Goal: Task Accomplishment & Management: Use online tool/utility

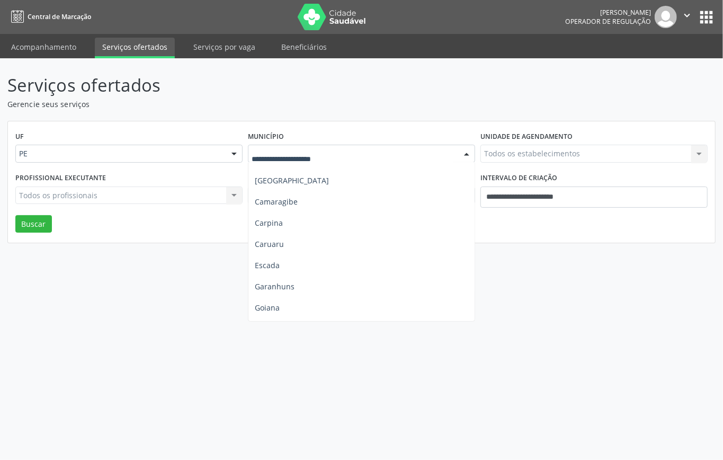
scroll to position [212, 0]
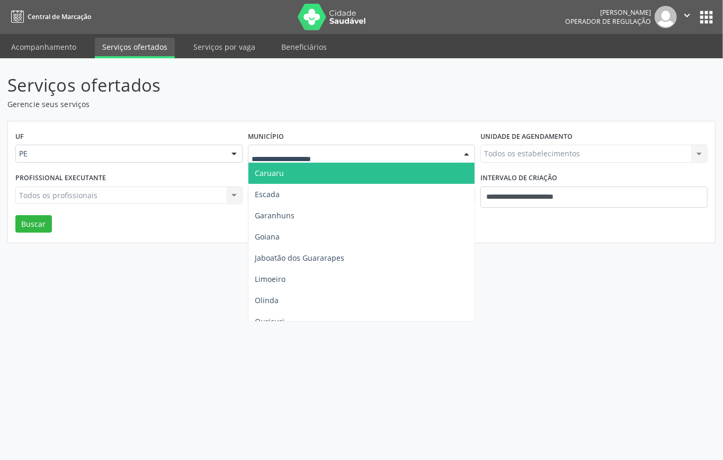
click at [280, 173] on span "Caruaru" at bounding box center [269, 173] width 29 height 10
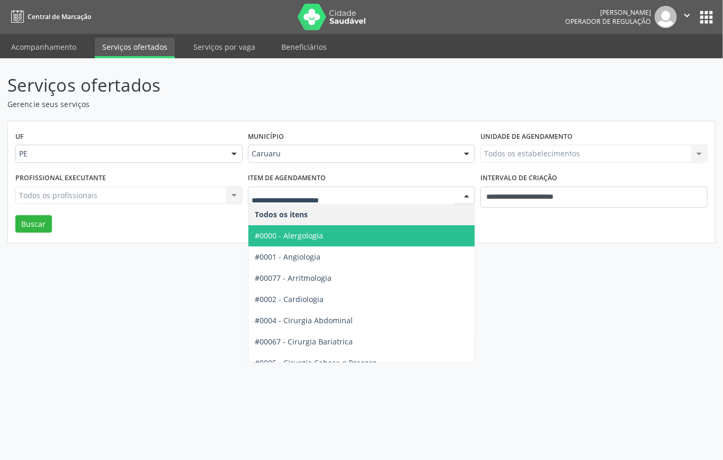
click at [540, 227] on div "UF PE PE Nenhum resultado encontrado para: " " Não há nenhuma opção para ser ex…" at bounding box center [361, 182] width 707 height 122
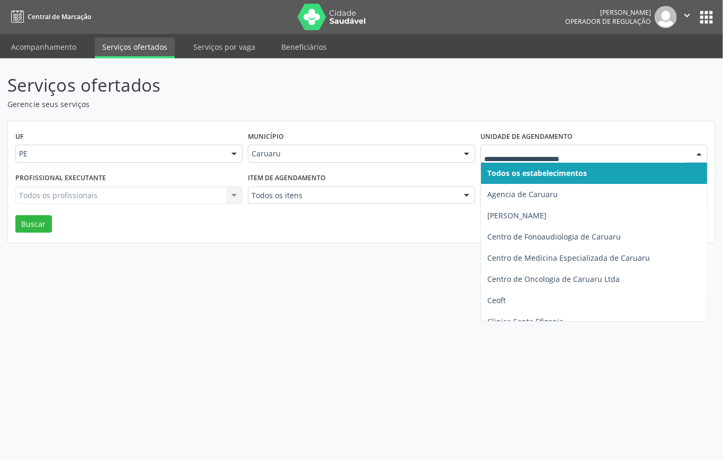
drag, startPoint x: 532, startPoint y: 147, endPoint x: 525, endPoint y: 172, distance: 26.5
click at [532, 149] on div at bounding box center [594, 154] width 227 height 18
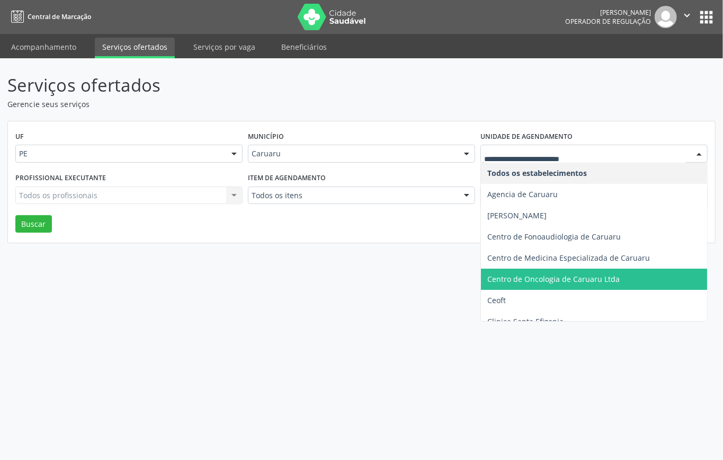
scroll to position [244, 0]
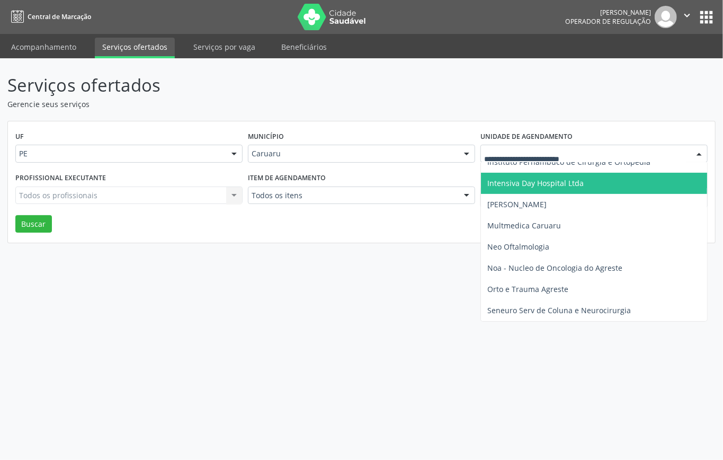
click at [537, 189] on span "Intensiva Day Hospital Ltda" at bounding box center [594, 183] width 226 height 21
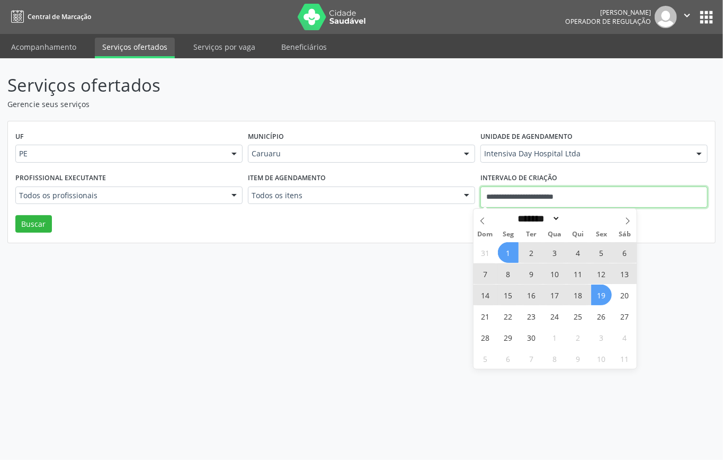
click at [550, 198] on input "**********" at bounding box center [594, 197] width 227 height 21
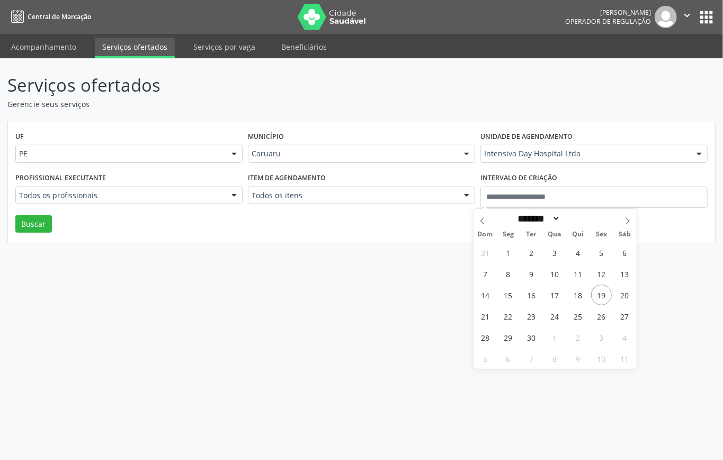
drag, startPoint x: 338, startPoint y: 220, endPoint x: 201, endPoint y: 198, distance: 138.5
click at [333, 220] on div "UF PE PE Nenhum resultado encontrado para: " " Não há nenhuma opção para ser ex…" at bounding box center [361, 182] width 707 height 122
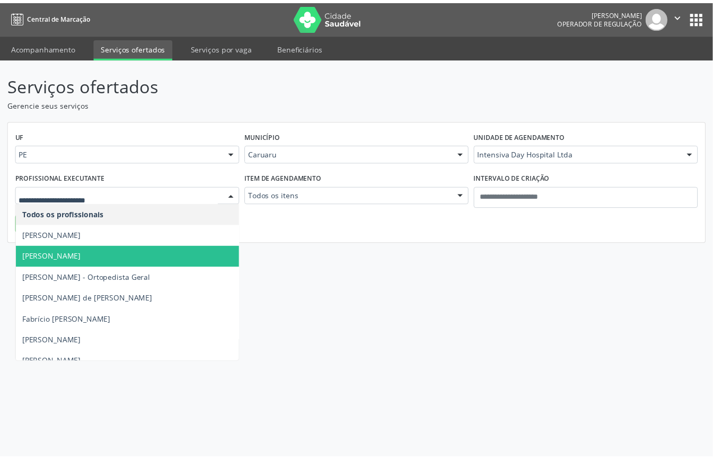
scroll to position [70, 0]
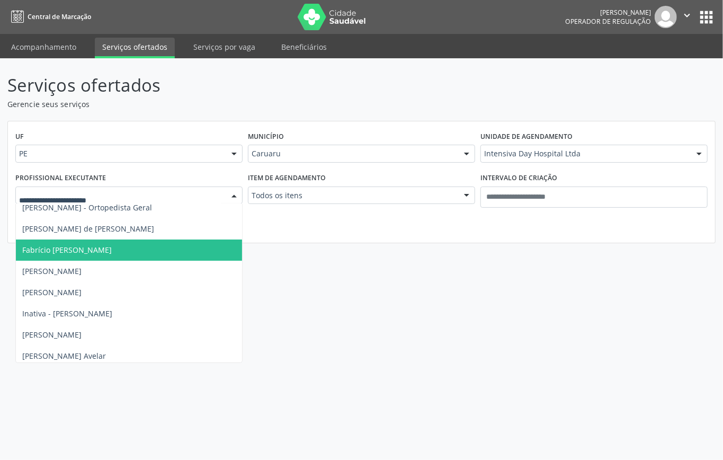
click at [94, 251] on span "Fabrício Avelino de Castro Lopes" at bounding box center [67, 250] width 90 height 10
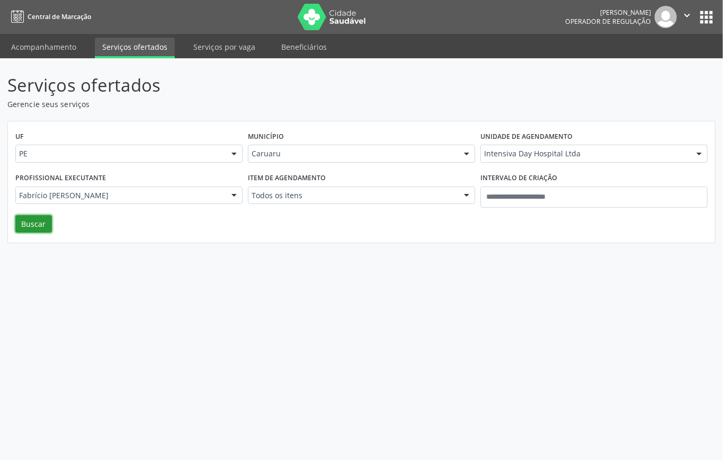
click at [47, 221] on button "Buscar" at bounding box center [33, 224] width 37 height 18
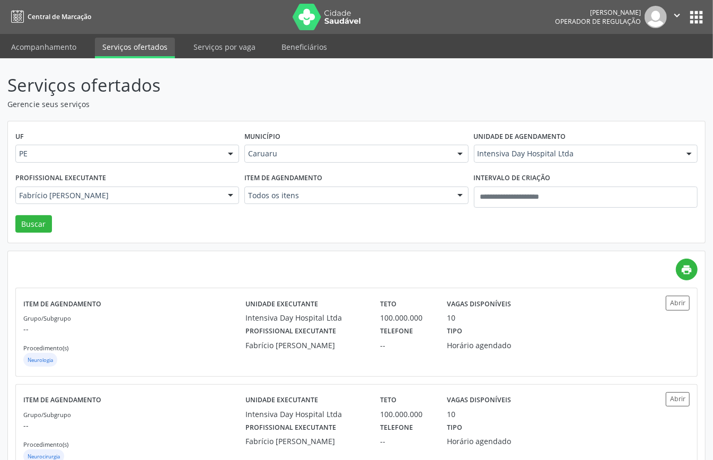
scroll to position [37, 0]
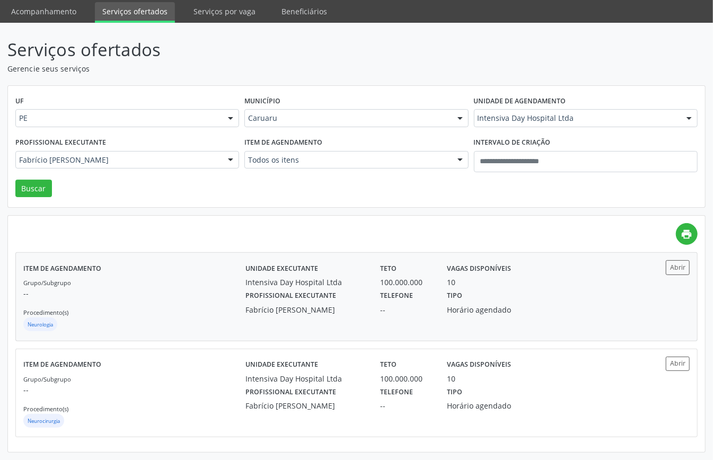
click at [103, 283] on div "Grupo/Subgrupo -- Procedimento(s) Neurologia" at bounding box center [134, 305] width 222 height 57
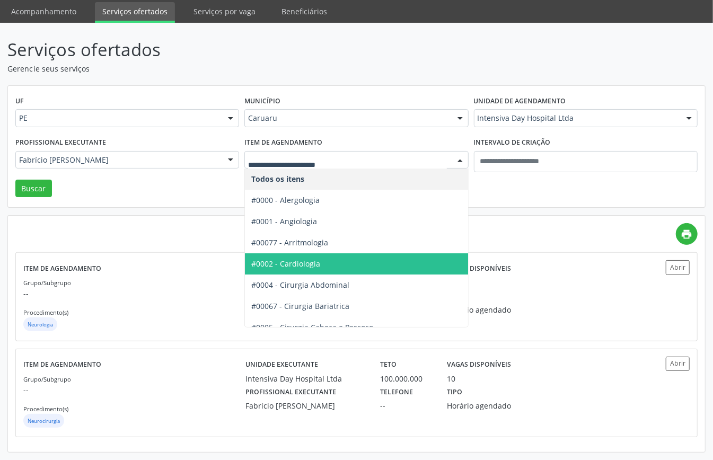
click at [280, 261] on span "#0002 - Cardiologia" at bounding box center [285, 264] width 69 height 10
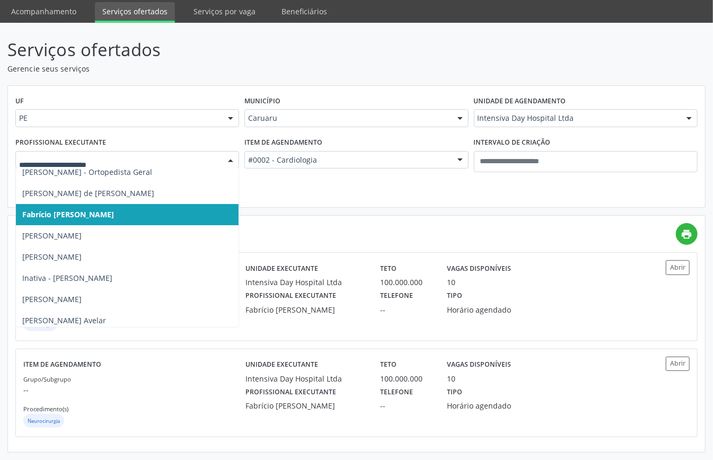
scroll to position [0, 0]
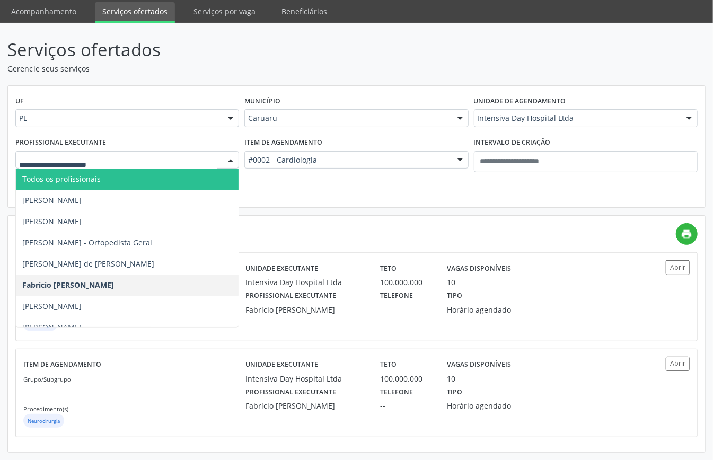
click at [92, 179] on span "Todos os profissionais" at bounding box center [61, 179] width 78 height 10
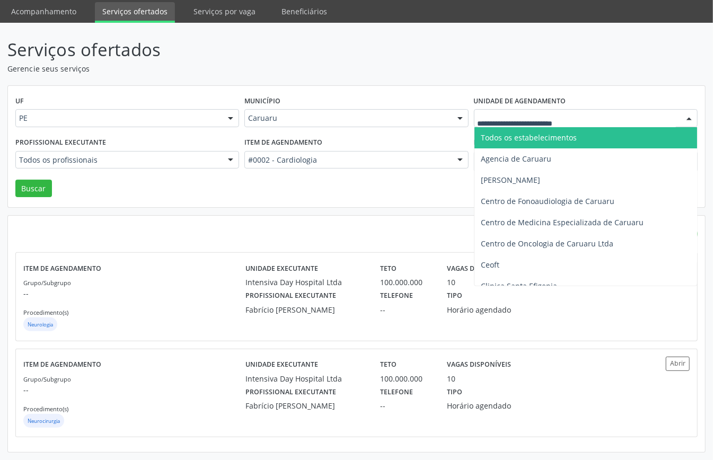
drag, startPoint x: 511, startPoint y: 134, endPoint x: 484, endPoint y: 147, distance: 29.4
click at [511, 136] on span "Todos os estabelecimentos" at bounding box center [529, 137] width 96 height 10
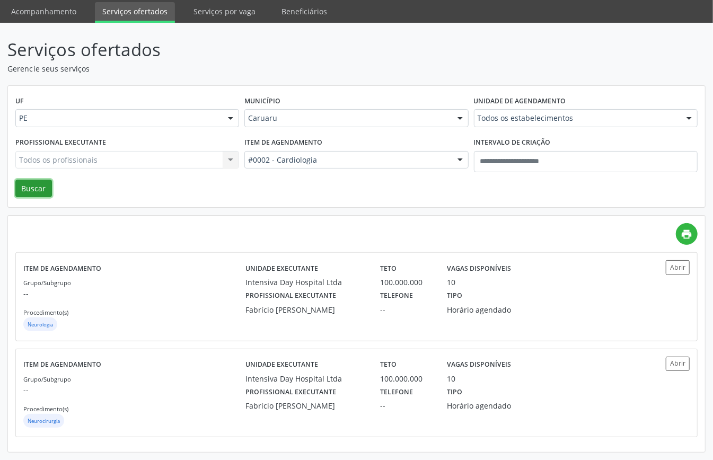
click at [39, 188] on button "Buscar" at bounding box center [33, 189] width 37 height 18
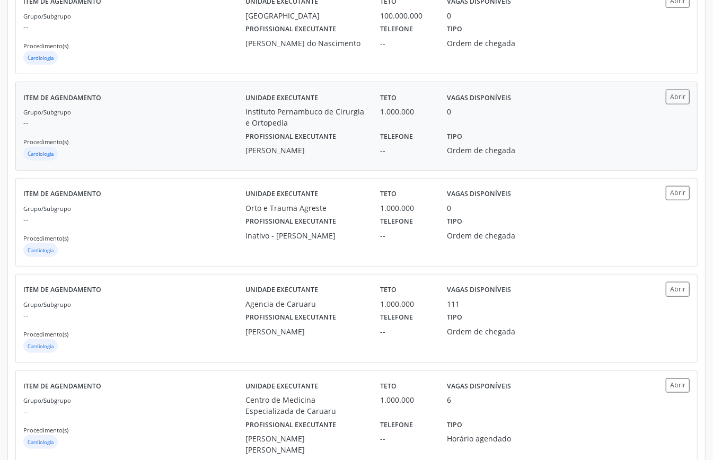
scroll to position [777, 0]
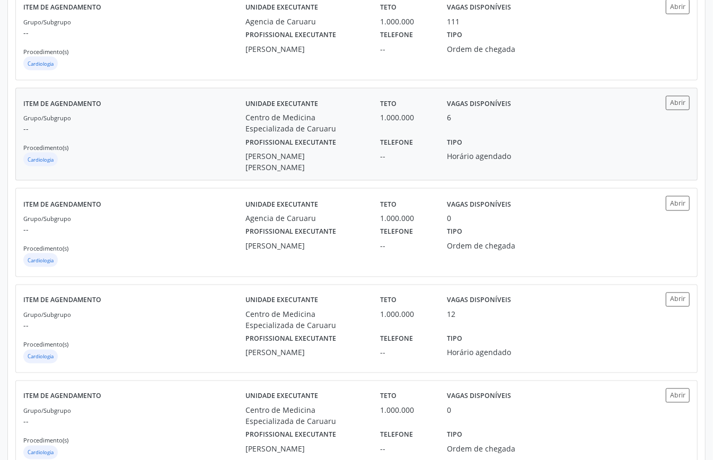
click at [168, 134] on p "--" at bounding box center [134, 128] width 222 height 11
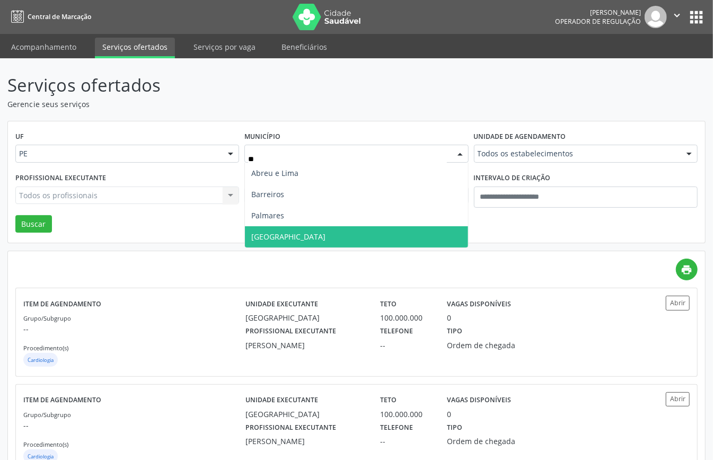
scroll to position [0, 0]
type input "***"
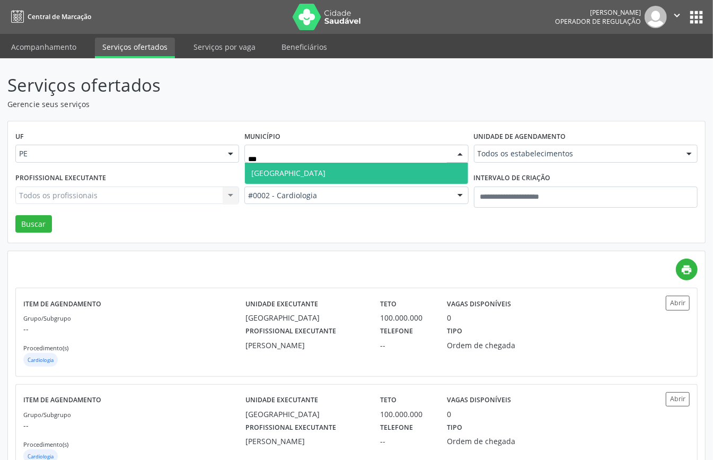
click at [296, 174] on span "Recife" at bounding box center [356, 173] width 223 height 21
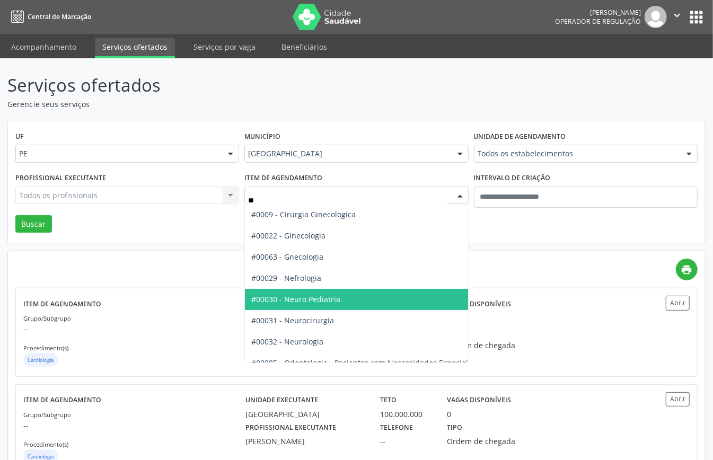
type input "***"
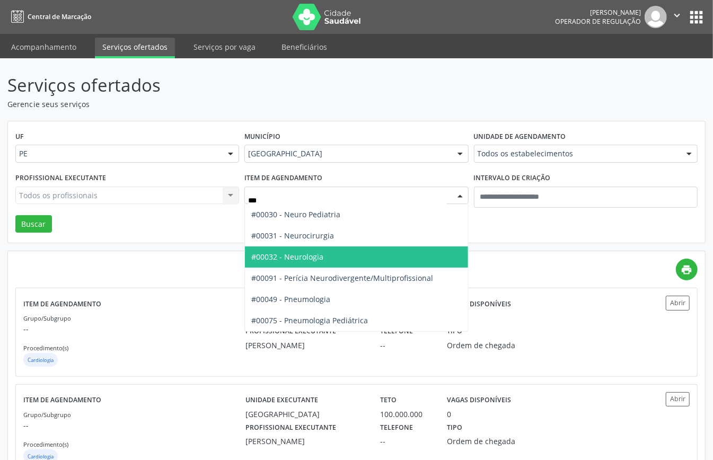
click at [321, 252] on span "#00032 - Neurologia" at bounding box center [287, 257] width 72 height 10
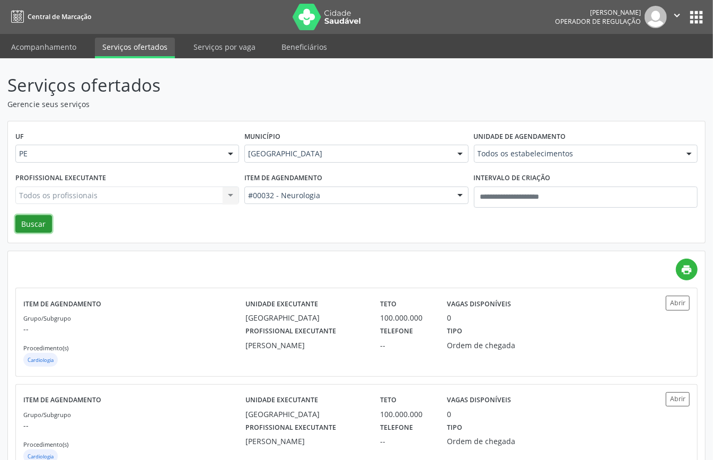
click at [17, 221] on button "Buscar" at bounding box center [33, 224] width 37 height 18
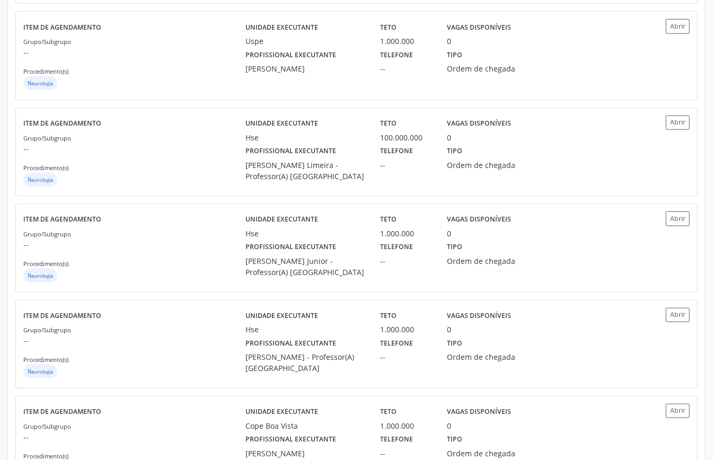
scroll to position [848, 0]
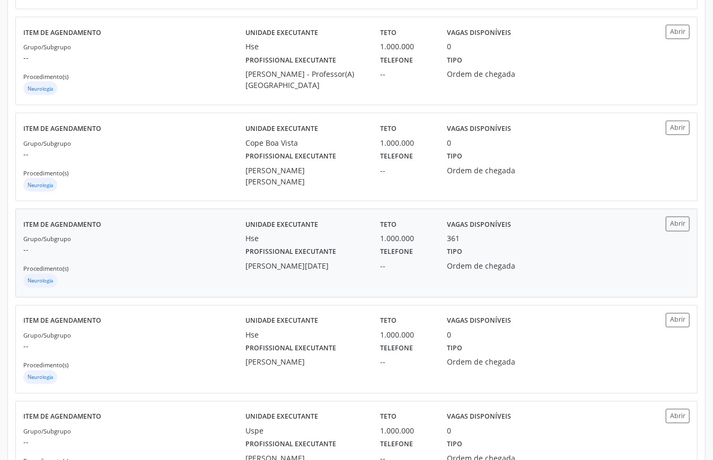
click at [200, 266] on div "Grupo/Subgrupo -- Procedimento(s) Neurologia" at bounding box center [134, 261] width 222 height 57
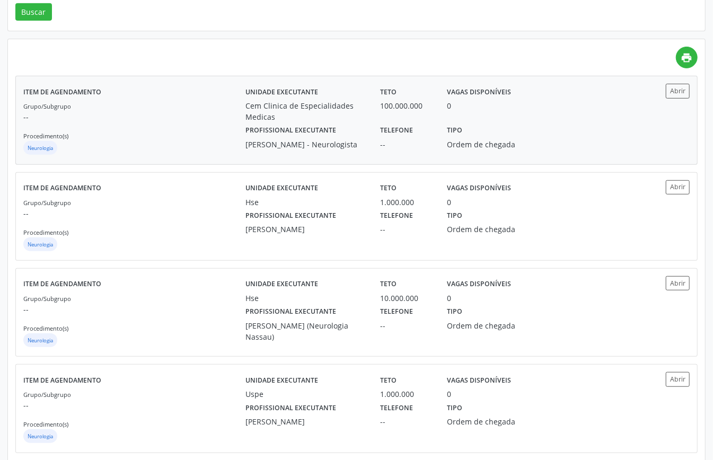
scroll to position [0, 0]
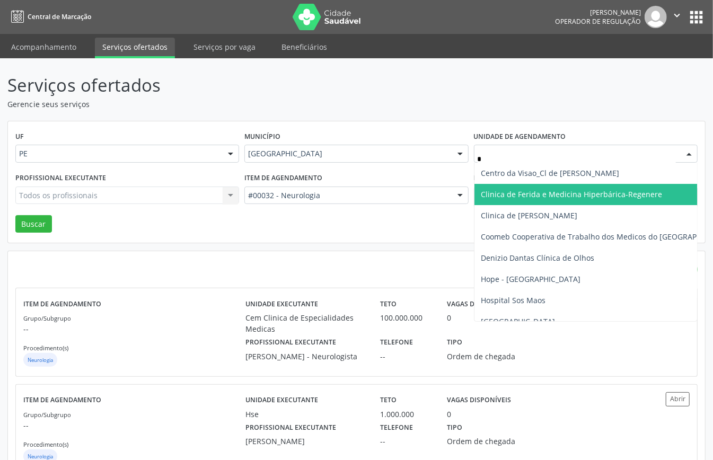
type input "**"
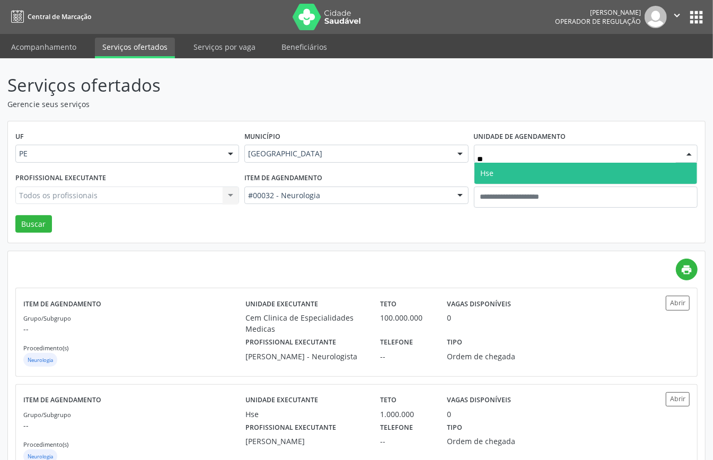
click at [498, 174] on span "Hse" at bounding box center [585, 173] width 223 height 21
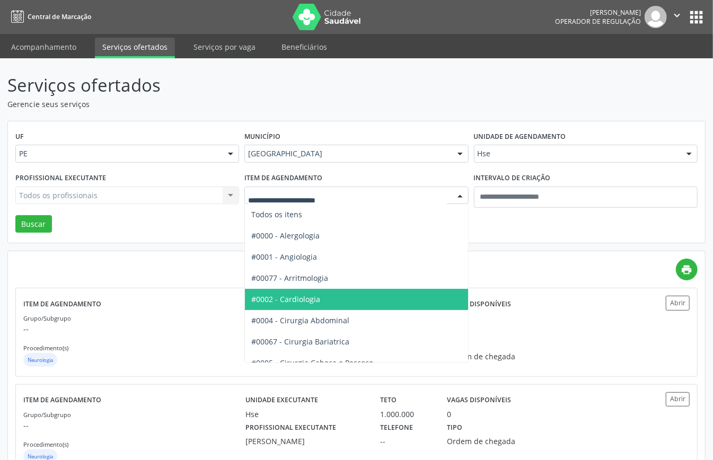
click at [317, 298] on span "#0002 - Cardiologia" at bounding box center [285, 299] width 69 height 10
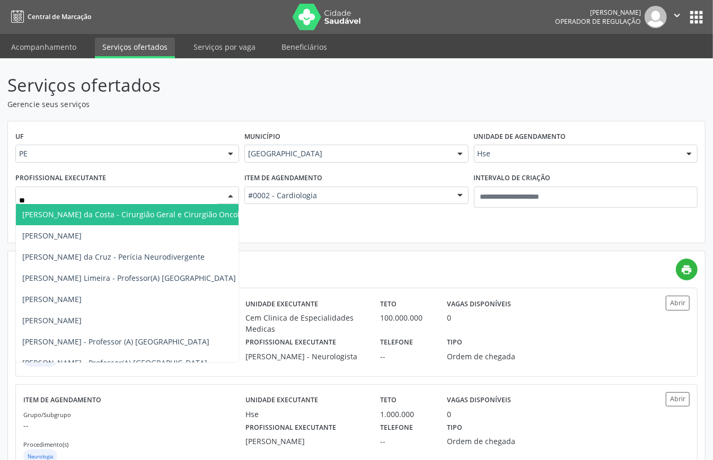
type input "***"
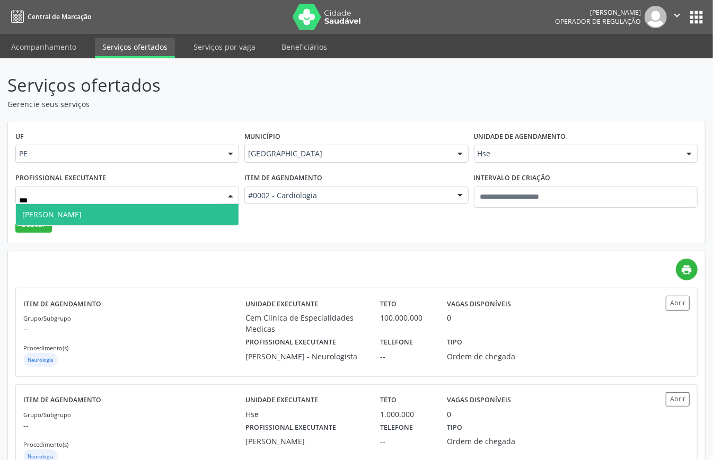
click at [82, 212] on span "Rui Ferreira Tompson Neto" at bounding box center [51, 214] width 59 height 10
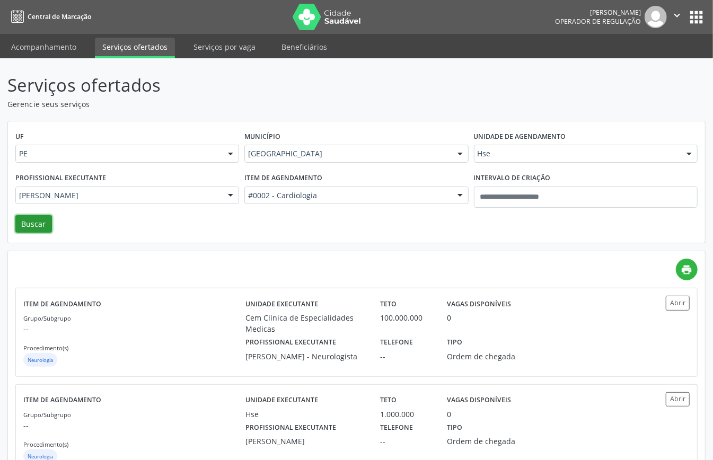
click at [41, 224] on button "Buscar" at bounding box center [33, 224] width 37 height 18
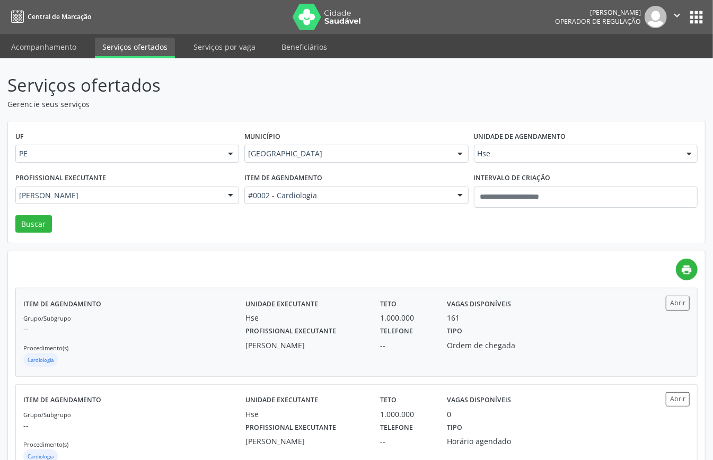
scroll to position [37, 0]
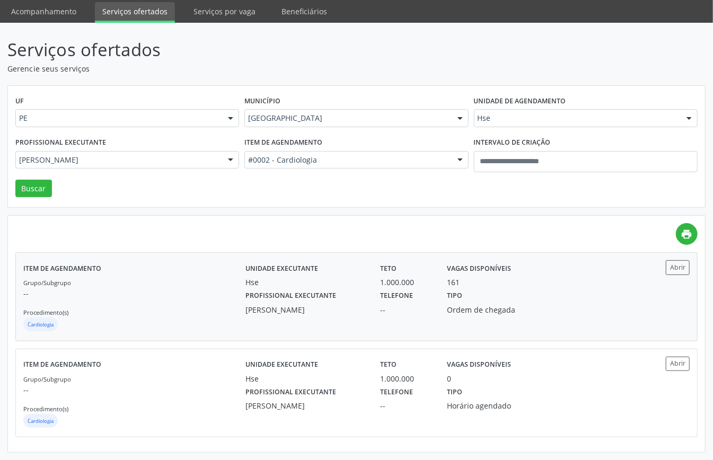
click at [126, 299] on div "Grupo/Subgrupo -- Procedimento(s) Cardiologia" at bounding box center [134, 305] width 222 height 57
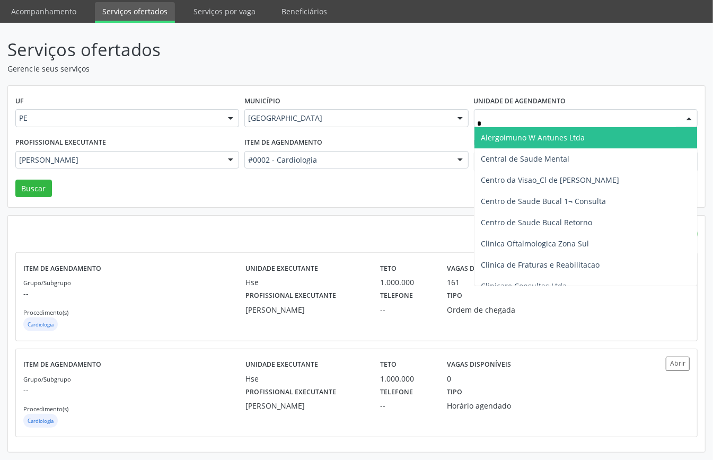
type input "**"
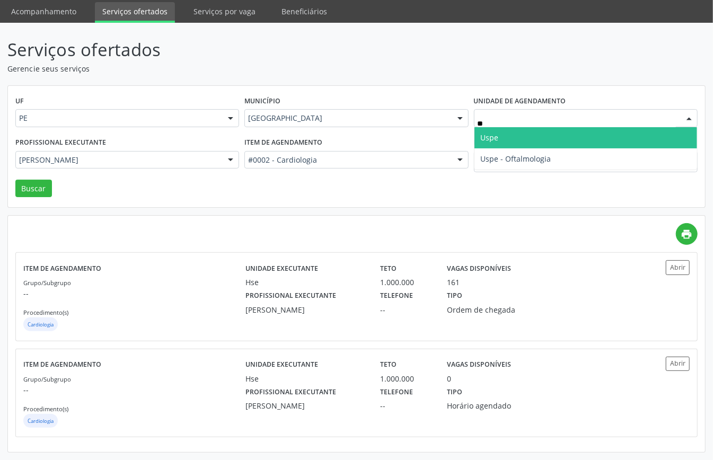
click at [505, 137] on span "Uspe" at bounding box center [585, 137] width 223 height 21
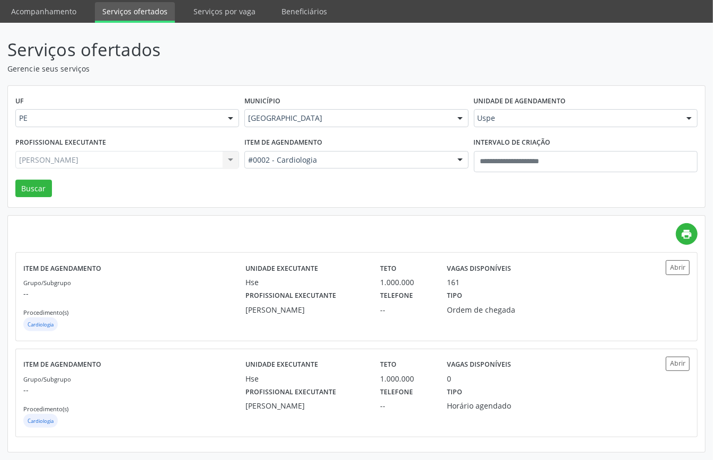
click at [174, 155] on div "Rui Ferreira Tompson Neto Todos os profissionais Adalberto Aguiar Interaminense…" at bounding box center [127, 160] width 224 height 18
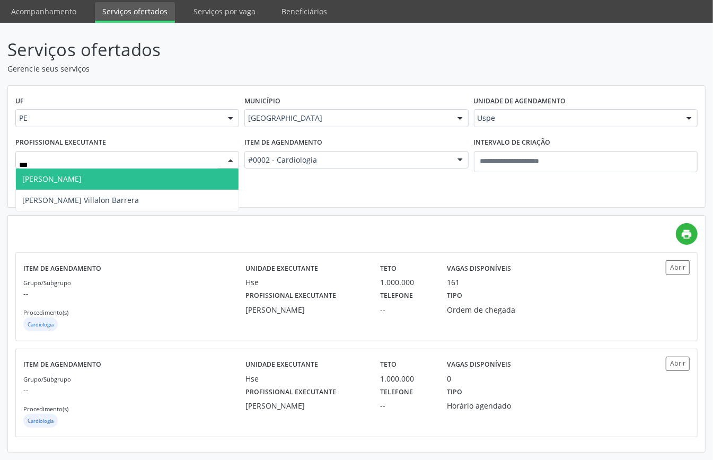
drag, startPoint x: 90, startPoint y: 175, endPoint x: 85, endPoint y: 178, distance: 5.7
click at [82, 176] on span "Elson Leao Bezerra" at bounding box center [51, 179] width 59 height 10
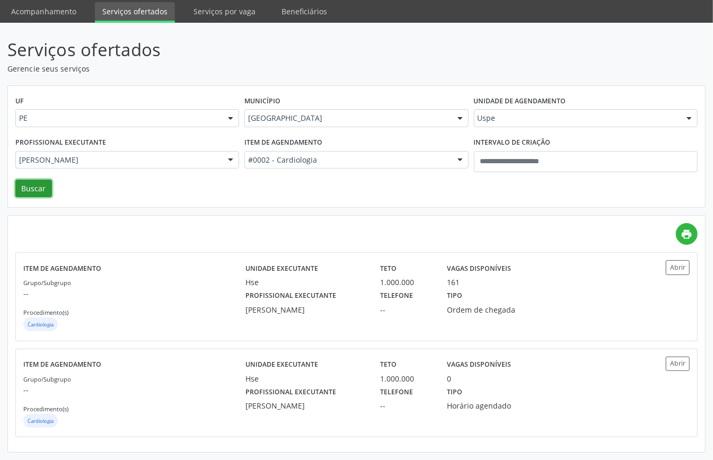
click at [28, 185] on button "Buscar" at bounding box center [33, 189] width 37 height 18
click at [128, 309] on div "Grupo/Subgrupo -- Procedimento(s) Cardiologia" at bounding box center [134, 305] width 222 height 57
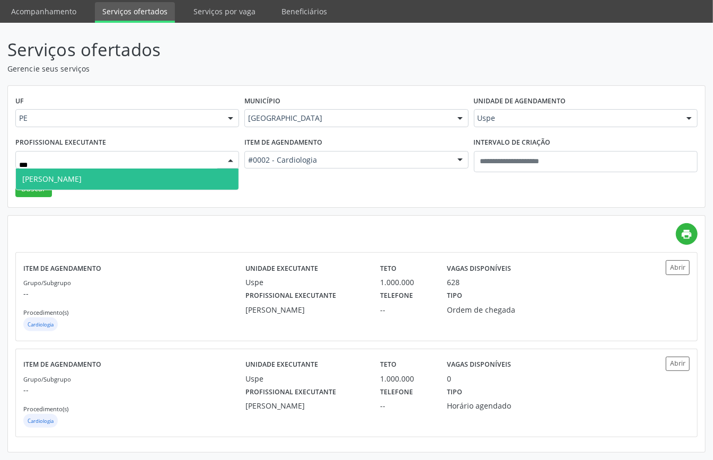
click at [82, 174] on span "[PERSON_NAME]" at bounding box center [51, 179] width 59 height 10
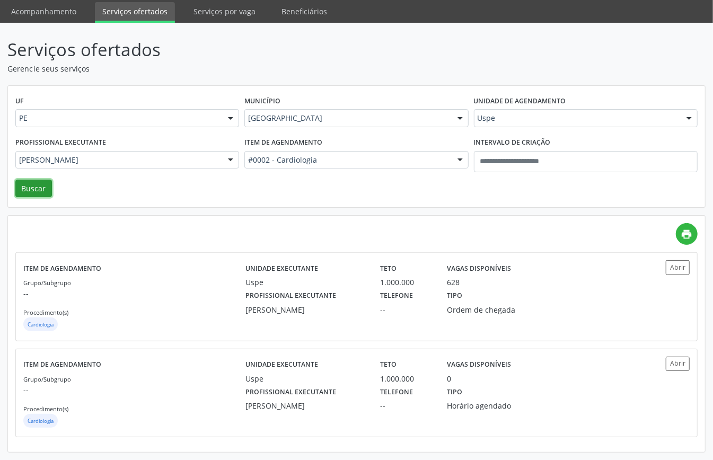
click at [41, 192] on button "Buscar" at bounding box center [33, 189] width 37 height 18
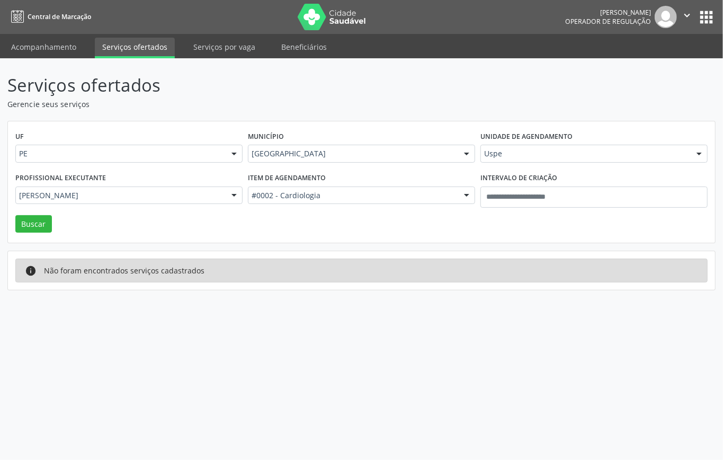
drag, startPoint x: 310, startPoint y: 193, endPoint x: 307, endPoint y: 208, distance: 15.6
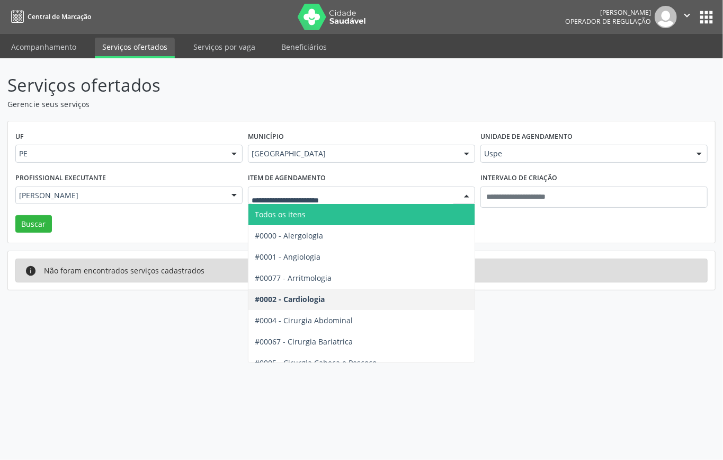
drag, startPoint x: 300, startPoint y: 214, endPoint x: 179, endPoint y: 211, distance: 121.4
click at [295, 216] on span "Todos os itens" at bounding box center [280, 214] width 51 height 10
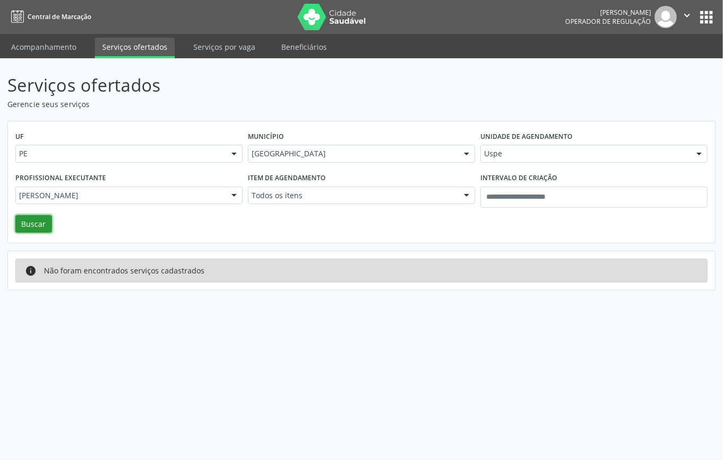
click at [22, 227] on button "Buscar" at bounding box center [33, 224] width 37 height 18
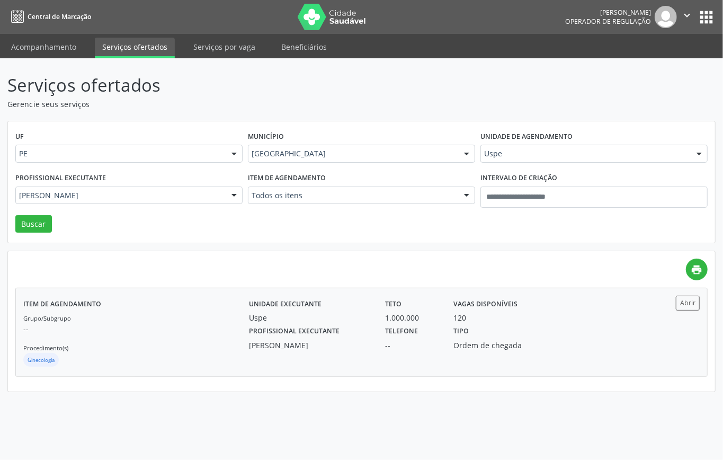
click at [194, 346] on div "Grupo/Subgrupo -- Procedimento(s) Ginecologia" at bounding box center [136, 340] width 226 height 57
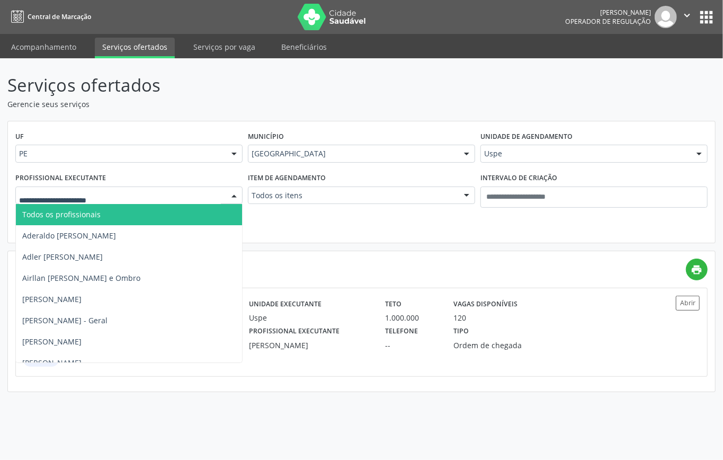
click at [274, 223] on div "UF PE PE Nenhum resultado encontrado para: " " Não há nenhuma opção para ser ex…" at bounding box center [361, 182] width 707 height 122
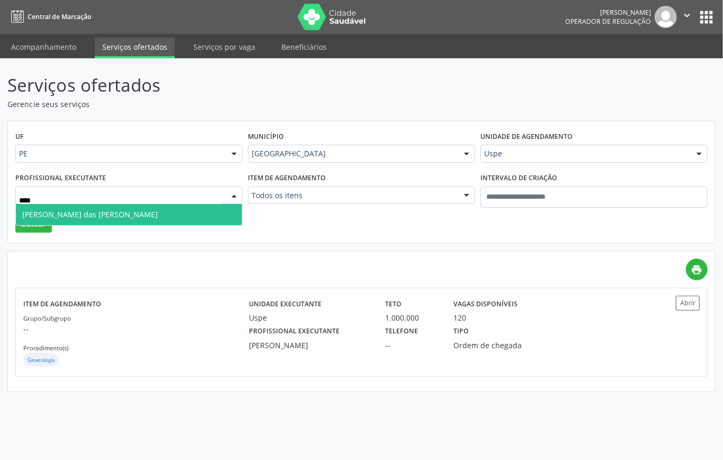
type input "*****"
click at [81, 212] on span "Maria das Gracas Barbosa Vidal de Carvalho" at bounding box center [90, 214] width 136 height 10
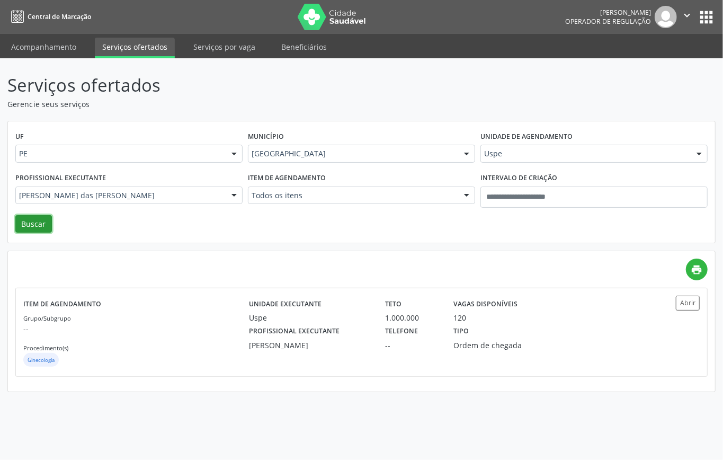
click at [36, 224] on button "Buscar" at bounding box center [33, 224] width 37 height 18
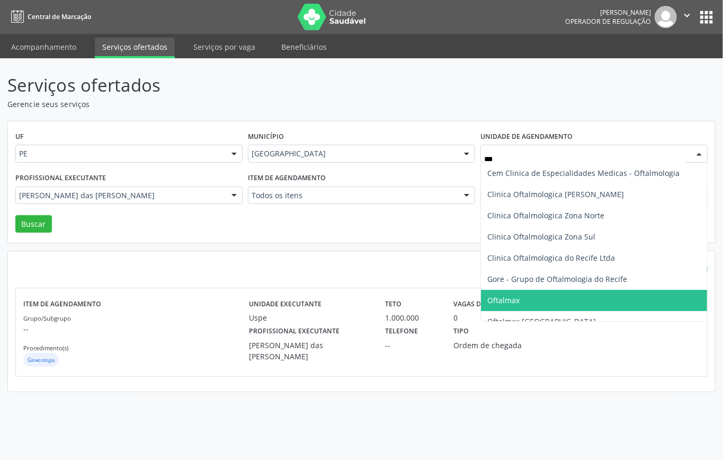
click at [511, 303] on span "Oftalmax" at bounding box center [504, 300] width 32 height 10
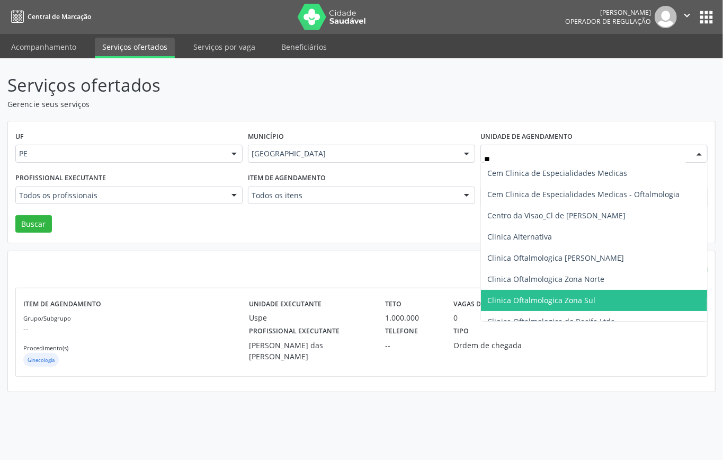
type input "***"
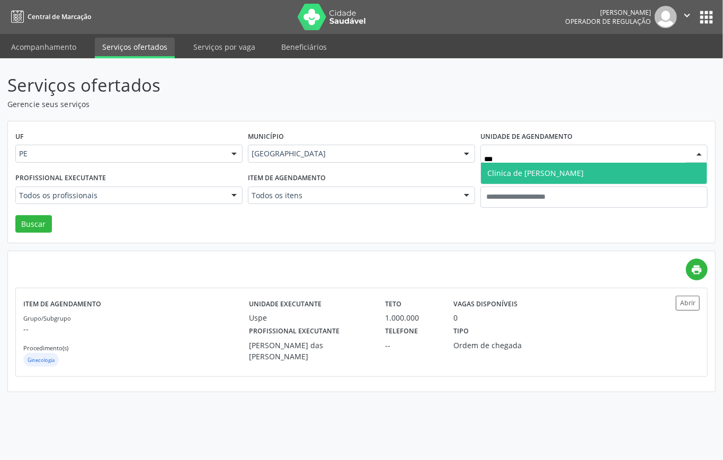
click at [518, 174] on span "Clinica de Olhos Clovis Paiva" at bounding box center [536, 173] width 96 height 10
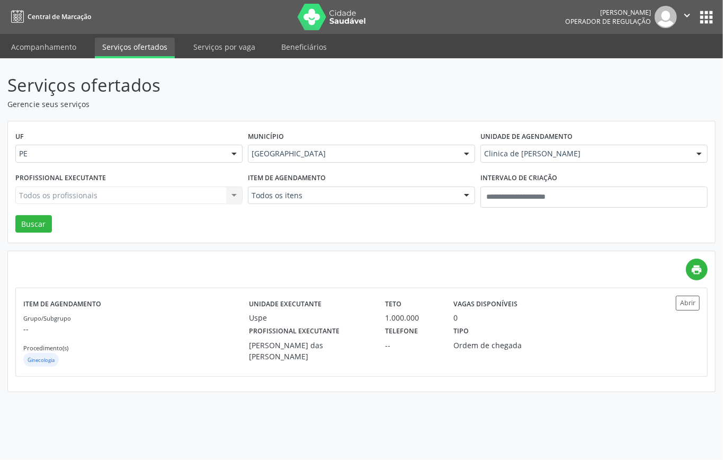
click at [129, 201] on div "Todos os profissionais Todos os profissionais Afra Abreu e Lima | Geral e Glauc…" at bounding box center [128, 196] width 227 height 18
click at [127, 198] on div "Todos os profissionais Todos os profissionais Alexandre Baltar Sales Caroline A…" at bounding box center [128, 196] width 227 height 18
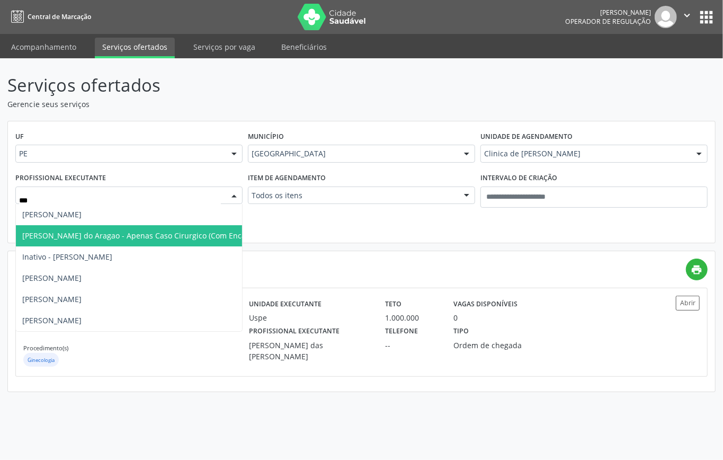
type input "****"
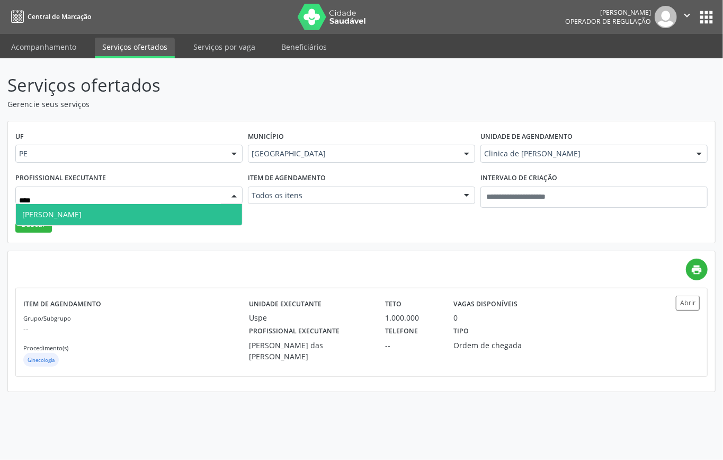
drag, startPoint x: 102, startPoint y: 212, endPoint x: 50, endPoint y: 224, distance: 53.2
click at [82, 212] on span "Marilia de Sa Coutinho Guerra" at bounding box center [51, 214] width 59 height 10
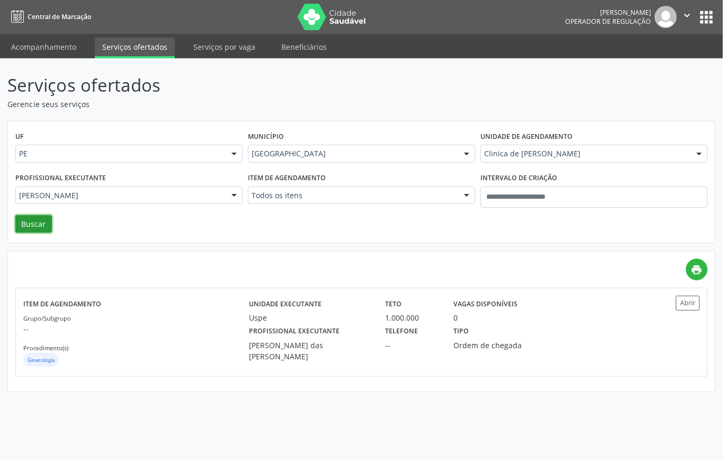
click at [38, 229] on button "Buscar" at bounding box center [33, 224] width 37 height 18
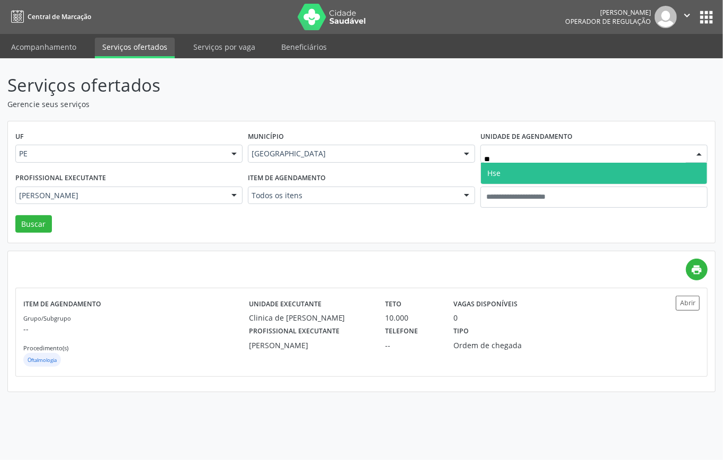
type input "***"
click at [502, 172] on span "Hse" at bounding box center [594, 173] width 226 height 21
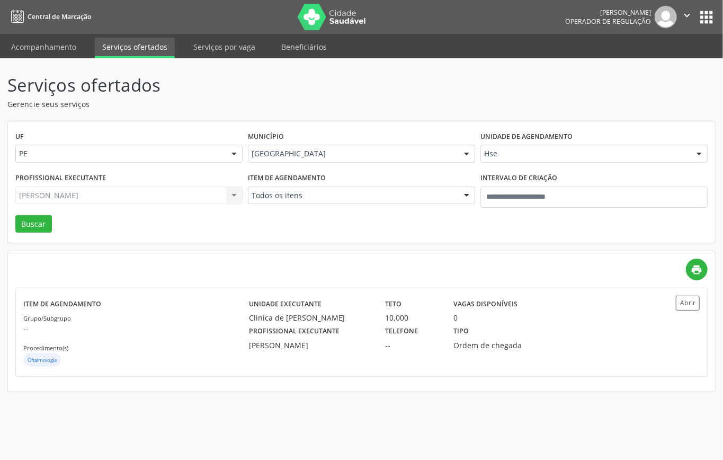
click at [170, 196] on div "Marilia de Sa Coutinho Guerra Todos os profissionais Alexandre Baltar Sales Car…" at bounding box center [128, 196] width 227 height 18
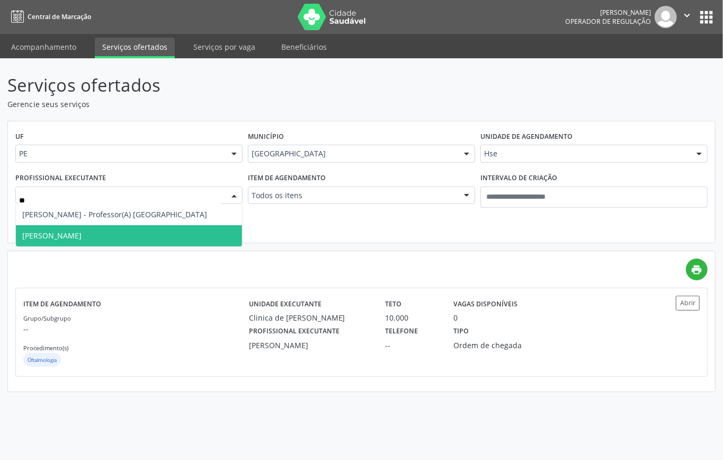
type input "***"
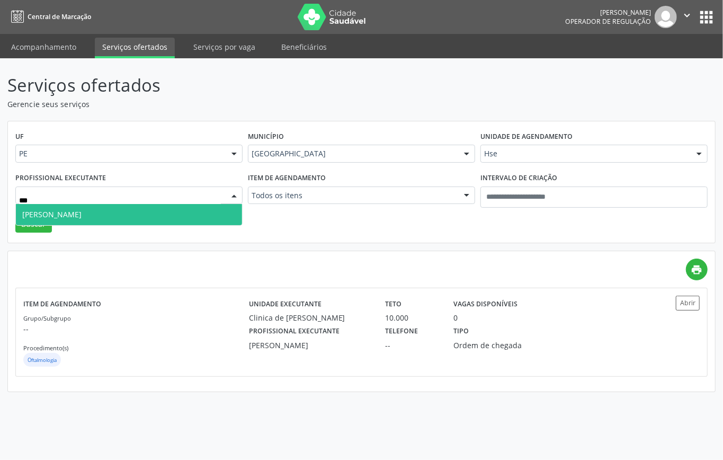
click at [110, 223] on span "Marcos Antonio Araujo Almeida Hse" at bounding box center [129, 214] width 226 height 21
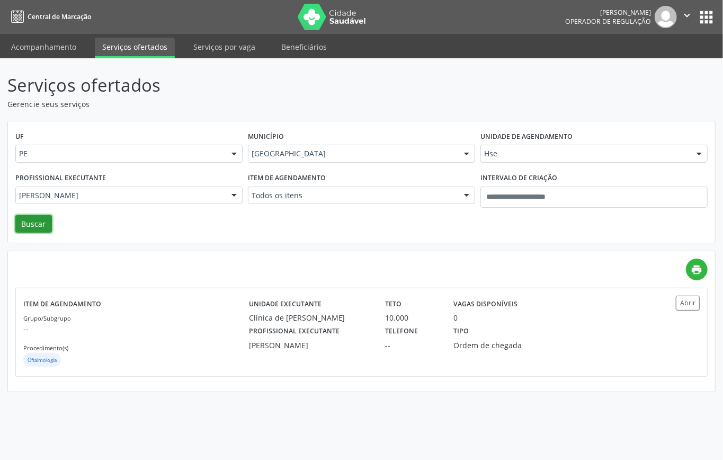
drag, startPoint x: 40, startPoint y: 223, endPoint x: 40, endPoint y: 238, distance: 15.9
click at [40, 226] on button "Buscar" at bounding box center [33, 224] width 37 height 18
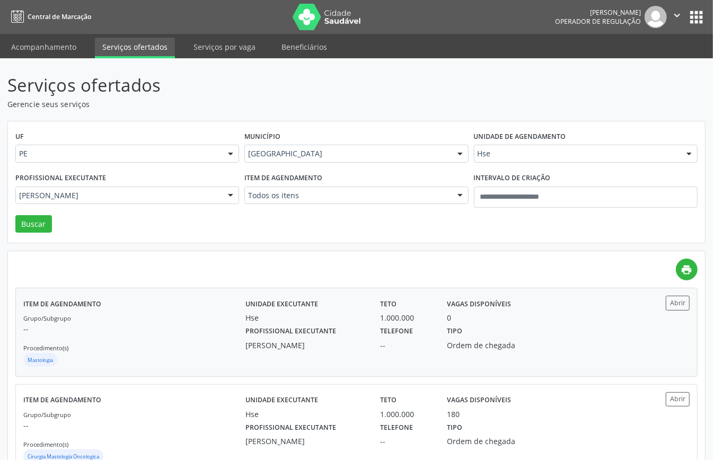
scroll to position [134, 0]
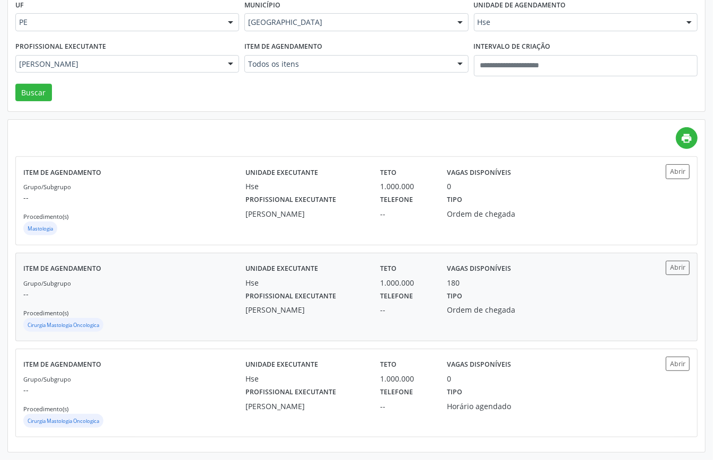
click at [138, 288] on p "--" at bounding box center [134, 293] width 222 height 11
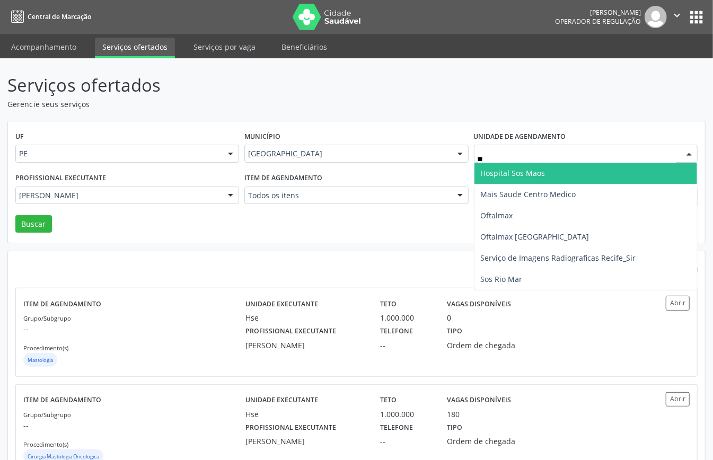
type input "***"
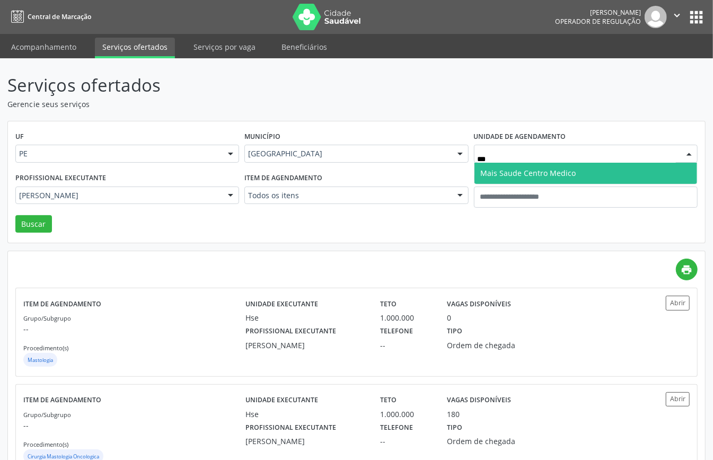
drag, startPoint x: 516, startPoint y: 170, endPoint x: 371, endPoint y: 166, distance: 145.2
click at [502, 164] on span "Mais Saude Centro Medico" at bounding box center [585, 173] width 223 height 21
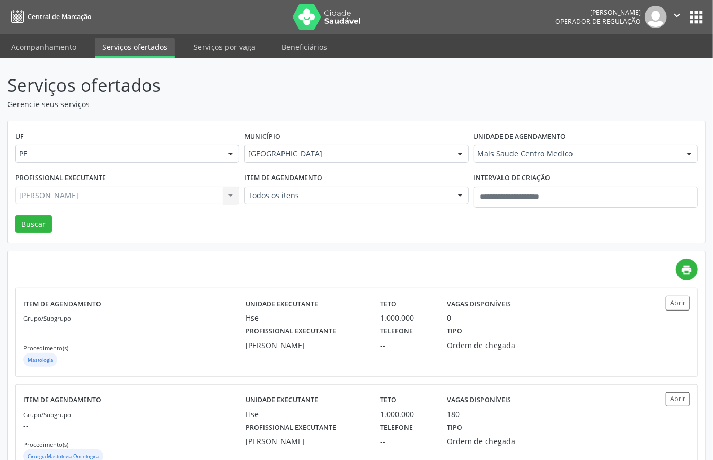
click at [187, 200] on div "Marcos Antonio Araujo Almeida Hse Todos os profissionais Adalberto Aguiar Inter…" at bounding box center [127, 196] width 224 height 18
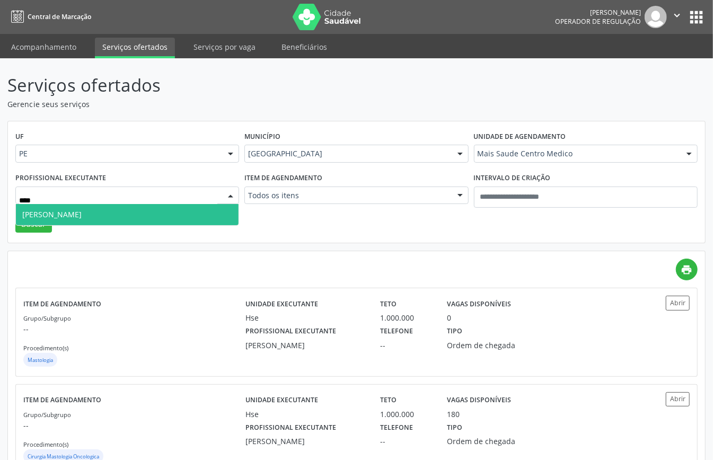
type input "*****"
drag, startPoint x: 153, startPoint y: 213, endPoint x: 121, endPoint y: 212, distance: 32.3
click at [143, 211] on span "Katia Rejane Almeida" at bounding box center [127, 214] width 223 height 21
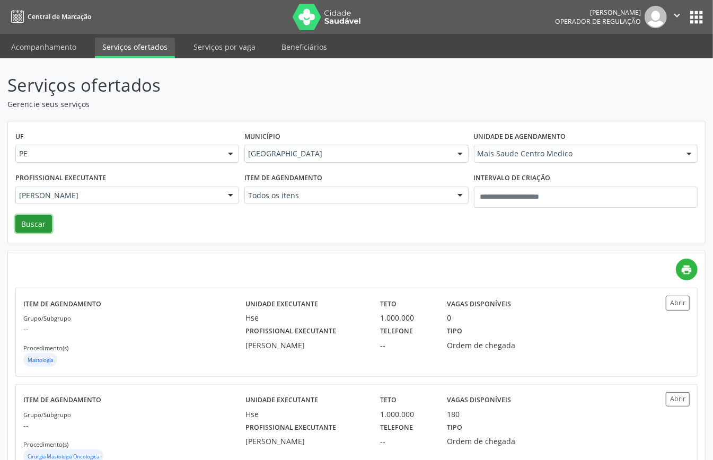
click at [37, 225] on button "Buscar" at bounding box center [33, 224] width 37 height 18
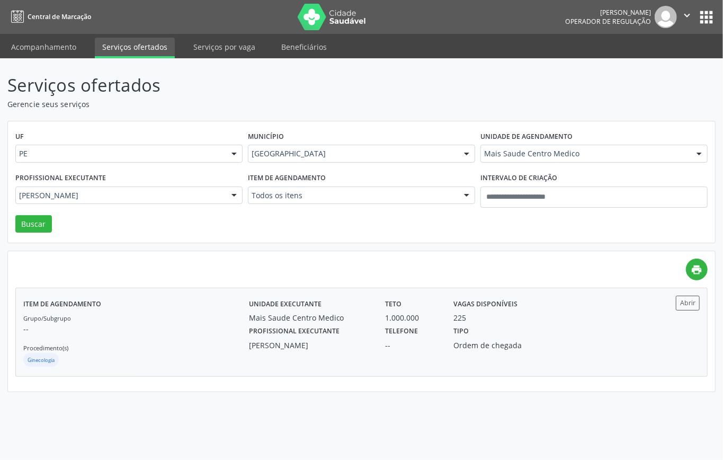
click at [386, 316] on div "Teto 1.000.000" at bounding box center [412, 310] width 68 height 28
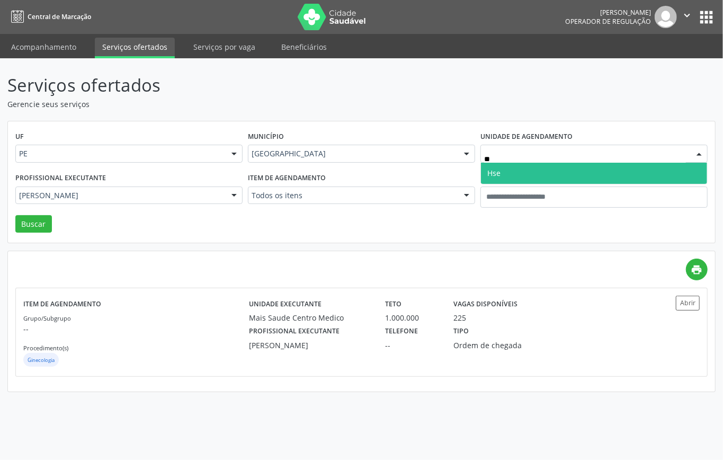
type input "***"
drag, startPoint x: 518, startPoint y: 170, endPoint x: 511, endPoint y: 176, distance: 9.7
click at [519, 171] on span "Hse" at bounding box center [594, 173] width 226 height 21
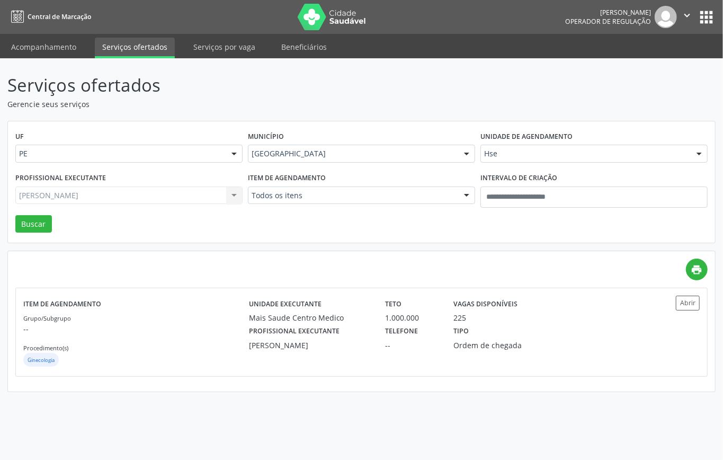
click at [155, 202] on div "Katia Rejane Almeida Todos os profissionais Alberto Fellipe Santana de Fárias A…" at bounding box center [128, 196] width 227 height 18
click at [153, 196] on div "Katia Rejane Almeida Todos os profissionais Alberto Fellipe Santana de Fárias A…" at bounding box center [128, 196] width 227 height 18
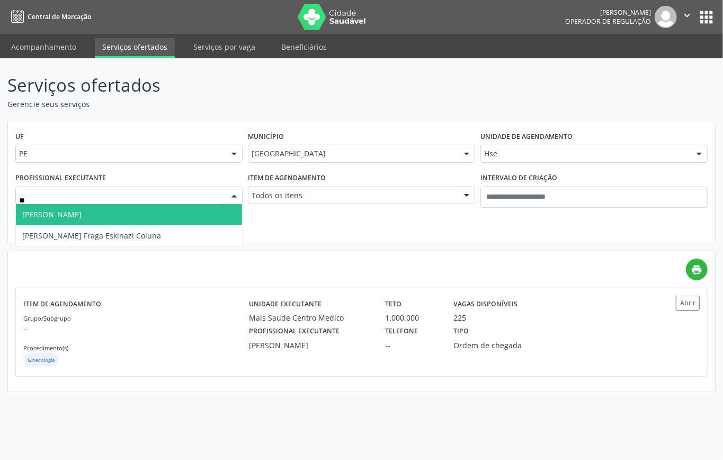
click at [120, 212] on span "Ricardo Lima Kirzner" at bounding box center [129, 214] width 226 height 21
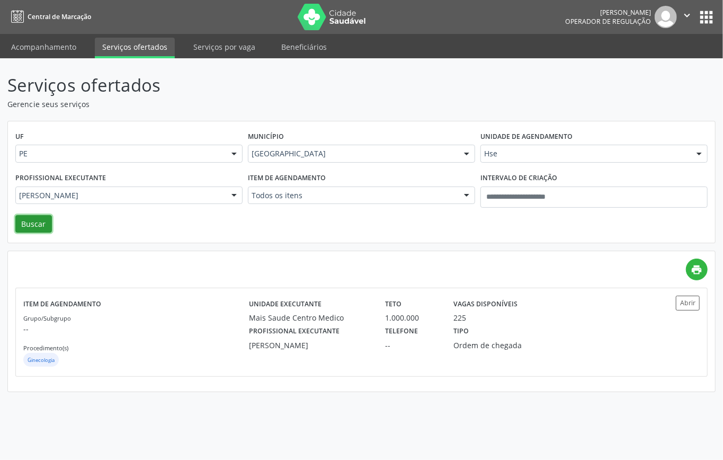
click at [30, 228] on button "Buscar" at bounding box center [33, 224] width 37 height 18
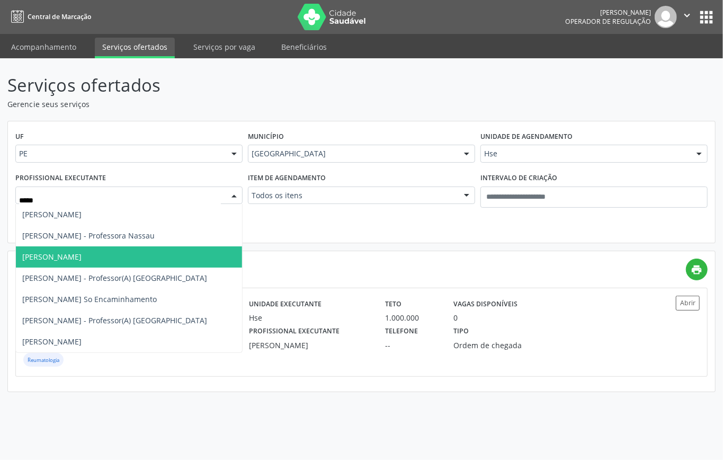
click at [82, 252] on span "Carlos Eduardo Gouvea da Cunha" at bounding box center [51, 257] width 59 height 10
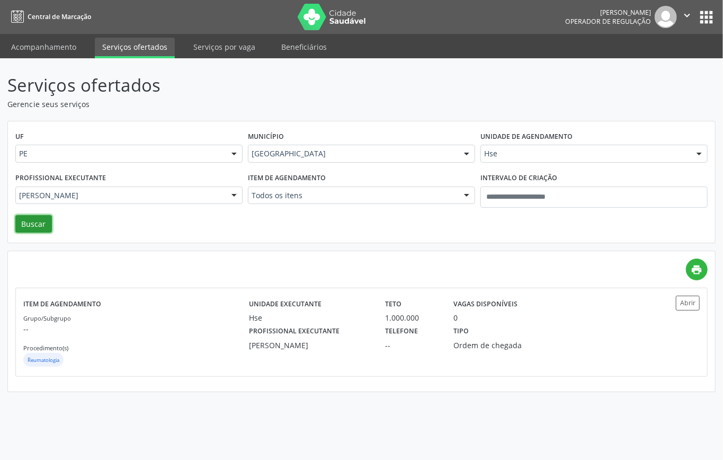
click at [31, 219] on button "Buscar" at bounding box center [33, 224] width 37 height 18
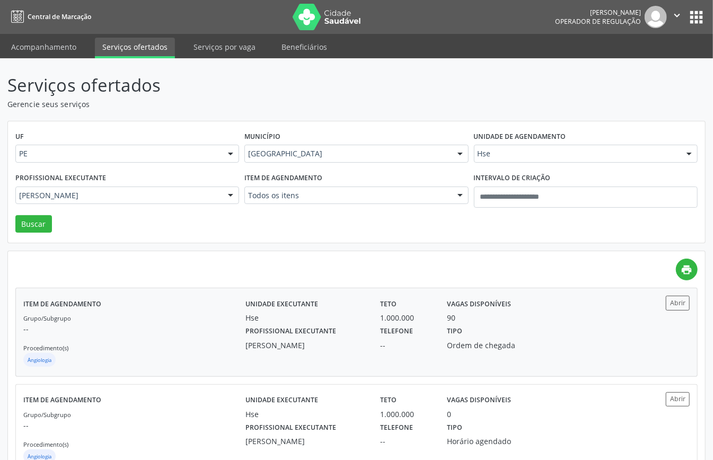
click at [219, 334] on p "--" at bounding box center [134, 328] width 222 height 11
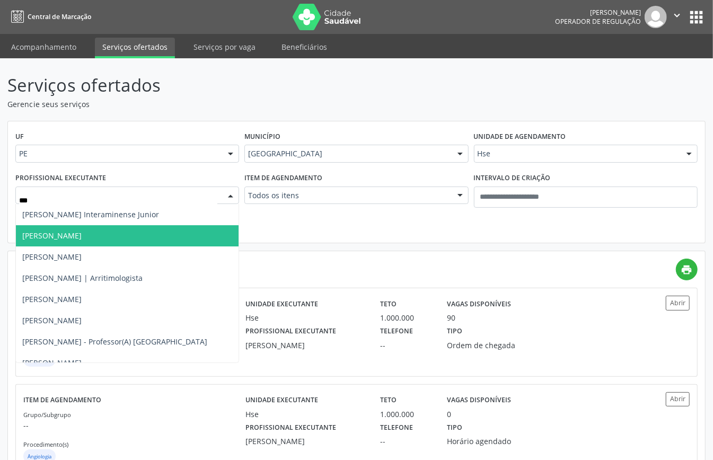
type input "****"
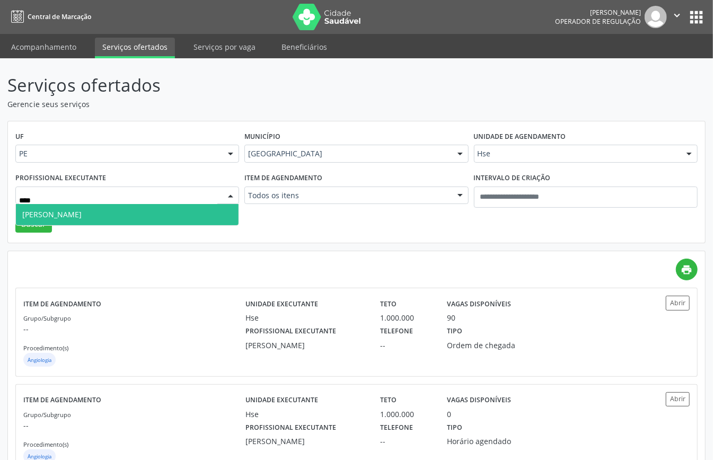
drag, startPoint x: 101, startPoint y: 209, endPoint x: 64, endPoint y: 225, distance: 40.4
click at [98, 212] on span "Marcos Berenguer Junior" at bounding box center [127, 214] width 223 height 21
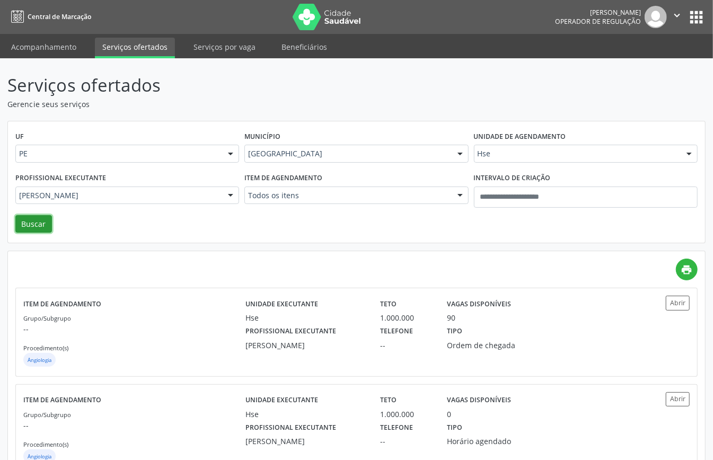
click at [28, 219] on button "Buscar" at bounding box center [33, 224] width 37 height 18
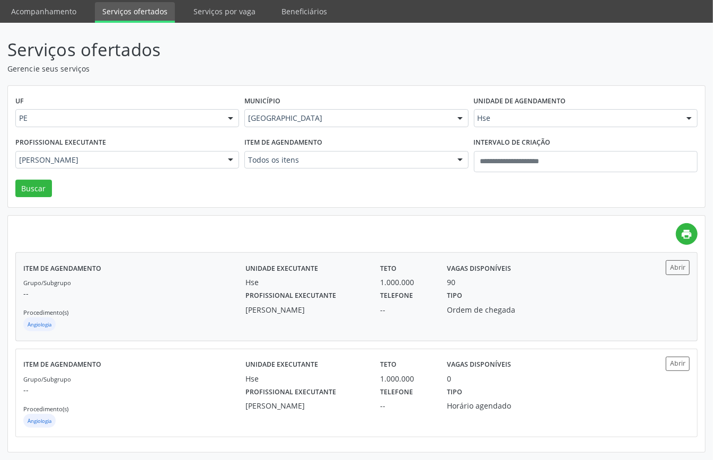
click at [157, 289] on p "--" at bounding box center [134, 293] width 222 height 11
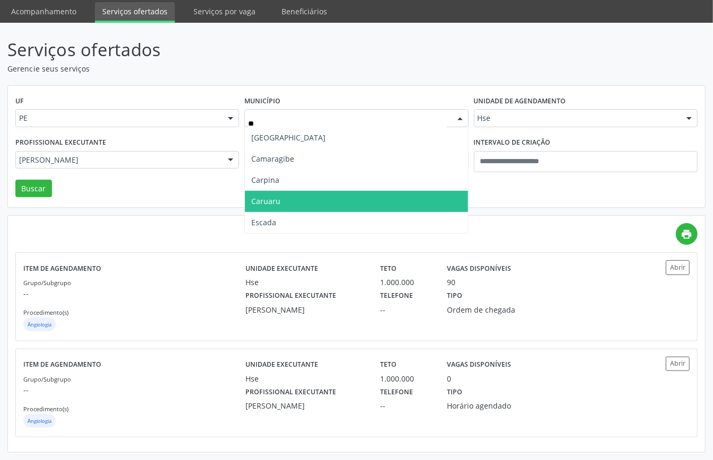
click at [249, 199] on span "Caruaru" at bounding box center [356, 201] width 223 height 21
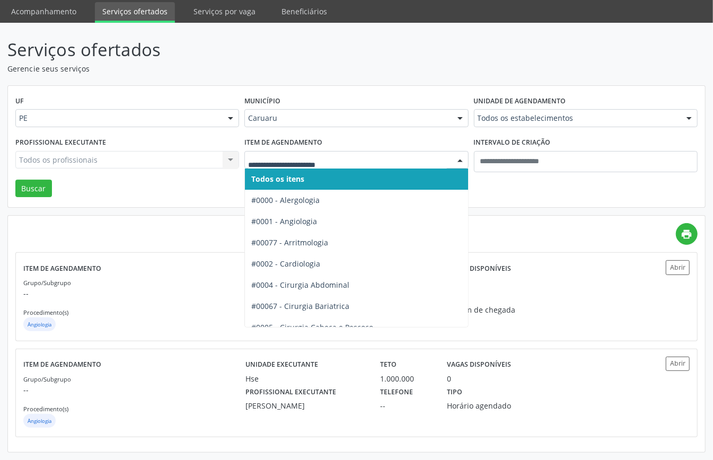
click at [270, 180] on span "Todos os itens" at bounding box center [277, 179] width 53 height 10
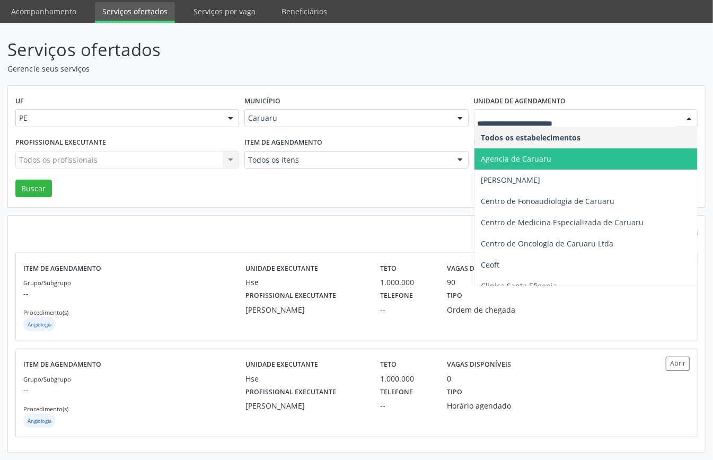
drag, startPoint x: 518, startPoint y: 155, endPoint x: 405, endPoint y: 164, distance: 113.2
click at [517, 156] on span "Agencia de Caruaru" at bounding box center [516, 159] width 70 height 10
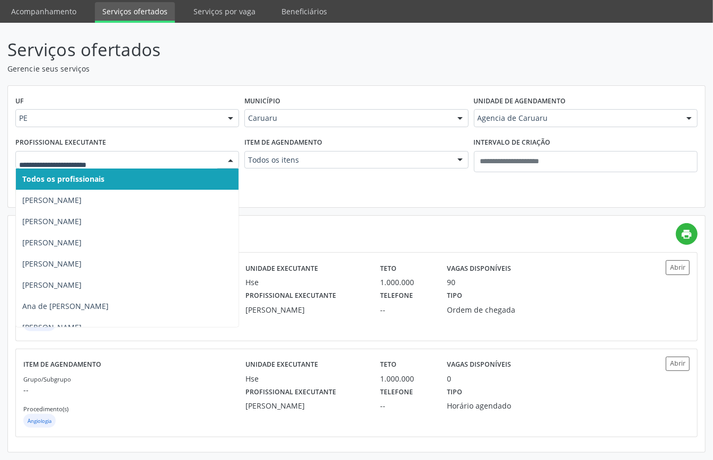
drag, startPoint x: 68, startPoint y: 160, endPoint x: 77, endPoint y: 165, distance: 10.5
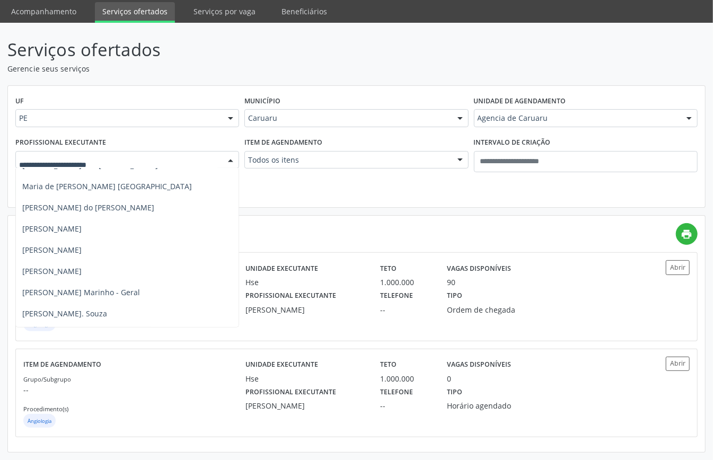
scroll to position [626, 0]
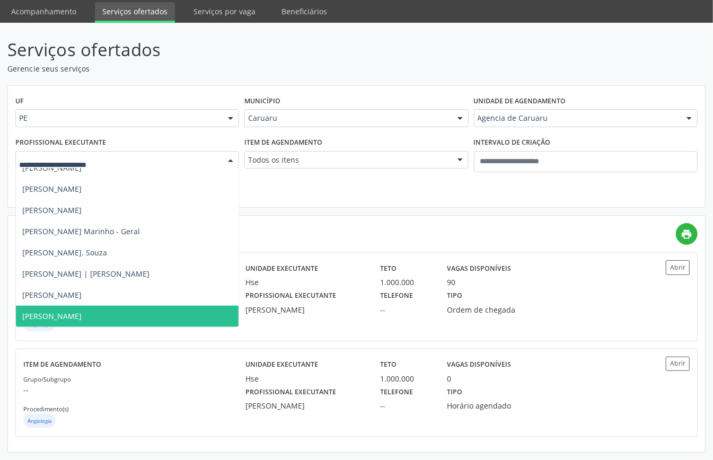
click at [93, 308] on span "Valbert Moraes Moreira Ramos" at bounding box center [127, 316] width 223 height 21
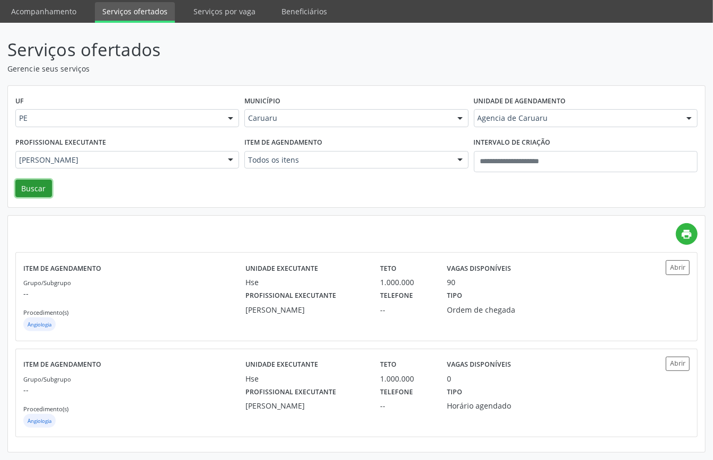
click at [31, 193] on button "Buscar" at bounding box center [33, 189] width 37 height 18
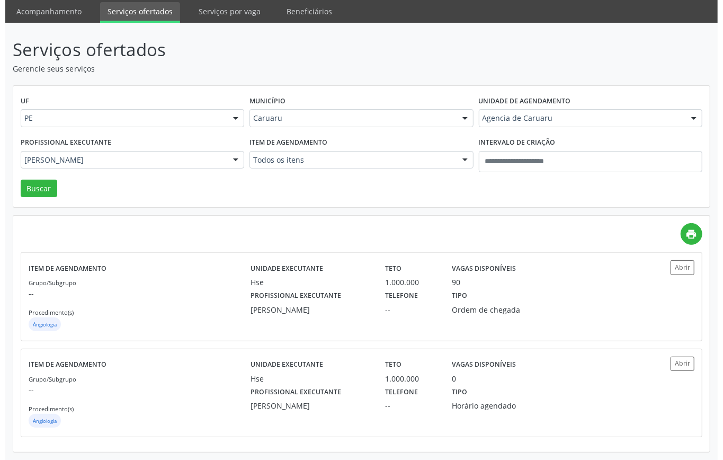
scroll to position [0, 0]
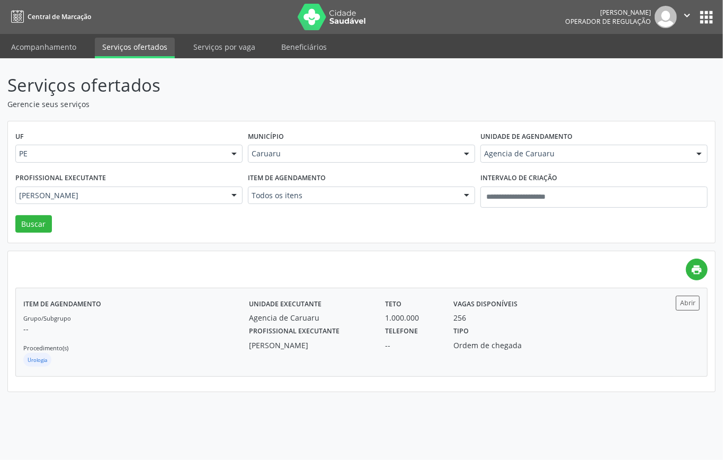
click at [185, 332] on p "--" at bounding box center [136, 328] width 226 height 11
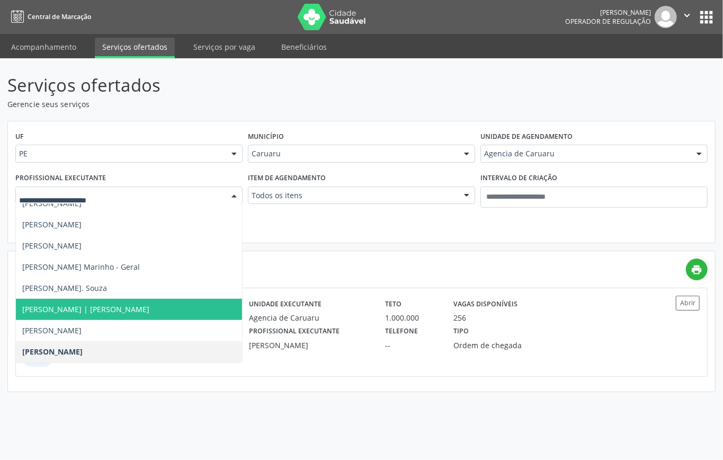
click at [193, 202] on div at bounding box center [128, 196] width 227 height 18
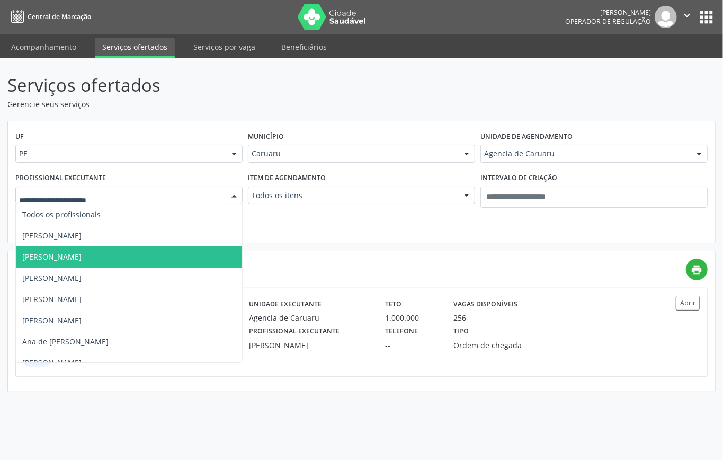
click at [278, 227] on div "UF PE PE Nenhum resultado encontrado para: " " Não há nenhuma opção para ser ex…" at bounding box center [361, 182] width 707 height 122
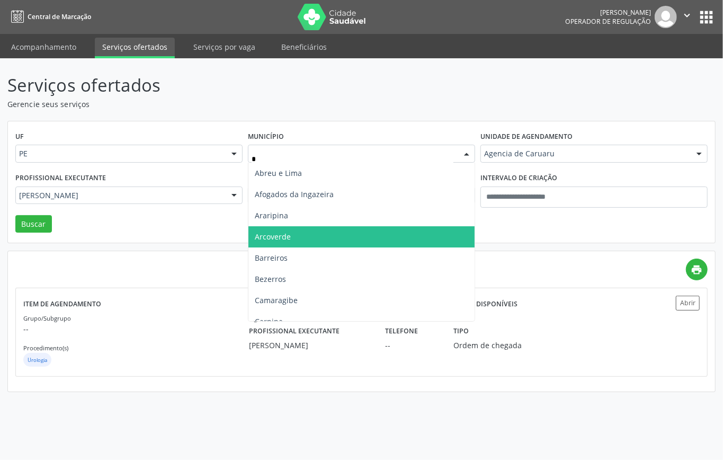
type input "**"
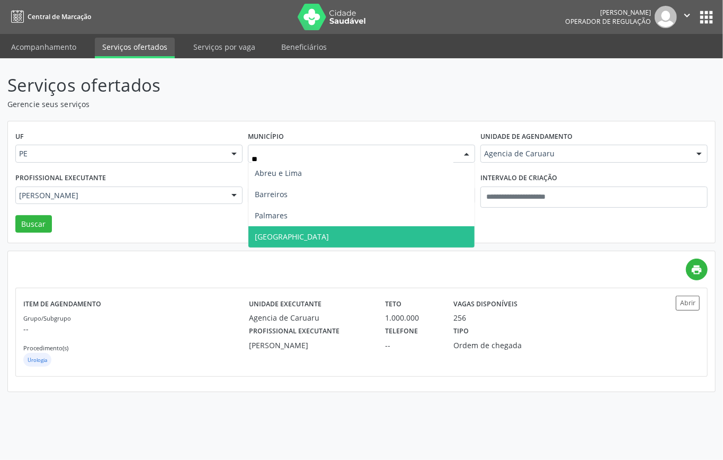
click at [280, 238] on span "Recife" at bounding box center [362, 236] width 226 height 21
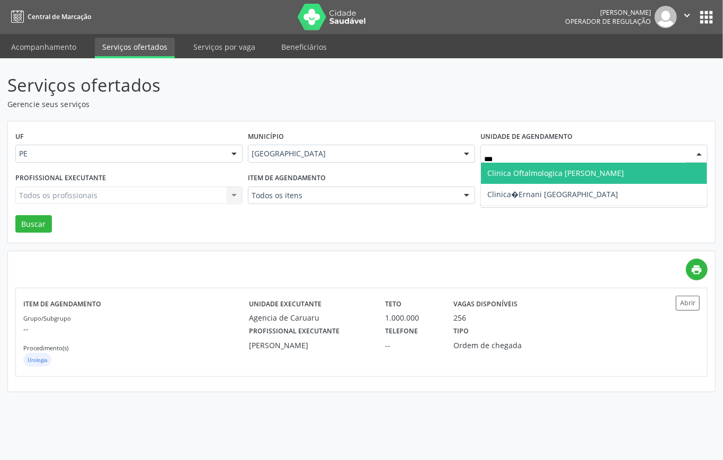
click at [567, 170] on span "Clinica Oftalmologica Geraldo Bertao" at bounding box center [556, 173] width 137 height 10
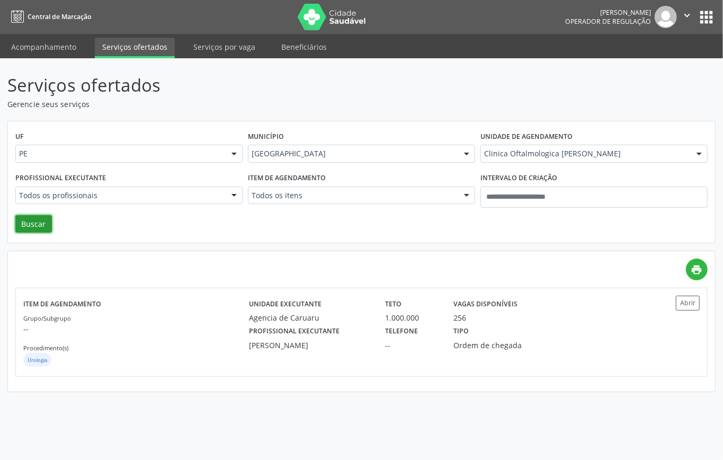
click at [34, 226] on button "Buscar" at bounding box center [33, 224] width 37 height 18
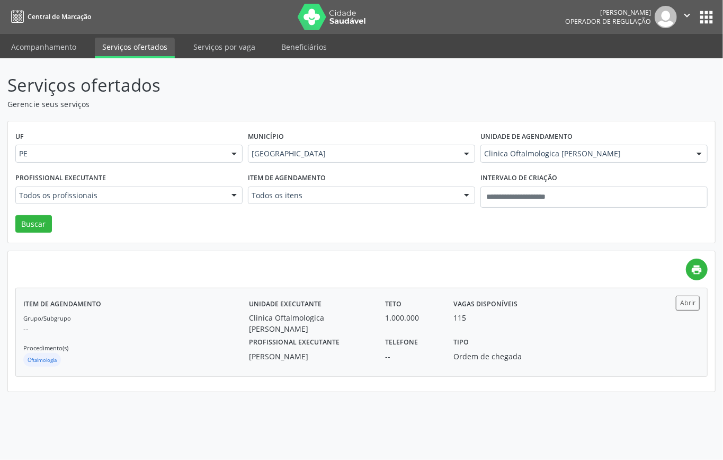
click at [128, 316] on div "Grupo/Subgrupo -- Procedimento(s) Oftalmologia" at bounding box center [136, 340] width 226 height 57
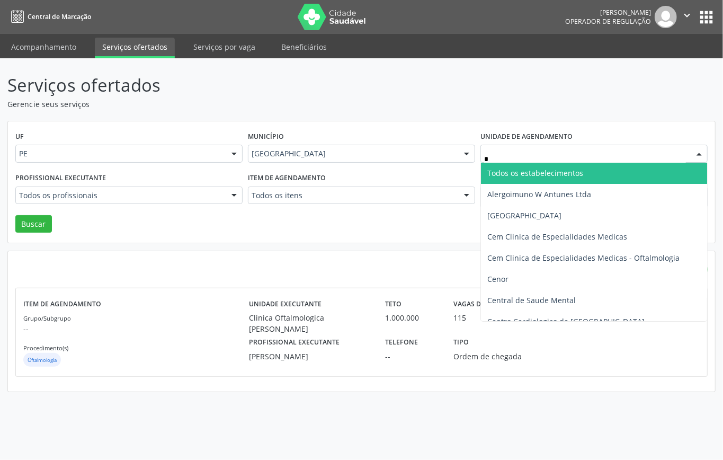
type input "**"
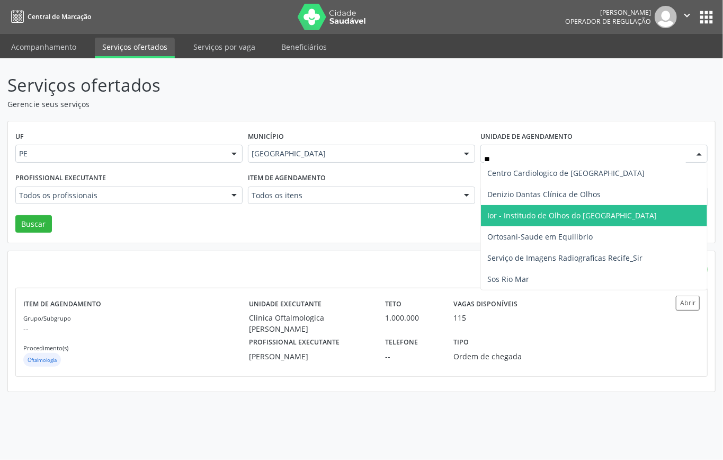
drag, startPoint x: 547, startPoint y: 223, endPoint x: 543, endPoint y: 229, distance: 7.5
click at [545, 225] on span "Ior - Institudo de Olhos do [GEOGRAPHIC_DATA]" at bounding box center [594, 215] width 226 height 21
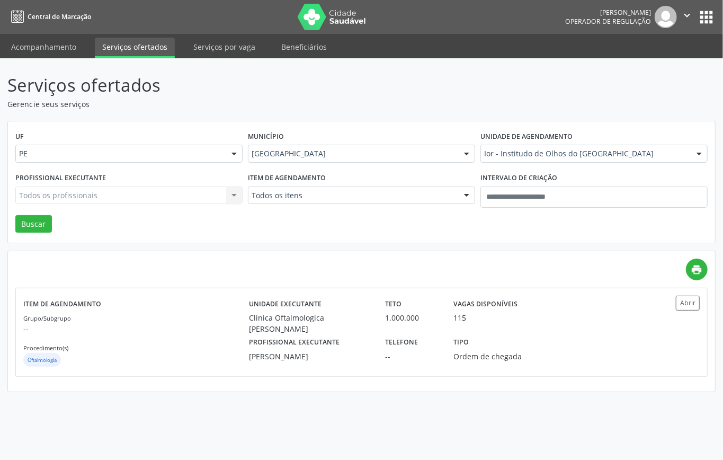
click at [145, 193] on div "Todos os profissionais Todos os profissionais Geraldo Goncalves Bertao Junior N…" at bounding box center [128, 196] width 227 height 18
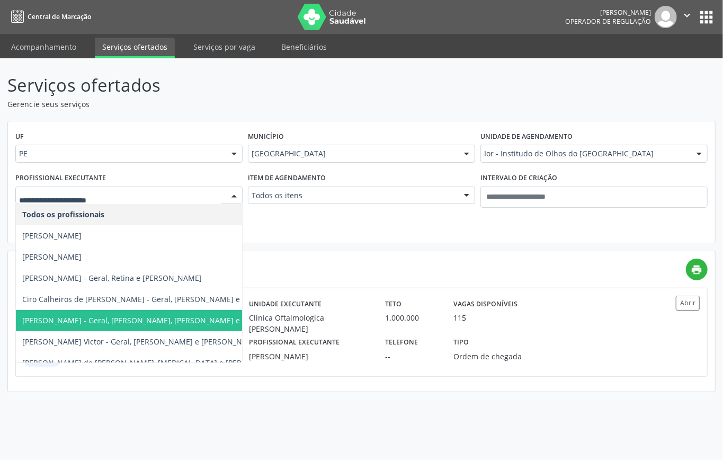
click at [79, 321] on span "Durval Valenca Filho - Geral, Retina, Catarata e Refrativa" at bounding box center [148, 320] width 252 height 10
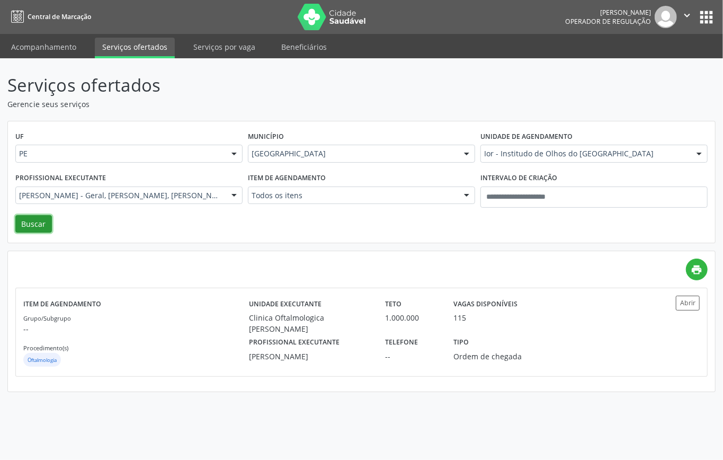
click at [37, 216] on button "Buscar" at bounding box center [33, 224] width 37 height 18
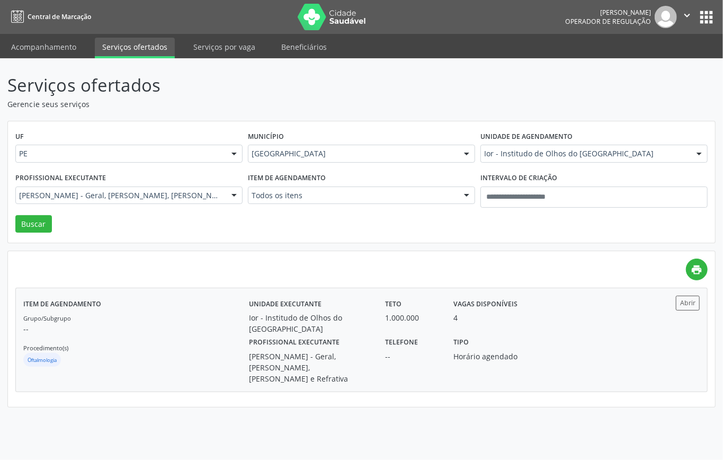
click at [185, 339] on div "Grupo/Subgrupo -- Procedimento(s) Oftalmologia" at bounding box center [136, 340] width 226 height 57
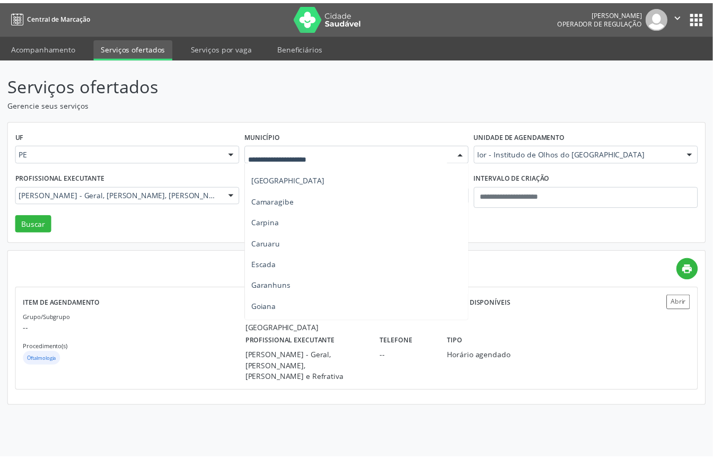
scroll to position [212, 0]
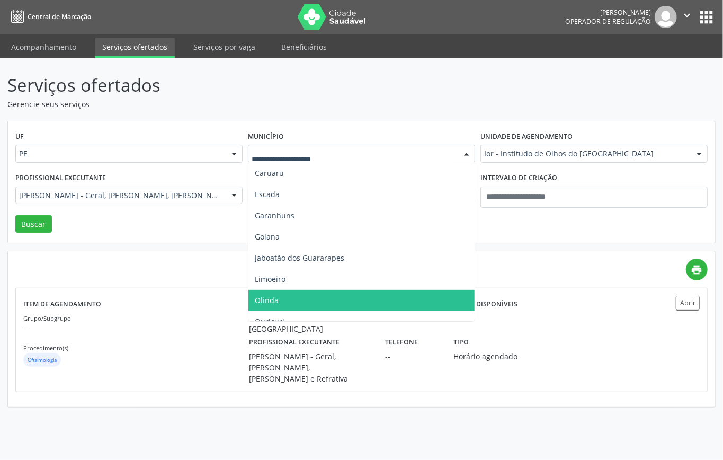
click at [285, 296] on span "Olinda" at bounding box center [362, 300] width 226 height 21
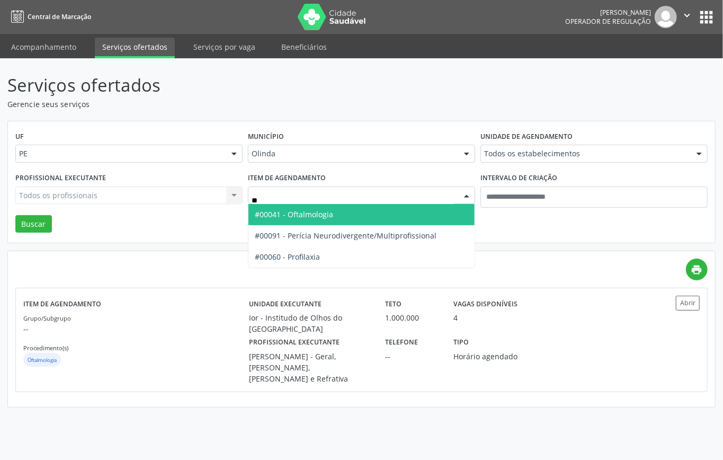
type input "***"
click at [369, 214] on span "#00041 - Oftalmologia" at bounding box center [362, 214] width 226 height 21
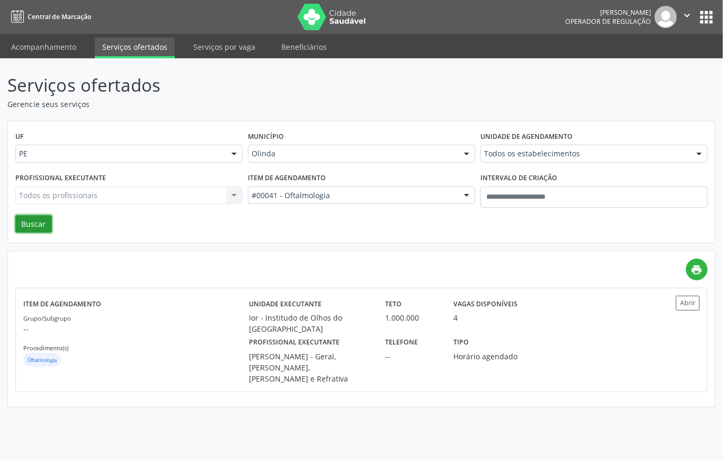
click at [22, 227] on button "Buscar" at bounding box center [33, 224] width 37 height 18
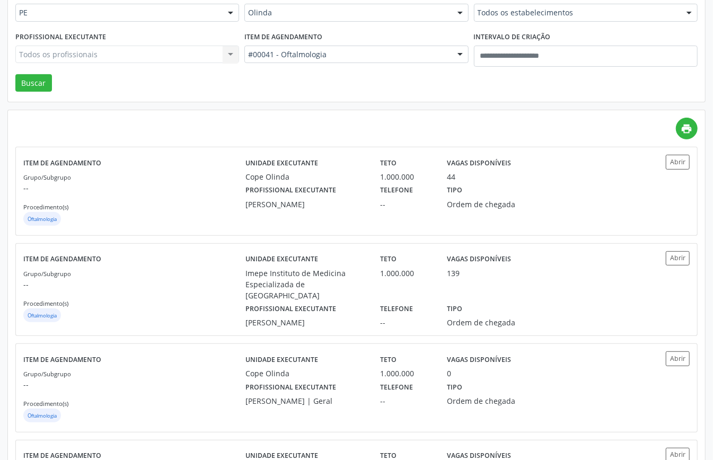
scroll to position [0, 0]
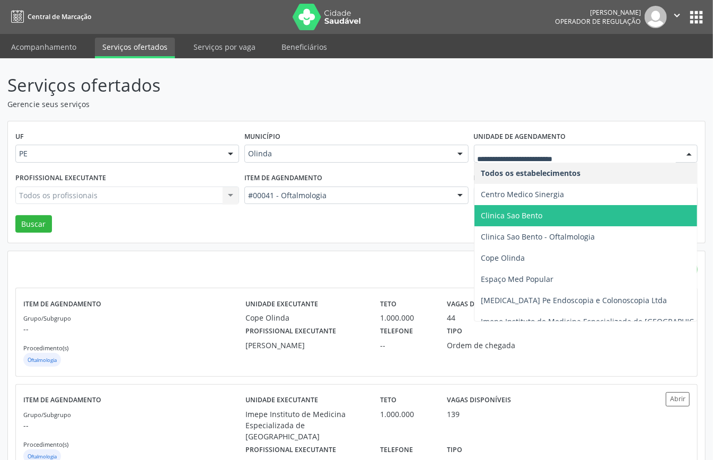
click at [513, 216] on span "Clinica Sao Bento" at bounding box center [511, 215] width 61 height 10
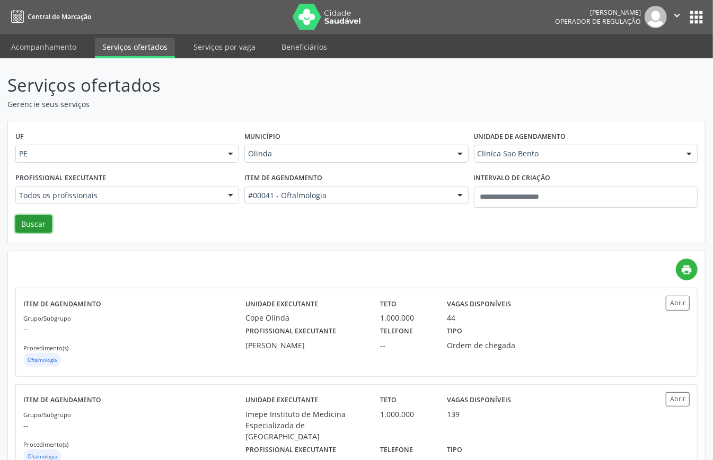
click at [35, 228] on button "Buscar" at bounding box center [33, 224] width 37 height 18
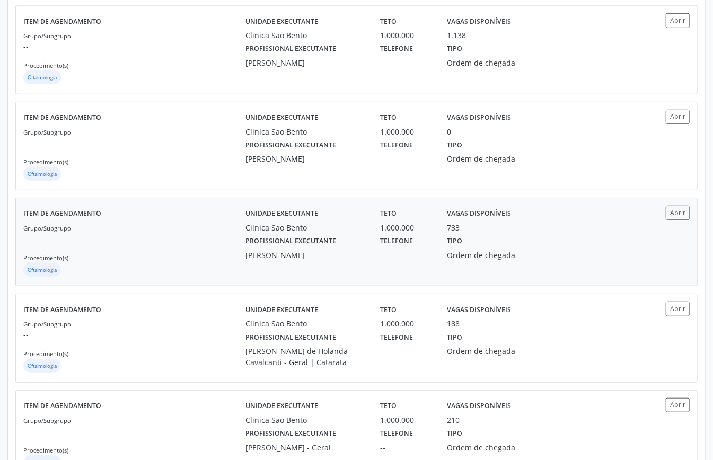
scroll to position [326, 0]
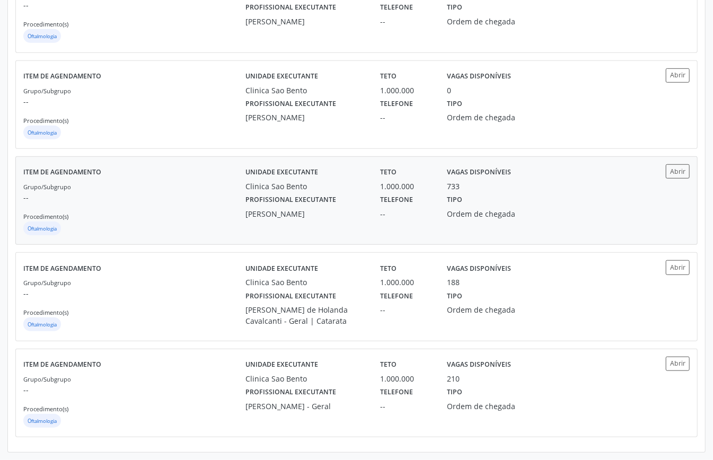
click at [183, 215] on div "Grupo/Subgrupo -- Procedimento(s) Oftalmologia" at bounding box center [134, 209] width 222 height 57
click at [193, 388] on p "--" at bounding box center [134, 389] width 222 height 11
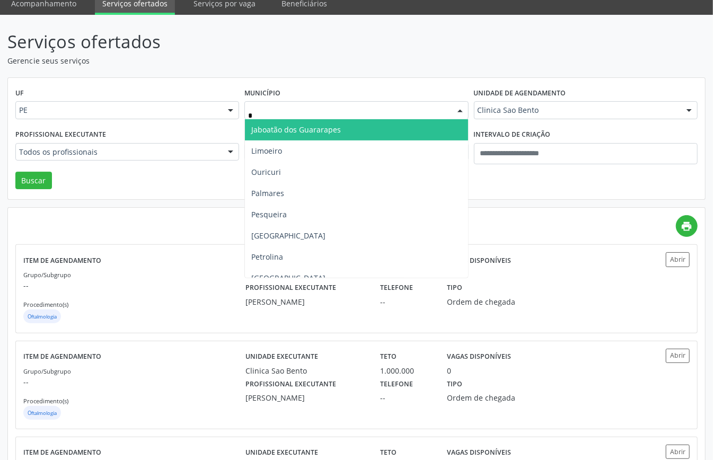
type input "**"
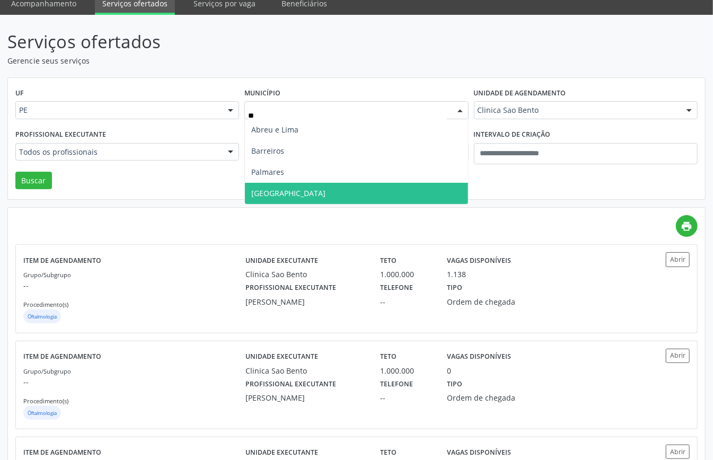
scroll to position [0, 0]
click at [282, 197] on span "Recife" at bounding box center [356, 193] width 223 height 21
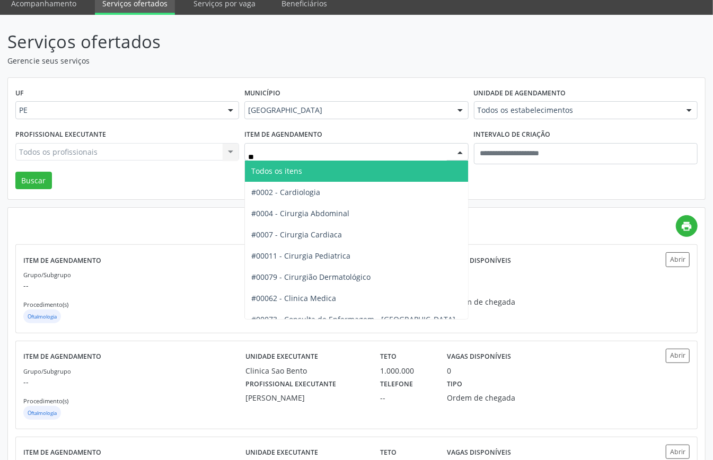
type input "***"
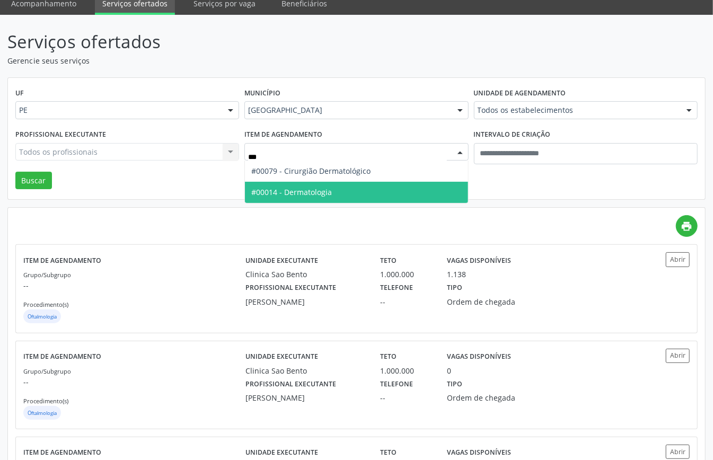
click at [316, 200] on span "#00014 - Dermatologia" at bounding box center [356, 192] width 223 height 21
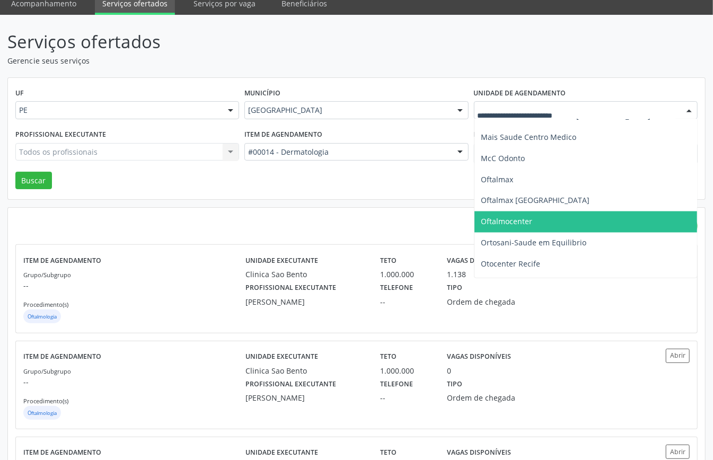
scroll to position [1201, 0]
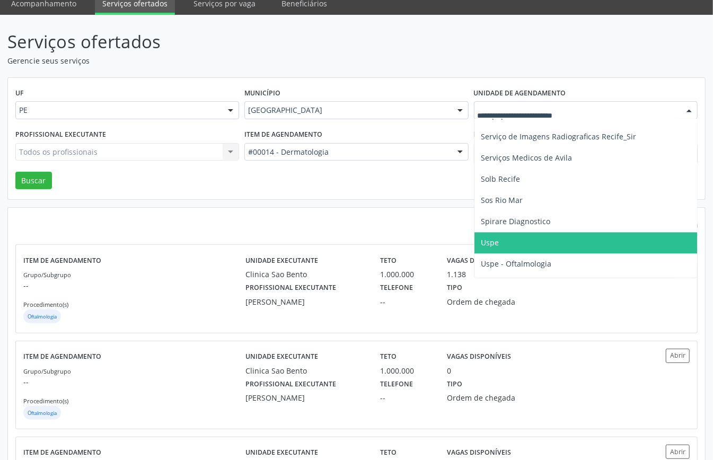
click at [516, 242] on span "Uspe" at bounding box center [606, 243] width 265 height 21
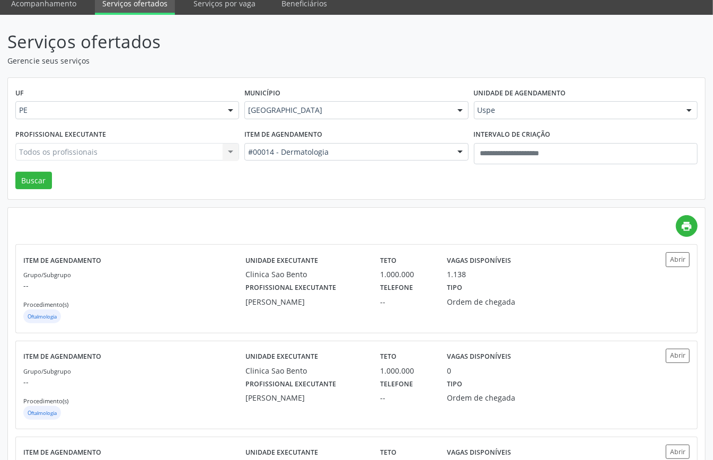
click at [136, 157] on div "Todos os profissionais Todos os profissionais Abelardo Araujo Alves Alyne Teixe…" at bounding box center [127, 152] width 224 height 18
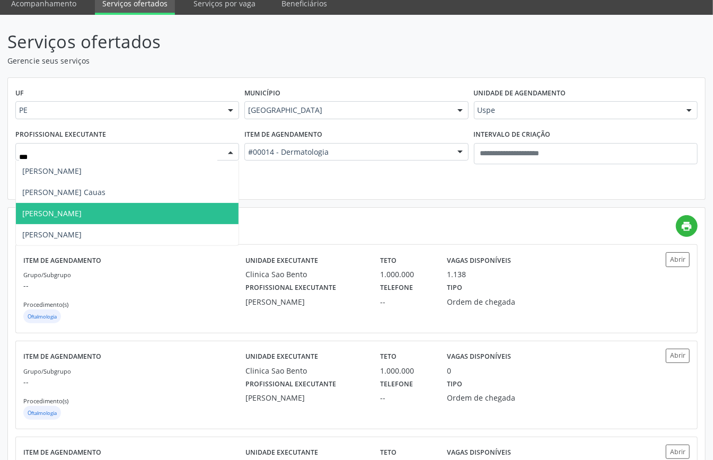
type input "****"
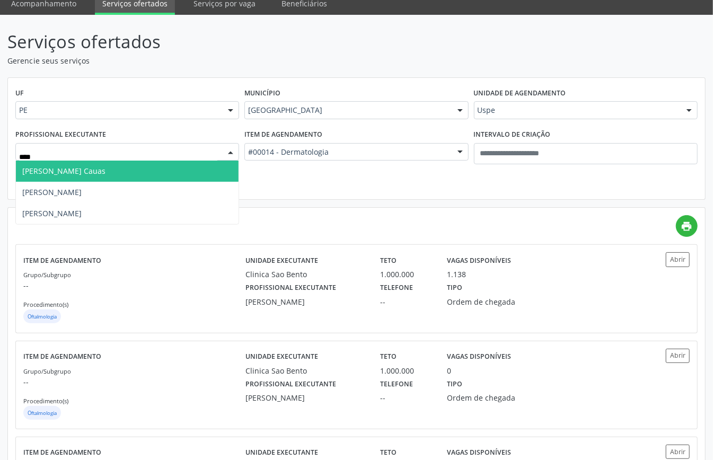
click at [113, 173] on span "Renata Cavalcanti Cauas" at bounding box center [127, 171] width 223 height 21
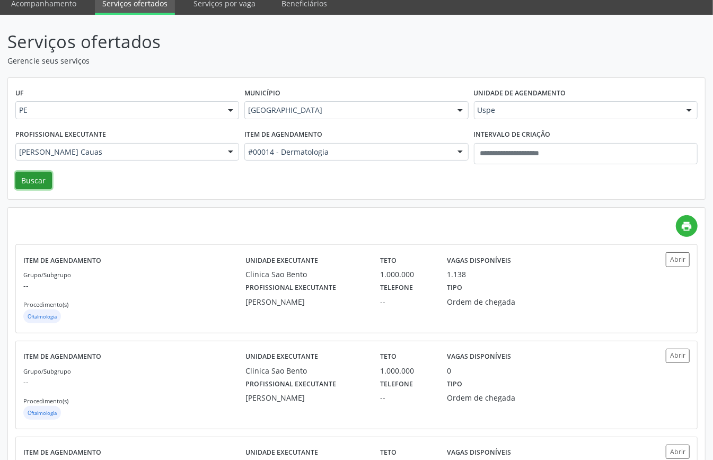
click at [43, 179] on button "Buscar" at bounding box center [33, 181] width 37 height 18
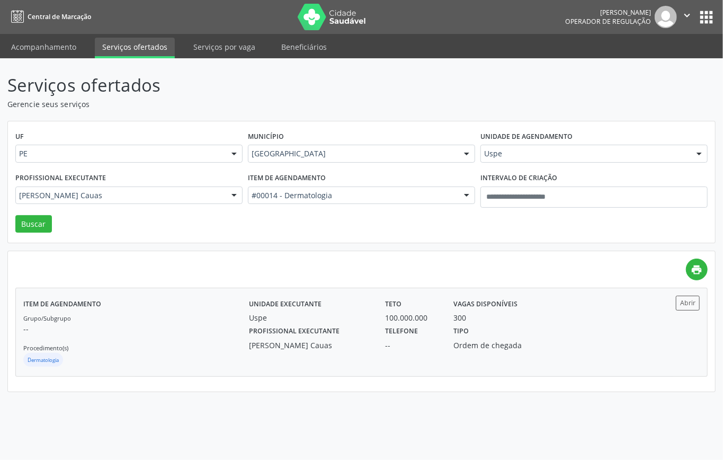
click at [207, 320] on div "Grupo/Subgrupo -- Procedimento(s) Dermatologia" at bounding box center [136, 340] width 226 height 57
click at [279, 94] on p "Serviços ofertados" at bounding box center [255, 85] width 496 height 26
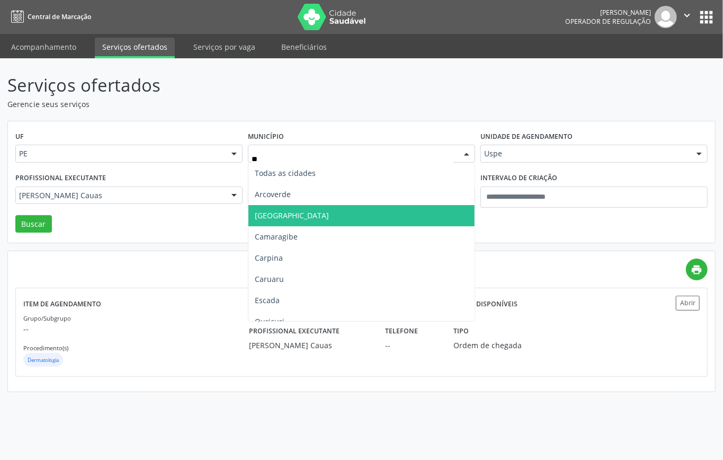
type input "***"
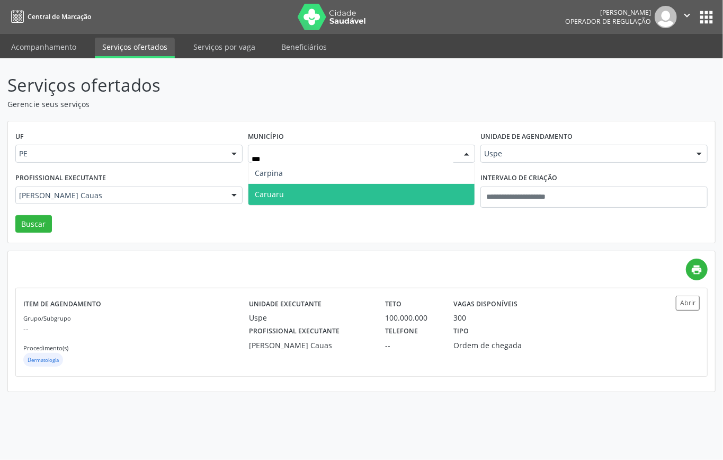
click at [287, 187] on span "Caruaru" at bounding box center [362, 194] width 226 height 21
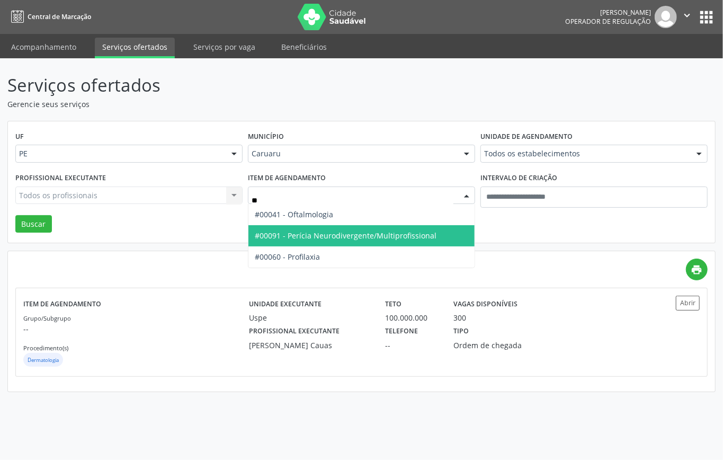
type input "***"
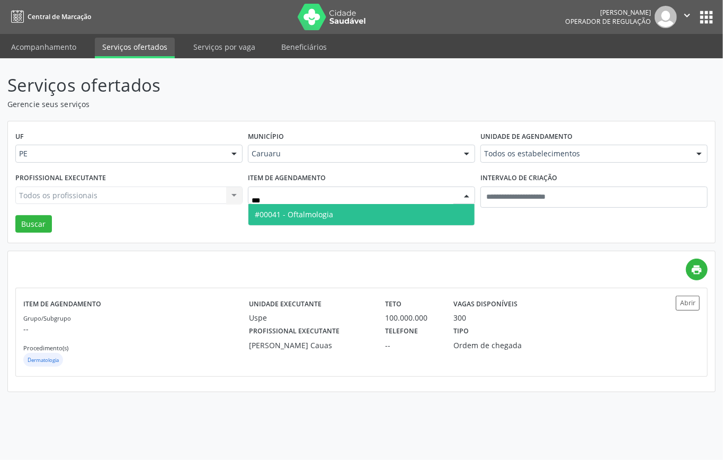
drag, startPoint x: 310, startPoint y: 208, endPoint x: 249, endPoint y: 214, distance: 61.7
click at [308, 208] on span "#00041 - Oftalmologia" at bounding box center [362, 214] width 226 height 21
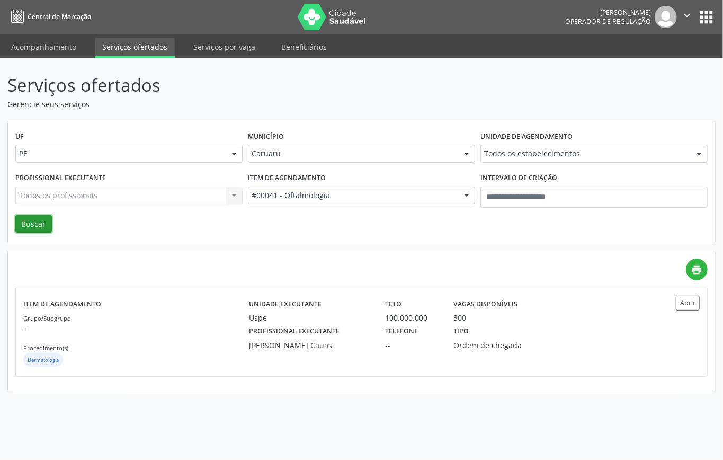
click at [28, 227] on button "Buscar" at bounding box center [33, 224] width 37 height 18
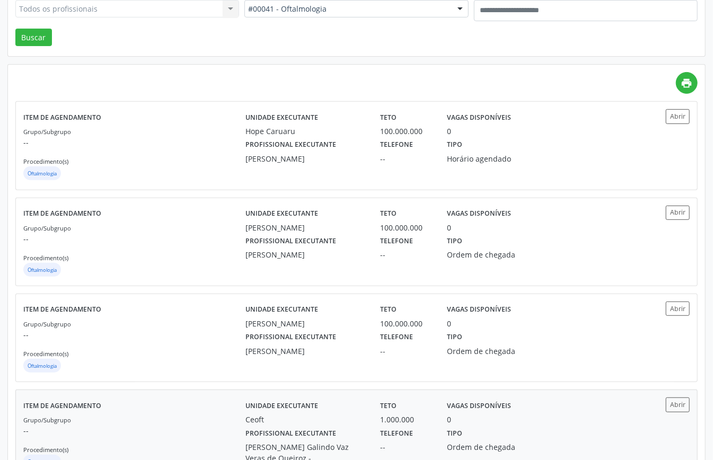
scroll to position [116, 0]
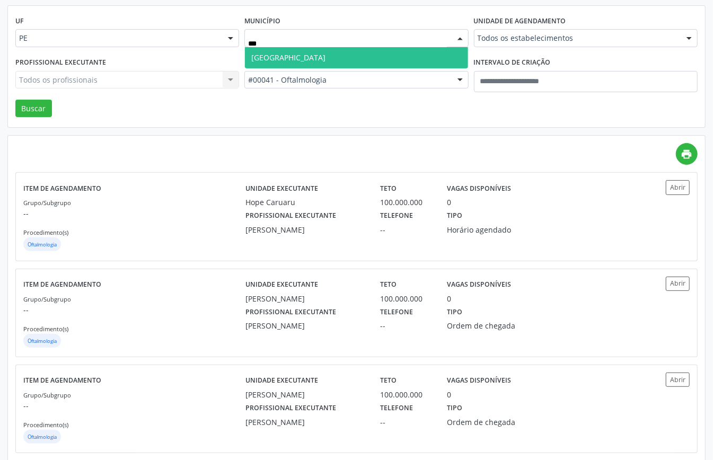
type input "****"
click at [288, 53] on span "Recife" at bounding box center [356, 57] width 223 height 21
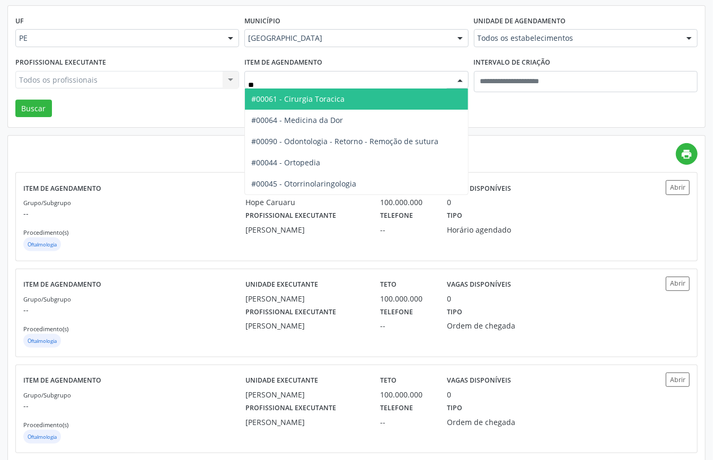
type input "***"
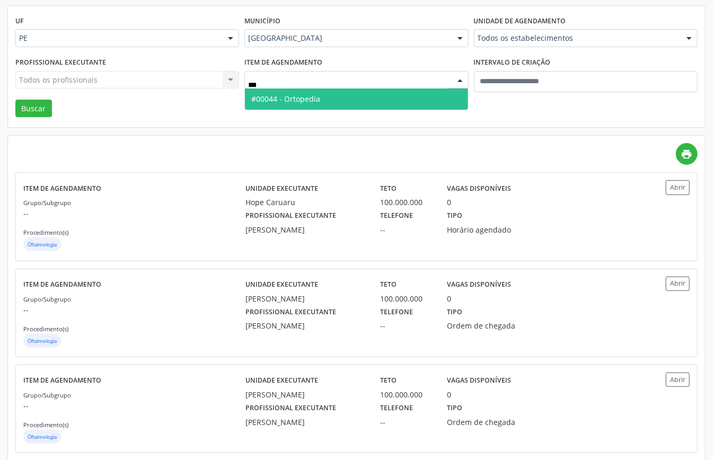
click at [299, 102] on span "#00044 - Ortopedia" at bounding box center [285, 99] width 69 height 10
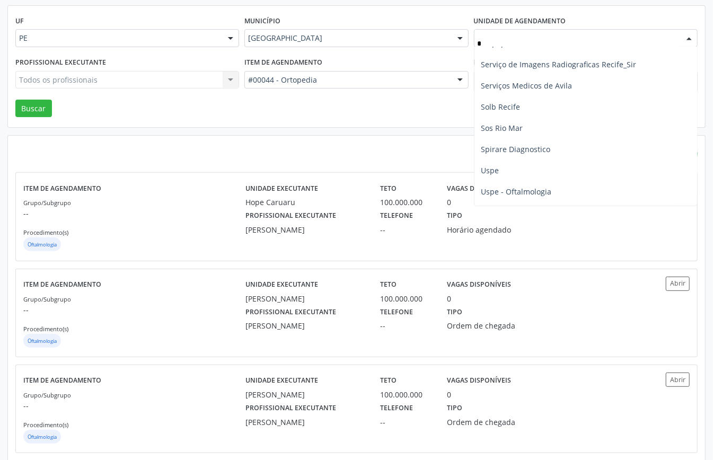
scroll to position [329, 0]
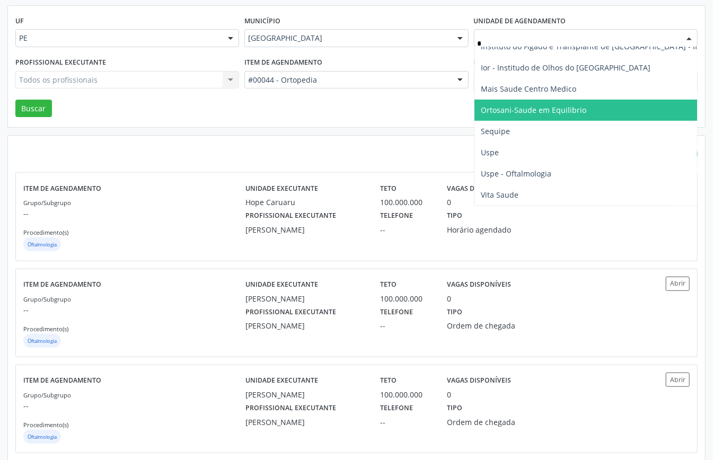
type input "**"
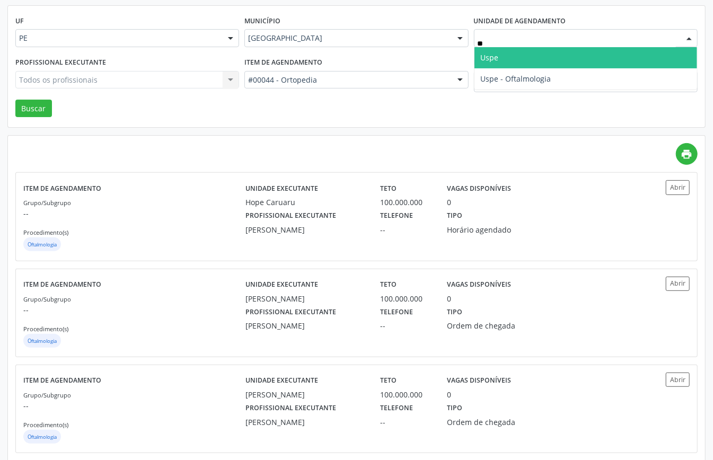
click at [514, 60] on span "Uspe" at bounding box center [585, 57] width 223 height 21
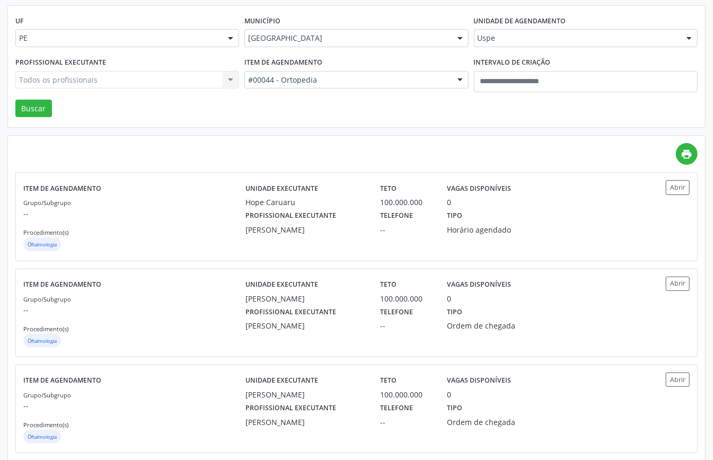
click at [172, 84] on div "Todos os profissionais Todos os profissionais Aderaldo Tadeu de Morais Adler Fe…" at bounding box center [127, 80] width 224 height 18
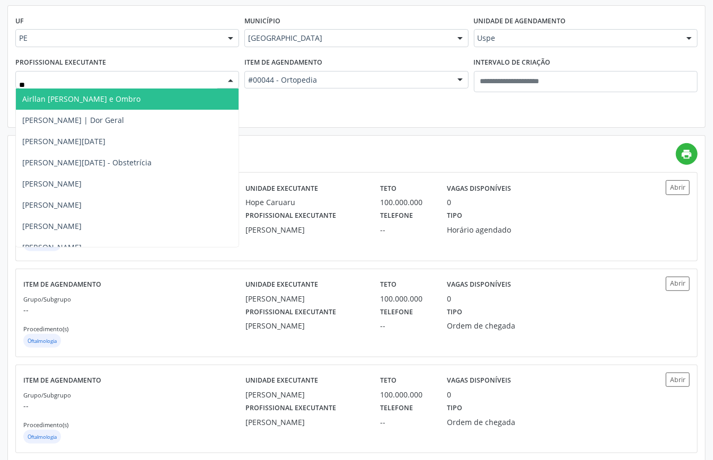
type input "***"
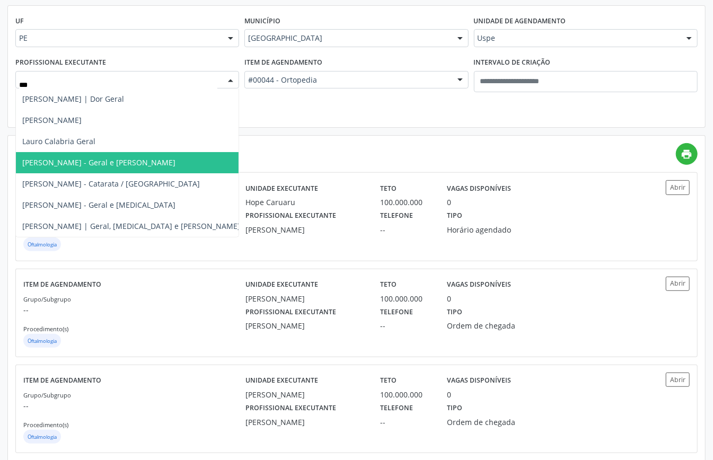
click at [123, 164] on span "Lauro Nogueira Lopes - Geral e Joelho" at bounding box center [98, 162] width 153 height 10
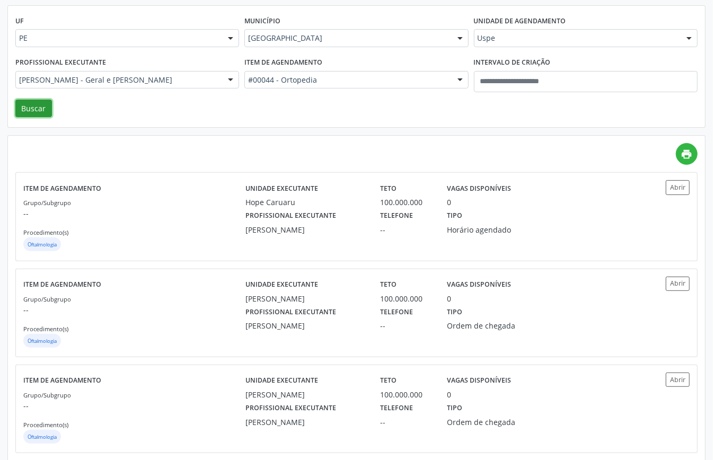
click at [25, 110] on button "Buscar" at bounding box center [33, 109] width 37 height 18
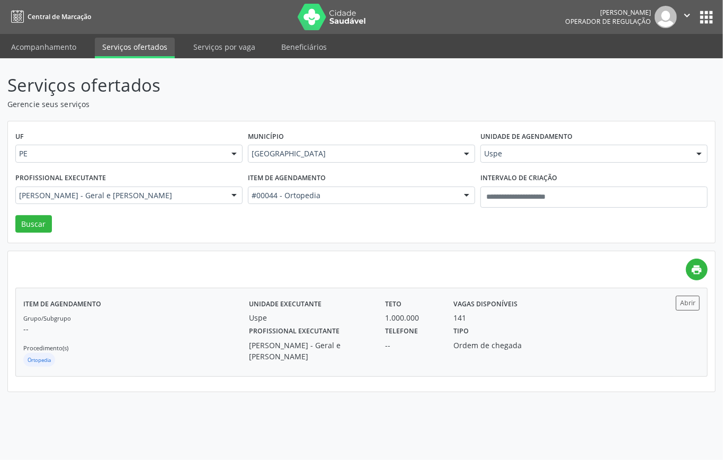
click at [140, 330] on p "--" at bounding box center [136, 328] width 226 height 11
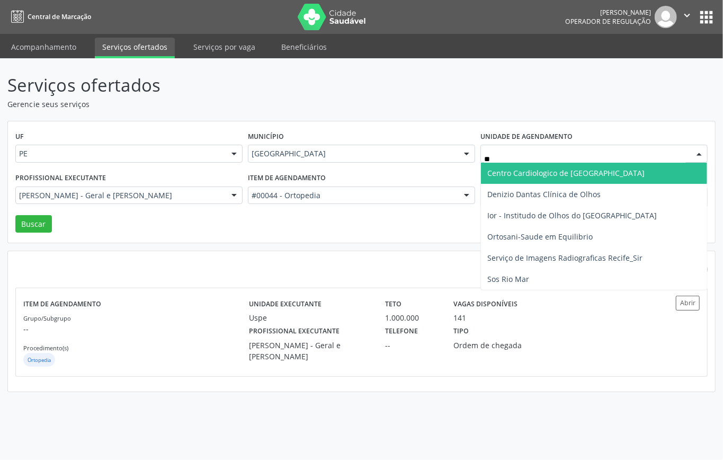
type input "***"
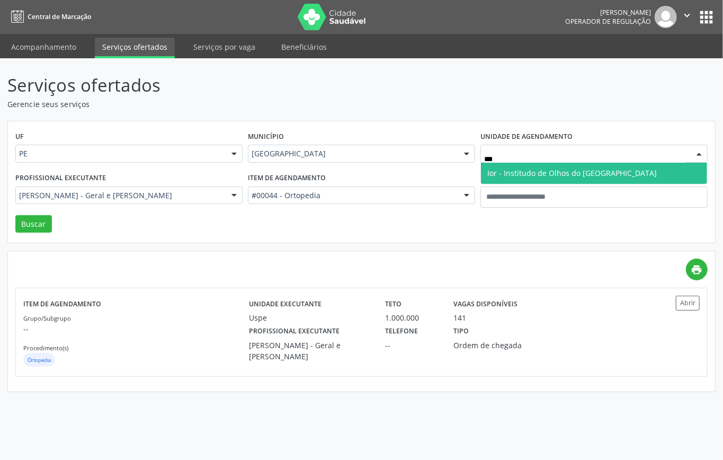
click at [516, 168] on span "Ior - Institudo de Olhos do Recife" at bounding box center [573, 173] width 170 height 10
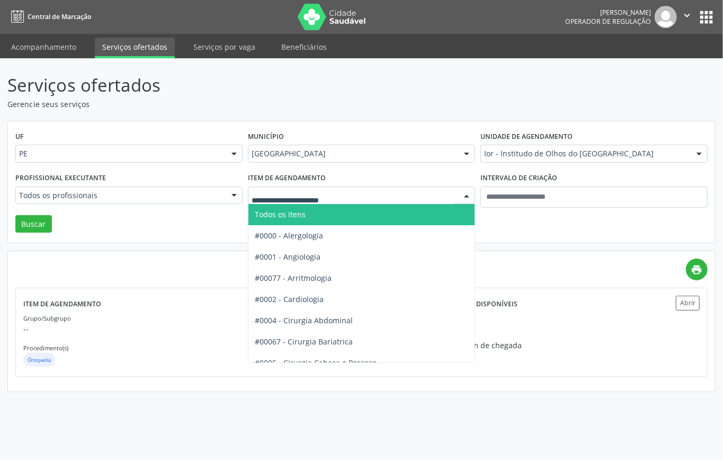
click at [291, 202] on div at bounding box center [361, 196] width 227 height 18
drag, startPoint x: 293, startPoint y: 212, endPoint x: 231, endPoint y: 210, distance: 62.0
click at [293, 213] on span "Todos os itens" at bounding box center [280, 214] width 51 height 10
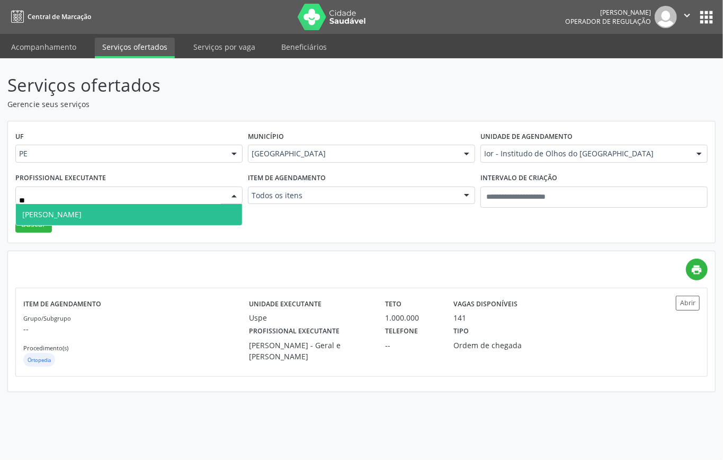
type input "***"
click at [128, 211] on span "Pedro Texeira Falcao Neto" at bounding box center [129, 214] width 226 height 21
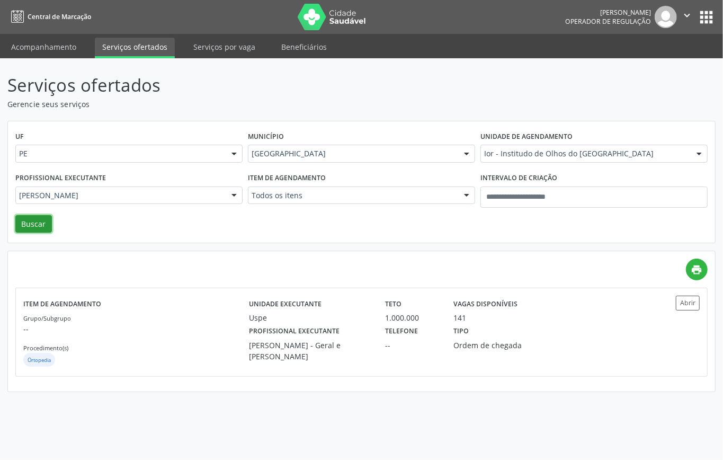
click at [35, 229] on button "Buscar" at bounding box center [33, 224] width 37 height 18
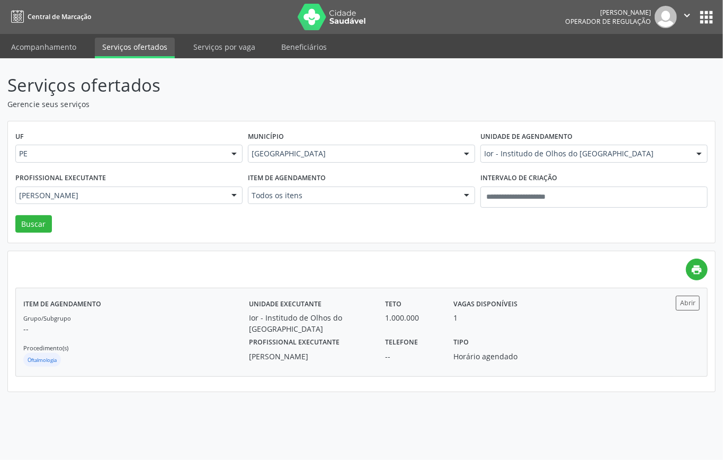
click at [131, 337] on div "Grupo/Subgrupo -- Procedimento(s) Oftalmologia" at bounding box center [136, 340] width 226 height 57
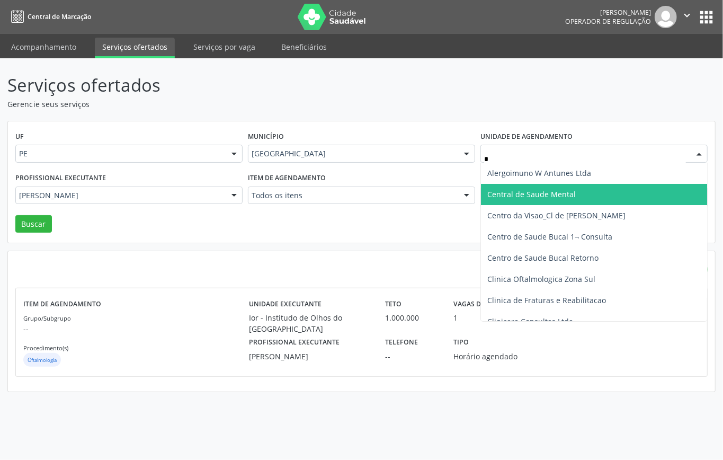
type input "**"
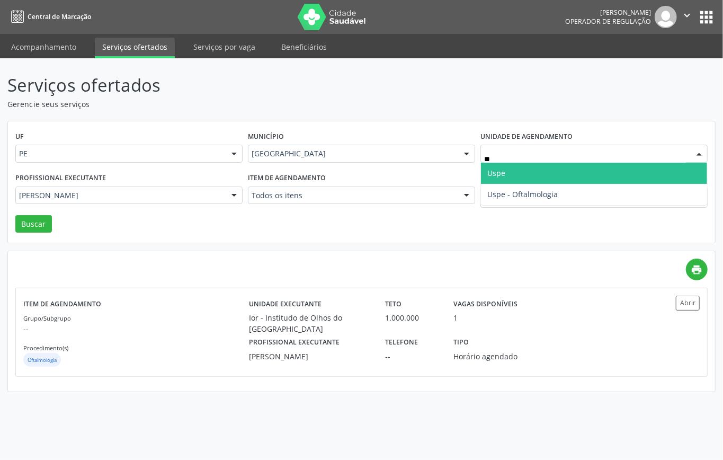
click at [504, 175] on span "Uspe" at bounding box center [497, 173] width 18 height 10
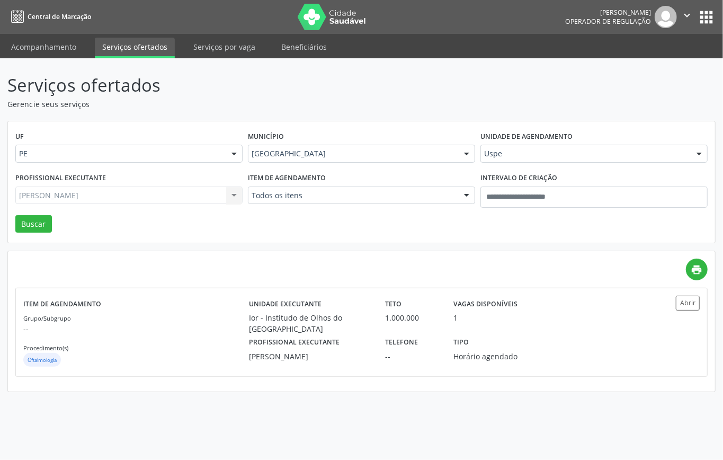
click at [102, 195] on div "Pedro Texeira Falcao Neto Todos os profissionais Adriana Maia Valenca Adriana M…" at bounding box center [128, 196] width 227 height 18
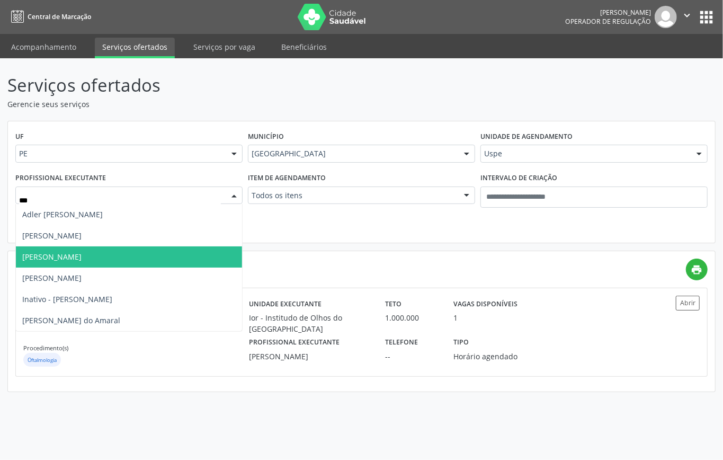
type input "****"
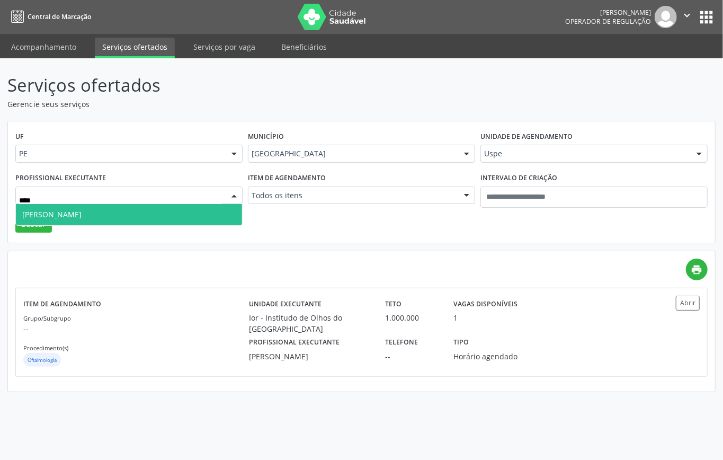
click at [71, 212] on span "Elias Jose de Melo" at bounding box center [51, 214] width 59 height 10
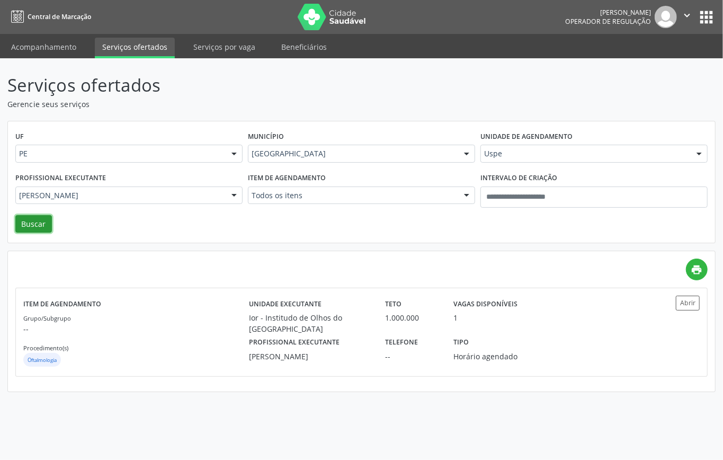
click at [34, 226] on button "Buscar" at bounding box center [33, 224] width 37 height 18
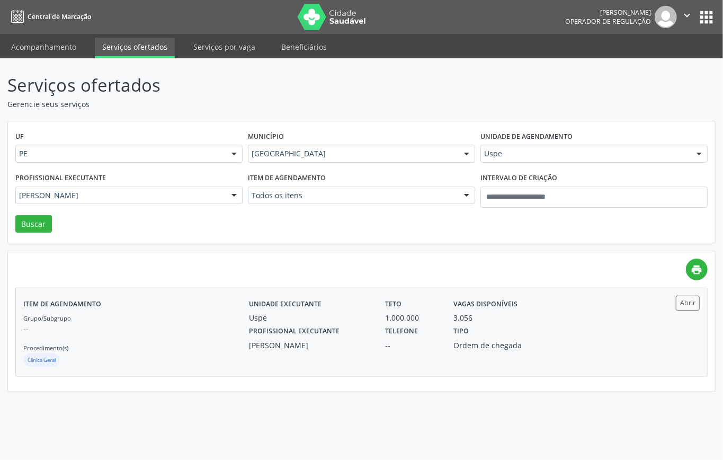
click at [169, 318] on div "Grupo/Subgrupo -- Procedimento(s) Clinica Geral" at bounding box center [136, 340] width 226 height 57
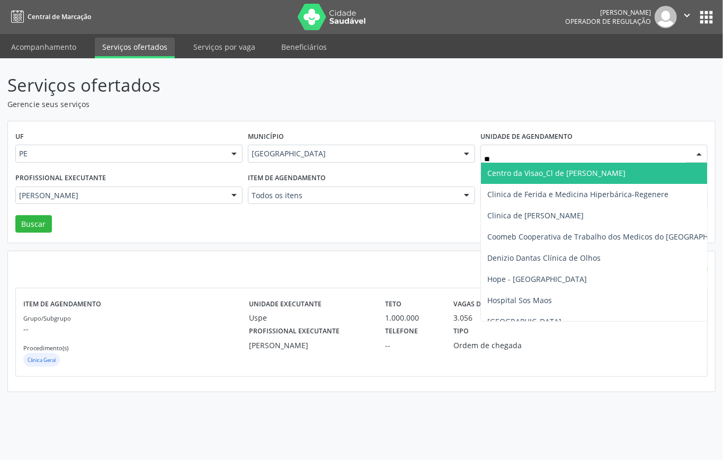
type input "***"
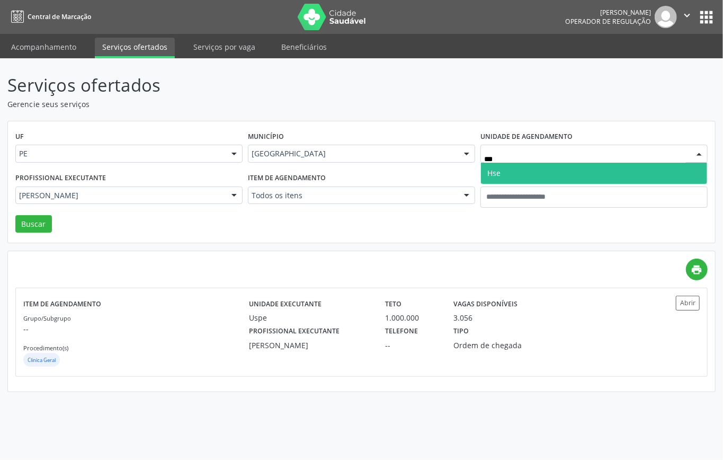
click at [509, 174] on span "Hse" at bounding box center [594, 173] width 226 height 21
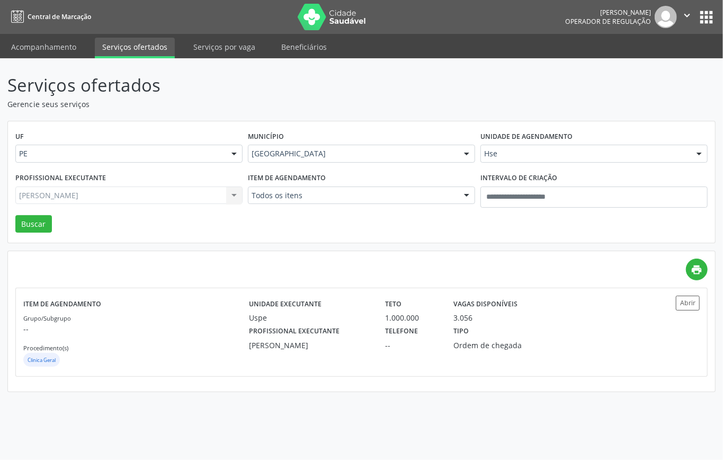
click at [138, 197] on div "Elias Jose de Melo Todos os profissionais Aderaldo Tadeu de Morais Adler Felipe…" at bounding box center [128, 196] width 227 height 18
click at [100, 200] on div "Elias Jose de Melo Todos os profissionais Aderaldo Tadeu de Morais Adler Felipe…" at bounding box center [128, 196] width 227 height 18
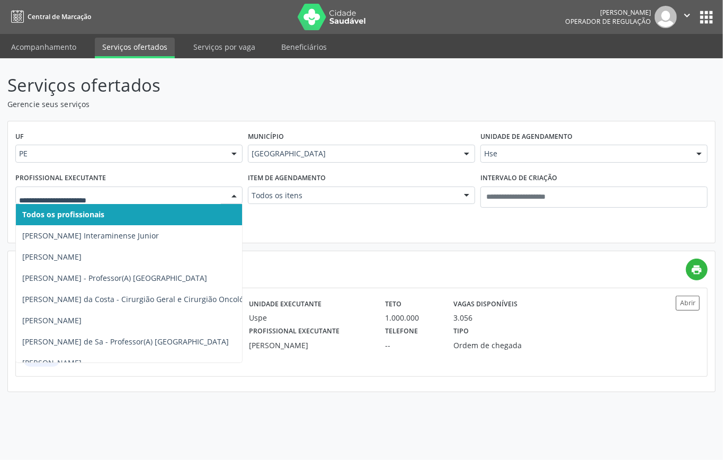
click at [89, 215] on span "Todos os profissionais" at bounding box center [63, 214] width 82 height 10
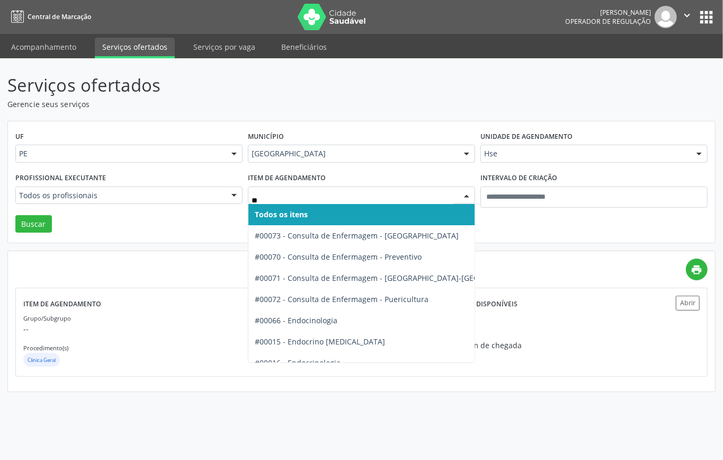
type input "*"
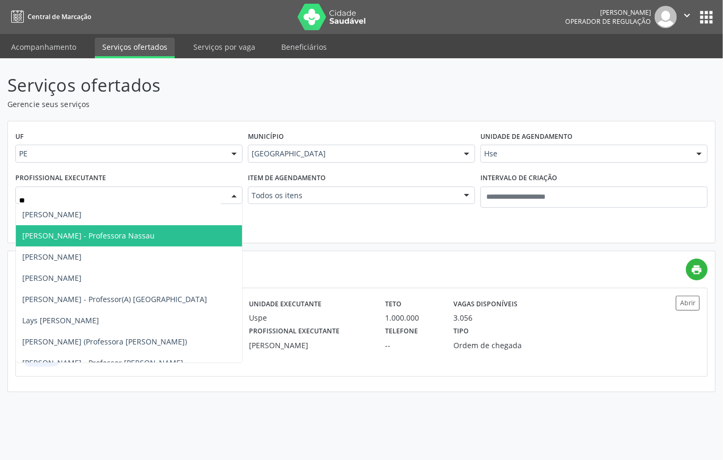
type input "*"
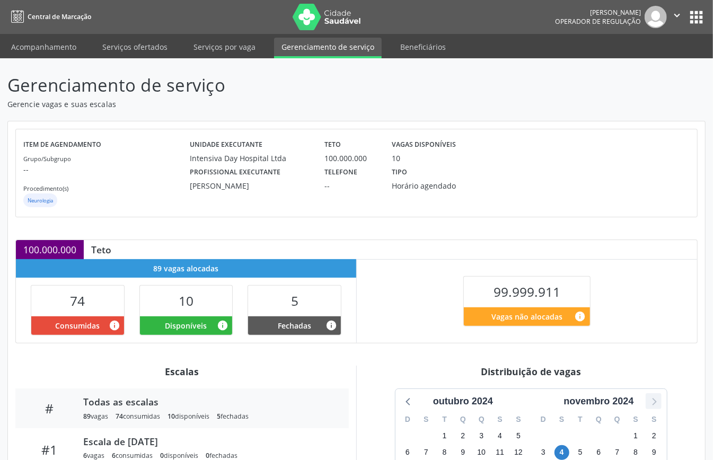
click at [660, 408] on icon at bounding box center [653, 401] width 14 height 14
click at [660, 407] on icon at bounding box center [653, 401] width 14 height 14
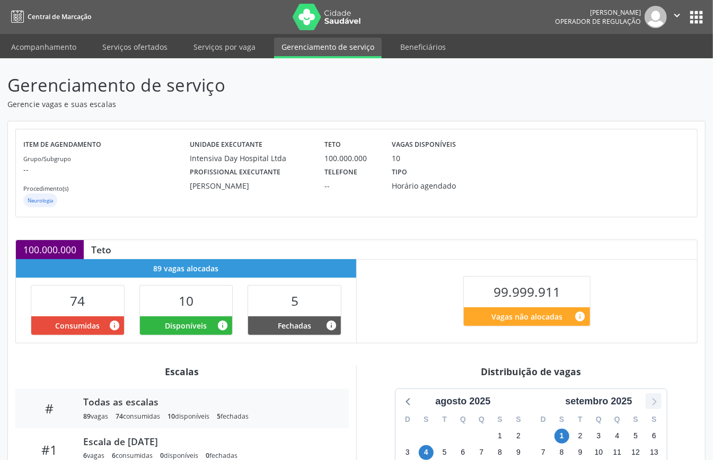
click at [660, 407] on icon at bounding box center [653, 401] width 14 height 14
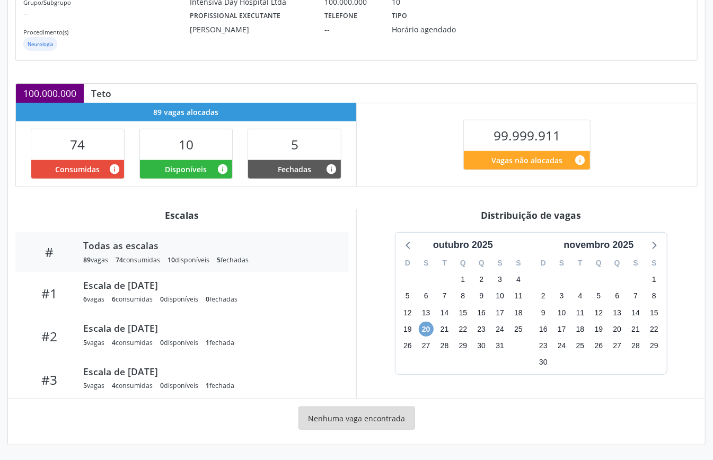
click at [428, 325] on span "20" at bounding box center [426, 329] width 15 height 15
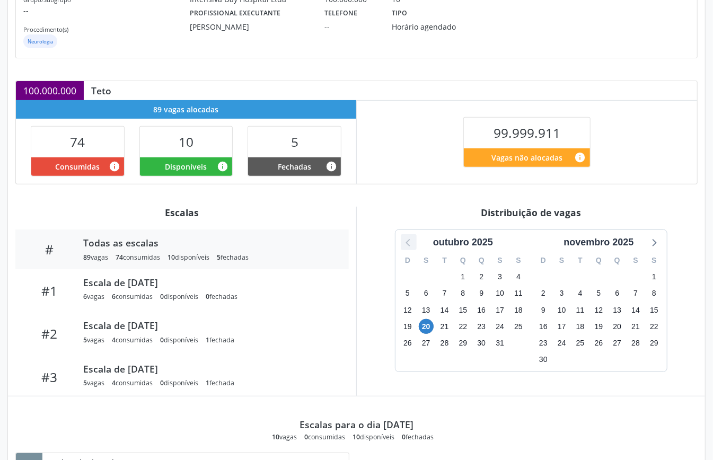
click at [405, 246] on icon at bounding box center [409, 242] width 14 height 14
click at [650, 244] on icon at bounding box center [653, 242] width 14 height 14
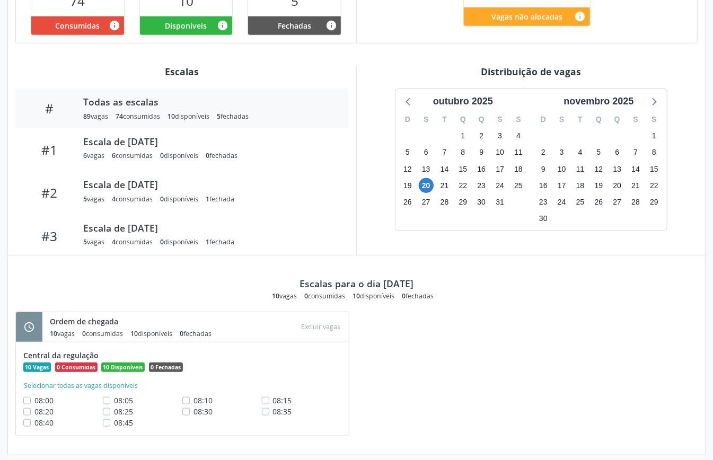
scroll to position [312, 0]
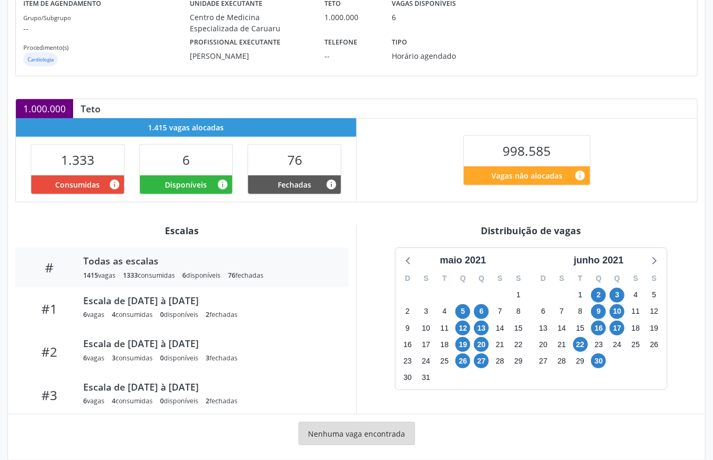
scroll to position [159, 0]
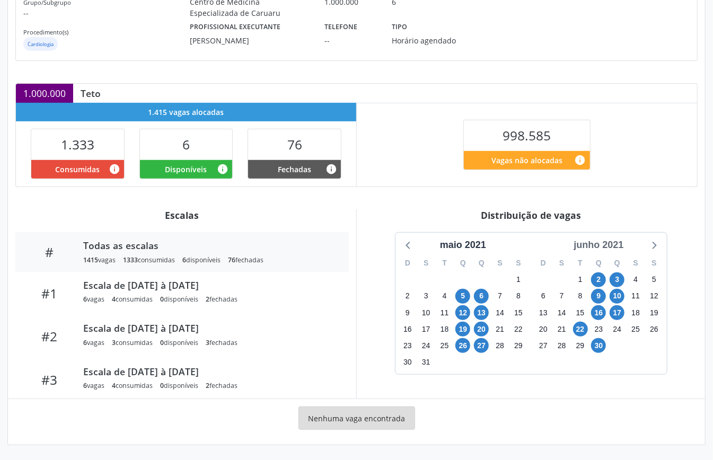
click at [594, 241] on div "junho 2021" at bounding box center [598, 245] width 58 height 14
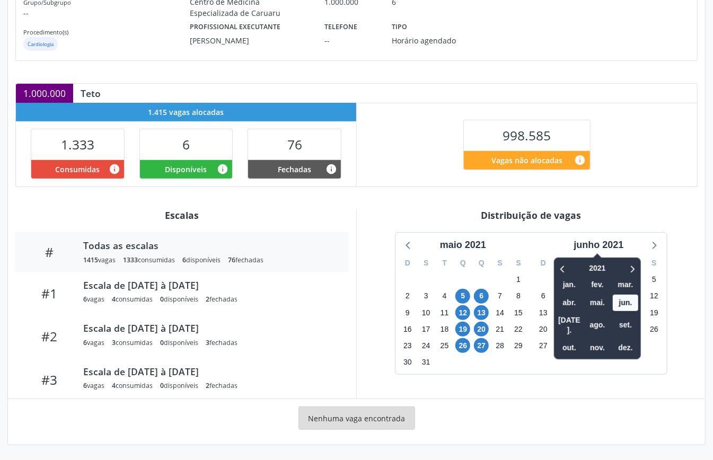
drag, startPoint x: 641, startPoint y: 268, endPoint x: 630, endPoint y: 269, distance: 11.2
click at [641, 270] on div "junho 2021 2021 jan. fev. mar. abr. mai. jun. [DATE]. ago. set. out. nov. dez. …" at bounding box center [599, 303] width 136 height 141
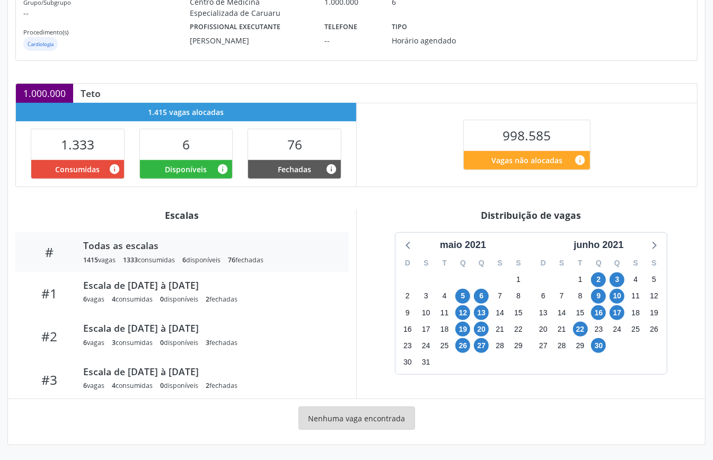
click at [628, 268] on div "S" at bounding box center [635, 263] width 19 height 16
drag, startPoint x: 596, startPoint y: 245, endPoint x: 613, endPoint y: 261, distance: 24.0
click at [596, 246] on div "junho 2021" at bounding box center [598, 245] width 58 height 14
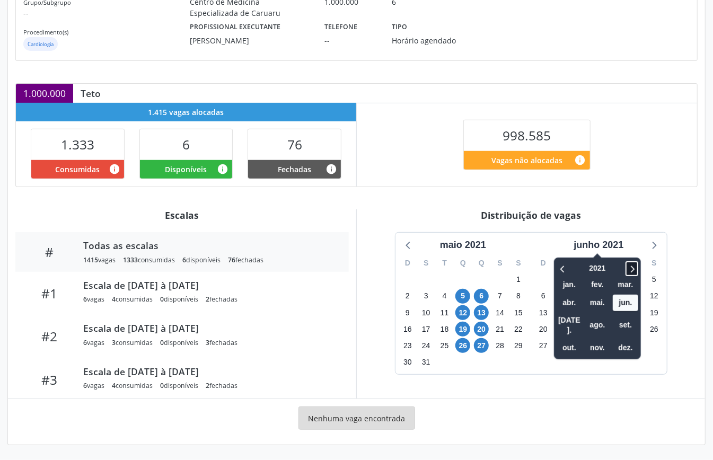
click at [635, 270] on icon at bounding box center [631, 268] width 11 height 13
click at [634, 268] on icon at bounding box center [633, 268] width 4 height 7
click at [575, 340] on span "out." at bounding box center [568, 348] width 25 height 16
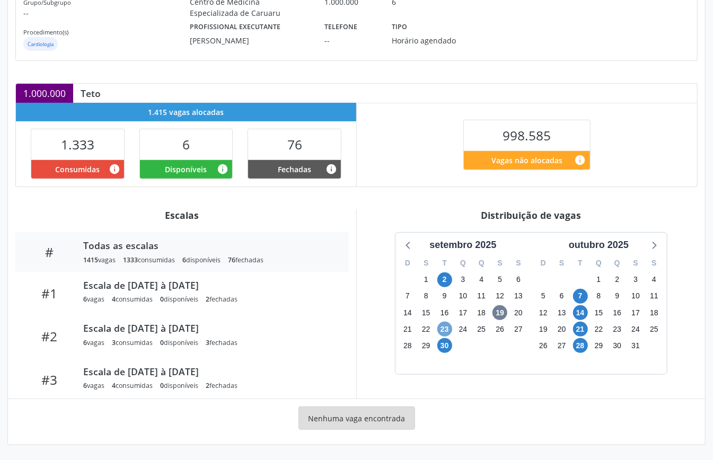
click at [448, 325] on span "23" at bounding box center [444, 329] width 15 height 15
click at [443, 347] on span "30" at bounding box center [444, 345] width 15 height 15
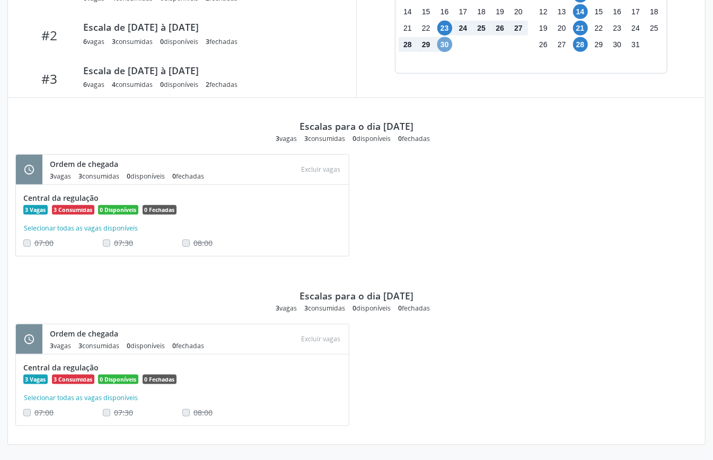
scroll to position [106, 0]
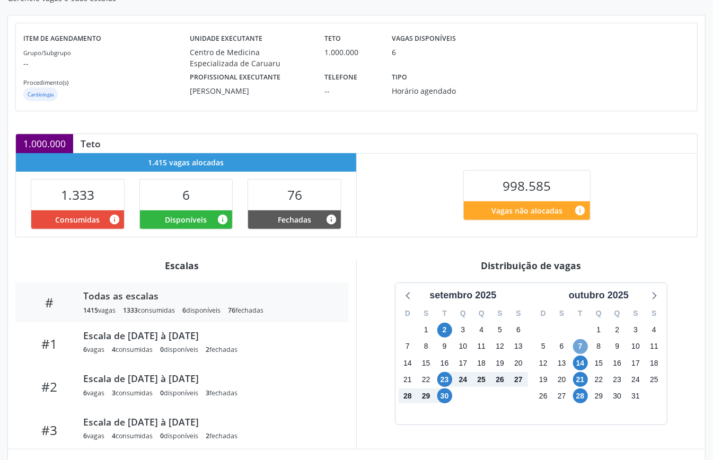
click at [581, 345] on span "7" at bounding box center [580, 346] width 15 height 15
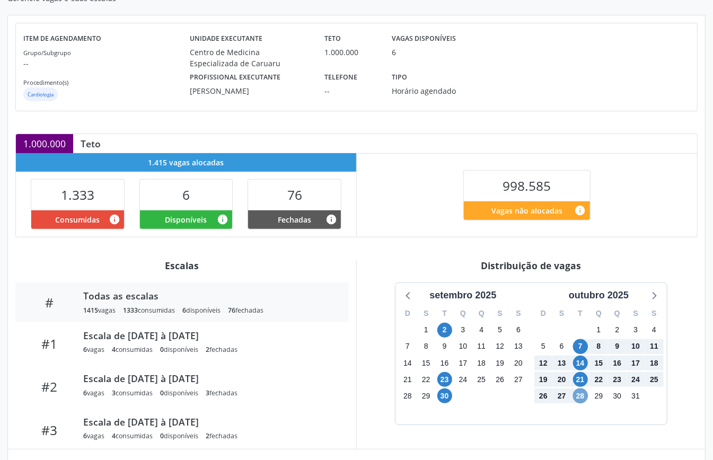
click at [580, 400] on span "28" at bounding box center [580, 395] width 15 height 15
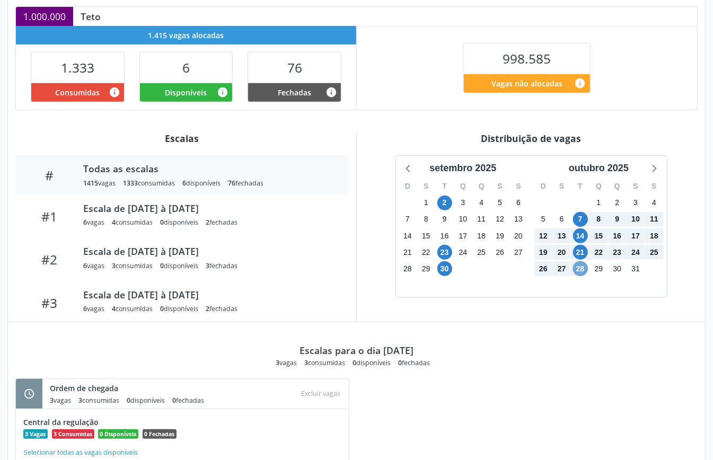
scroll to position [0, 0]
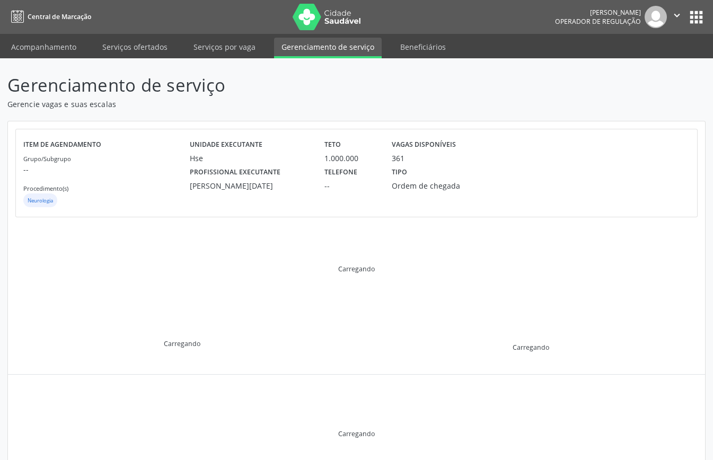
scroll to position [102, 0]
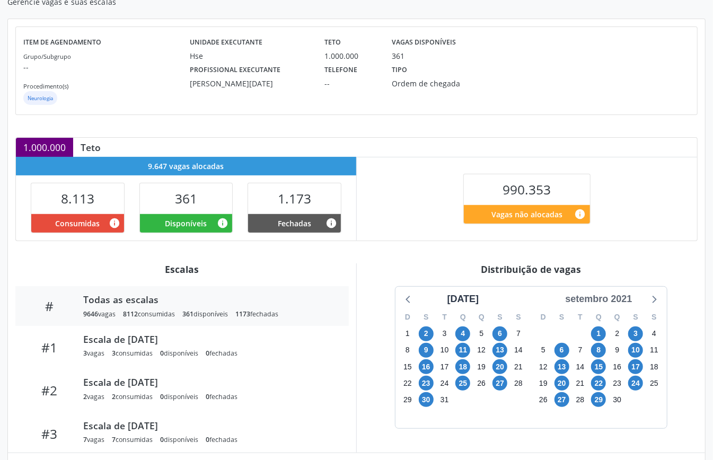
click at [609, 296] on div "setembro 2021" at bounding box center [598, 299] width 75 height 14
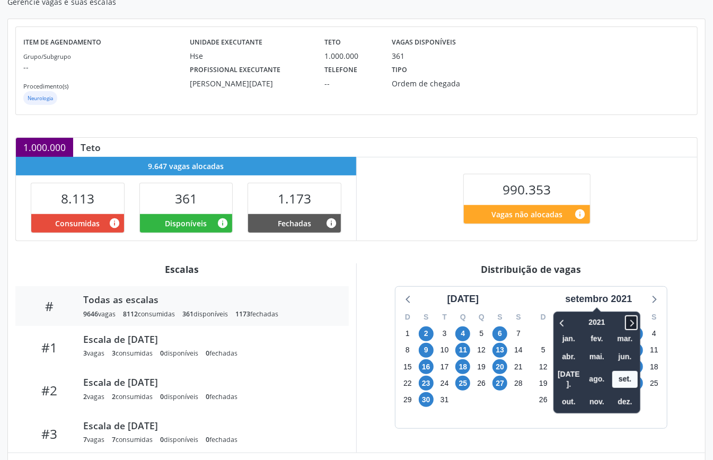
click at [630, 321] on icon at bounding box center [631, 322] width 11 height 13
click at [575, 394] on span "out." at bounding box center [568, 402] width 25 height 16
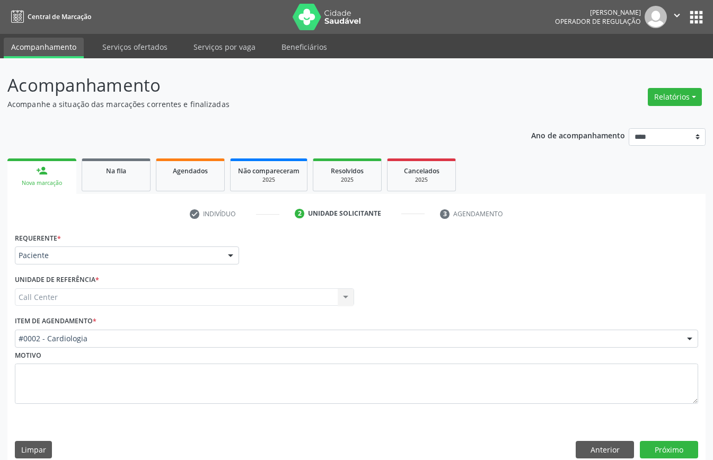
scroll to position [2, 0]
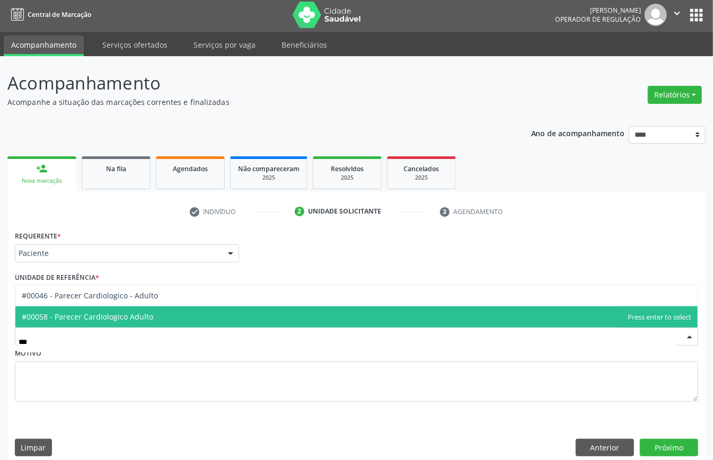
type input "****"
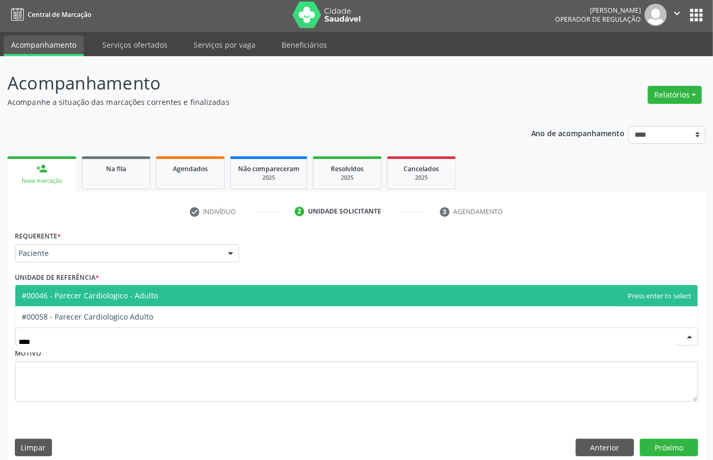
click at [110, 293] on span "#00046 - Parecer Cardiologico - Adulto" at bounding box center [90, 295] width 136 height 10
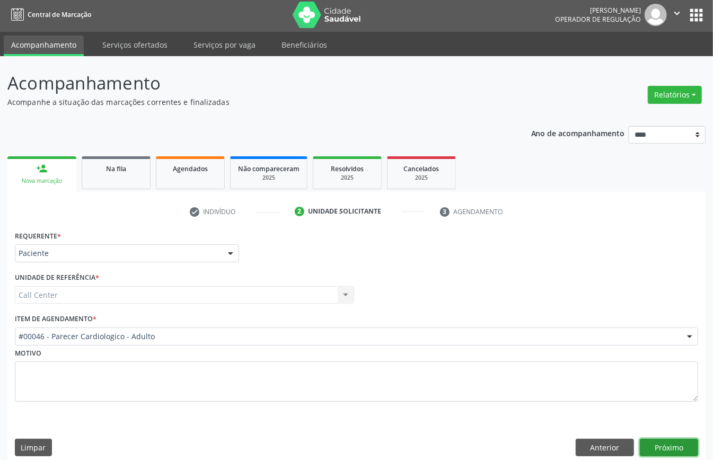
click at [687, 444] on button "Próximo" at bounding box center [669, 448] width 58 height 18
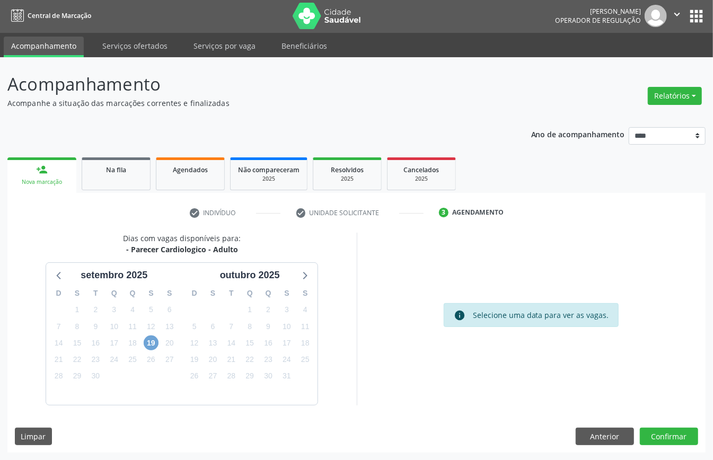
click at [154, 345] on span "19" at bounding box center [151, 342] width 15 height 15
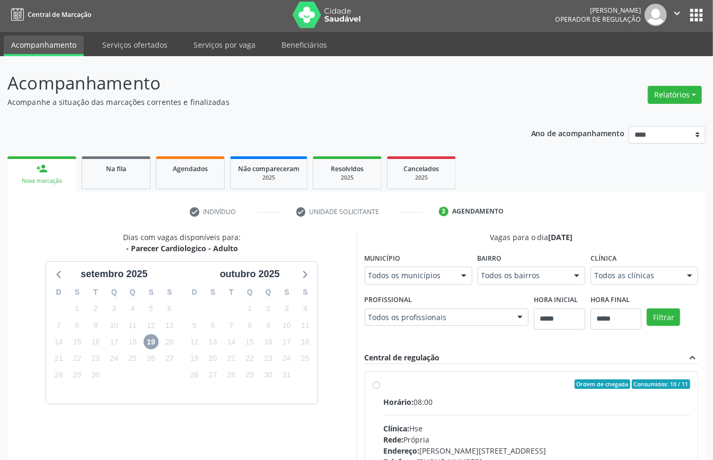
scroll to position [156, 0]
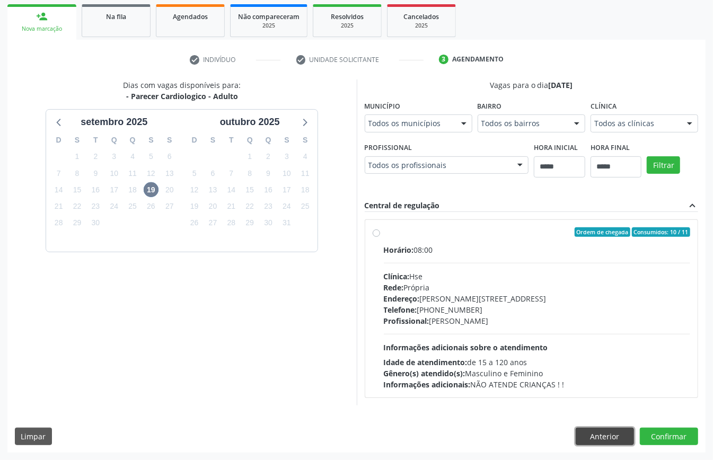
click at [608, 444] on button "Anterior" at bounding box center [604, 437] width 58 height 18
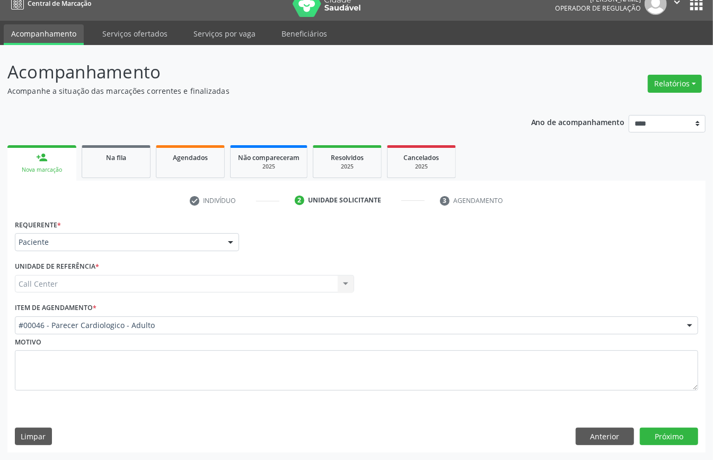
scroll to position [15, 0]
click at [246, 104] on div "Acompanhamento Acompanhe a situação das marcações correntes e finalizadas Relat…" at bounding box center [356, 256] width 698 height 394
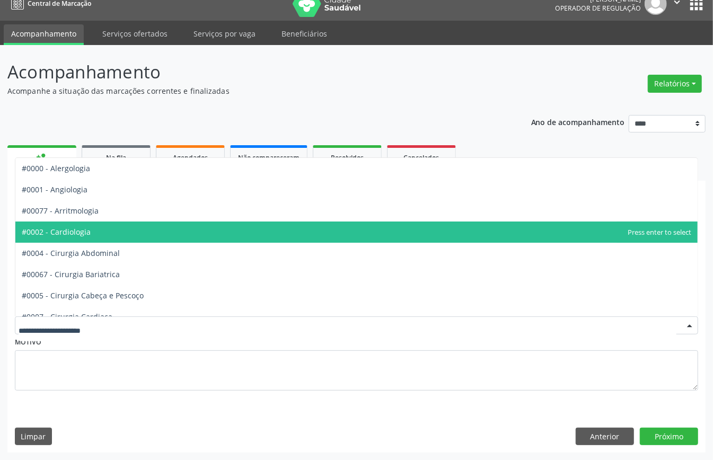
click at [114, 221] on span "#0002 - Cardiologia" at bounding box center [356, 231] width 682 height 21
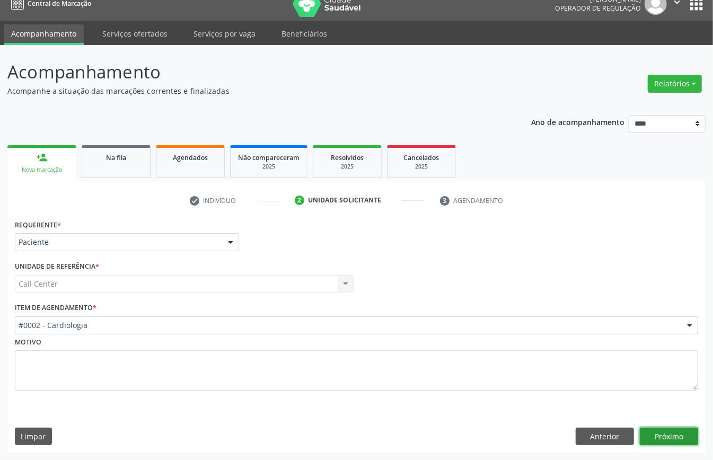
click at [667, 437] on button "Próximo" at bounding box center [669, 437] width 58 height 18
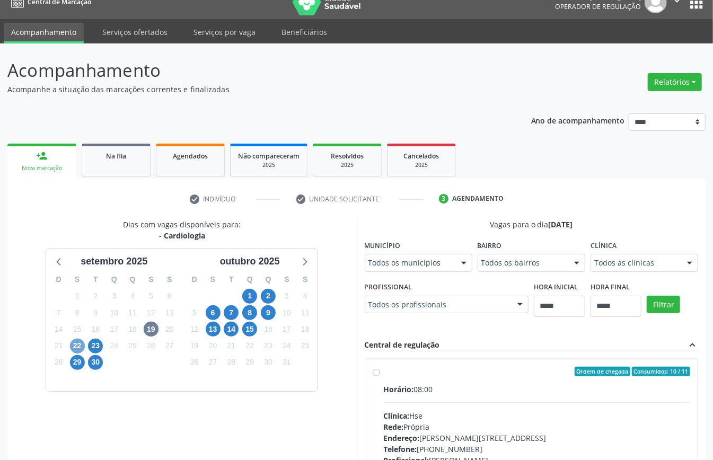
click at [81, 342] on span "22" at bounding box center [77, 346] width 15 height 15
click at [149, 331] on span "19" at bounding box center [151, 329] width 15 height 15
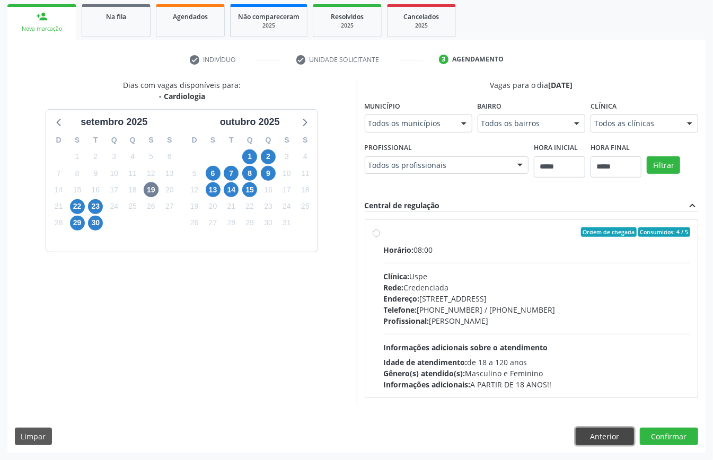
click at [607, 436] on button "Anterior" at bounding box center [604, 437] width 58 height 18
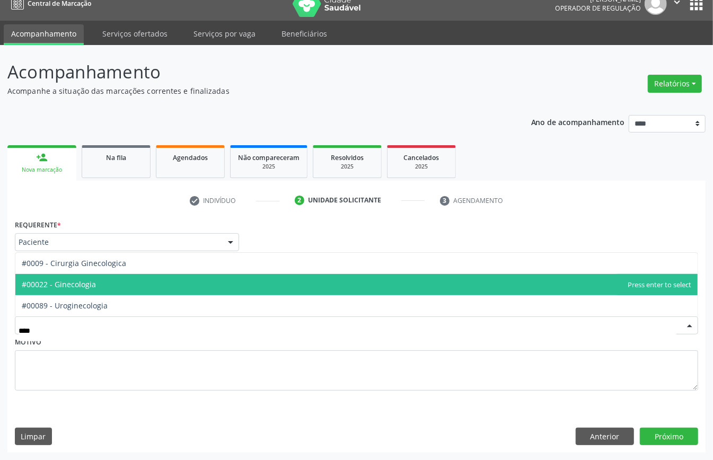
click at [101, 291] on span "#00022 - Ginecologia" at bounding box center [356, 284] width 682 height 21
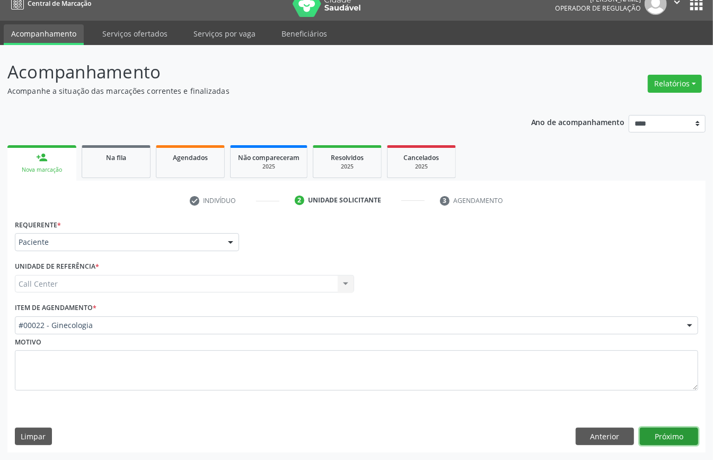
click at [643, 428] on button "Próximo" at bounding box center [669, 437] width 58 height 18
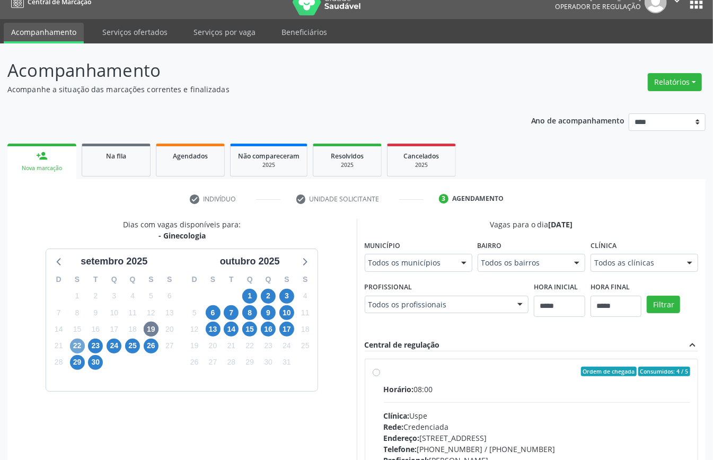
click at [75, 343] on span "22" at bounding box center [77, 346] width 15 height 15
click at [94, 341] on span "23" at bounding box center [95, 346] width 15 height 15
click at [115, 342] on span "24" at bounding box center [114, 346] width 15 height 15
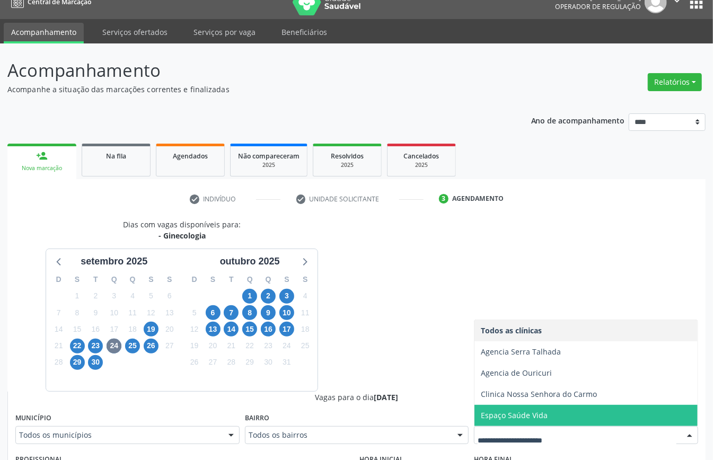
drag, startPoint x: 503, startPoint y: 419, endPoint x: 489, endPoint y: 400, distance: 23.8
click at [502, 418] on span "Espaço Saúde Vida" at bounding box center [514, 415] width 67 height 10
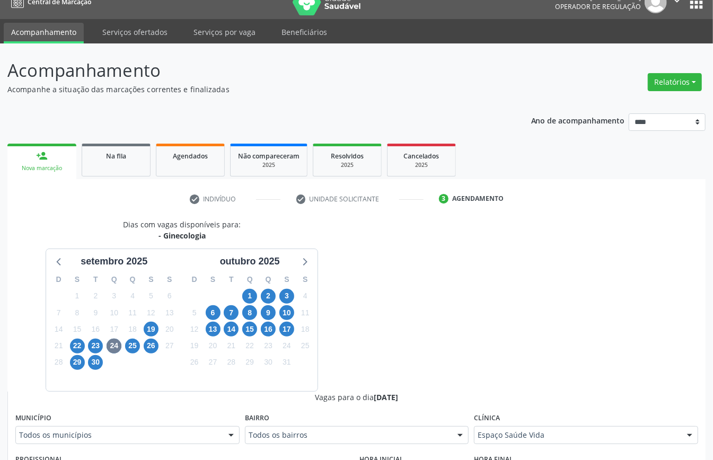
scroll to position [297, 0]
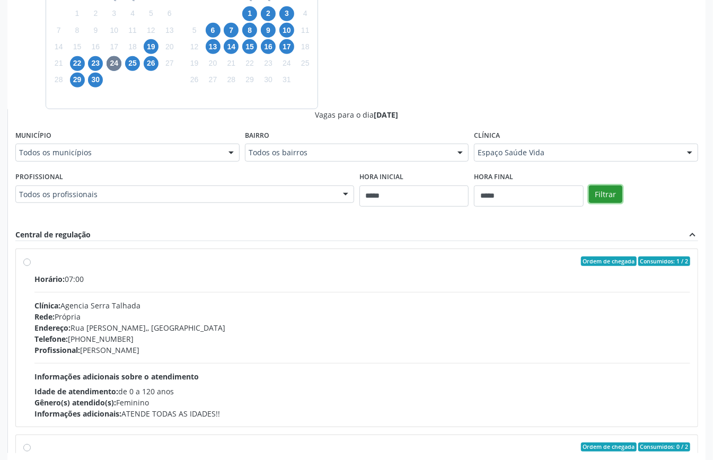
click at [598, 191] on button "Filtrar" at bounding box center [605, 194] width 33 height 18
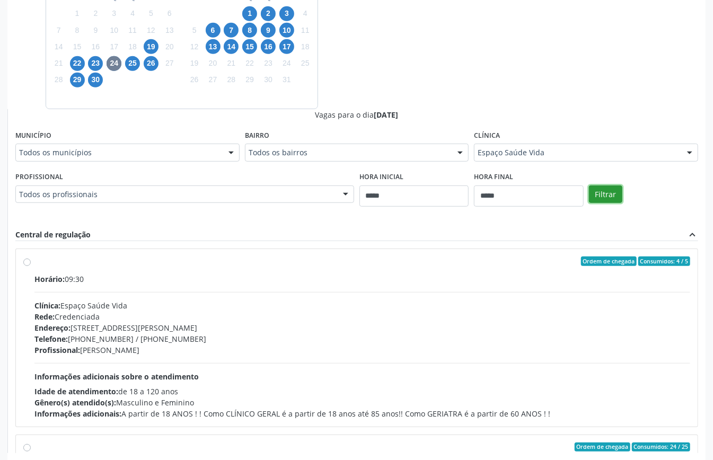
scroll to position [355, 0]
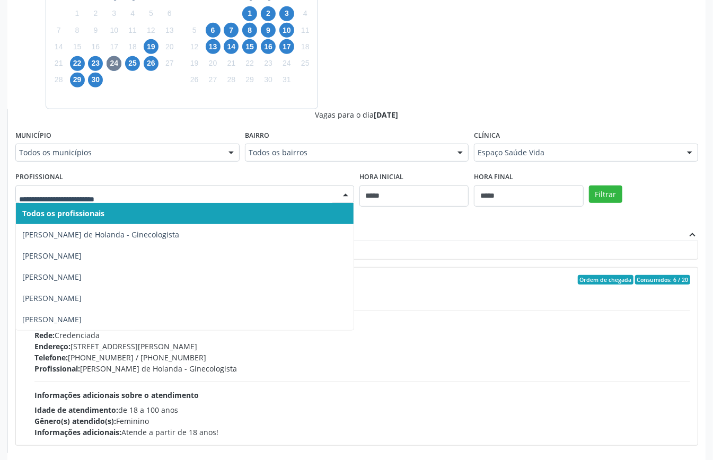
click at [414, 85] on div "Dias com vagas disponíveis para: - Ginecologia setembro 2025 D S T Q Q S S 31 1…" at bounding box center [356, 194] width 698 height 517
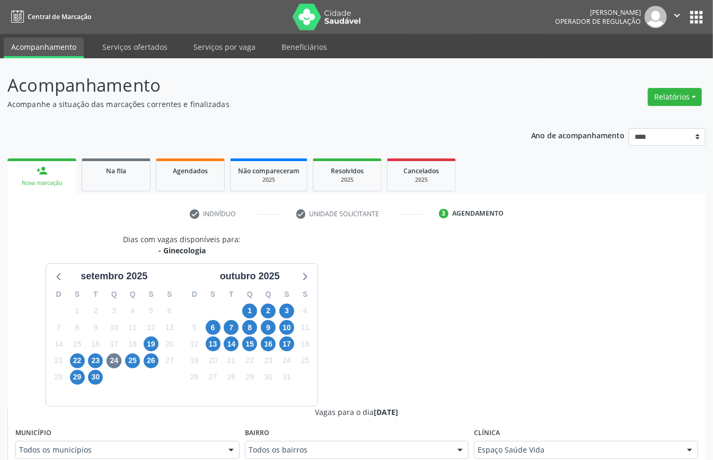
scroll to position [346, 0]
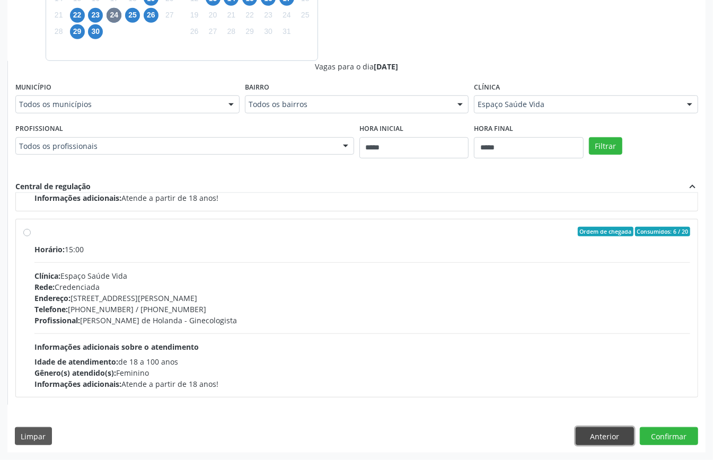
click at [593, 428] on button "Anterior" at bounding box center [604, 436] width 58 height 18
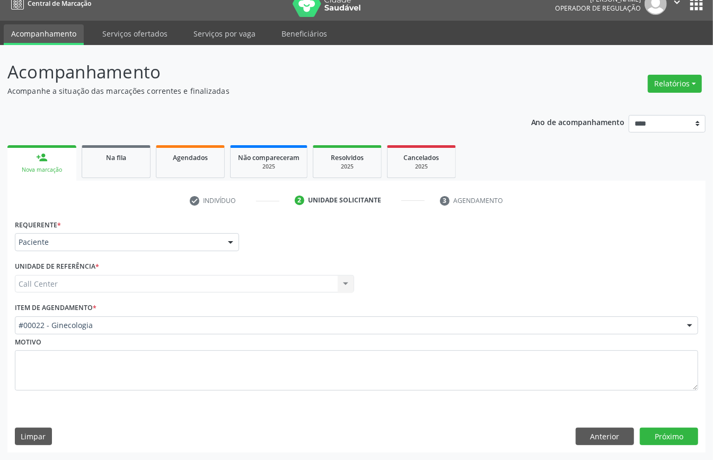
scroll to position [15, 0]
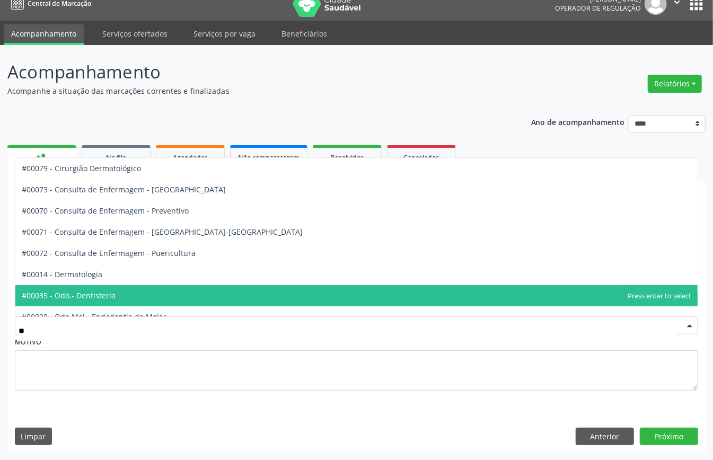
type input "*"
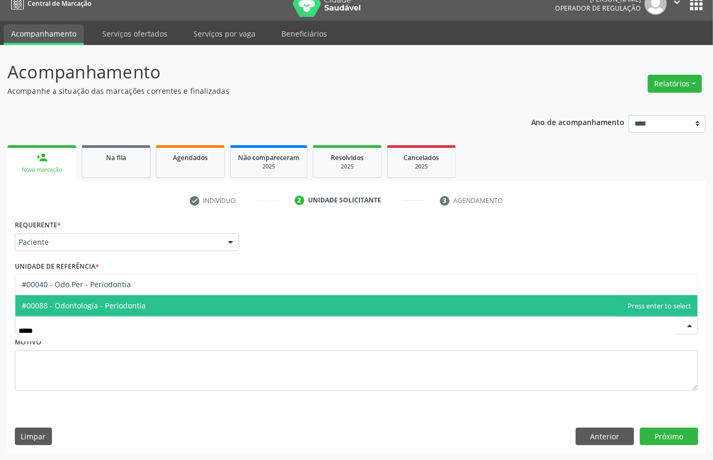
click at [122, 303] on span "#00088 - Odontologia - Periodontia" at bounding box center [84, 305] width 124 height 10
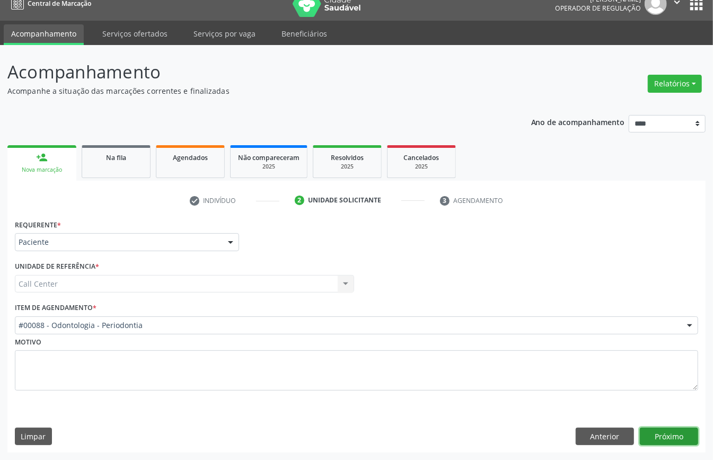
click at [672, 435] on button "Próximo" at bounding box center [669, 437] width 58 height 18
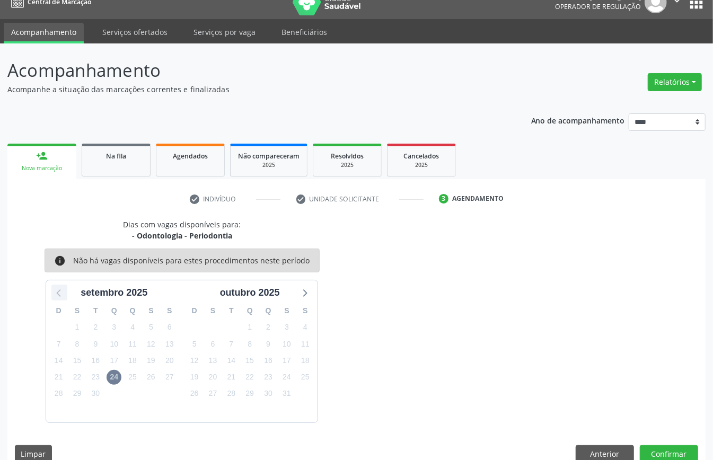
click at [57, 294] on icon at bounding box center [59, 293] width 4 height 7
click at [301, 295] on icon at bounding box center [304, 293] width 14 height 14
click at [114, 378] on span "24" at bounding box center [114, 377] width 15 height 15
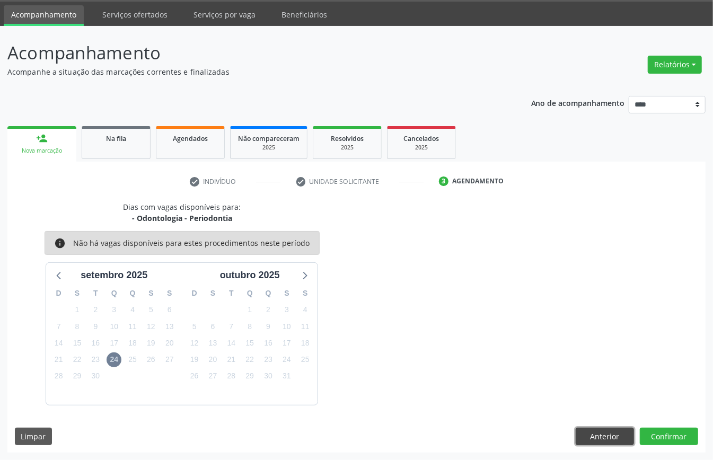
click at [600, 430] on button "Anterior" at bounding box center [604, 437] width 58 height 18
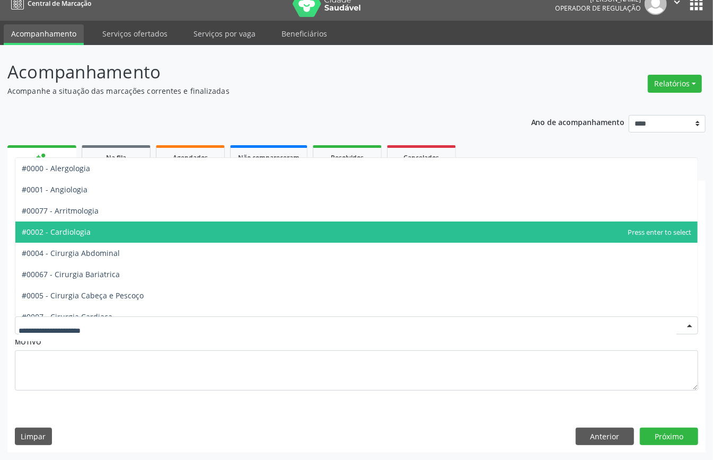
click at [65, 231] on span "#0002 - Cardiologia" at bounding box center [56, 232] width 69 height 10
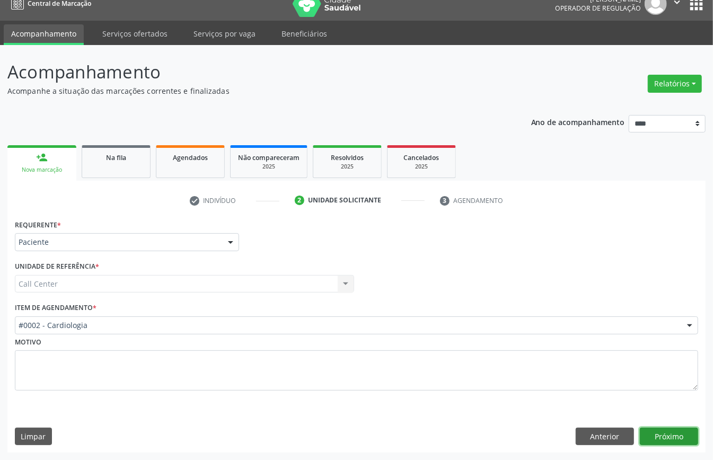
click at [670, 439] on button "Próximo" at bounding box center [669, 437] width 58 height 18
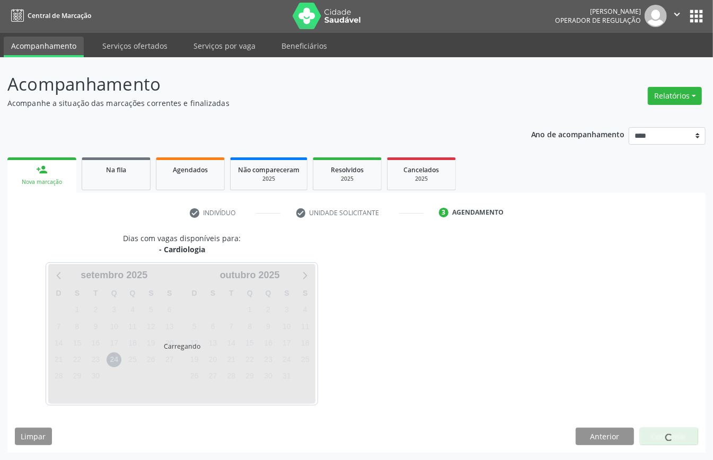
scroll to position [2, 0]
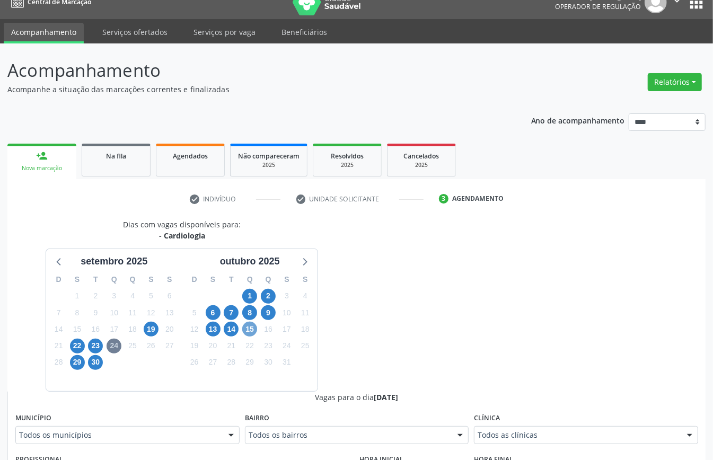
click at [250, 329] on span "15" at bounding box center [249, 329] width 15 height 15
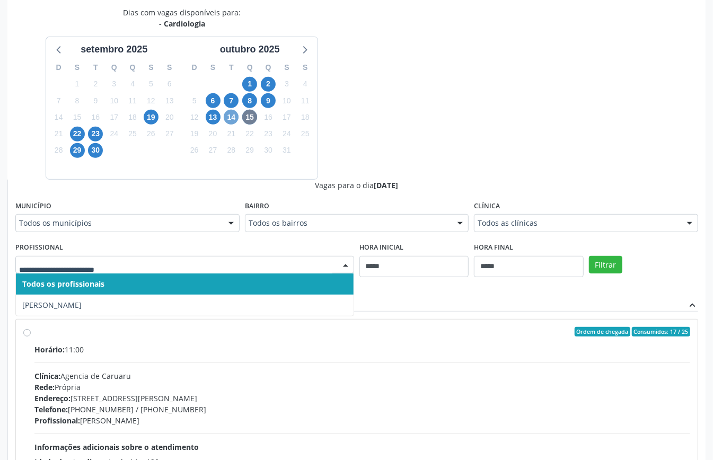
drag, startPoint x: 232, startPoint y: 118, endPoint x: 232, endPoint y: 124, distance: 6.4
click at [232, 120] on span "14" at bounding box center [231, 117] width 15 height 15
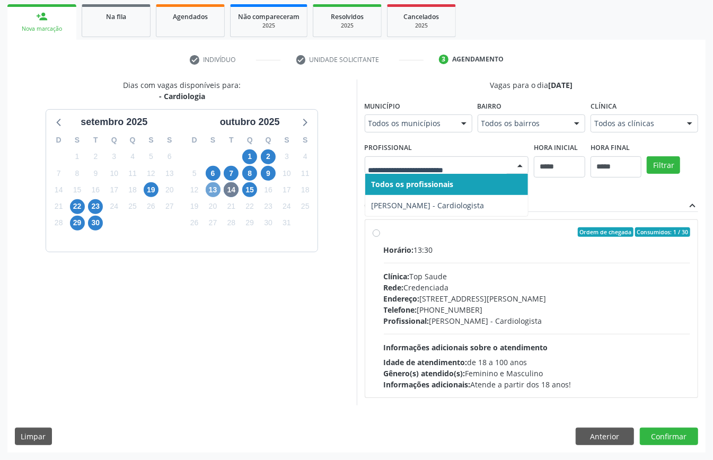
click at [213, 182] on span "13" at bounding box center [213, 189] width 15 height 15
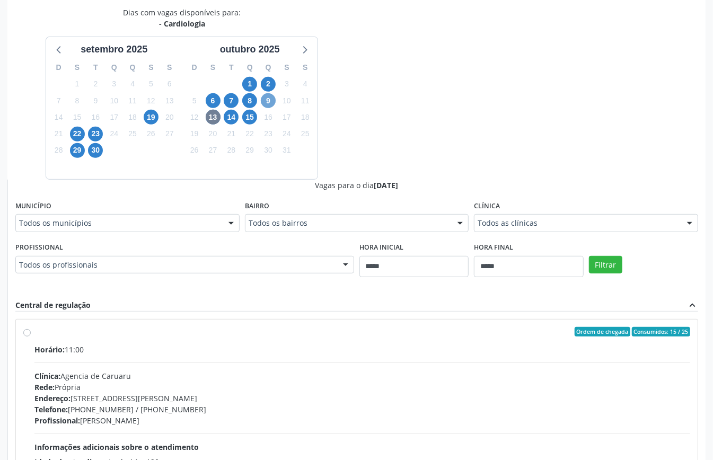
click at [272, 104] on span "9" at bounding box center [268, 100] width 15 height 15
click at [249, 102] on span "8" at bounding box center [249, 100] width 15 height 15
click at [225, 96] on div "7" at bounding box center [231, 101] width 15 height 16
click at [231, 102] on span "7" at bounding box center [231, 100] width 15 height 15
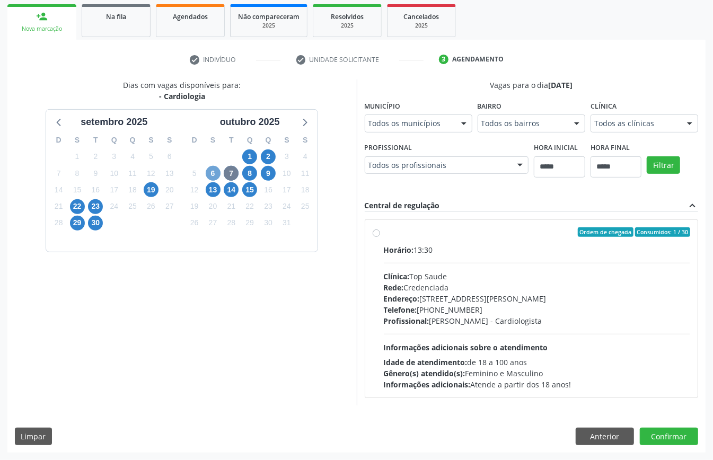
click at [214, 166] on span "6" at bounding box center [213, 173] width 15 height 15
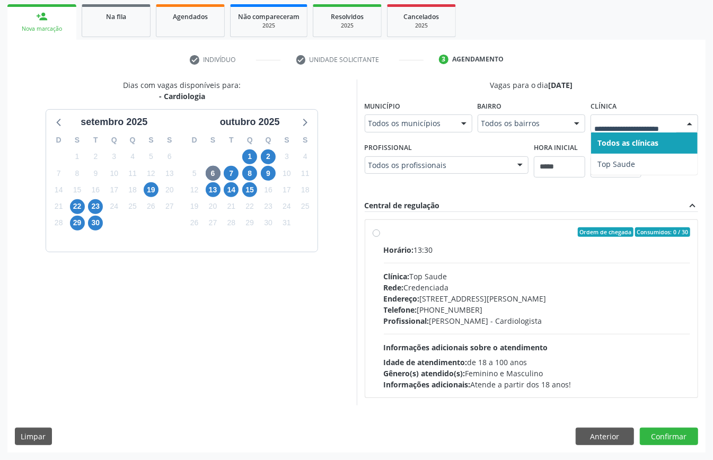
click at [590, 132] on div at bounding box center [644, 123] width 108 height 18
click at [269, 149] on span "2" at bounding box center [268, 156] width 15 height 15
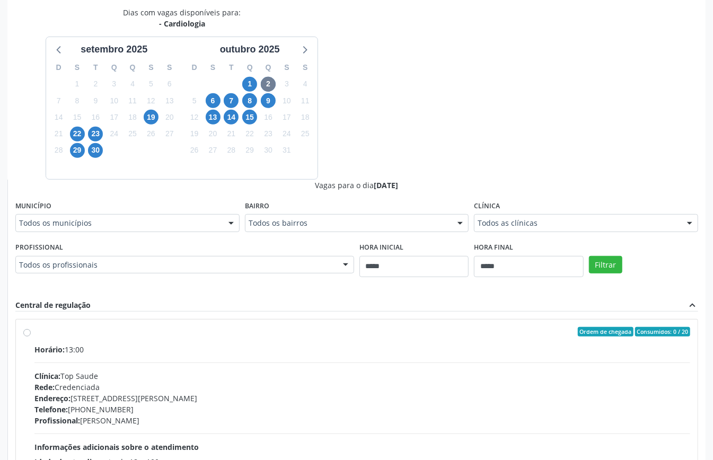
click at [511, 212] on div "Clínica Todos as clínicas Todos as clínicas Top Saude Nenhum resultado encontra…" at bounding box center [586, 215] width 224 height 34
click at [98, 132] on span "23" at bounding box center [95, 134] width 15 height 15
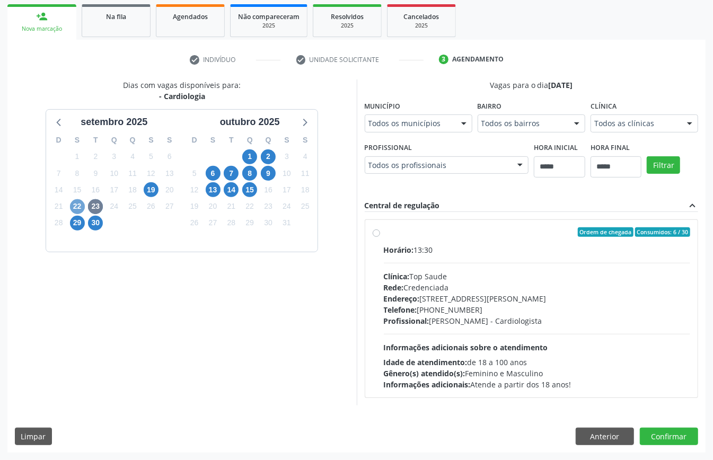
click at [79, 199] on span "22" at bounding box center [77, 206] width 15 height 15
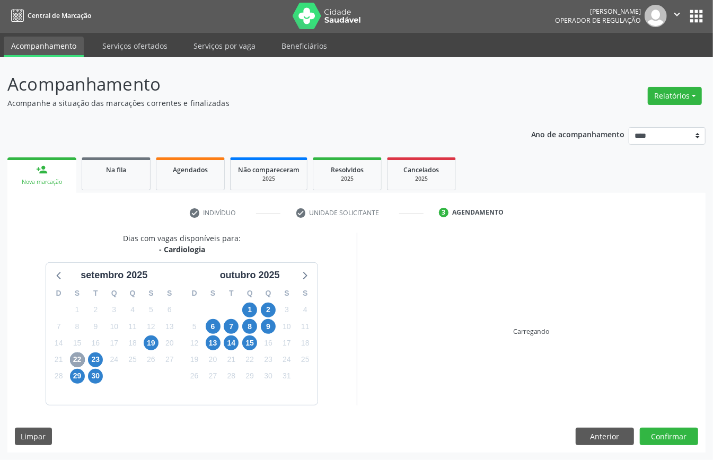
scroll to position [156, 0]
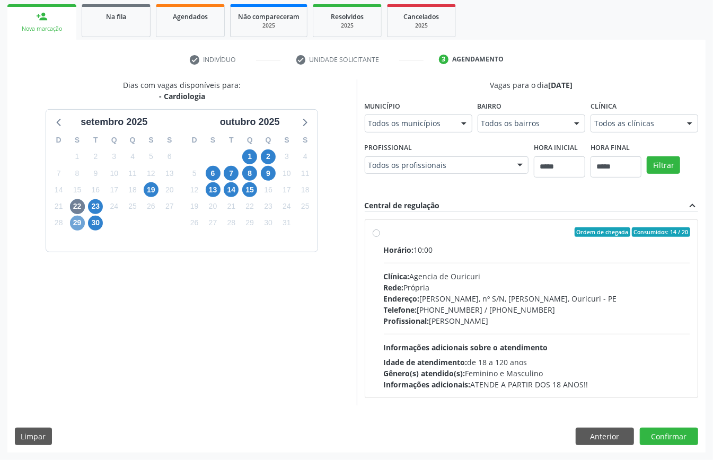
click at [81, 220] on span "29" at bounding box center [77, 223] width 15 height 15
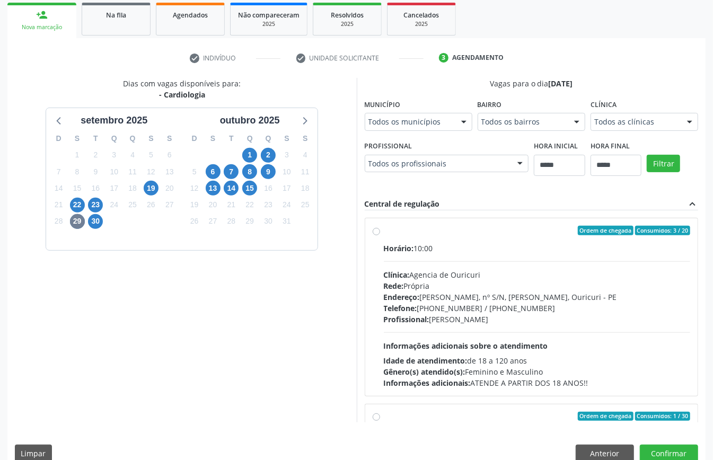
click at [348, 191] on div "Dias com vagas disponíveis para: - Cardiologia setembro 2025 D S T Q Q S S 31 1…" at bounding box center [181, 250] width 349 height 344
click at [490, 225] on div "Dias com vagas disponíveis para: - Cardiologia setembro 2025 D S T Q Q S S 31 1…" at bounding box center [356, 250] width 698 height 344
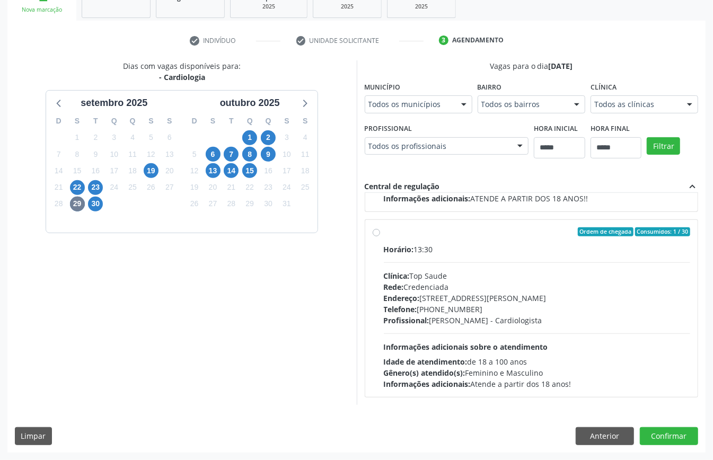
scroll to position [346, 0]
click at [602, 431] on button "Anterior" at bounding box center [604, 436] width 58 height 18
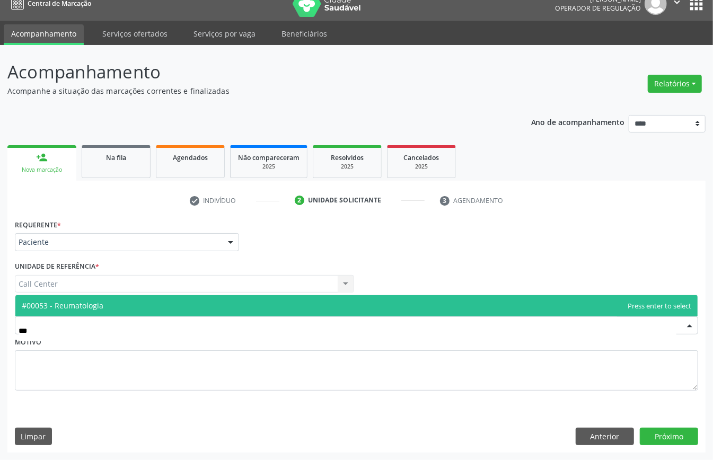
click at [136, 300] on span "#00053 - Reumatologia" at bounding box center [356, 305] width 682 height 21
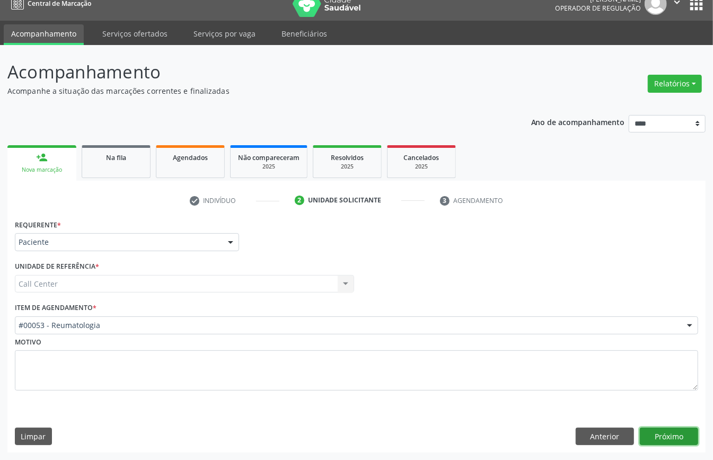
click at [660, 433] on button "Próximo" at bounding box center [669, 437] width 58 height 18
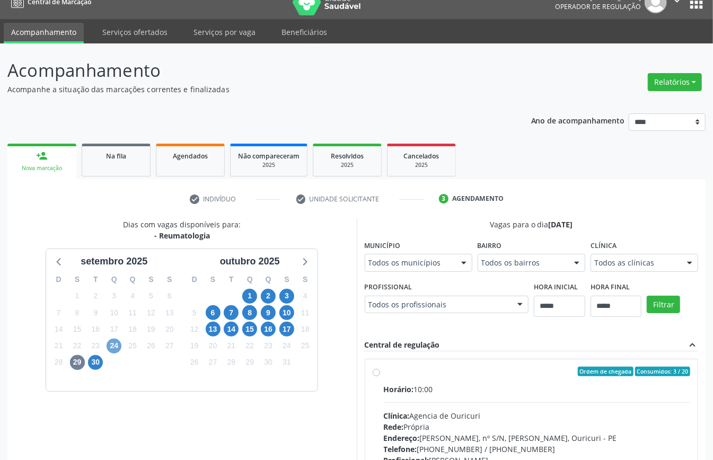
click at [111, 344] on span "24" at bounding box center [114, 346] width 15 height 15
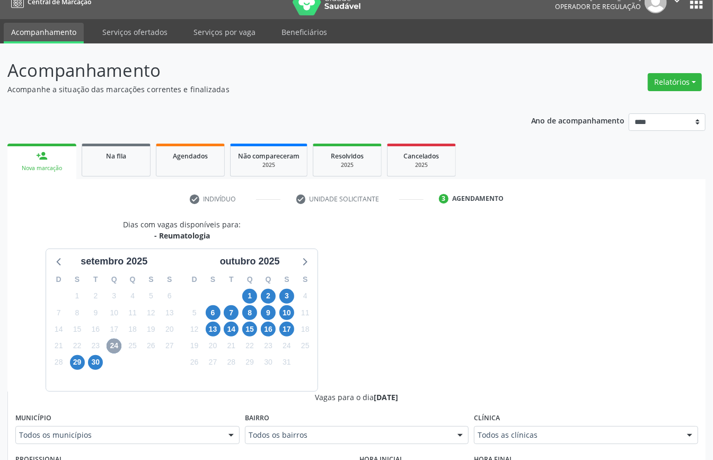
scroll to position [329, 0]
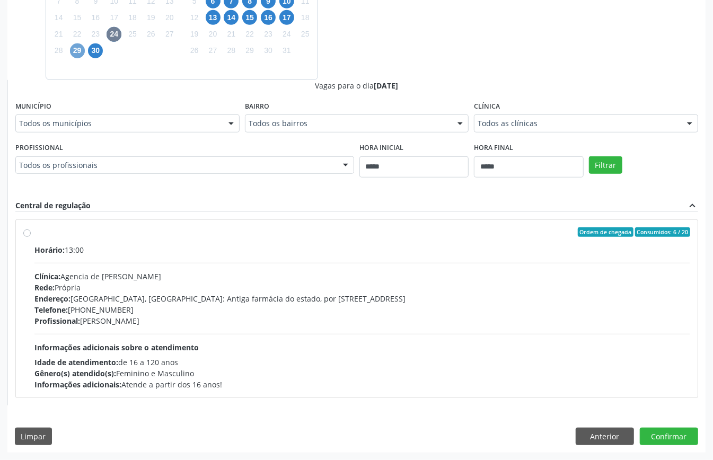
click at [72, 45] on span "29" at bounding box center [77, 50] width 15 height 15
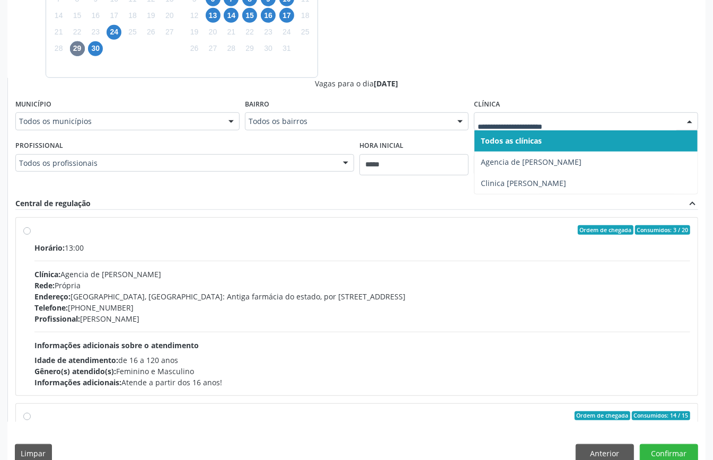
scroll to position [187, 0]
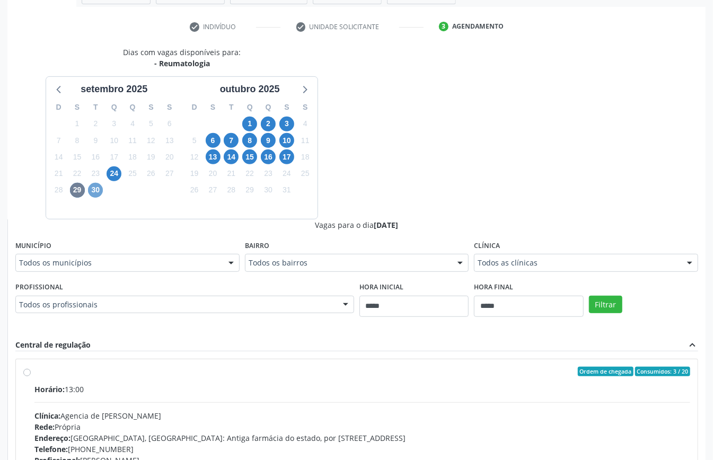
click at [98, 190] on span "30" at bounding box center [95, 190] width 15 height 15
click at [514, 254] on div "Todos as clínicas" at bounding box center [586, 263] width 224 height 18
click at [290, 153] on span "17" at bounding box center [286, 156] width 15 height 15
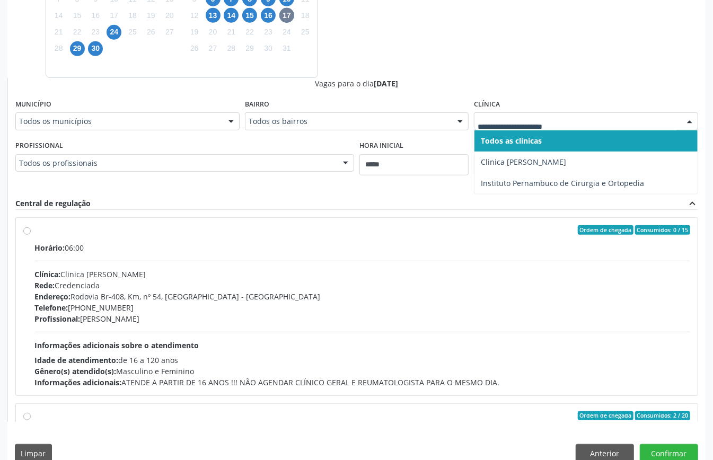
scroll to position [70, 0]
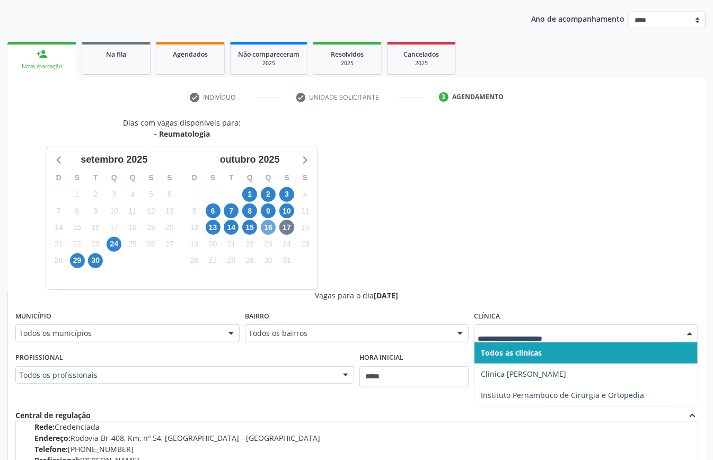
click at [270, 227] on span "16" at bounding box center [268, 227] width 15 height 15
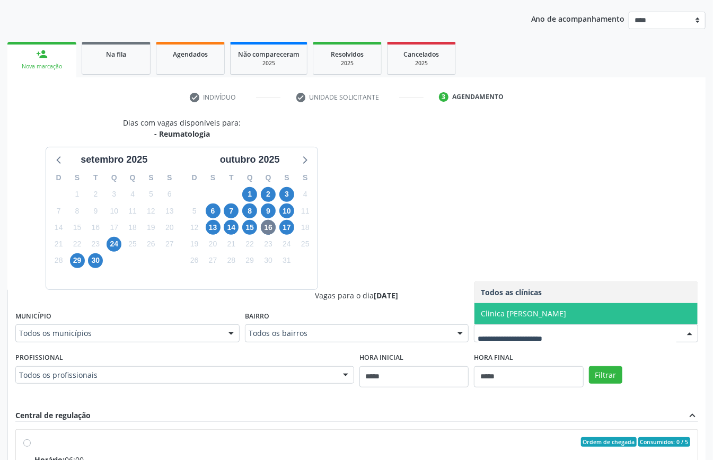
scroll to position [329, 0]
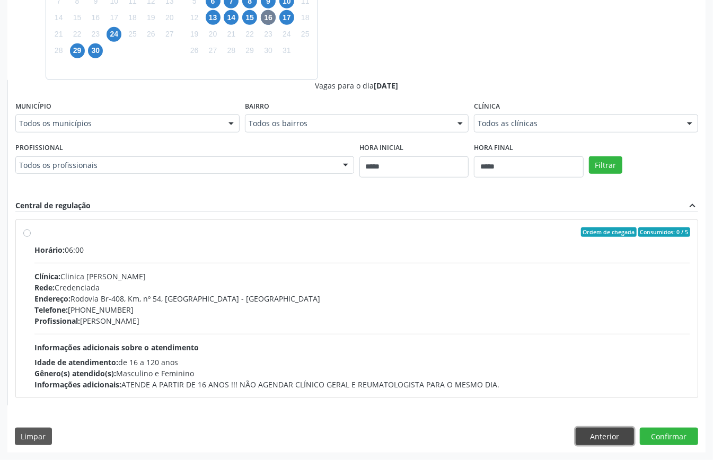
click at [609, 436] on button "Anterior" at bounding box center [604, 437] width 58 height 18
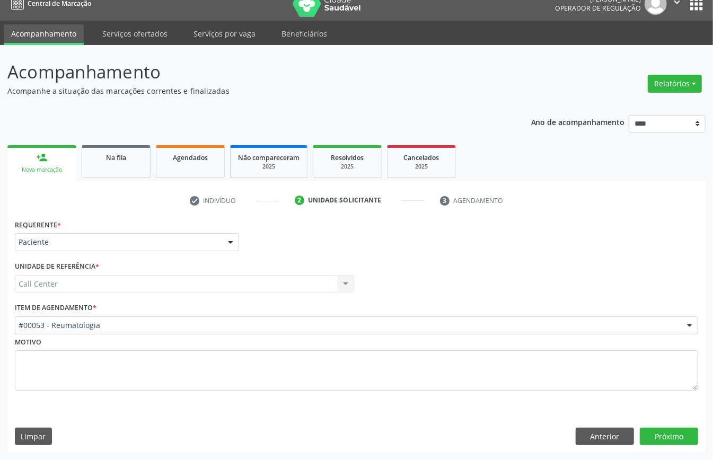
click at [132, 316] on div "#00053 - Reumatologia" at bounding box center [356, 325] width 683 height 18
click at [660, 439] on button "Próximo" at bounding box center [669, 437] width 58 height 18
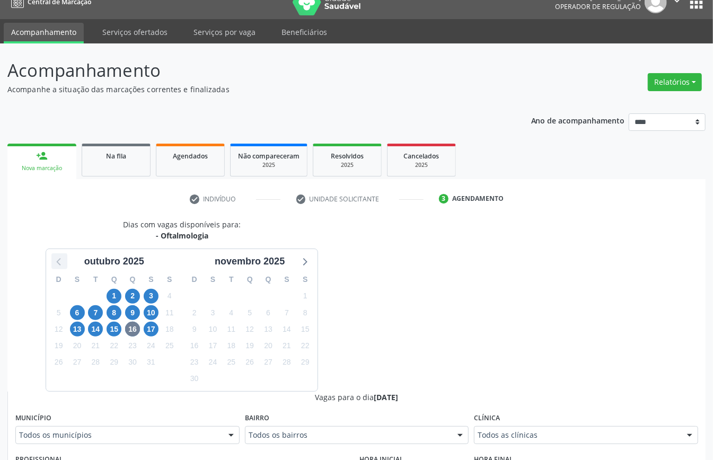
click at [59, 265] on icon at bounding box center [59, 261] width 14 height 14
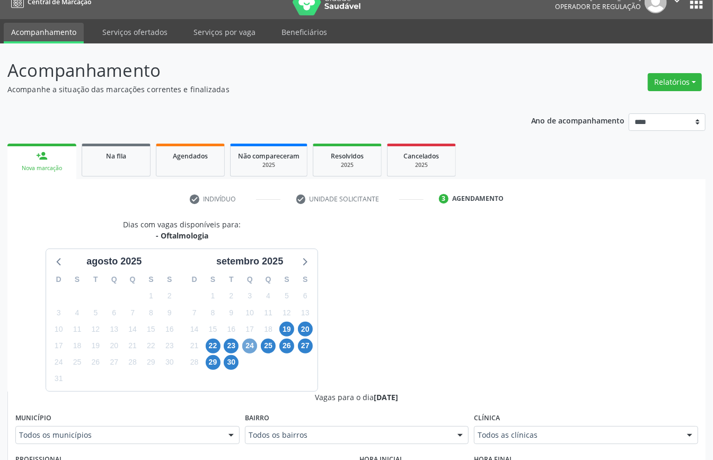
click at [248, 348] on span "24" at bounding box center [249, 346] width 15 height 15
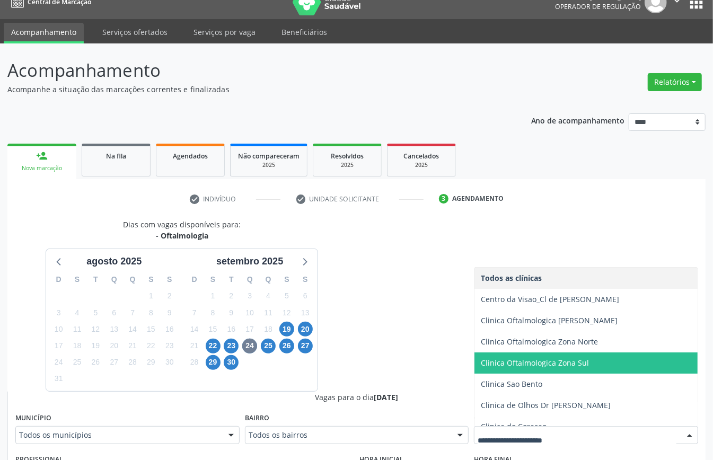
scroll to position [212, 0]
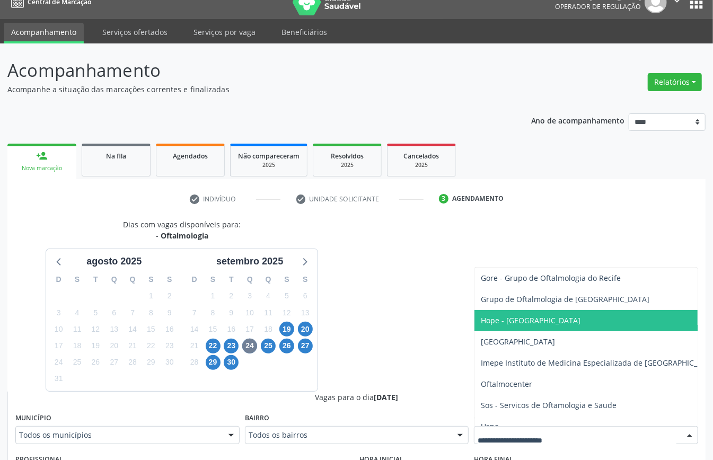
click at [520, 327] on span "Hope - Hospital de Olhos de Pernambuco" at bounding box center [599, 320] width 251 height 21
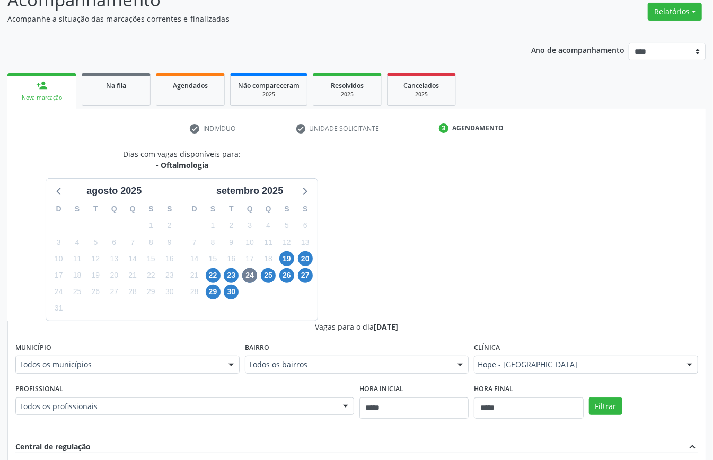
scroll to position [227, 0]
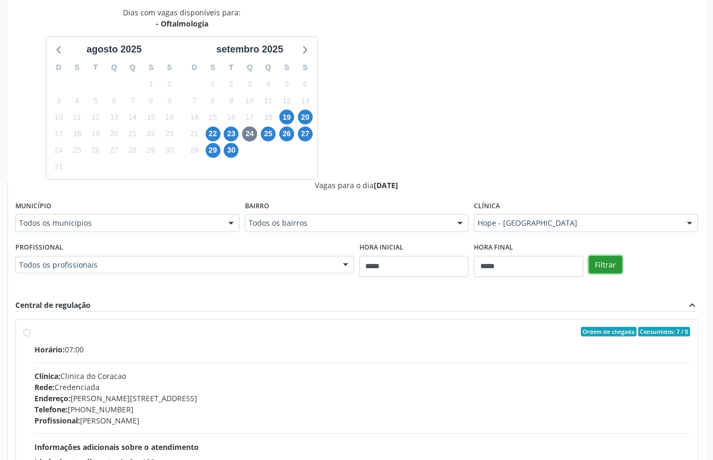
click at [610, 263] on button "Filtrar" at bounding box center [605, 265] width 33 height 18
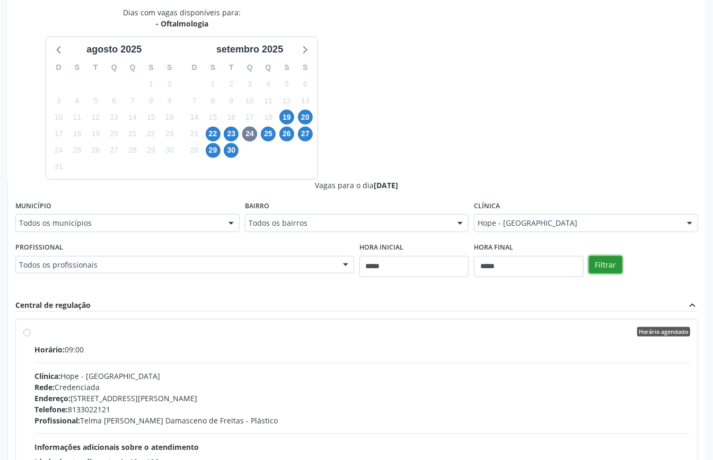
scroll to position [329, 0]
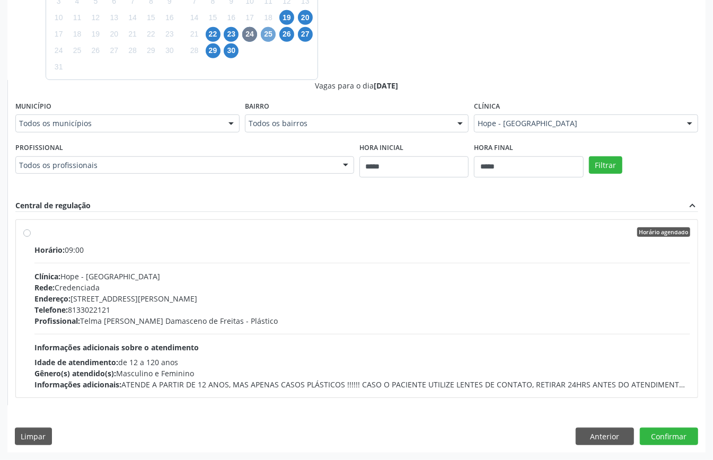
click at [272, 30] on span "25" at bounding box center [268, 34] width 15 height 15
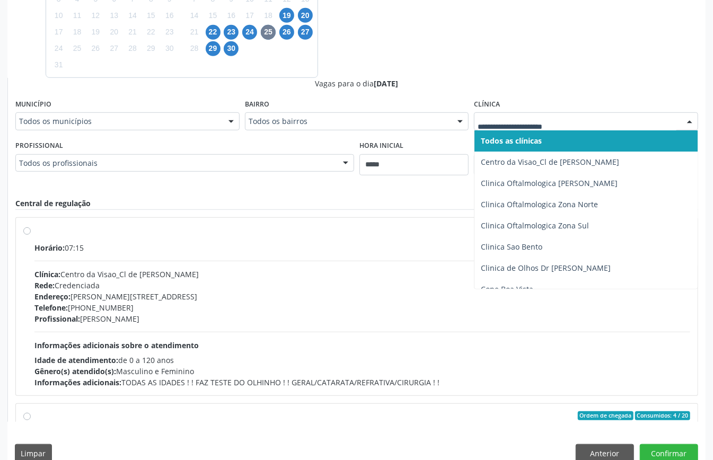
click at [570, 128] on div at bounding box center [586, 121] width 224 height 18
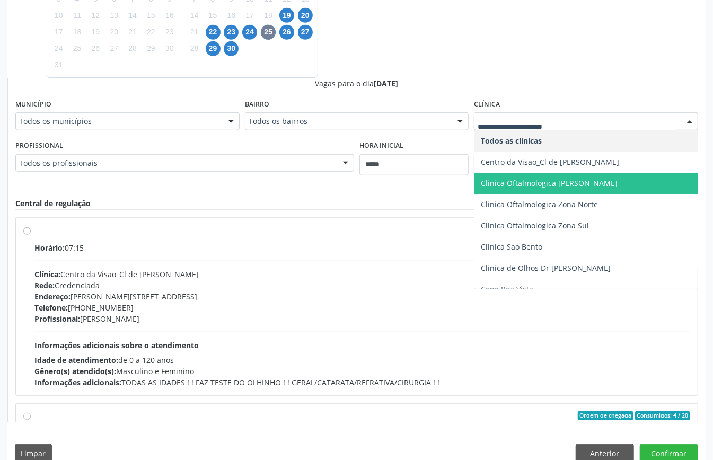
scroll to position [141, 0]
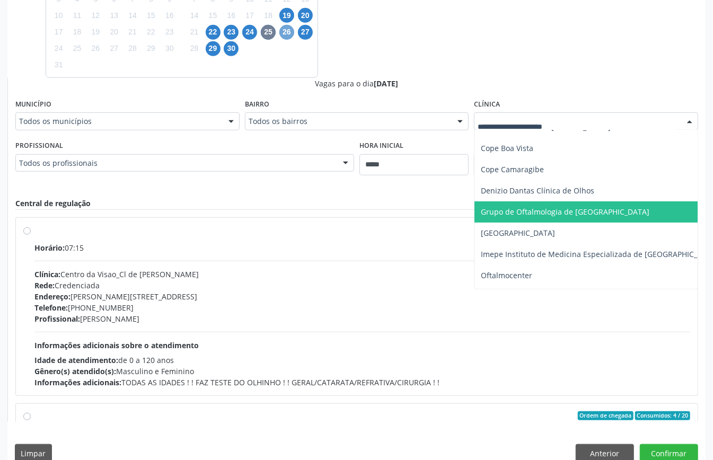
click at [288, 32] on span "26" at bounding box center [286, 32] width 15 height 15
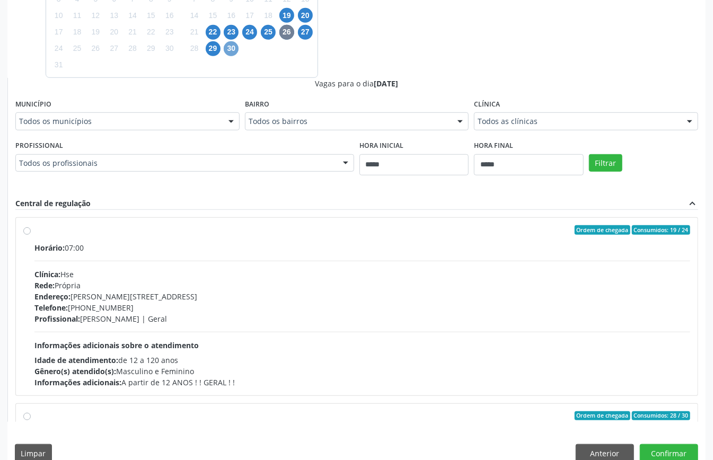
click at [229, 52] on span "30" at bounding box center [231, 48] width 15 height 15
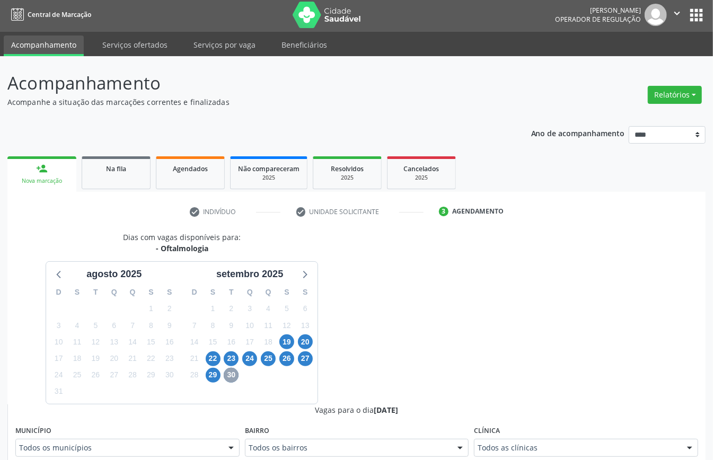
scroll to position [329, 0]
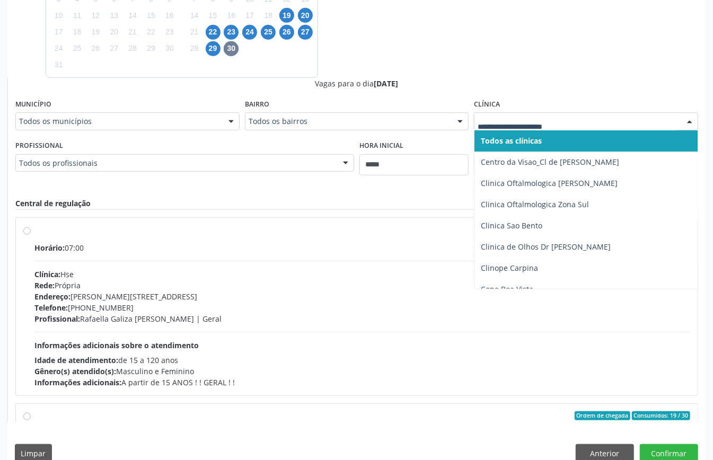
drag, startPoint x: 571, startPoint y: 123, endPoint x: 562, endPoint y: 160, distance: 37.1
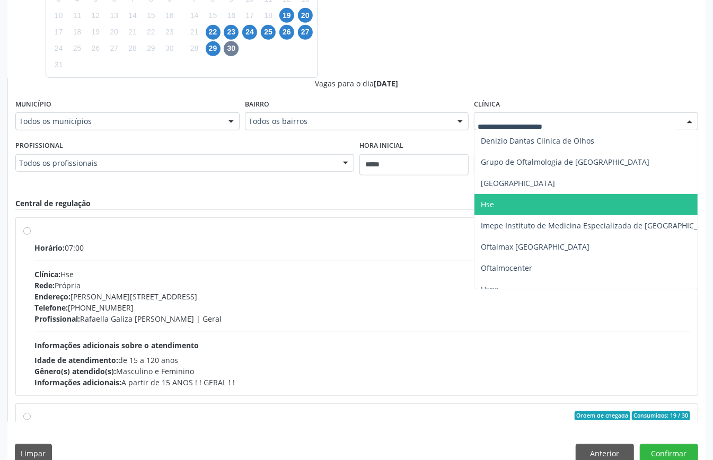
scroll to position [187, 0]
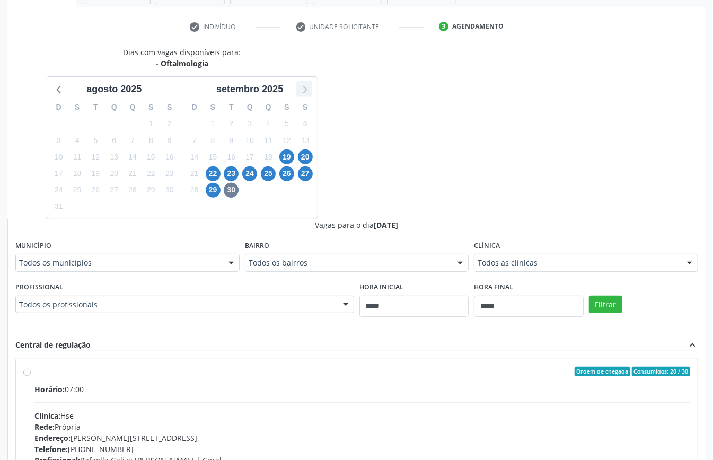
click at [304, 88] on icon at bounding box center [304, 89] width 14 height 14
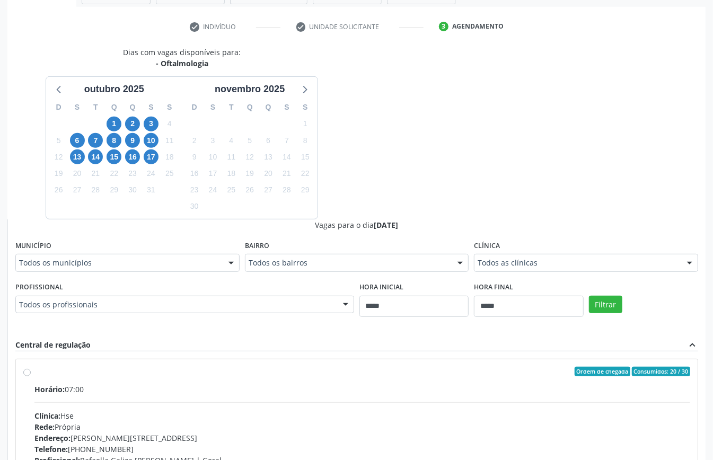
click at [113, 116] on div "1" at bounding box center [114, 124] width 15 height 16
click at [113, 117] on span "1" at bounding box center [114, 124] width 15 height 15
click at [552, 256] on div "Todos as clínicas" at bounding box center [586, 263] width 224 height 18
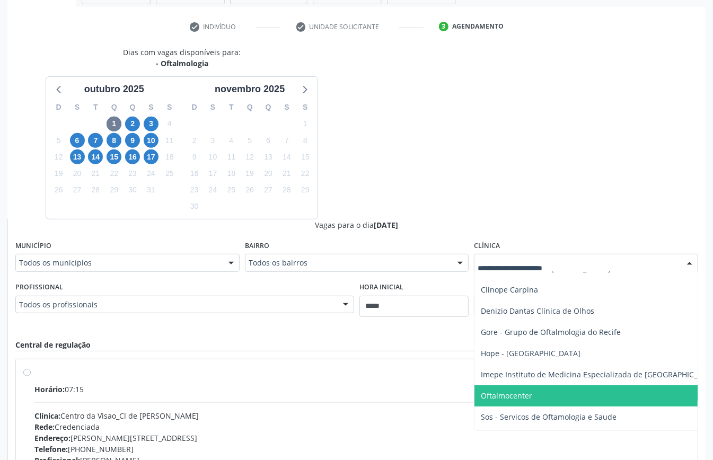
scroll to position [212, 0]
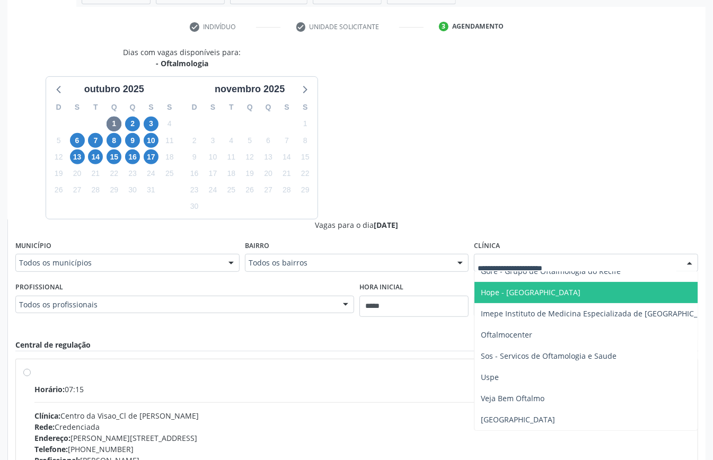
click at [537, 287] on span "Hope - Hospital de Olhos de Pernambuco" at bounding box center [531, 292] width 100 height 10
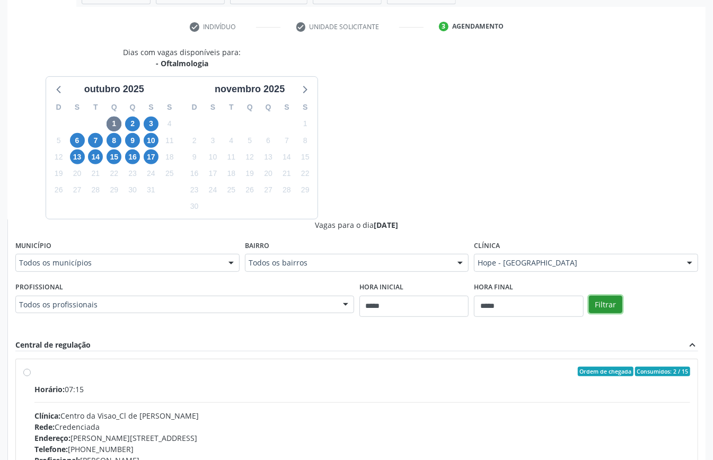
click at [611, 308] on button "Filtrar" at bounding box center [605, 305] width 33 height 18
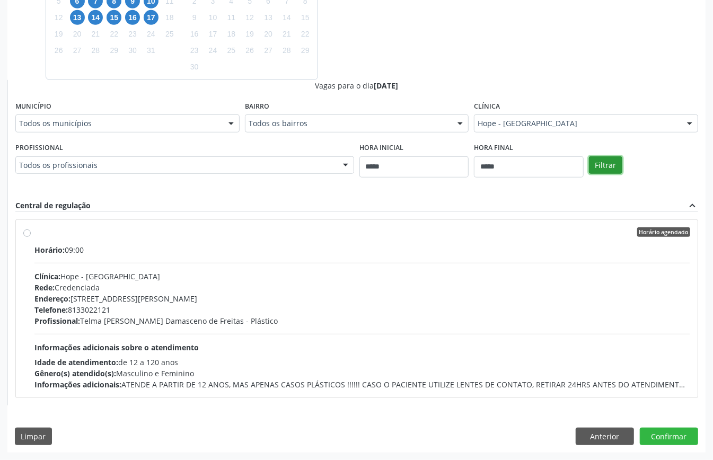
scroll to position [187, 0]
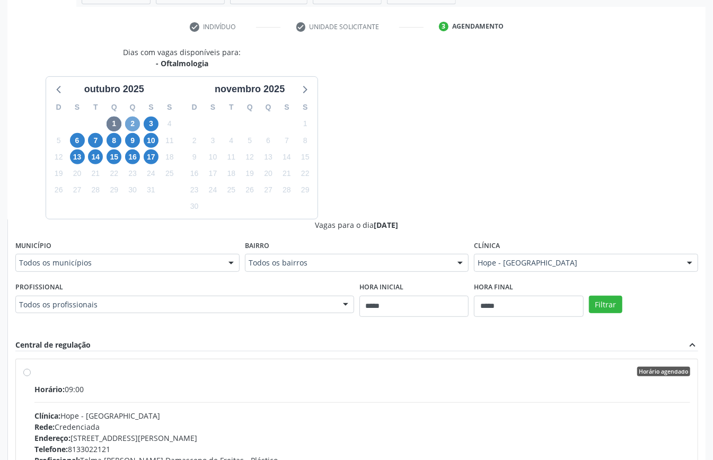
click at [130, 125] on span "2" at bounding box center [132, 124] width 15 height 15
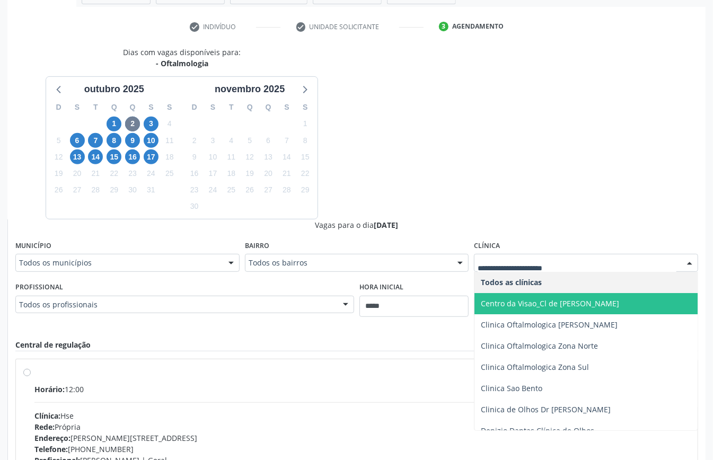
scroll to position [141, 0]
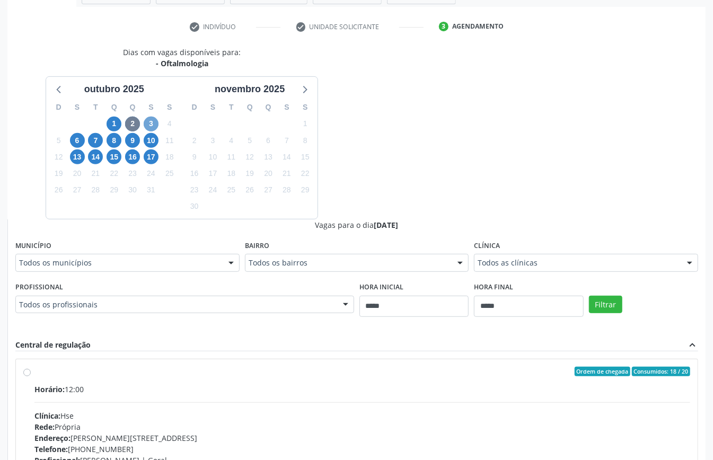
click at [152, 124] on span "3" at bounding box center [151, 124] width 15 height 15
click at [73, 143] on span "6" at bounding box center [77, 140] width 15 height 15
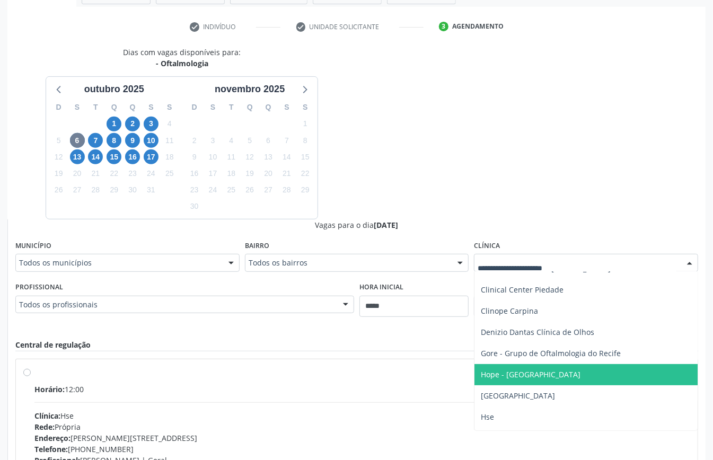
click at [567, 374] on span "Hope - Hospital de Olhos de Pernambuco" at bounding box center [531, 374] width 100 height 10
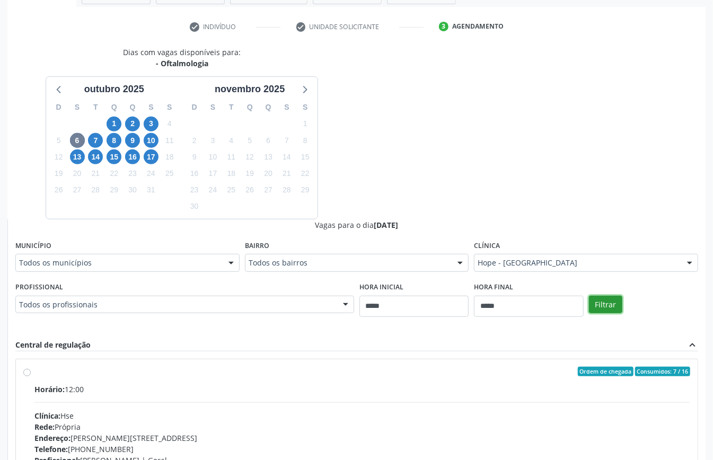
click at [611, 306] on button "Filtrar" at bounding box center [605, 305] width 33 height 18
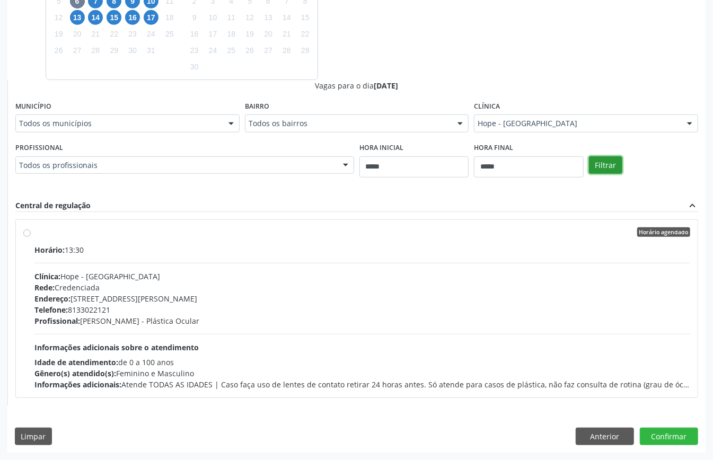
scroll to position [117, 0]
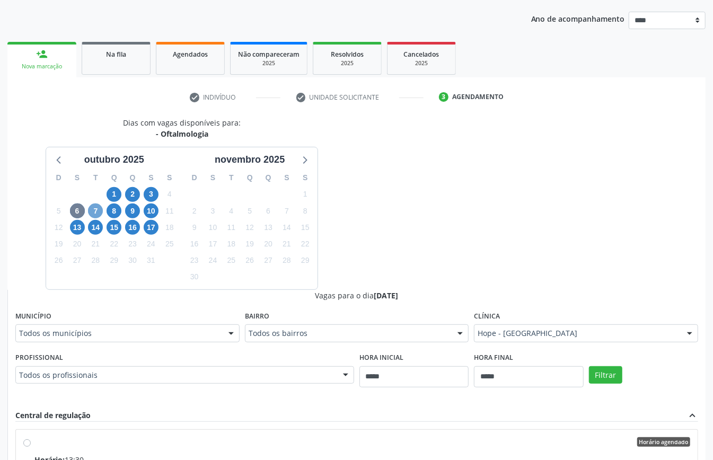
click at [98, 212] on span "7" at bounding box center [95, 210] width 15 height 15
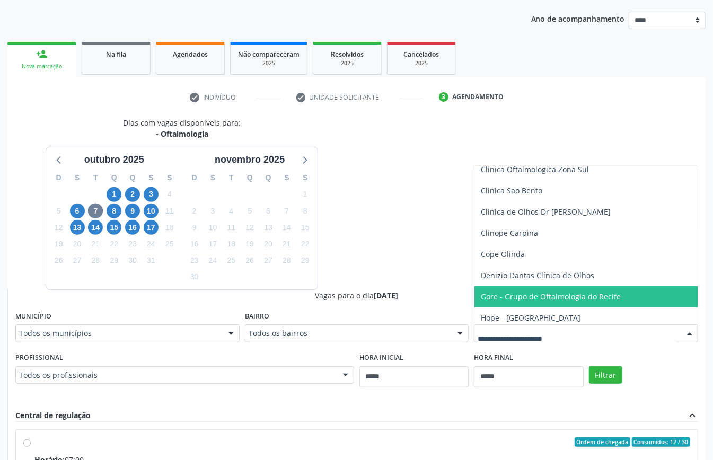
scroll to position [212, 0]
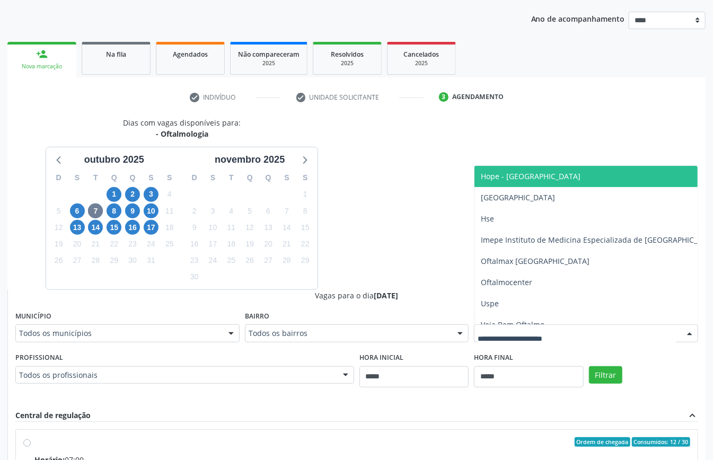
click at [511, 179] on span "Hope - Hospital de Olhos de Pernambuco" at bounding box center [531, 176] width 100 height 10
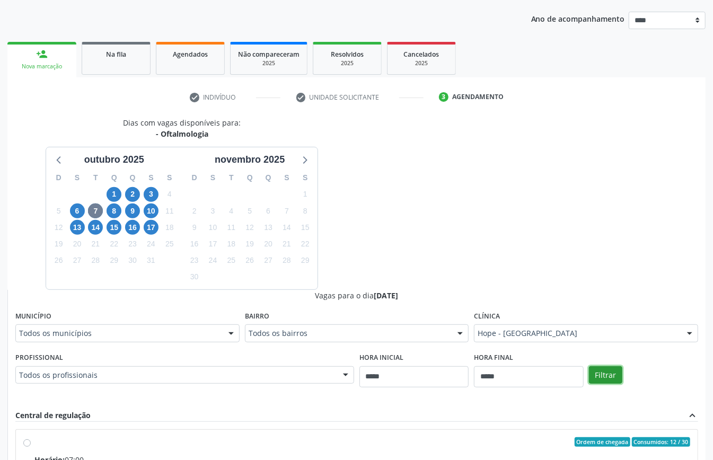
click at [610, 371] on button "Filtrar" at bounding box center [605, 375] width 33 height 18
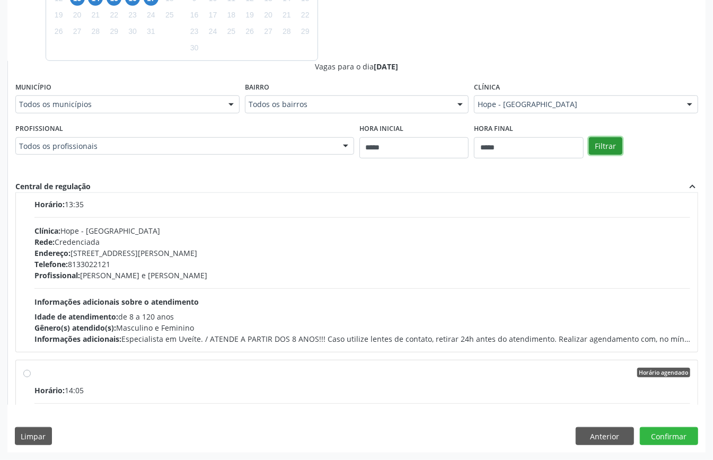
scroll to position [355, 0]
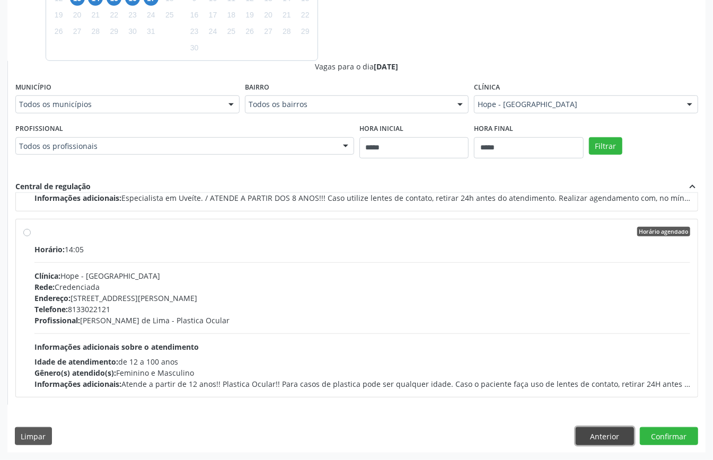
click at [599, 438] on button "Anterior" at bounding box center [604, 436] width 58 height 18
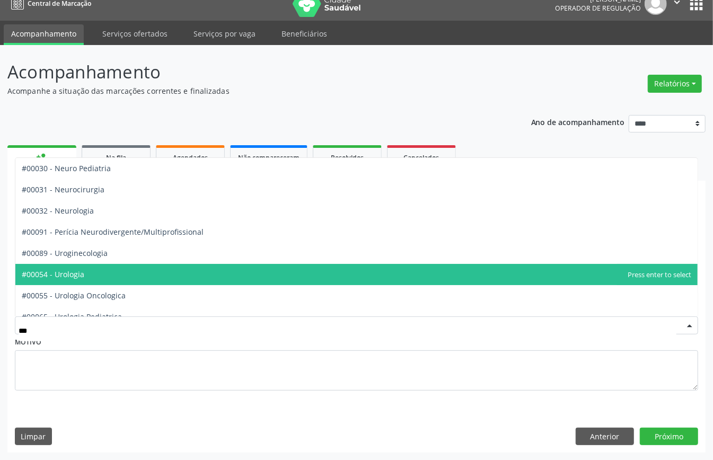
click at [152, 274] on span "#00054 - Urologia" at bounding box center [356, 274] width 682 height 21
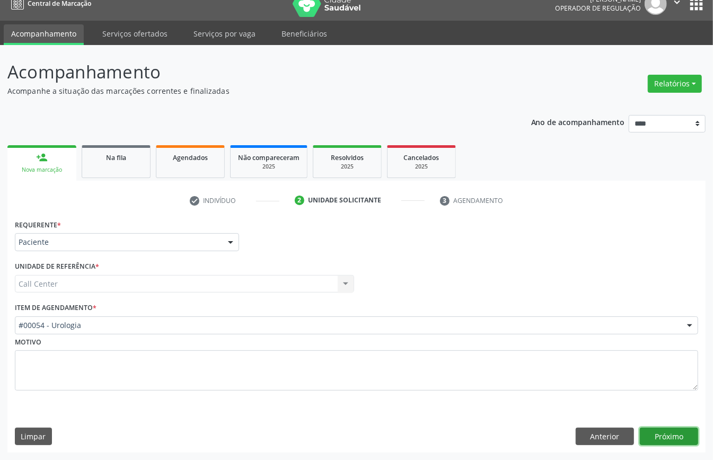
click at [650, 438] on button "Próximo" at bounding box center [669, 437] width 58 height 18
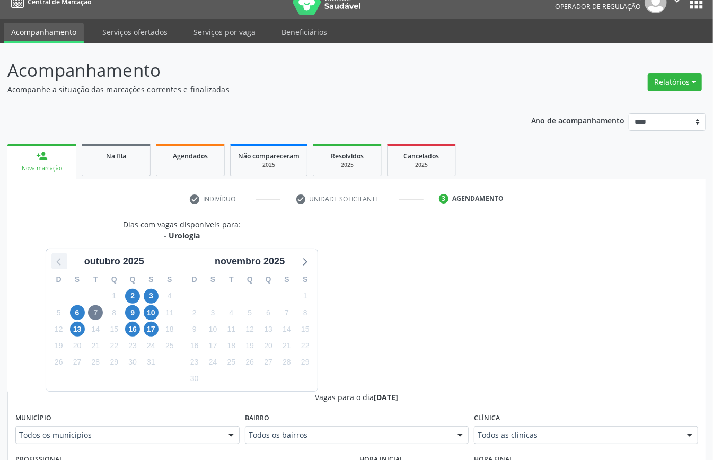
click at [59, 263] on icon at bounding box center [59, 261] width 14 height 14
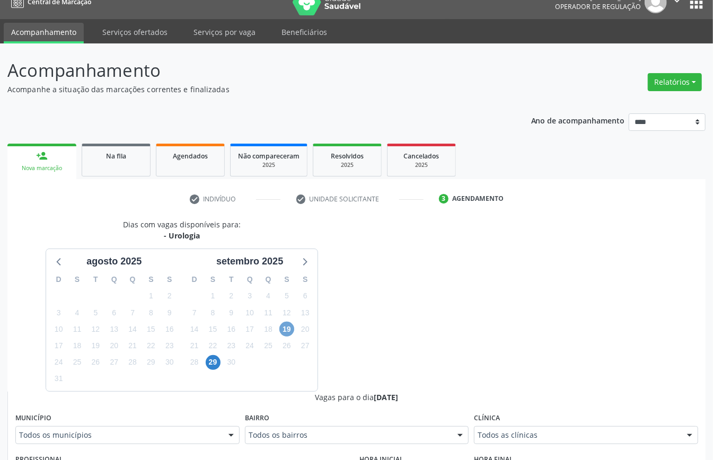
click at [285, 331] on span "19" at bounding box center [286, 329] width 15 height 15
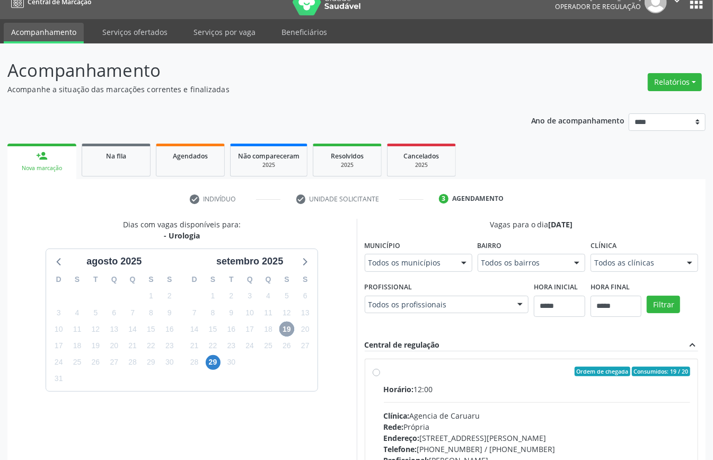
scroll to position [156, 0]
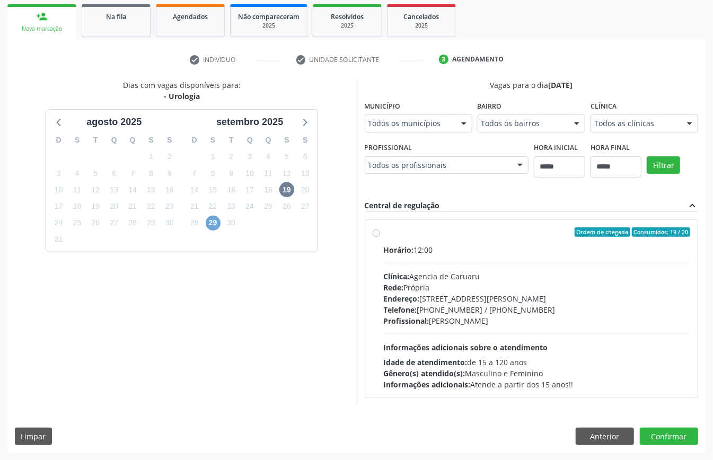
click at [209, 220] on span "29" at bounding box center [213, 223] width 15 height 15
click at [311, 122] on icon at bounding box center [304, 122] width 14 height 14
click at [130, 156] on span "2" at bounding box center [132, 156] width 15 height 15
click at [150, 157] on span "3" at bounding box center [151, 156] width 15 height 15
click at [83, 176] on span "6" at bounding box center [77, 173] width 15 height 15
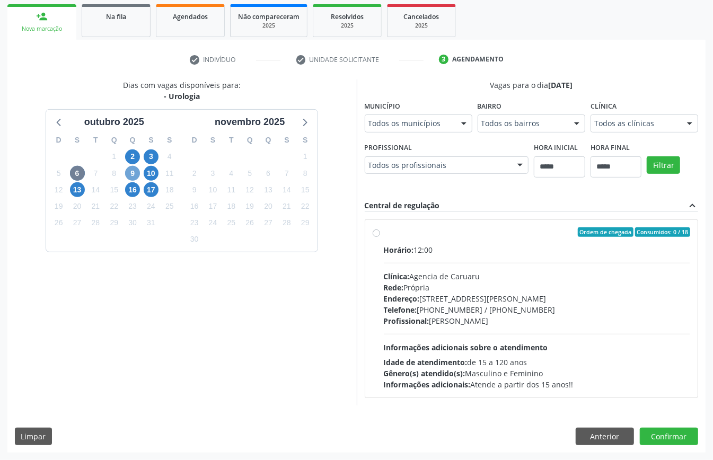
click at [130, 175] on span "9" at bounding box center [132, 173] width 15 height 15
click at [153, 175] on span "10" at bounding box center [151, 173] width 15 height 15
click at [83, 185] on span "13" at bounding box center [77, 189] width 15 height 15
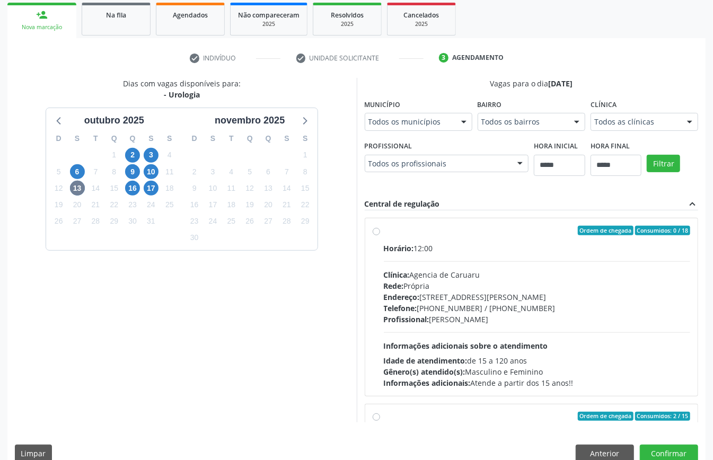
click at [142, 190] on div "17" at bounding box center [151, 188] width 19 height 16
click at [132, 189] on span "16" at bounding box center [132, 188] width 15 height 15
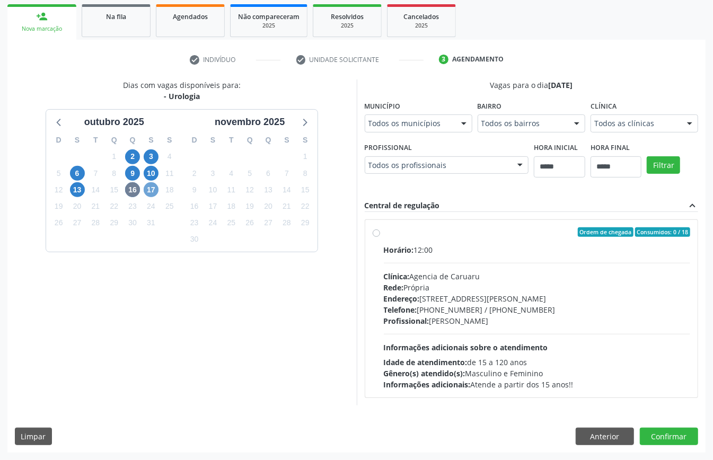
click at [149, 191] on span "17" at bounding box center [151, 189] width 15 height 15
click at [603, 431] on button "Anterior" at bounding box center [604, 437] width 58 height 18
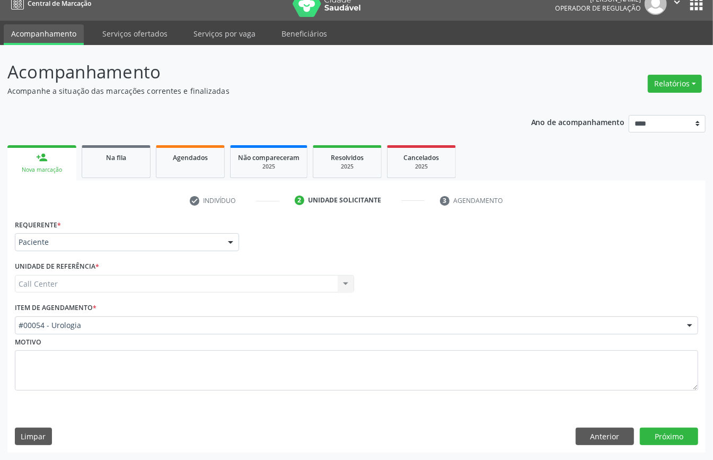
scroll to position [15, 0]
type input "***"
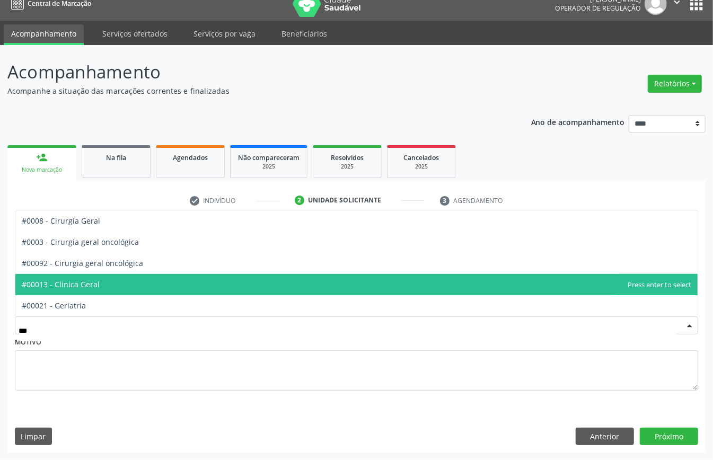
click at [83, 282] on span "#00013 - Clinica Geral" at bounding box center [61, 284] width 78 height 10
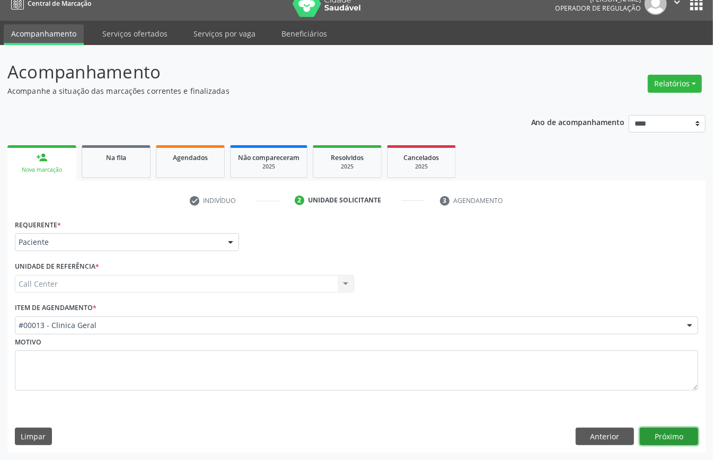
click at [666, 436] on button "Próximo" at bounding box center [669, 437] width 58 height 18
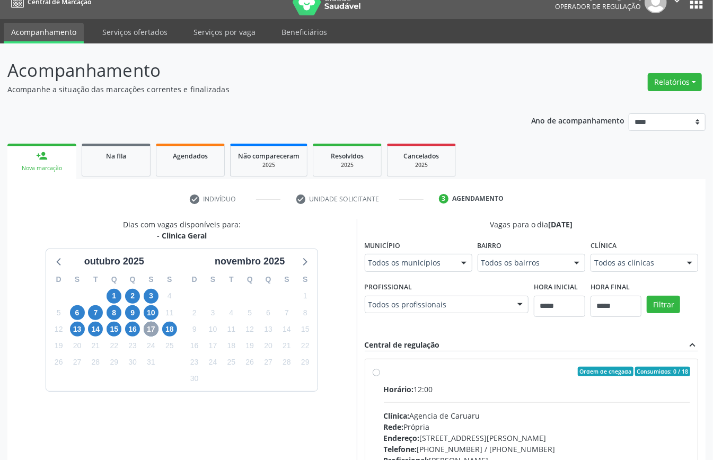
click at [148, 329] on span "17" at bounding box center [151, 329] width 15 height 15
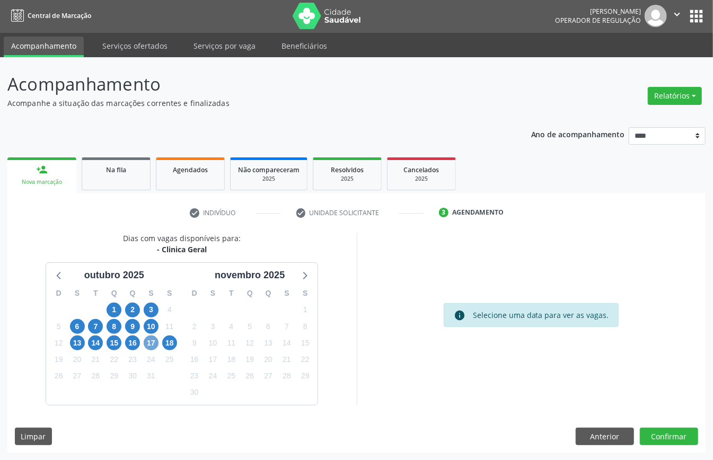
scroll to position [2, 0]
click at [153, 342] on span "17" at bounding box center [151, 342] width 15 height 15
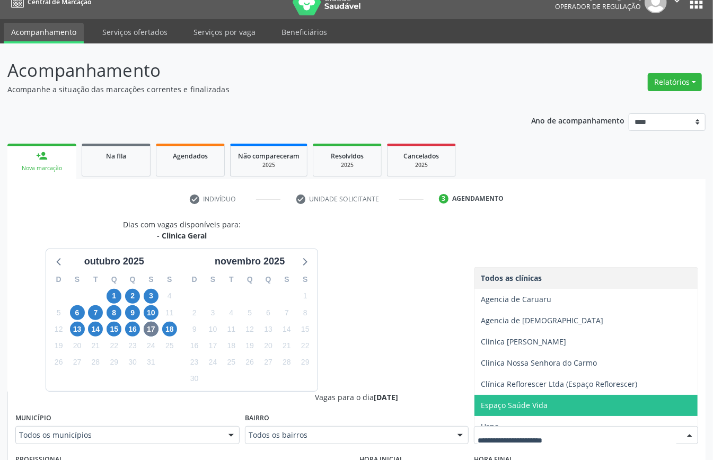
scroll to position [11, 0]
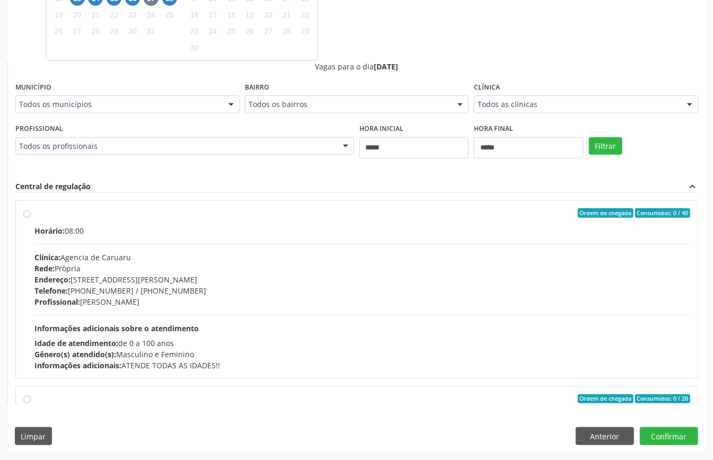
scroll to position [70, 0]
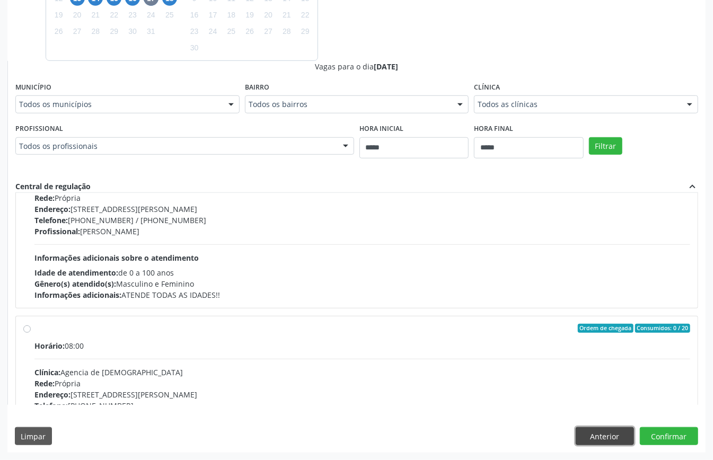
click at [602, 429] on button "Anterior" at bounding box center [604, 436] width 58 height 18
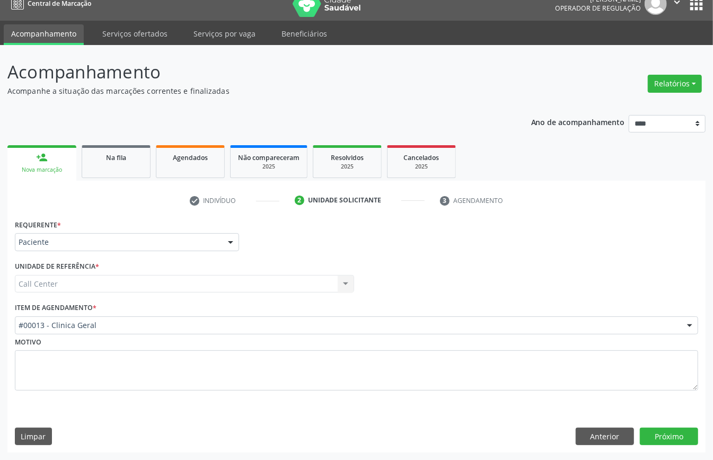
scroll to position [15, 0]
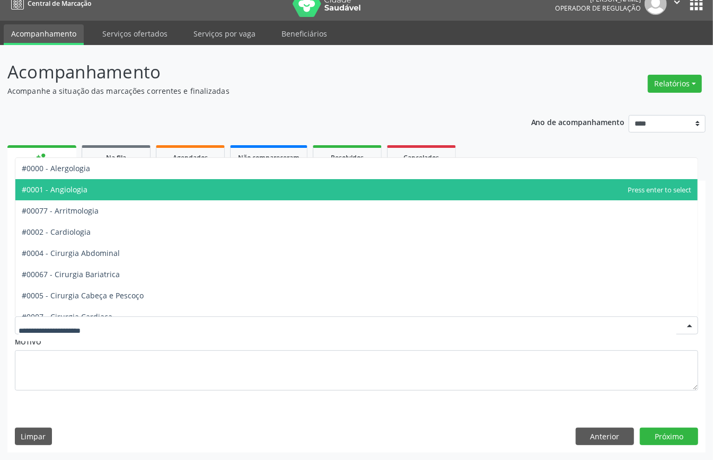
click at [106, 187] on span "#0001 - Angiologia" at bounding box center [356, 189] width 682 height 21
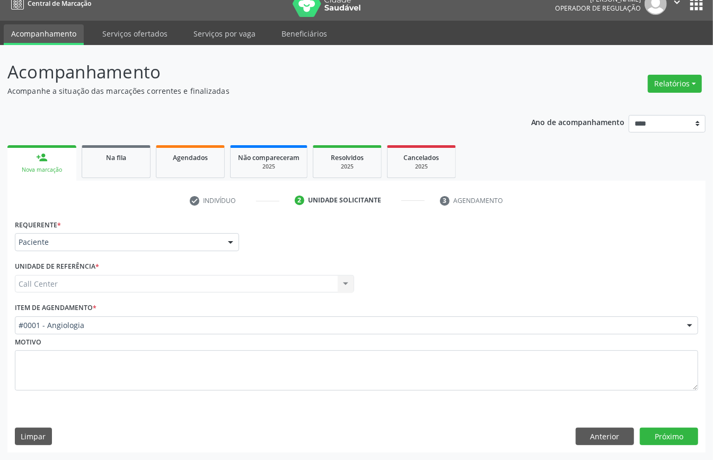
click at [669, 423] on div "Requerente * Paciente Médico(a) Enfermeiro(a) Paciente Nenhum resultado encontr…" at bounding box center [356, 335] width 698 height 236
click at [661, 430] on button "Próximo" at bounding box center [669, 437] width 58 height 18
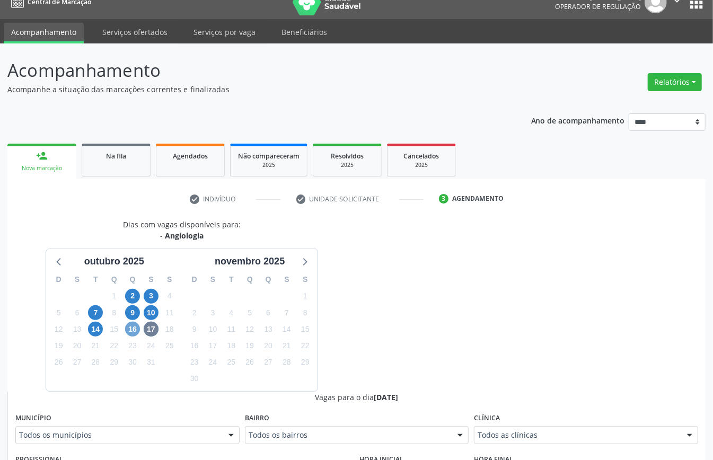
click at [134, 331] on span "16" at bounding box center [132, 329] width 15 height 15
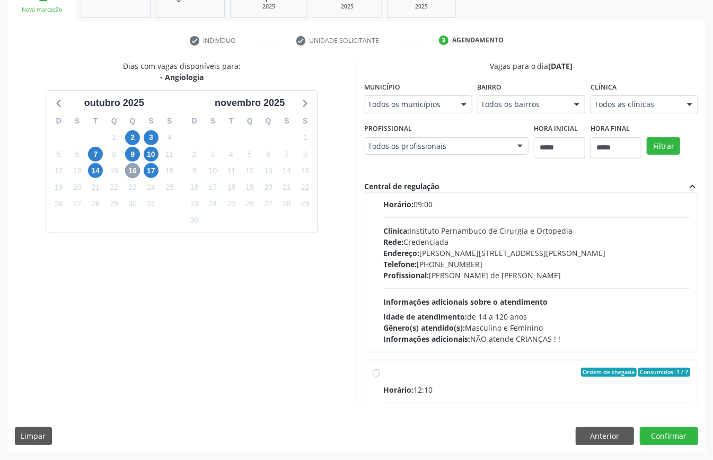
scroll to position [0, 0]
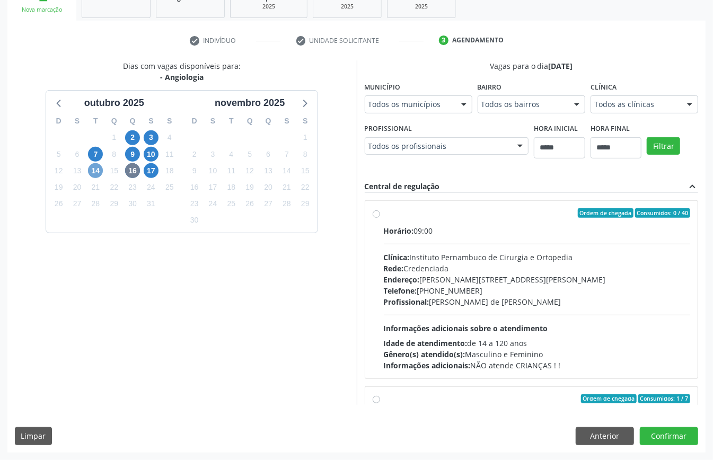
click at [95, 171] on span "14" at bounding box center [95, 170] width 15 height 15
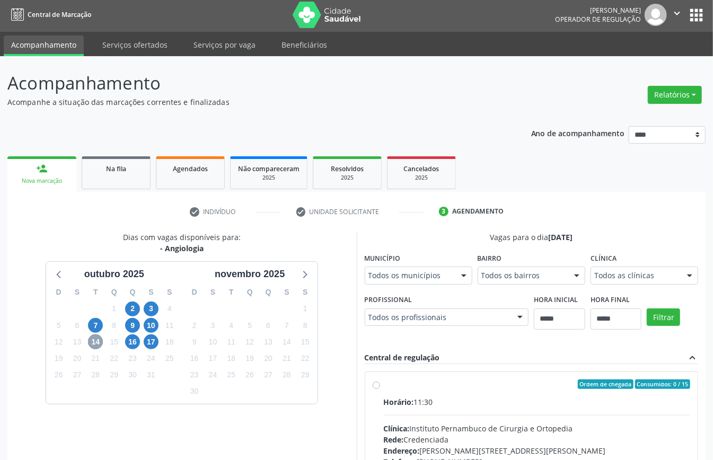
scroll to position [156, 0]
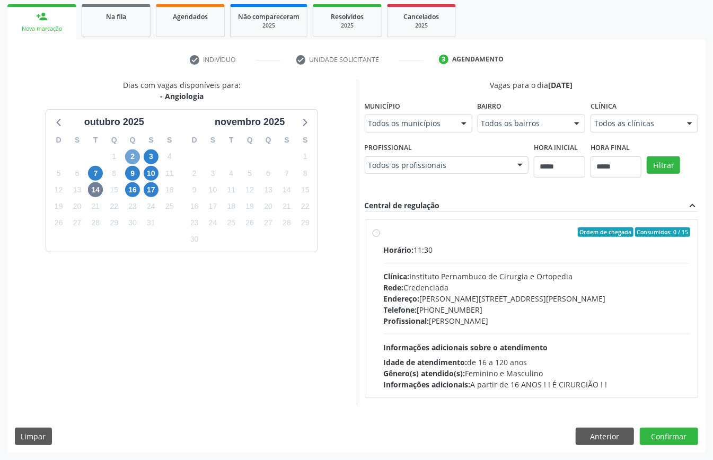
click at [132, 156] on span "2" at bounding box center [132, 156] width 15 height 15
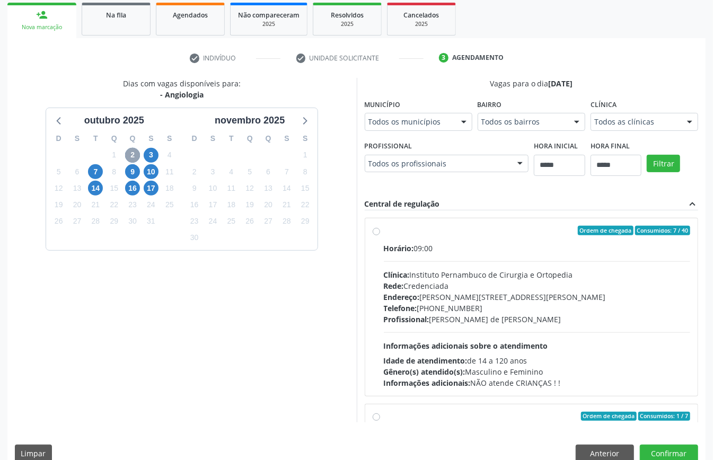
scroll to position [168, 0]
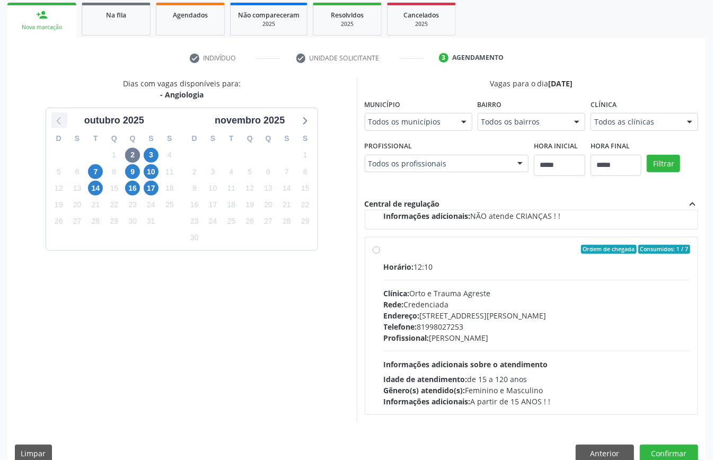
click at [62, 119] on icon at bounding box center [59, 120] width 14 height 14
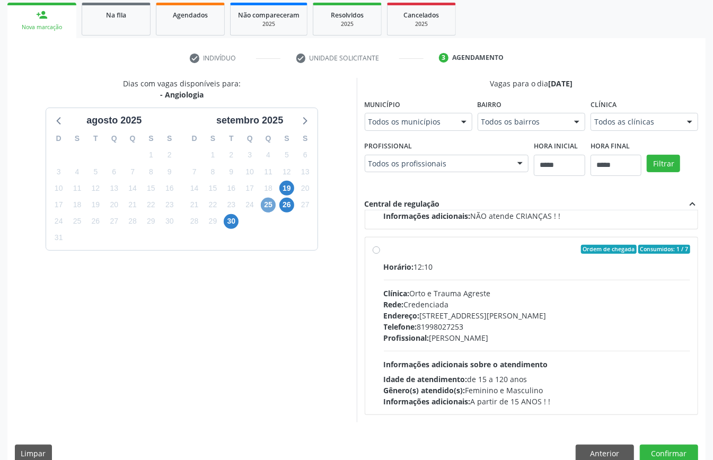
click at [265, 207] on span "25" at bounding box center [268, 205] width 15 height 15
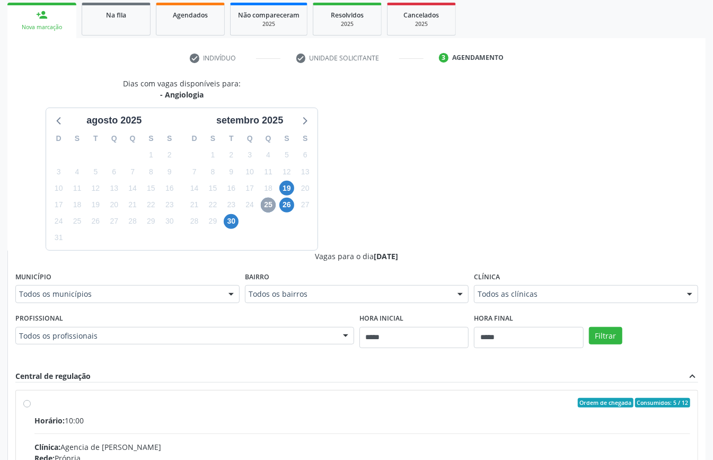
scroll to position [329, 0]
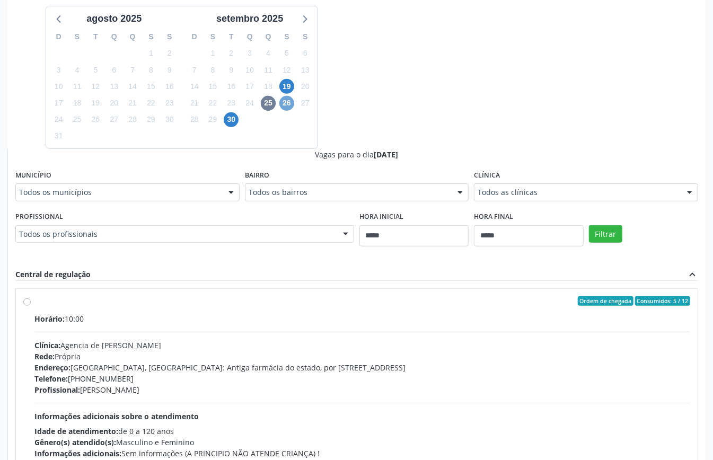
click at [291, 103] on span "26" at bounding box center [286, 103] width 15 height 15
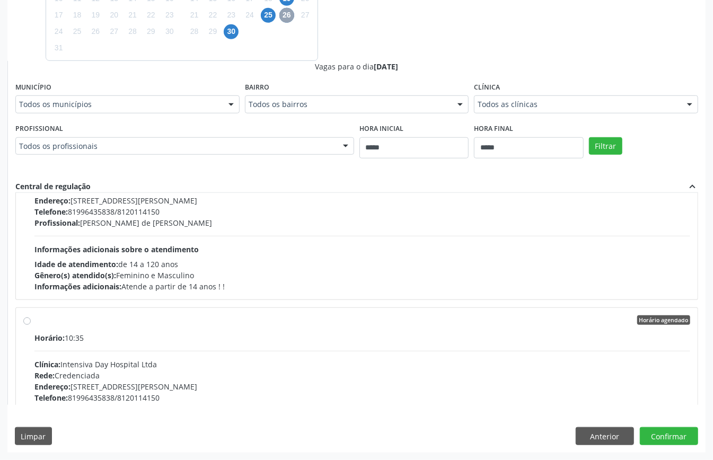
scroll to position [706, 0]
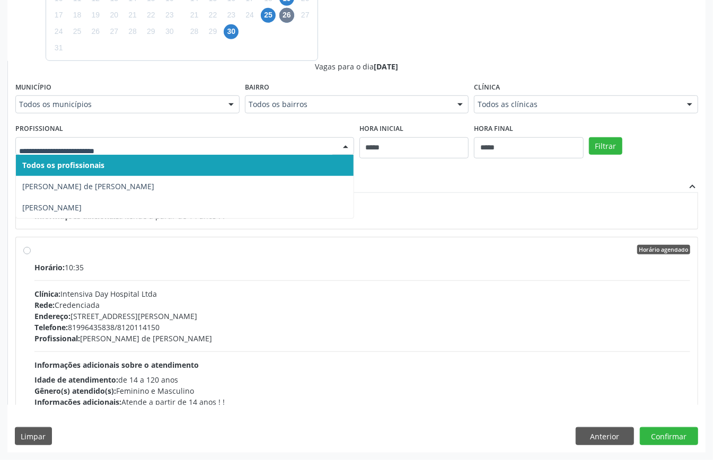
click at [112, 140] on div at bounding box center [184, 146] width 339 height 18
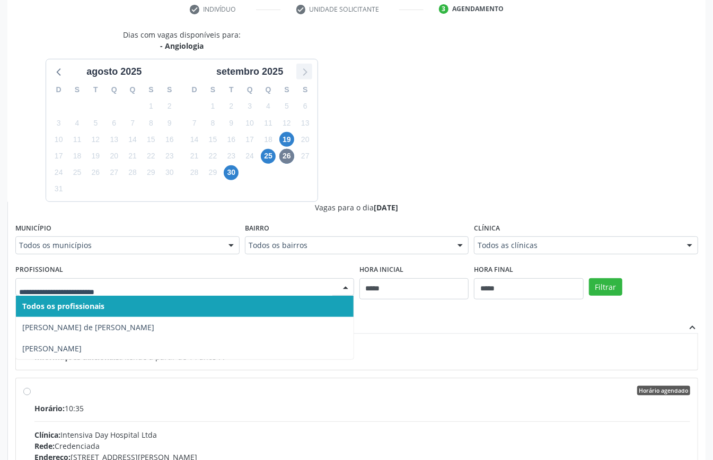
click at [306, 69] on icon at bounding box center [304, 72] width 14 height 14
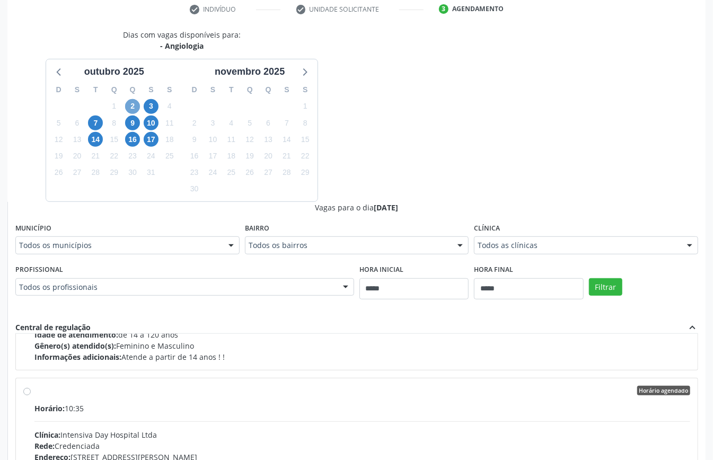
click at [130, 107] on span "2" at bounding box center [132, 106] width 15 height 15
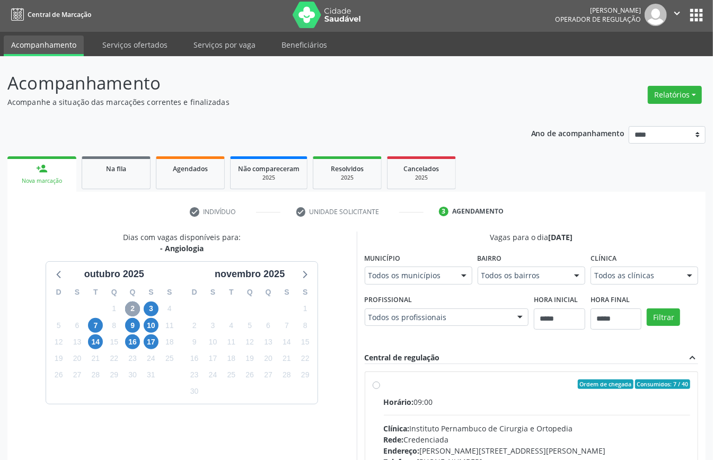
scroll to position [174, 0]
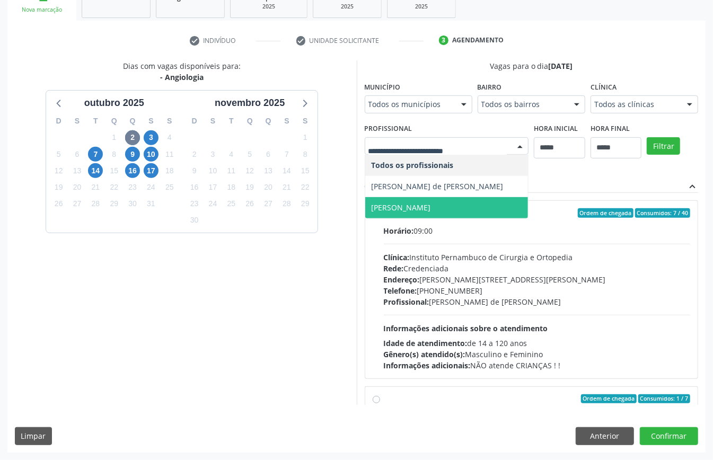
click at [406, 207] on span "Giovani Thiago Cardoso" at bounding box center [400, 207] width 59 height 10
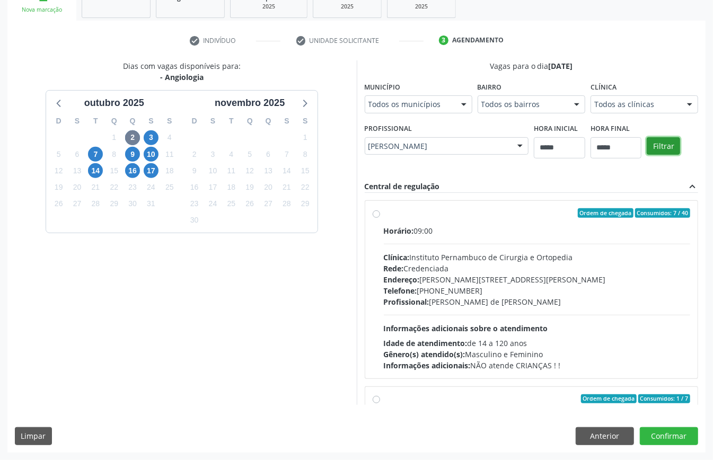
click at [668, 150] on button "Filtrar" at bounding box center [662, 146] width 33 height 18
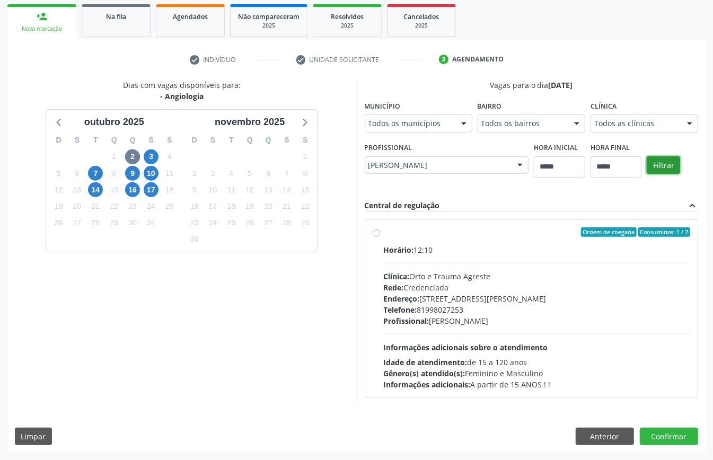
scroll to position [156, 0]
click at [624, 441] on button "Anterior" at bounding box center [604, 437] width 58 height 18
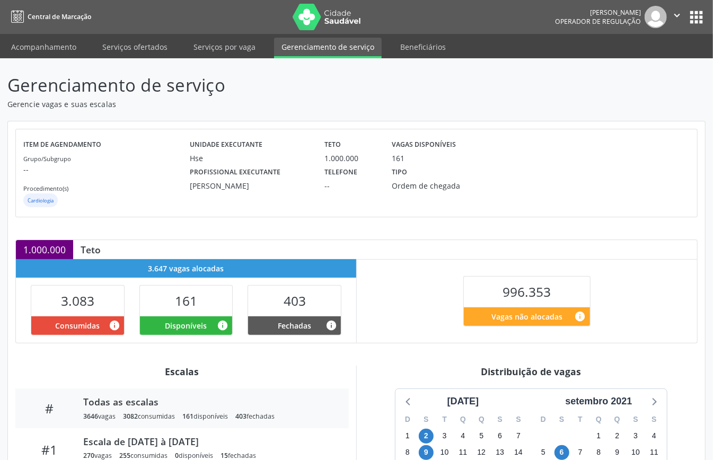
scroll to position [213, 0]
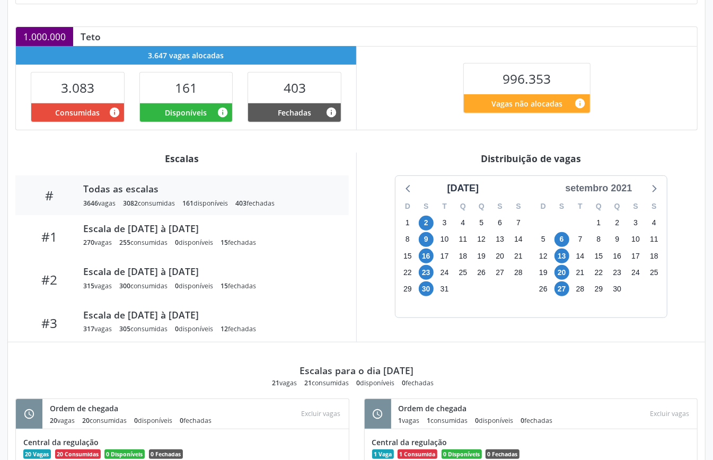
click at [622, 187] on div "setembro 2021" at bounding box center [598, 188] width 75 height 14
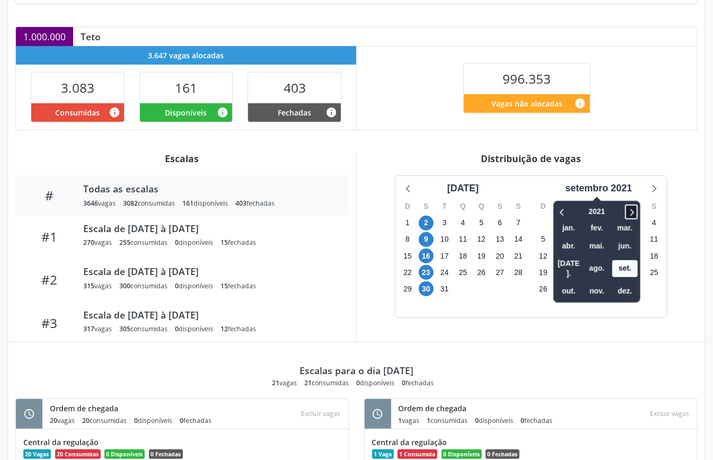
click at [631, 213] on icon at bounding box center [631, 212] width 11 height 13
click at [564, 283] on span "out." at bounding box center [568, 291] width 25 height 16
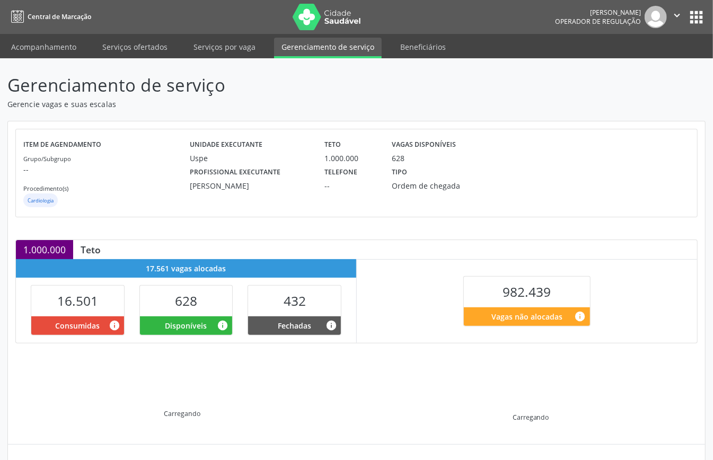
scroll to position [102, 0]
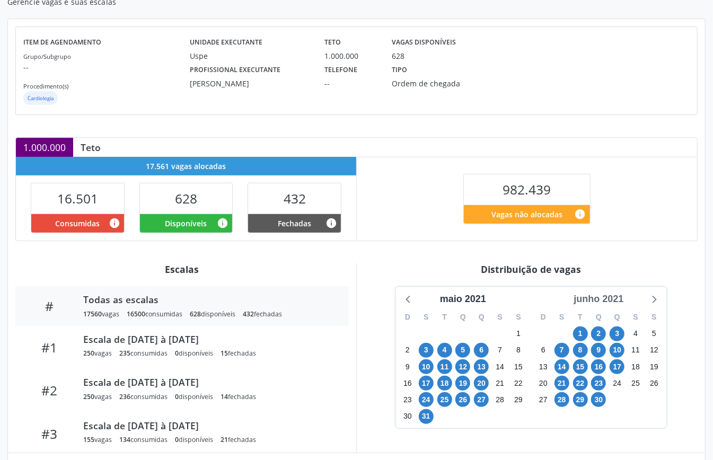
click at [614, 298] on div "junho 2021" at bounding box center [598, 299] width 58 height 14
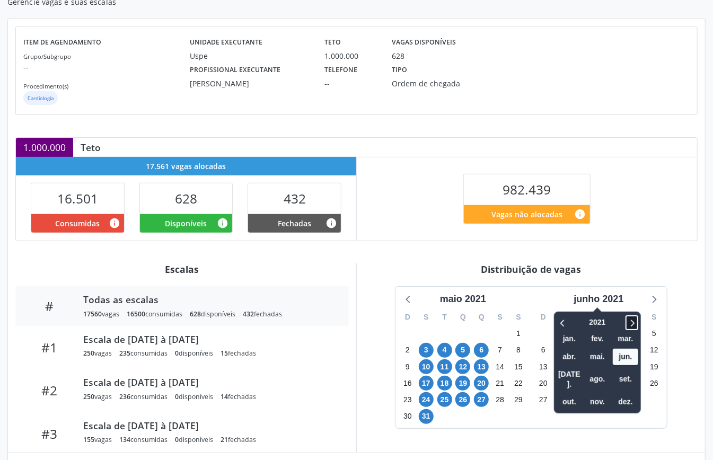
click at [635, 325] on icon at bounding box center [631, 322] width 11 height 13
click at [634, 323] on icon at bounding box center [631, 322] width 11 height 13
click at [634, 321] on icon at bounding box center [631, 322] width 11 height 13
click at [634, 322] on icon at bounding box center [631, 322] width 11 height 13
click at [568, 394] on span "out." at bounding box center [568, 402] width 25 height 16
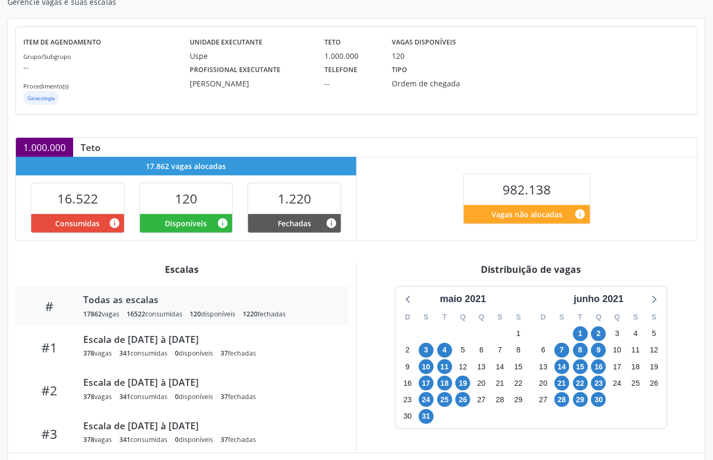
scroll to position [159, 0]
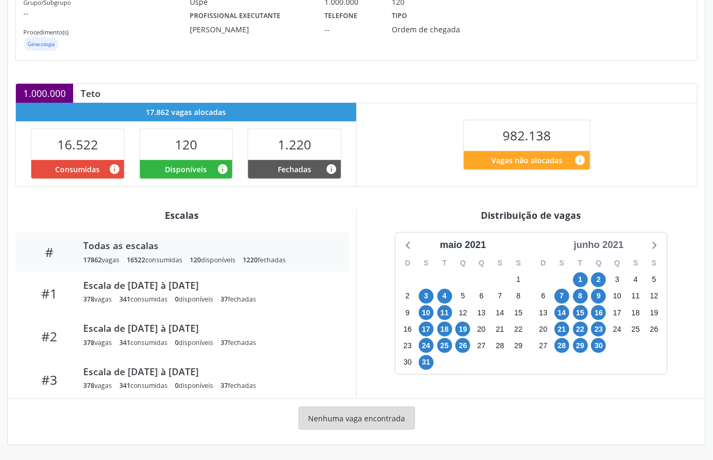
click at [605, 244] on div "junho 2021" at bounding box center [598, 245] width 58 height 14
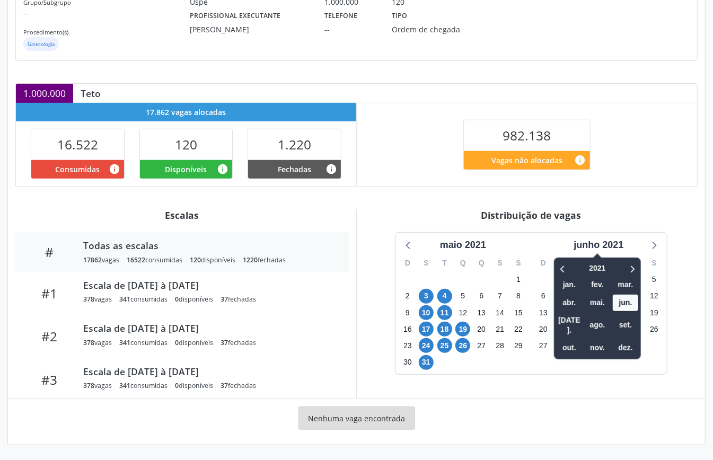
click at [626, 270] on div at bounding box center [624, 268] width 27 height 16
click at [626, 269] on icon at bounding box center [631, 268] width 11 height 13
click at [630, 268] on icon at bounding box center [631, 268] width 11 height 13
click at [630, 267] on icon at bounding box center [631, 268] width 11 height 13
click at [630, 265] on icon at bounding box center [631, 268] width 11 height 13
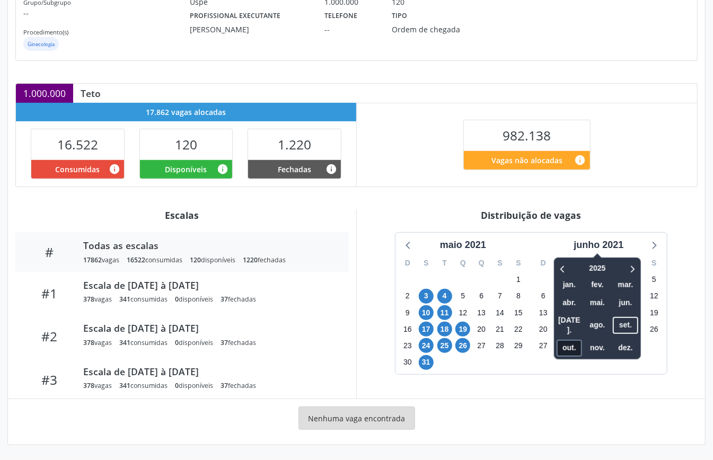
click at [564, 340] on span "out." at bounding box center [568, 348] width 25 height 16
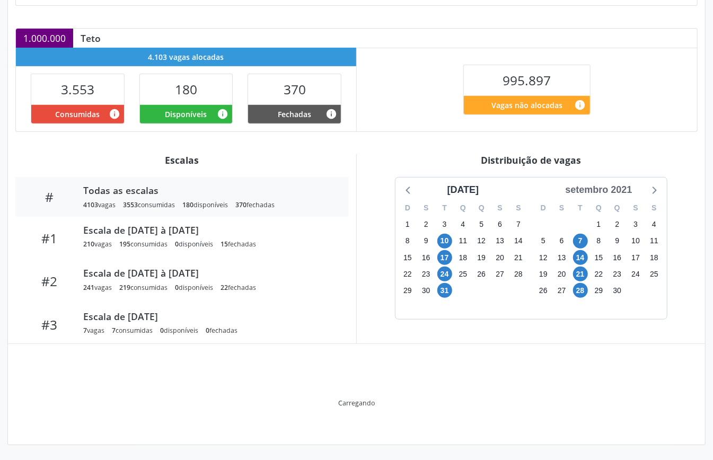
scroll to position [159, 0]
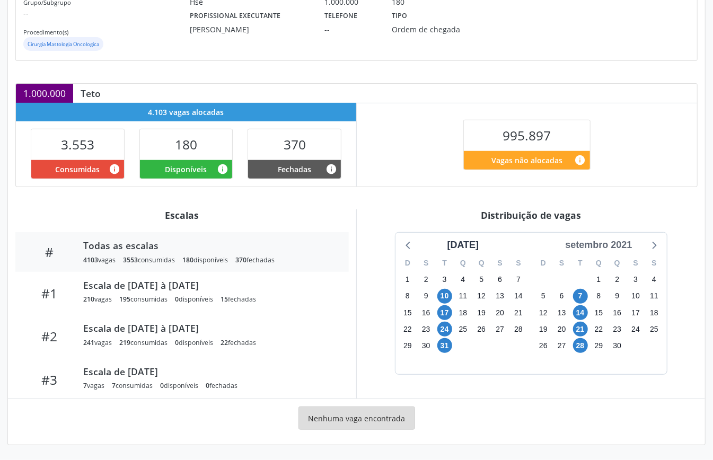
click at [619, 240] on div "setembro 2021" at bounding box center [598, 245] width 75 height 14
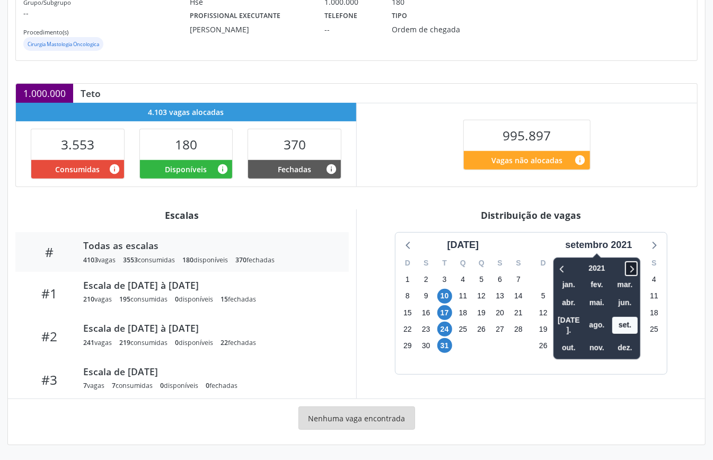
click at [636, 265] on icon at bounding box center [631, 268] width 11 height 13
click at [569, 340] on span "out." at bounding box center [568, 348] width 25 height 16
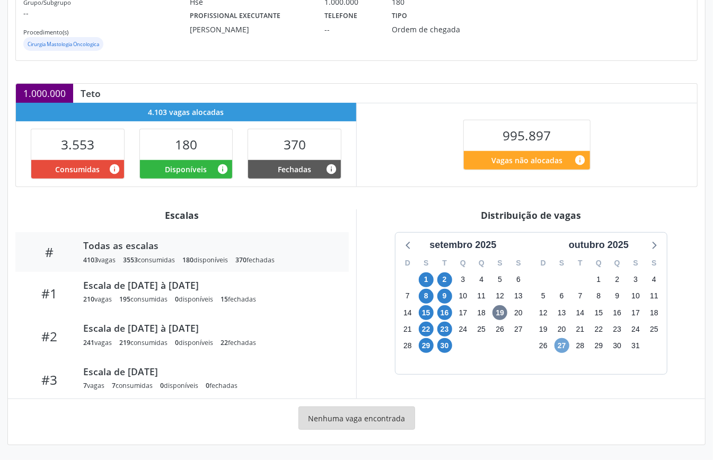
click at [560, 345] on span "27" at bounding box center [561, 345] width 15 height 15
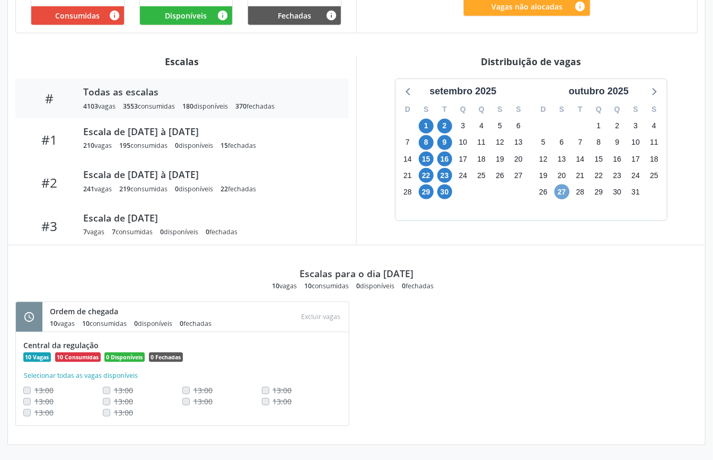
scroll to position [171, 0]
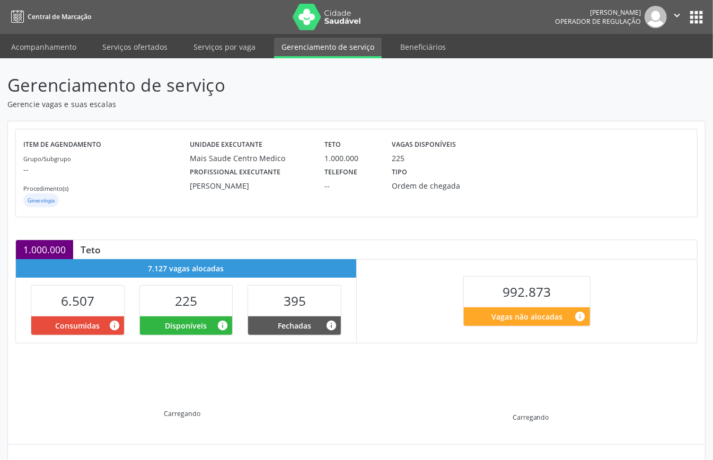
scroll to position [102, 0]
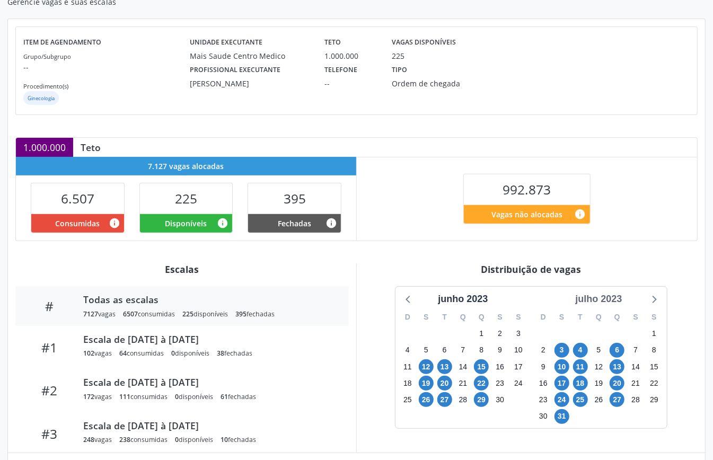
click at [608, 303] on div "julho 2023" at bounding box center [598, 299] width 55 height 14
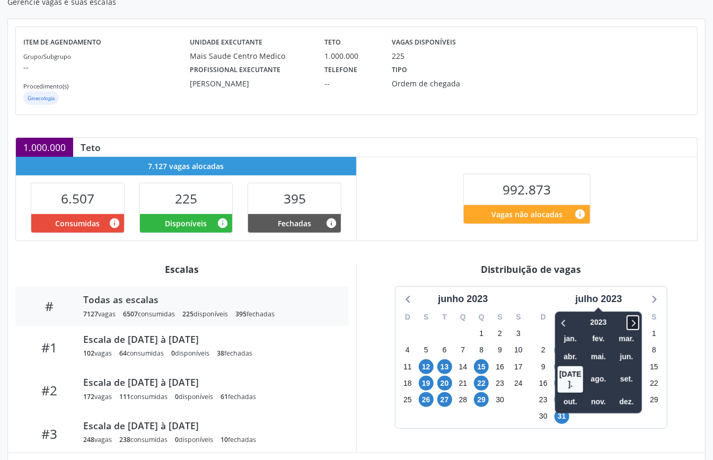
click at [632, 325] on icon at bounding box center [632, 322] width 11 height 13
drag, startPoint x: 564, startPoint y: 325, endPoint x: 569, endPoint y: 347, distance: 22.2
click at [565, 325] on icon at bounding box center [564, 322] width 11 height 13
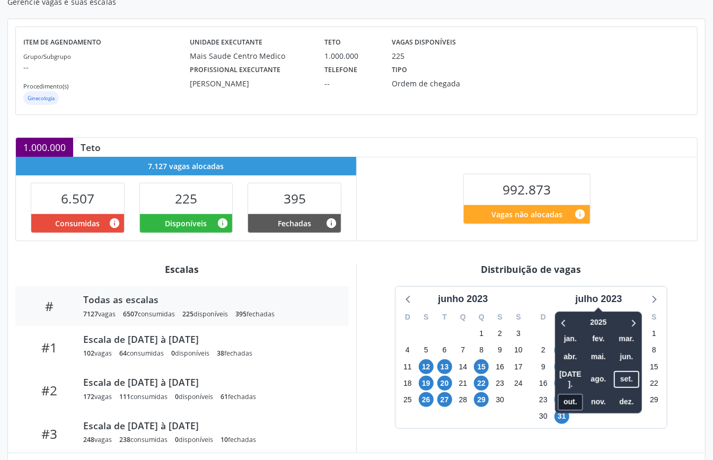
click at [571, 394] on span "out." at bounding box center [569, 402] width 25 height 16
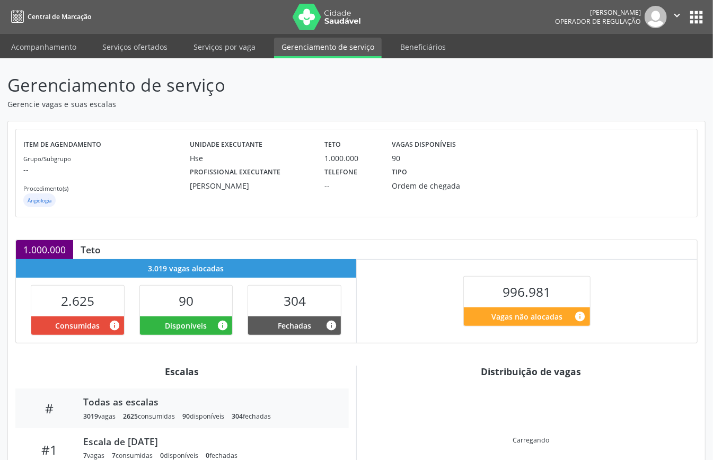
scroll to position [102, 0]
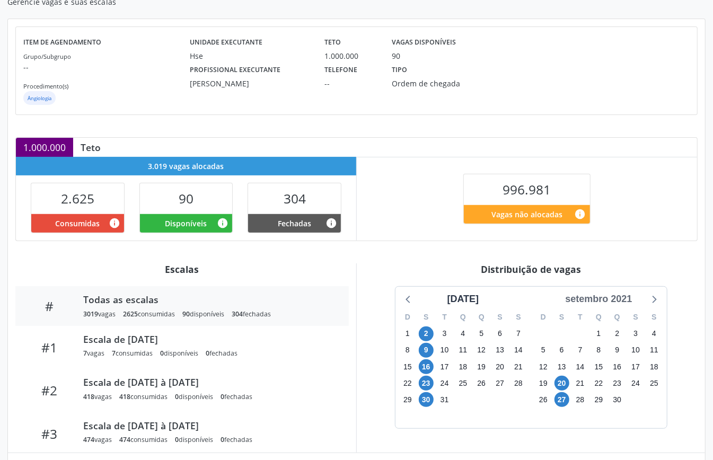
click at [624, 297] on div "setembro 2021" at bounding box center [598, 299] width 75 height 14
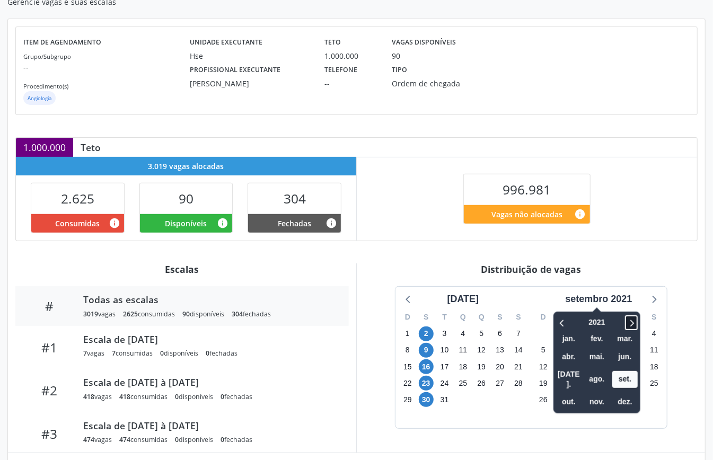
click at [632, 323] on icon at bounding box center [631, 322] width 11 height 13
click at [632, 322] on icon at bounding box center [631, 322] width 11 height 13
click at [632, 322] on icon at bounding box center [632, 323] width 4 height 7
click at [560, 394] on span "out." at bounding box center [568, 402] width 25 height 16
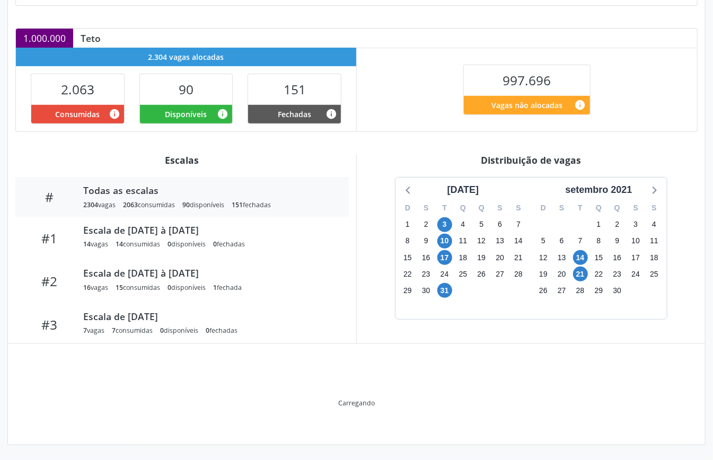
scroll to position [159, 0]
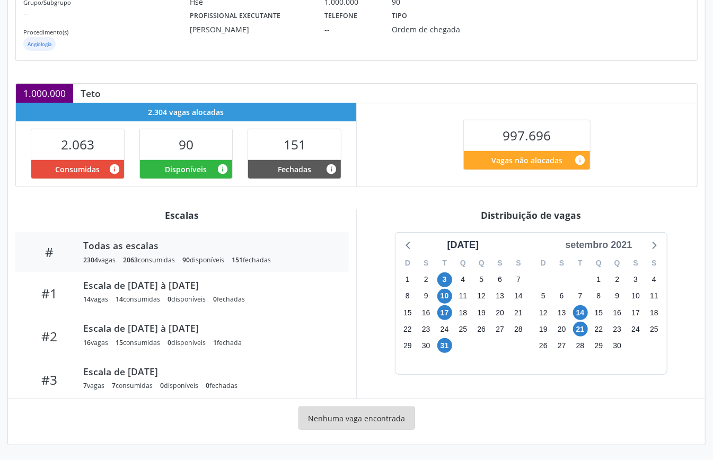
click at [617, 245] on div "setembro 2021" at bounding box center [598, 245] width 75 height 14
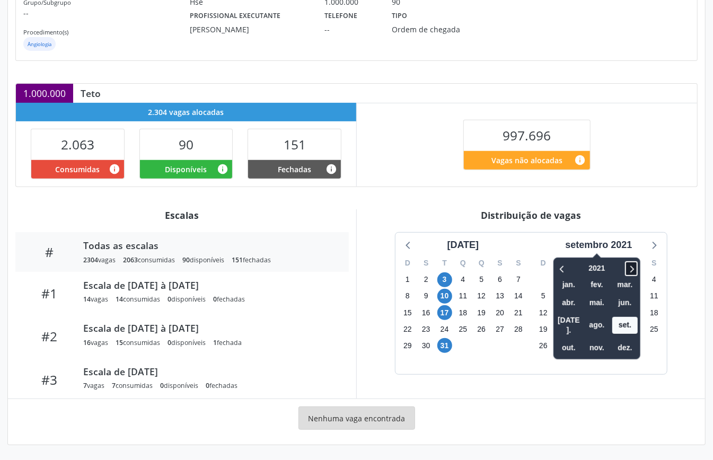
click at [633, 266] on icon at bounding box center [632, 268] width 4 height 7
click at [635, 268] on icon at bounding box center [631, 268] width 11 height 13
click at [566, 340] on span "out." at bounding box center [568, 348] width 25 height 16
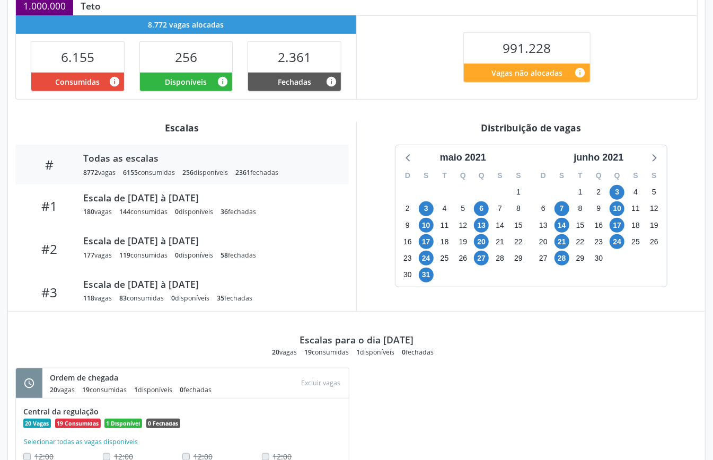
scroll to position [314, 0]
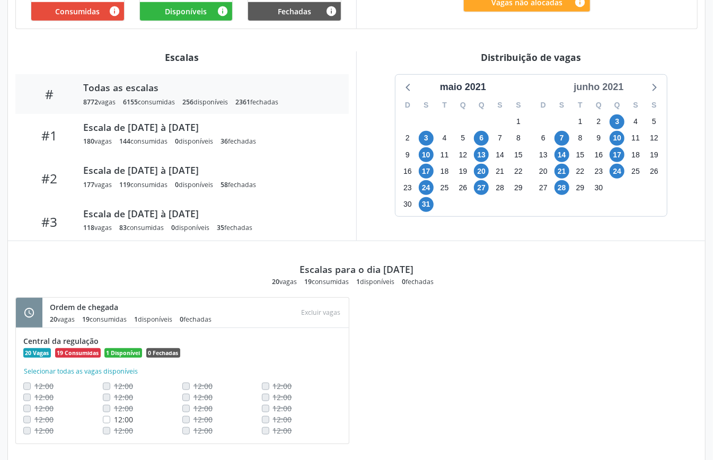
click at [615, 88] on div "junho 2021" at bounding box center [598, 87] width 58 height 14
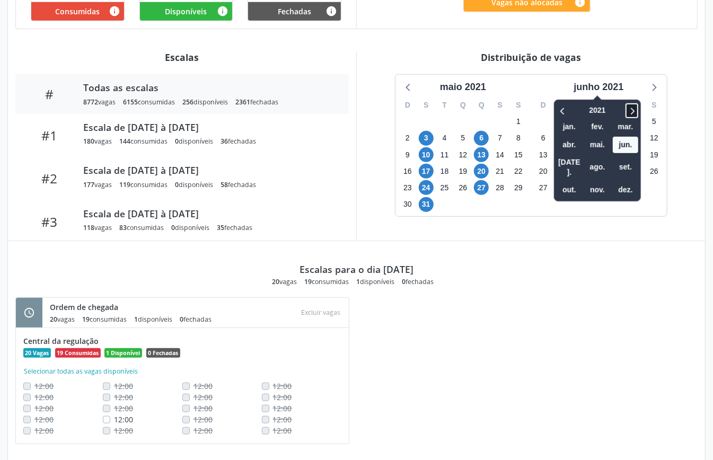
click at [636, 112] on icon at bounding box center [631, 110] width 11 height 13
click at [620, 160] on span "set." at bounding box center [625, 167] width 25 height 16
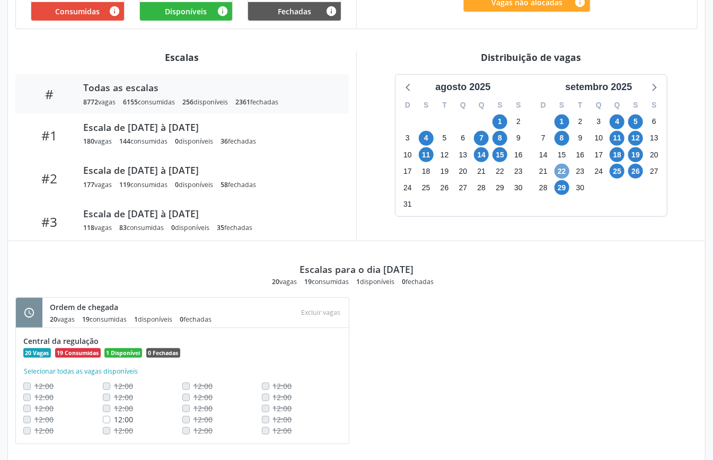
click at [560, 174] on span "22" at bounding box center [561, 171] width 15 height 15
click at [655, 85] on icon at bounding box center [653, 87] width 14 height 14
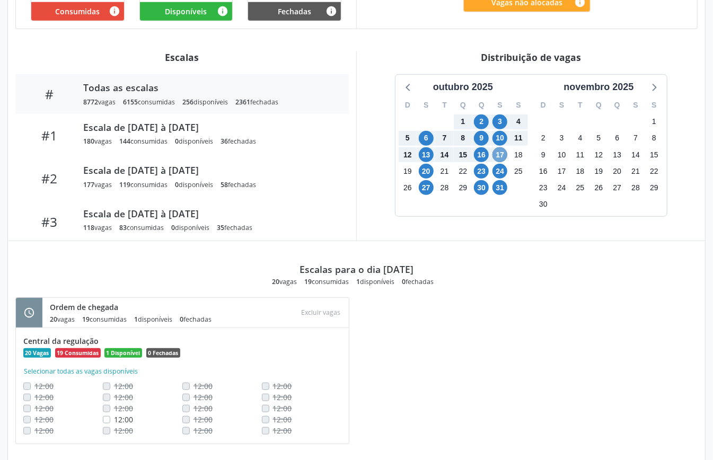
click at [501, 154] on span "17" at bounding box center [499, 154] width 15 height 15
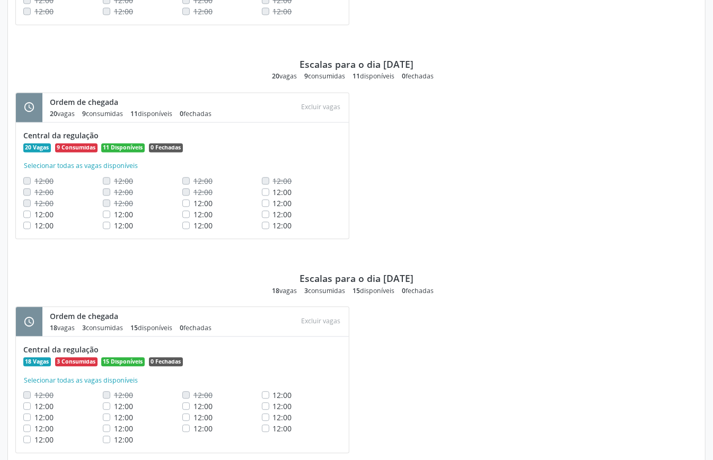
scroll to position [1233, 0]
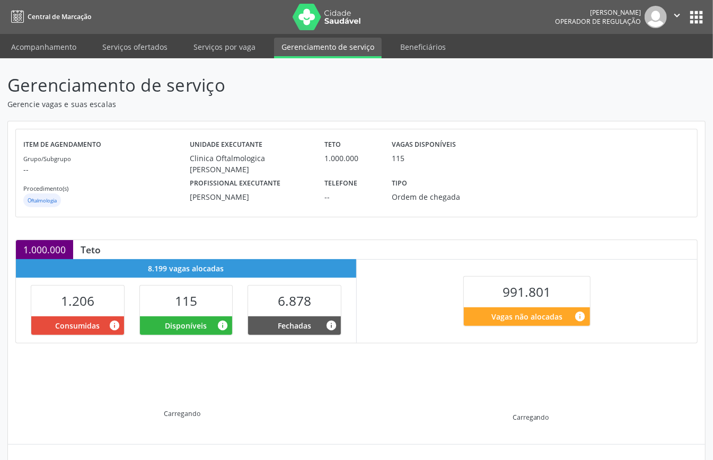
scroll to position [102, 0]
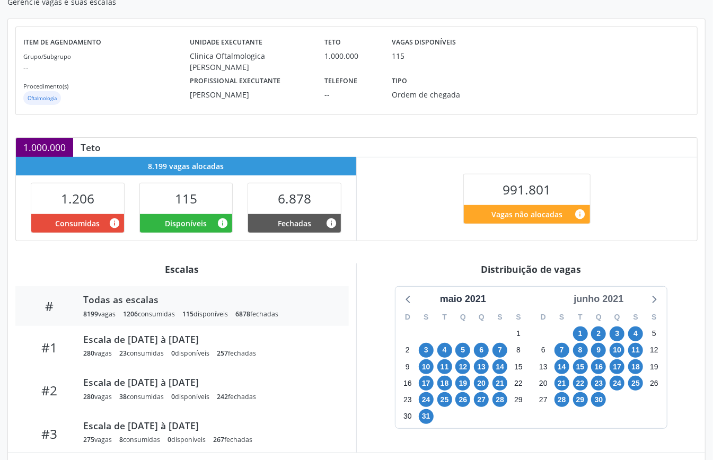
click at [615, 301] on div "junho 2021" at bounding box center [598, 299] width 58 height 14
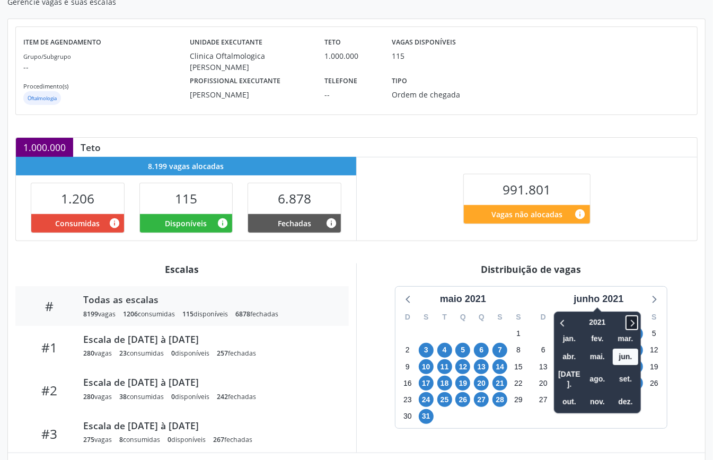
click at [633, 325] on icon at bounding box center [631, 322] width 11 height 13
click at [624, 373] on span "set." at bounding box center [625, 379] width 25 height 16
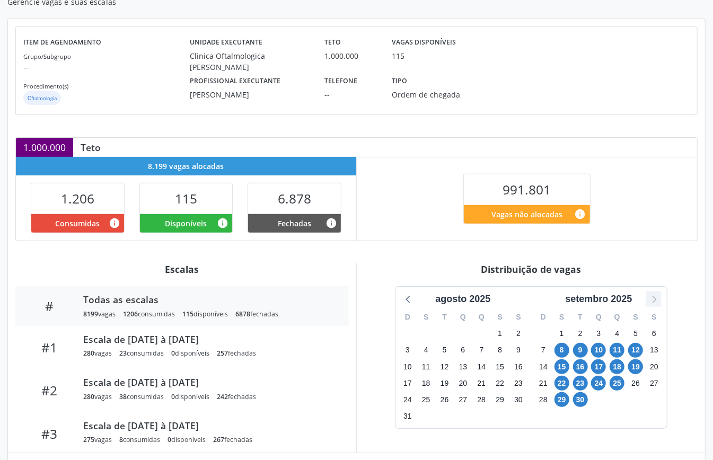
click at [655, 299] on icon at bounding box center [653, 299] width 14 height 14
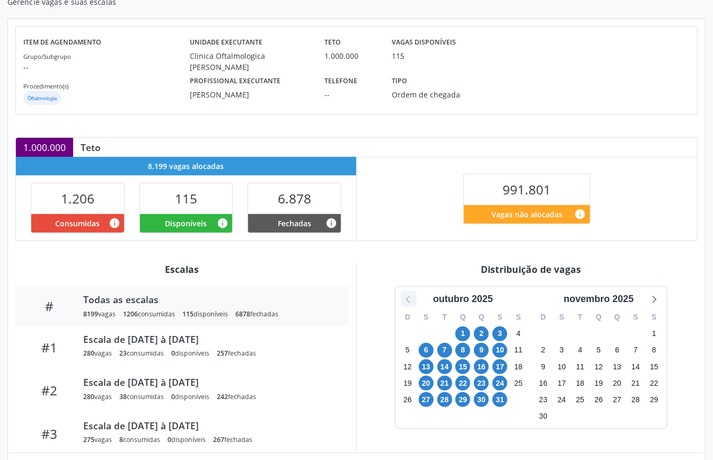
click at [410, 302] on icon at bounding box center [409, 299] width 14 height 14
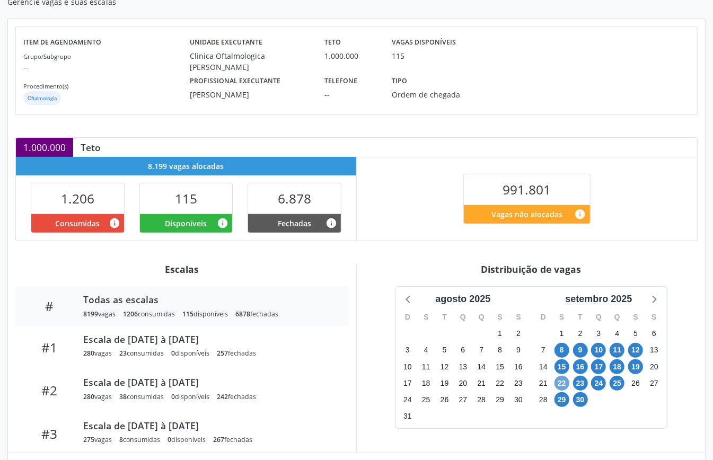
click at [560, 382] on span "22" at bounding box center [561, 383] width 15 height 15
click at [655, 305] on icon at bounding box center [653, 299] width 14 height 14
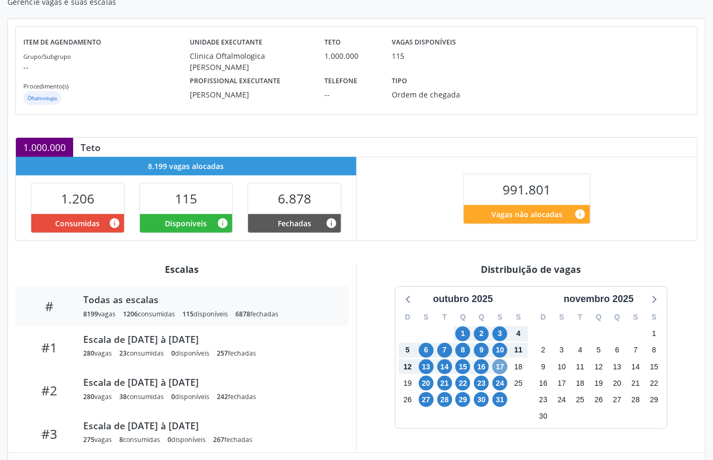
click at [502, 367] on span "17" at bounding box center [499, 366] width 15 height 15
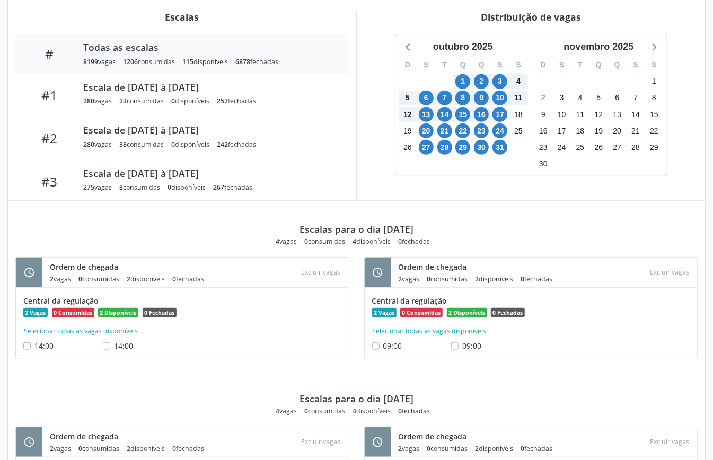
scroll to position [284, 0]
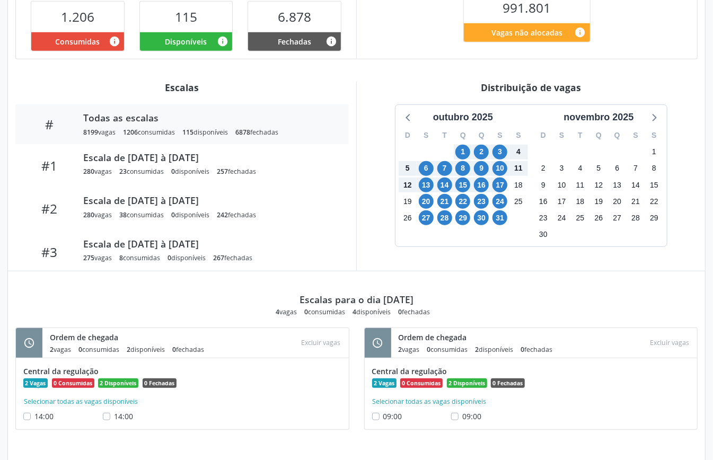
click at [383, 211] on div "outubro 2025 D S T Q Q S S 28 29 30 1 2 3 4 5 6 7 8 9 10 11 12 13 14 15 16 17 1…" at bounding box center [530, 175] width 333 height 143
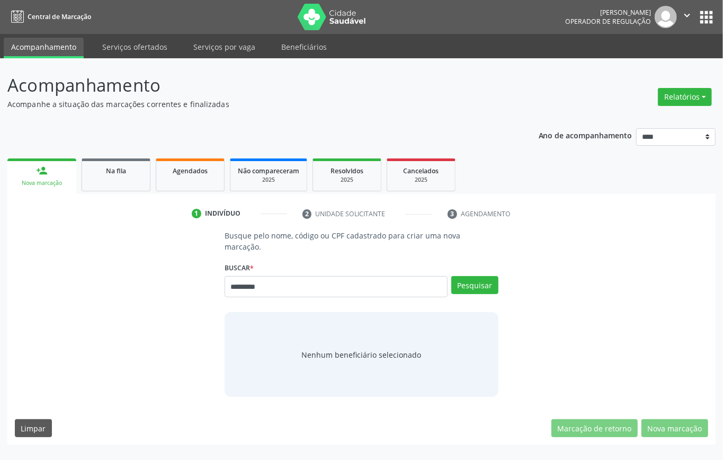
type input "*********"
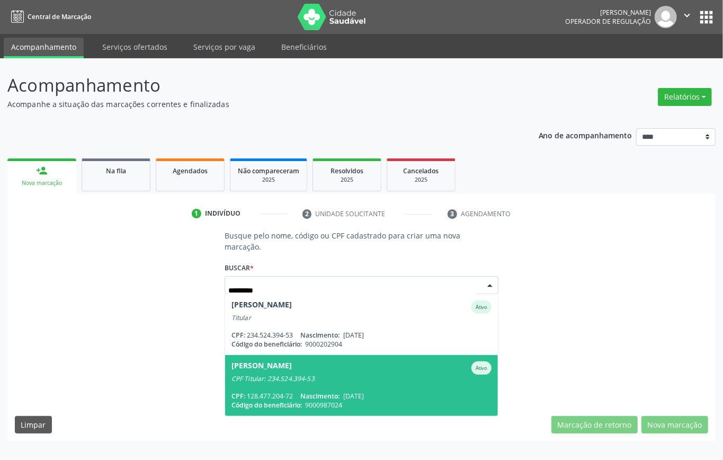
click at [285, 385] on span "[PERSON_NAME] Ativo CPF Titular: 234.524.394-53 CPF: 128.477.204-72 Nascimento:…" at bounding box center [361, 385] width 273 height 61
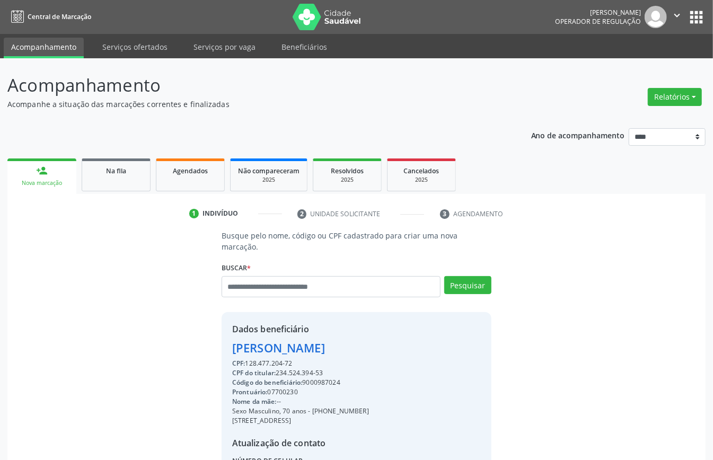
scroll to position [111, 0]
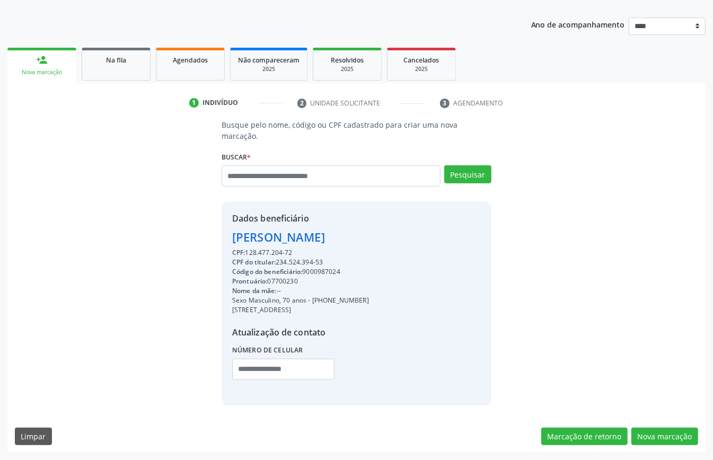
click at [666, 425] on div "Busque pelo nome, código ou CPF cadastrado para criar uma nova marcação. [GEOGR…" at bounding box center [356, 285] width 698 height 333
click at [667, 429] on button "Nova marcação" at bounding box center [664, 437] width 67 height 18
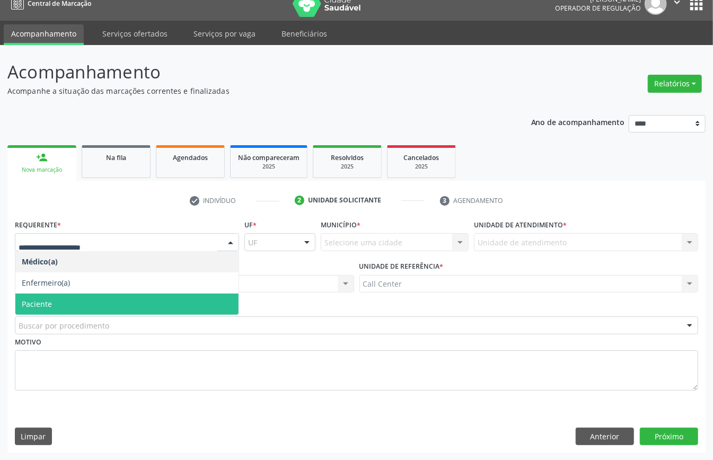
click at [61, 303] on span "Paciente" at bounding box center [126, 304] width 223 height 21
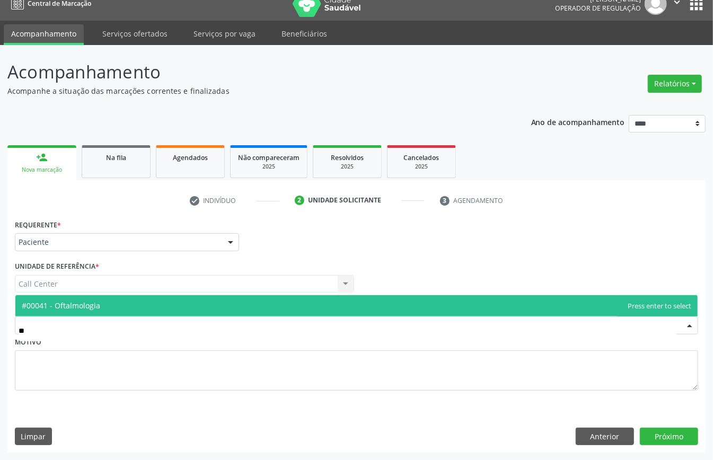
type input "***"
drag, startPoint x: 107, startPoint y: 304, endPoint x: 107, endPoint y: 314, distance: 10.1
click at [107, 314] on span "#00041 - Oftalmologia" at bounding box center [356, 305] width 682 height 21
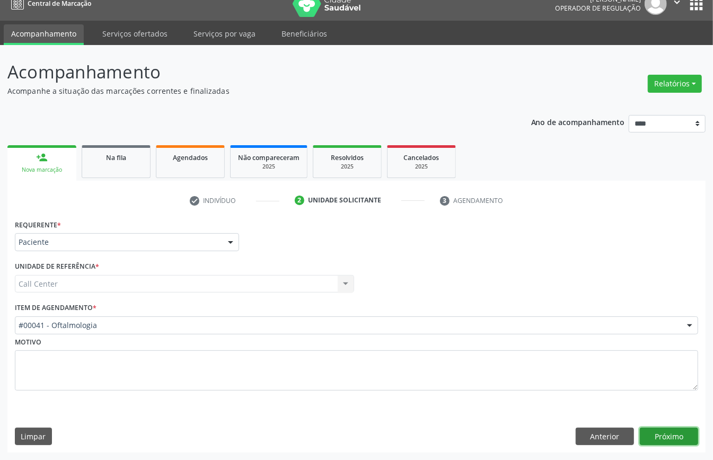
click at [657, 435] on button "Próximo" at bounding box center [669, 437] width 58 height 18
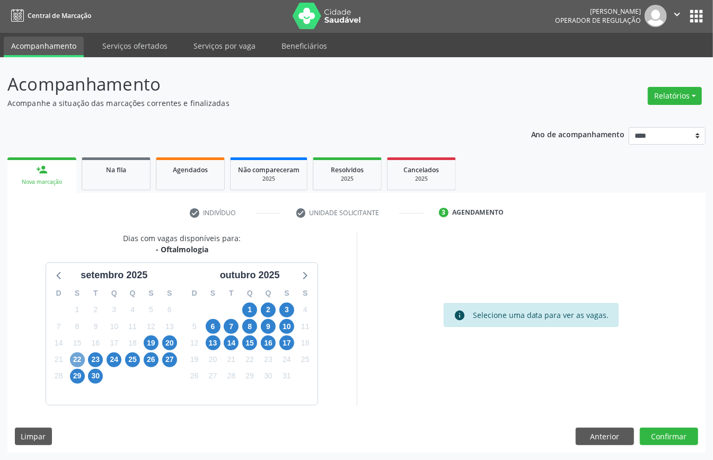
click at [77, 357] on span "22" at bounding box center [77, 359] width 15 height 15
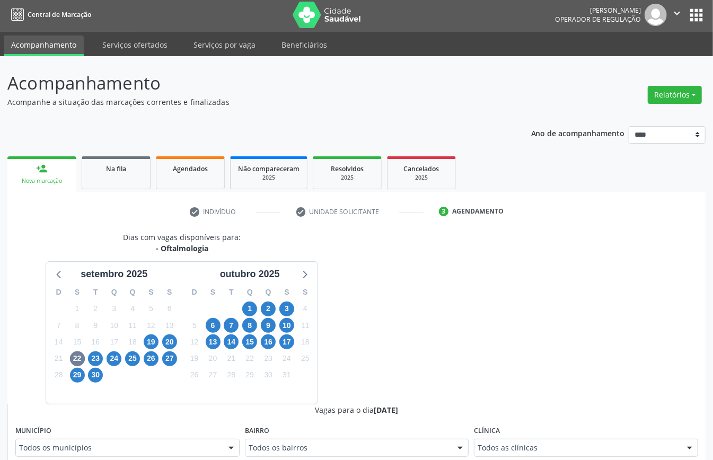
scroll to position [7, 0]
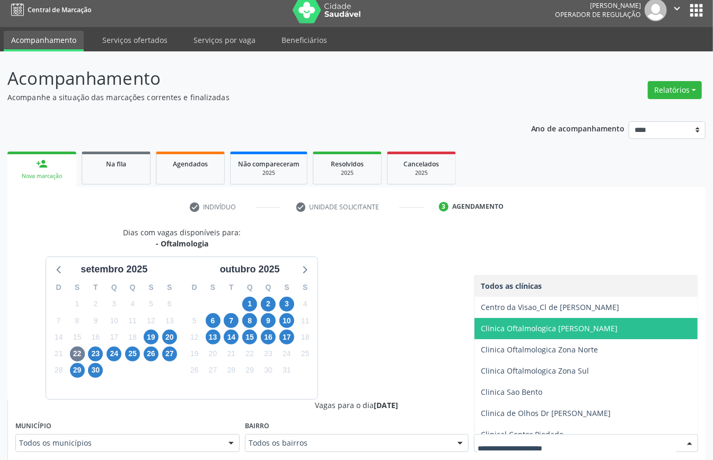
drag, startPoint x: 598, startPoint y: 333, endPoint x: 600, endPoint y: 341, distance: 8.7
click at [598, 332] on span "Clinica Oftalmologica [PERSON_NAME]" at bounding box center [549, 328] width 137 height 10
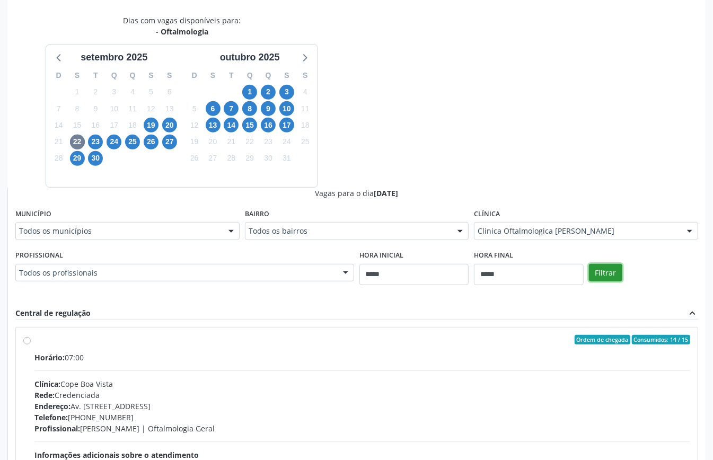
click at [605, 271] on button "Filtrar" at bounding box center [605, 273] width 33 height 18
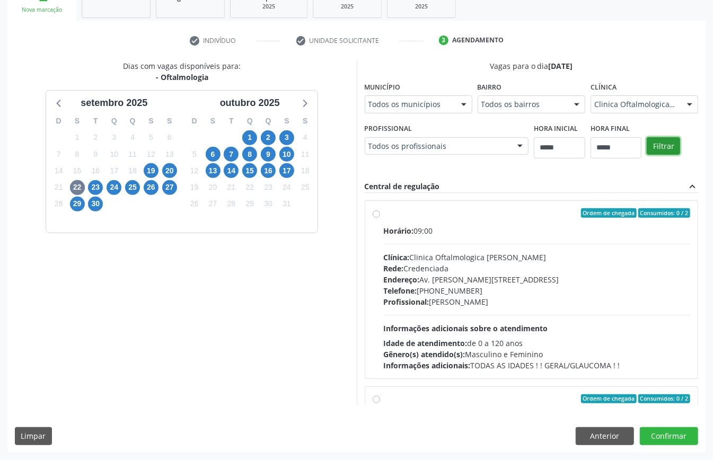
scroll to position [168, 0]
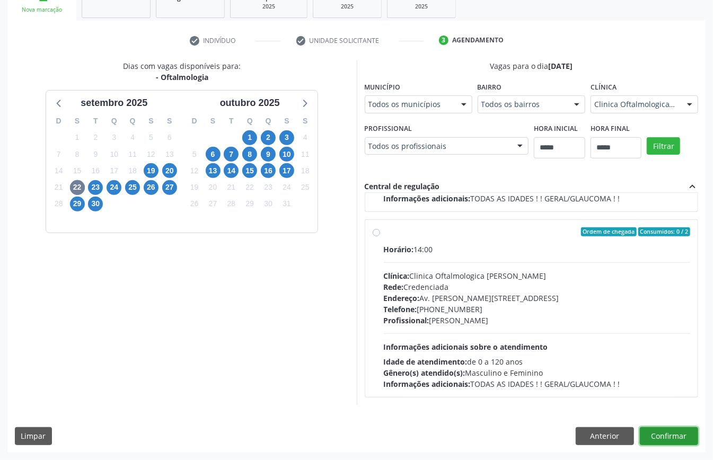
click at [672, 427] on button "Confirmar" at bounding box center [669, 436] width 58 height 18
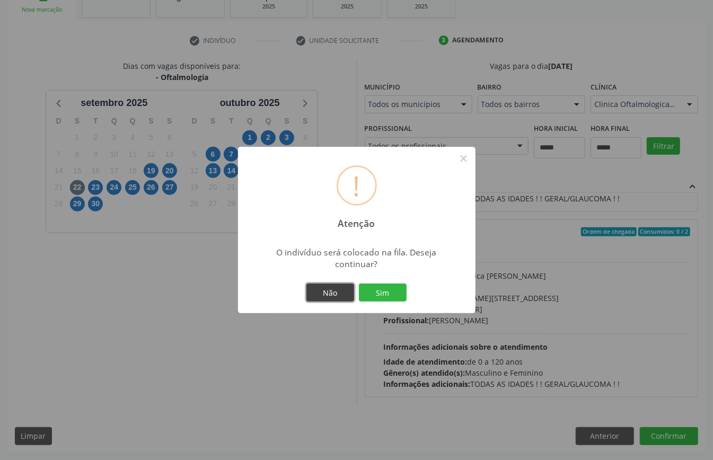
click at [331, 296] on button "Não" at bounding box center [330, 292] width 48 height 18
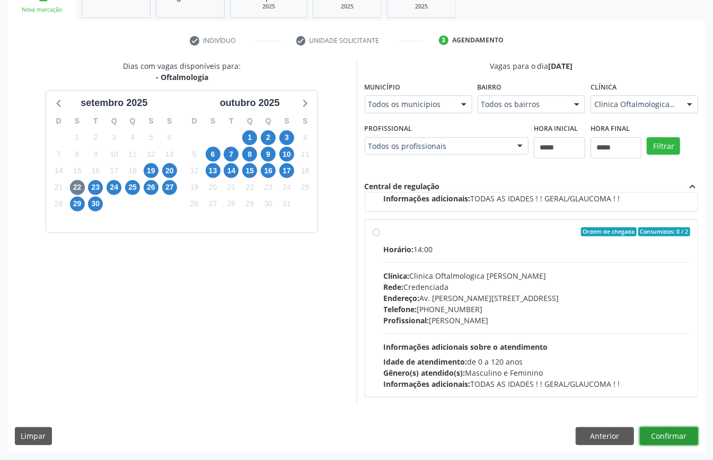
scroll to position [0, 0]
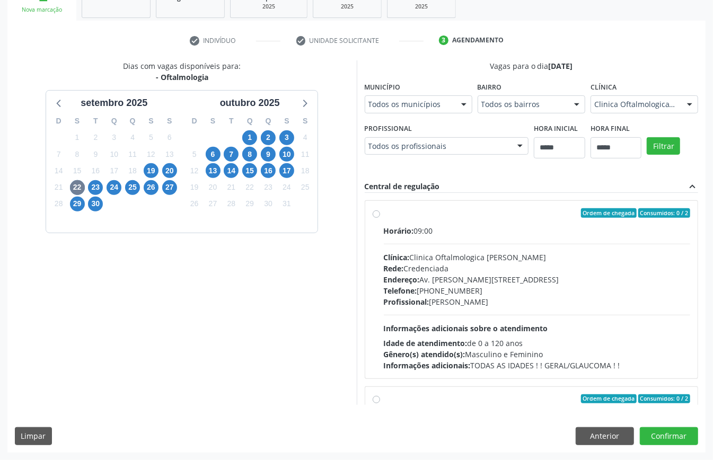
click at [495, 270] on div "Rede: Credenciada" at bounding box center [537, 268] width 307 height 11
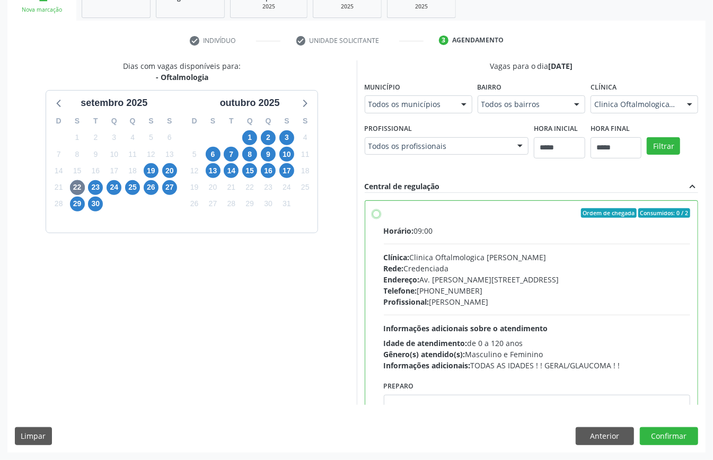
scroll to position [70, 0]
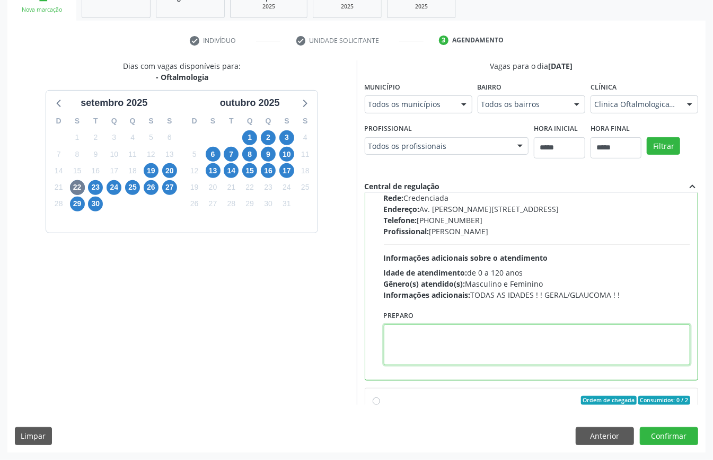
paste textarea "**********"
type textarea "**********"
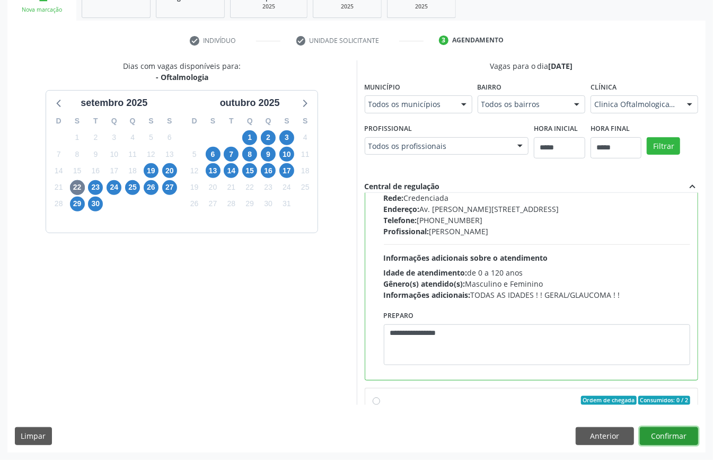
click at [666, 436] on button "Confirmar" at bounding box center [669, 436] width 58 height 18
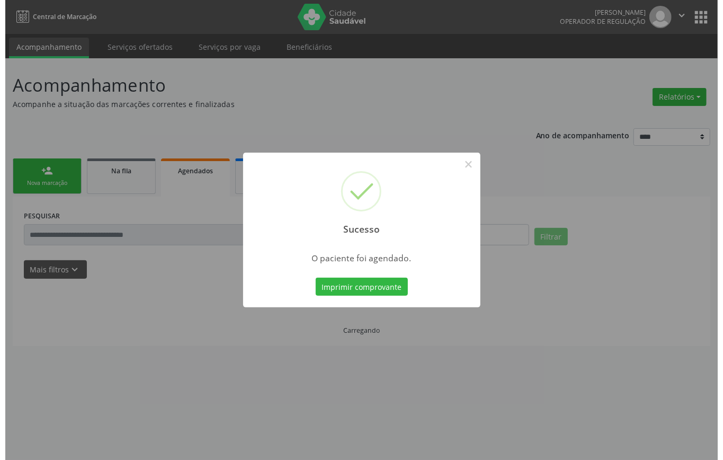
scroll to position [0, 0]
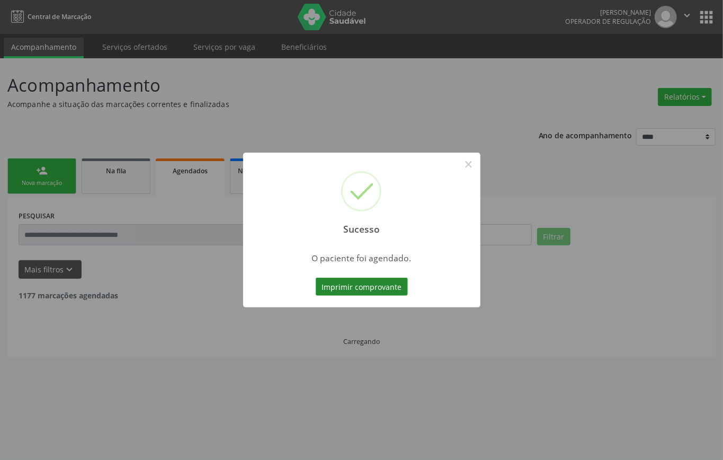
click at [342, 280] on button "Imprimir comprovante" at bounding box center [362, 287] width 92 height 18
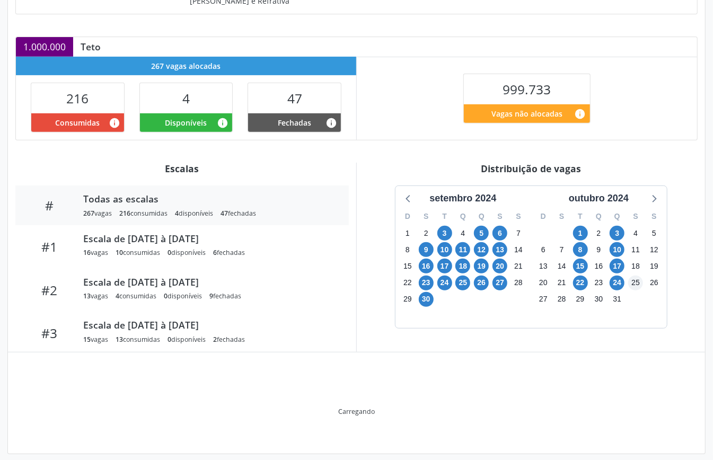
scroll to position [163, 0]
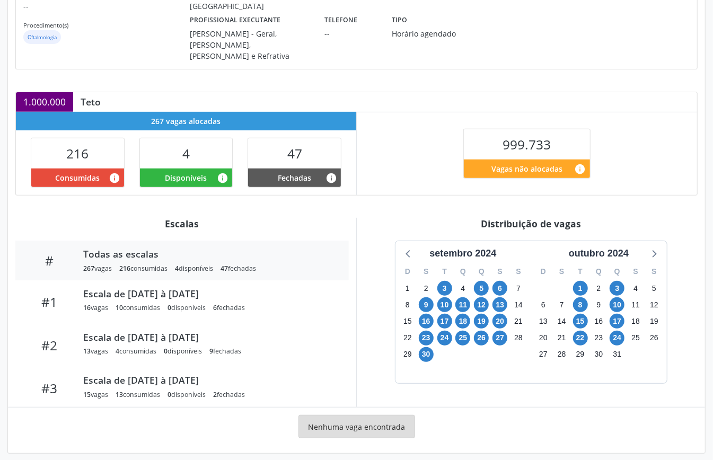
drag, startPoint x: 623, startPoint y: 247, endPoint x: 639, endPoint y: 272, distance: 29.3
click at [623, 249] on div "outubro 2024" at bounding box center [598, 253] width 68 height 14
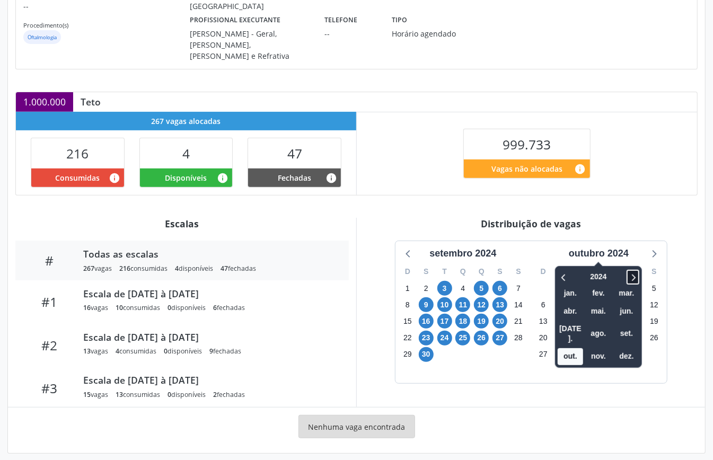
click at [633, 271] on icon at bounding box center [632, 277] width 11 height 13
click at [568, 349] on span "out." at bounding box center [569, 357] width 25 height 16
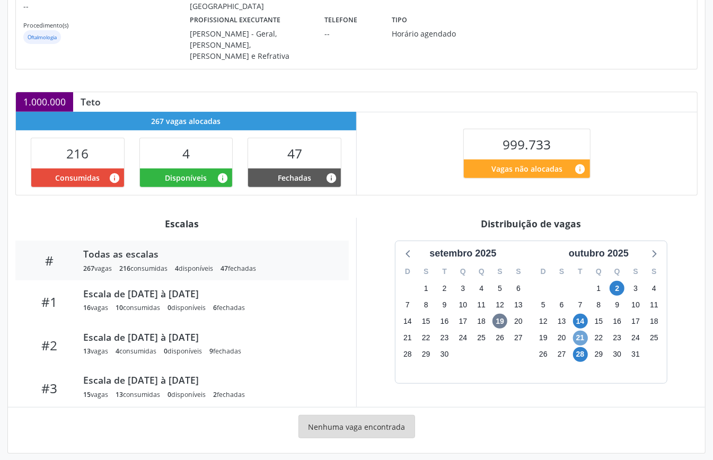
click at [579, 331] on span "21" at bounding box center [580, 338] width 15 height 15
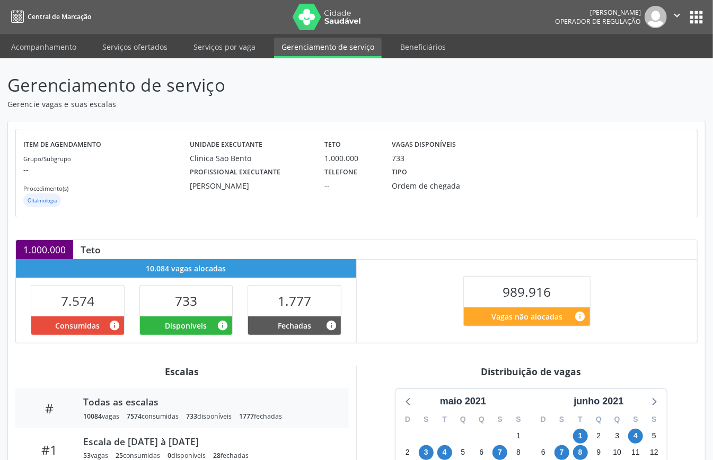
scroll to position [212, 0]
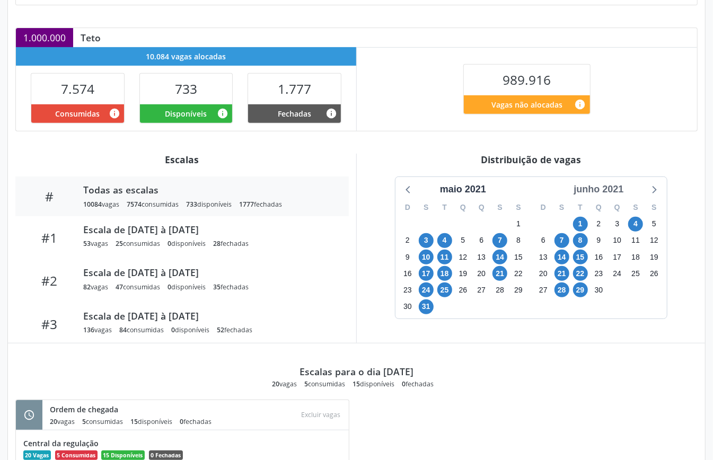
click at [592, 185] on div "junho 2021" at bounding box center [598, 189] width 58 height 14
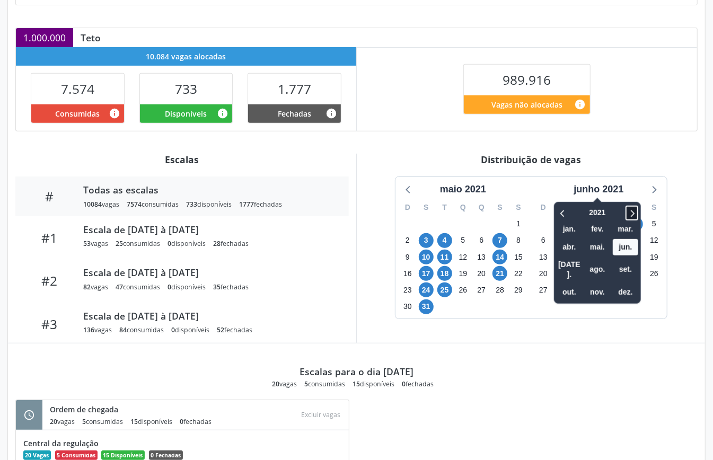
click at [633, 213] on icon at bounding box center [633, 213] width 4 height 7
click at [623, 265] on span "set." at bounding box center [625, 269] width 25 height 16
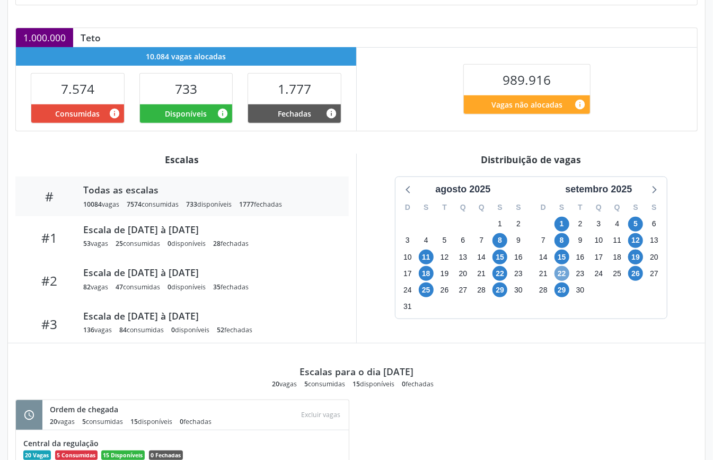
click at [563, 274] on span "22" at bounding box center [561, 273] width 15 height 15
click at [660, 187] on icon at bounding box center [653, 189] width 14 height 14
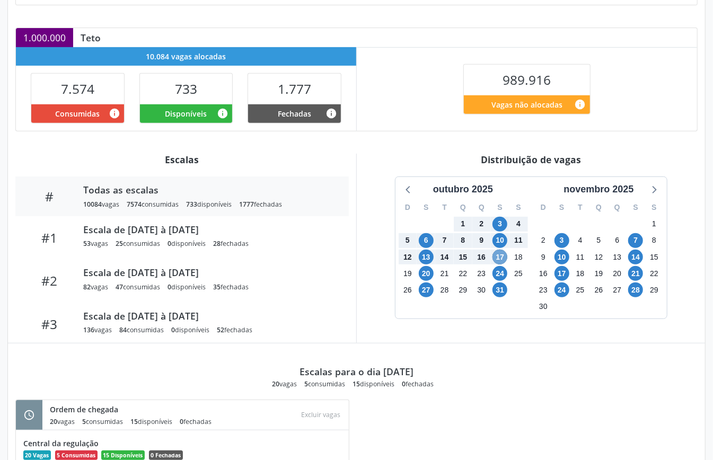
click at [503, 261] on span "17" at bounding box center [499, 257] width 15 height 15
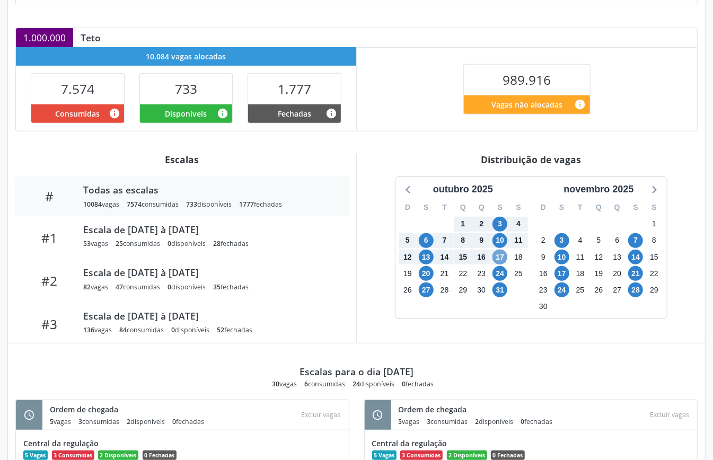
scroll to position [0, 0]
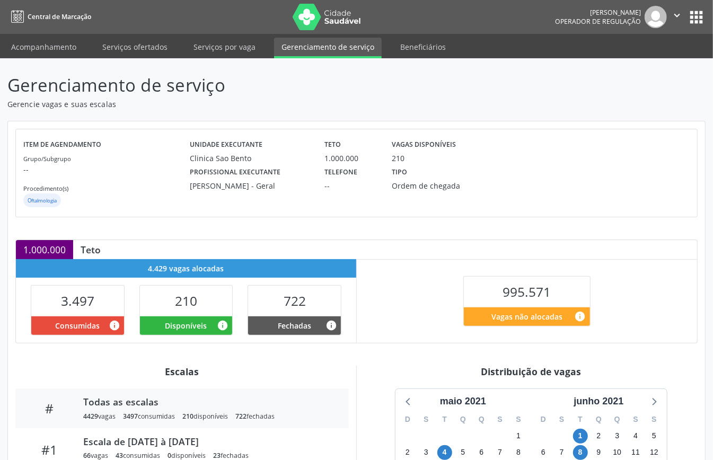
drag, startPoint x: 610, startPoint y: 404, endPoint x: 618, endPoint y: 411, distance: 10.5
click at [609, 404] on div "junho 2021" at bounding box center [598, 401] width 58 height 14
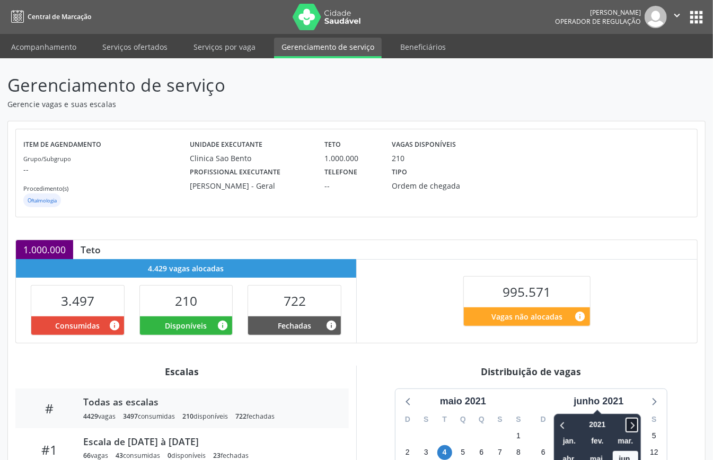
click at [634, 425] on icon at bounding box center [631, 425] width 11 height 13
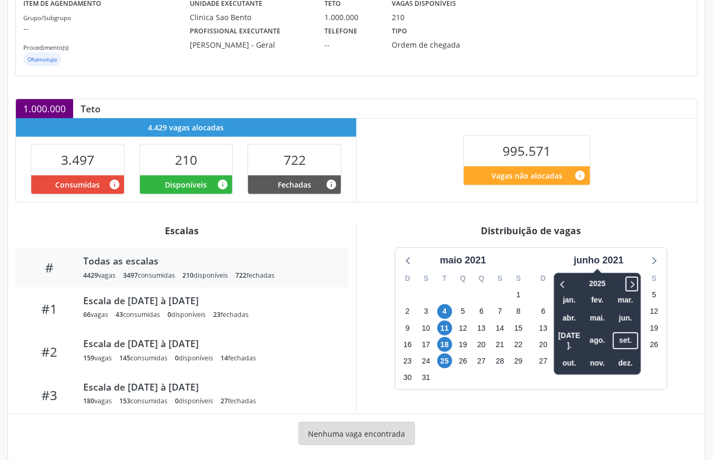
scroll to position [159, 0]
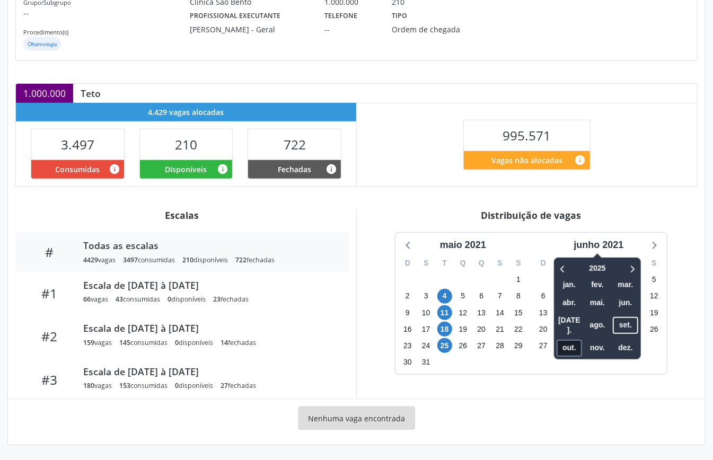
click at [564, 340] on span "out." at bounding box center [568, 348] width 25 height 16
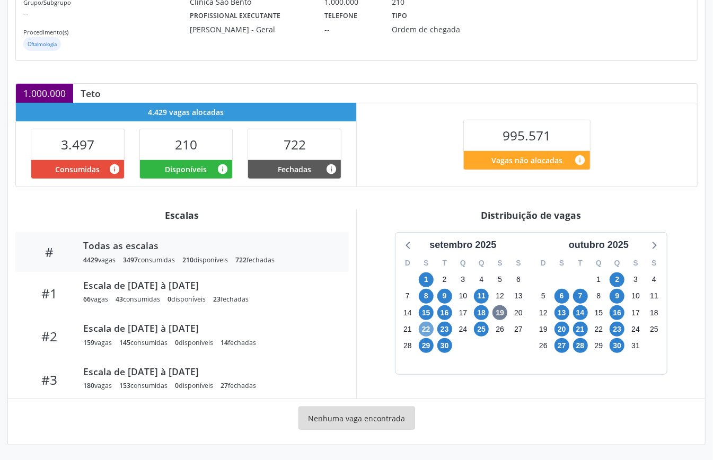
click at [427, 325] on span "22" at bounding box center [426, 329] width 15 height 15
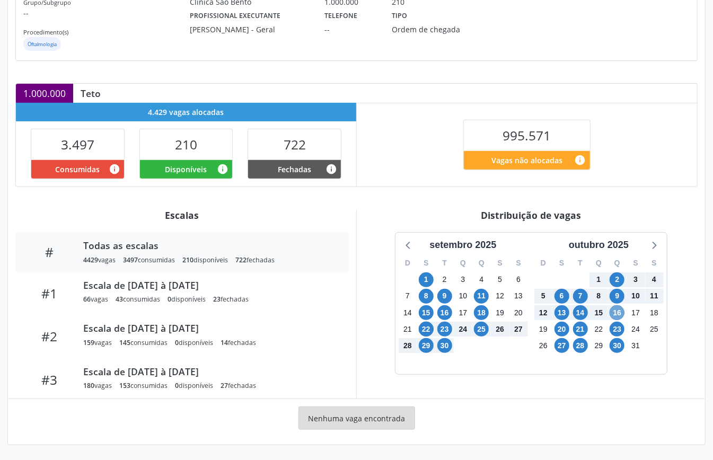
click at [617, 316] on span "16" at bounding box center [616, 312] width 15 height 15
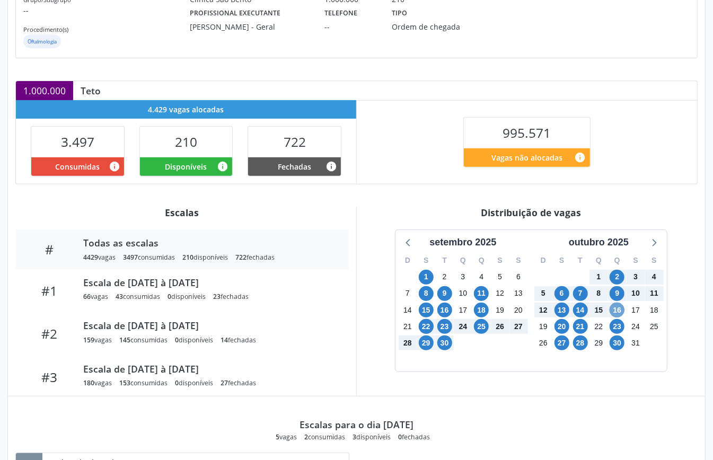
scroll to position [0, 0]
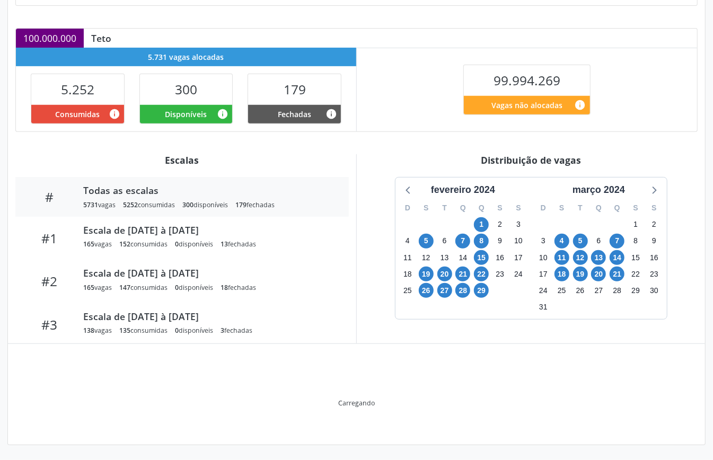
scroll to position [159, 0]
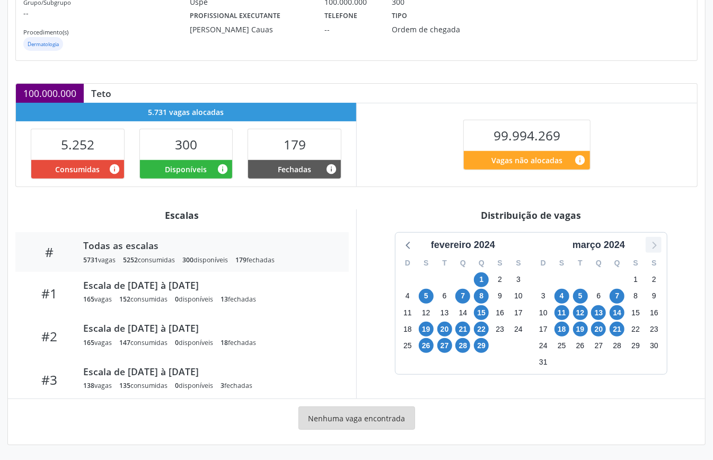
click at [651, 242] on icon at bounding box center [653, 245] width 14 height 14
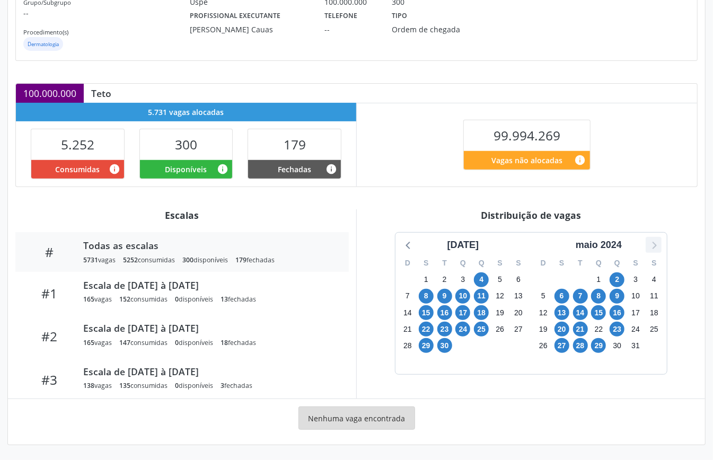
click at [651, 242] on icon at bounding box center [653, 245] width 14 height 14
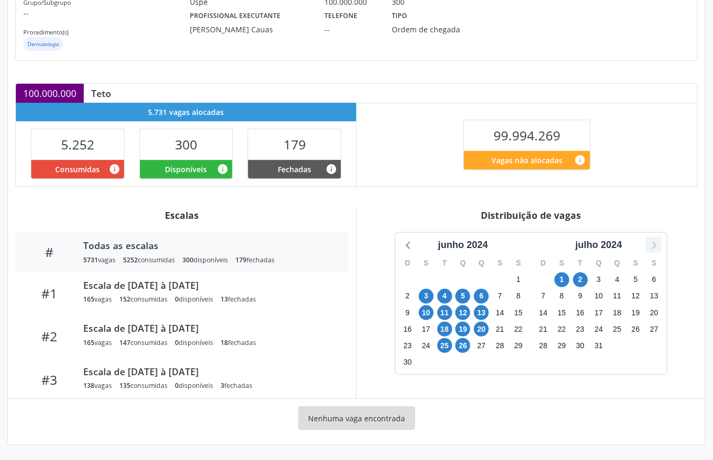
click at [651, 242] on icon at bounding box center [653, 245] width 14 height 14
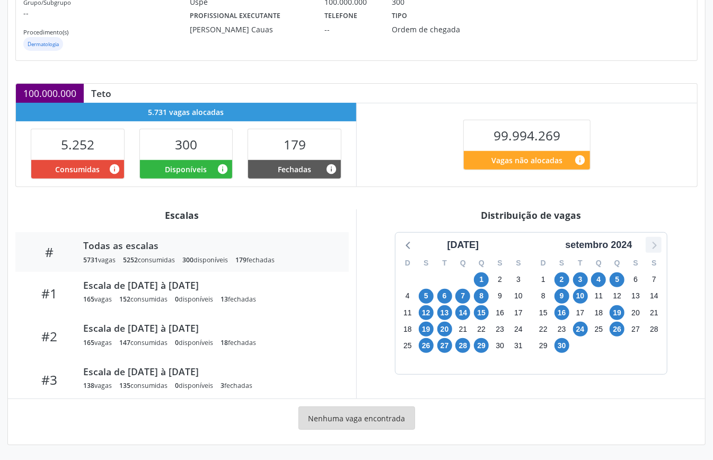
click at [651, 242] on icon at bounding box center [653, 245] width 14 height 14
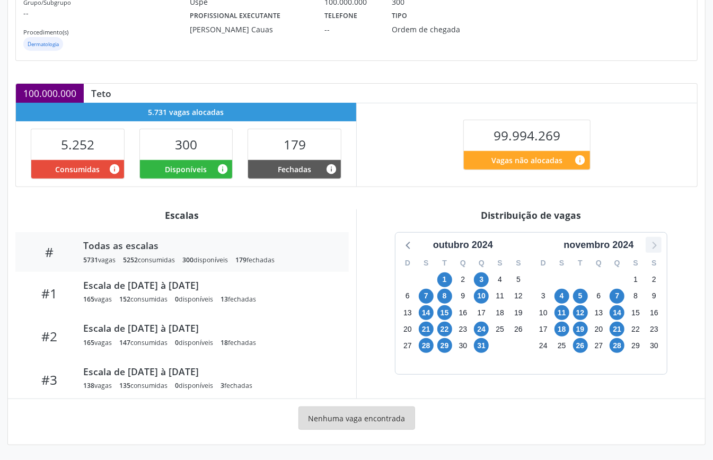
click at [651, 242] on icon at bounding box center [653, 245] width 14 height 14
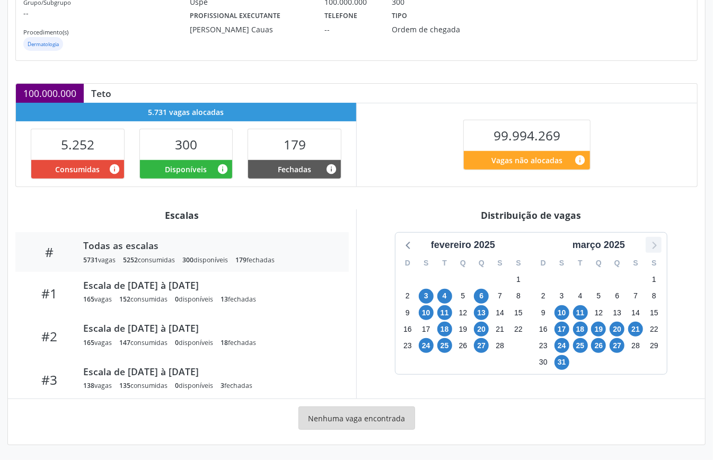
click at [651, 242] on icon at bounding box center [653, 245] width 14 height 14
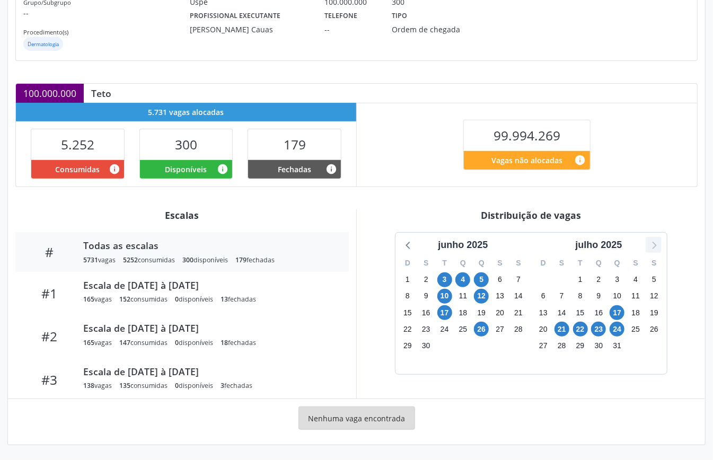
click at [651, 242] on icon at bounding box center [653, 245] width 14 height 14
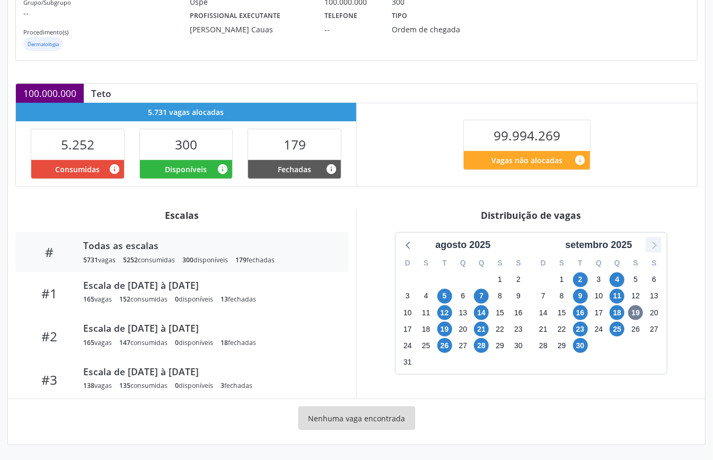
click at [651, 242] on icon at bounding box center [653, 245] width 14 height 14
drag, startPoint x: 445, startPoint y: 311, endPoint x: 465, endPoint y: 314, distance: 20.0
click at [450, 311] on span "14" at bounding box center [444, 312] width 15 height 15
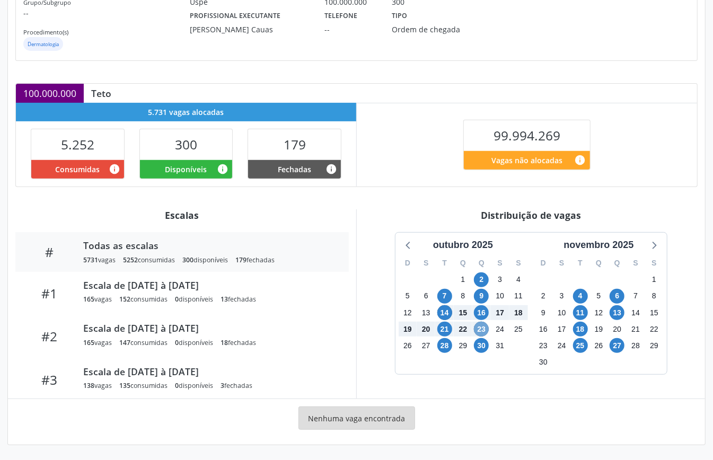
click at [486, 327] on span "23" at bounding box center [481, 329] width 15 height 15
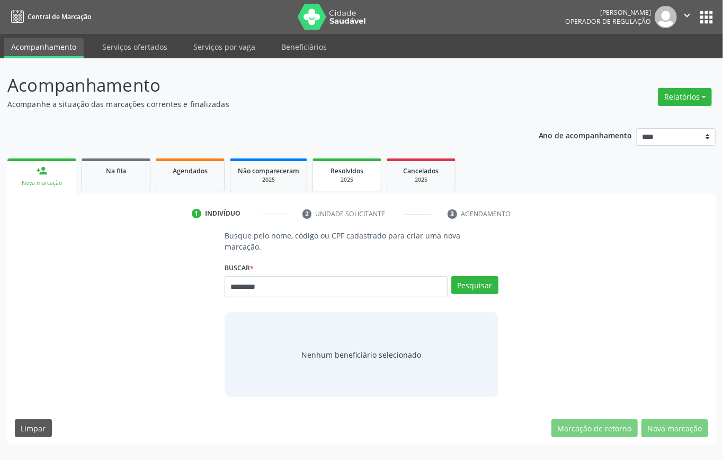
type input "*********"
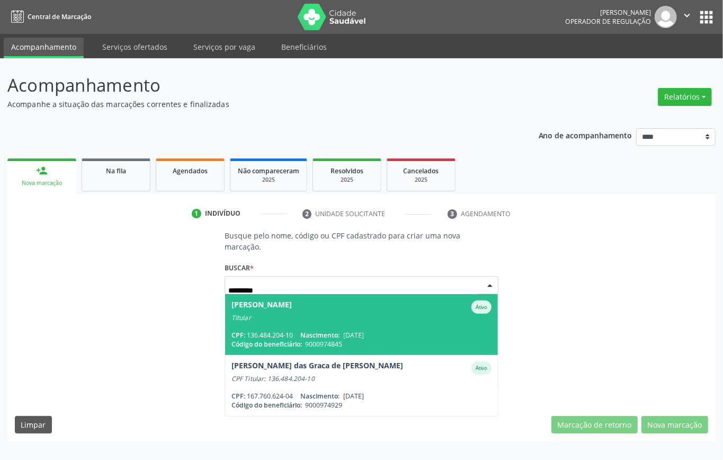
click at [323, 340] on span "9000974845" at bounding box center [323, 344] width 37 height 9
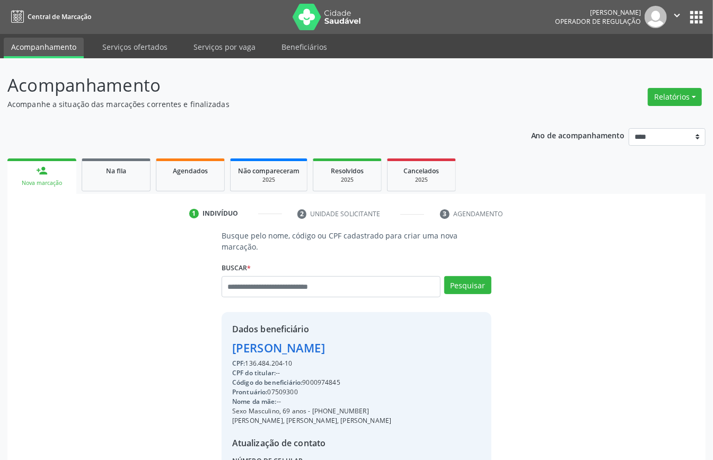
scroll to position [111, 0]
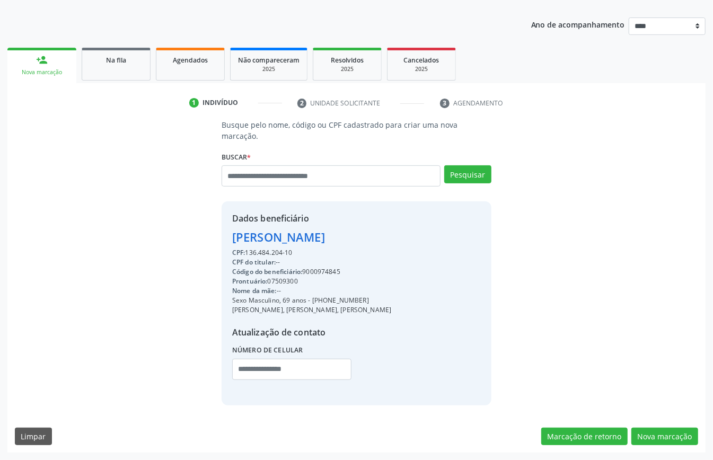
click at [335, 302] on div "Sexo Masculino, 69 anos - (81) 99548-3484" at bounding box center [311, 301] width 159 height 10
click at [321, 270] on div "Código do beneficiário: 9000974845" at bounding box center [311, 272] width 159 height 10
copy div "9000974845"
click at [197, 71] on link "Agendados" at bounding box center [190, 64] width 69 height 33
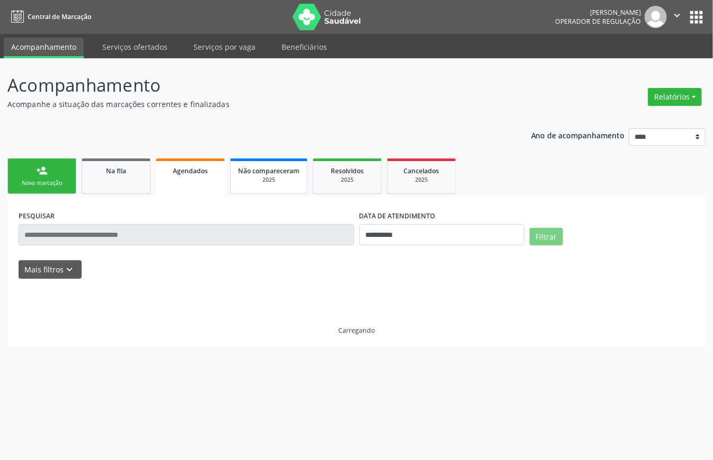
scroll to position [0, 0]
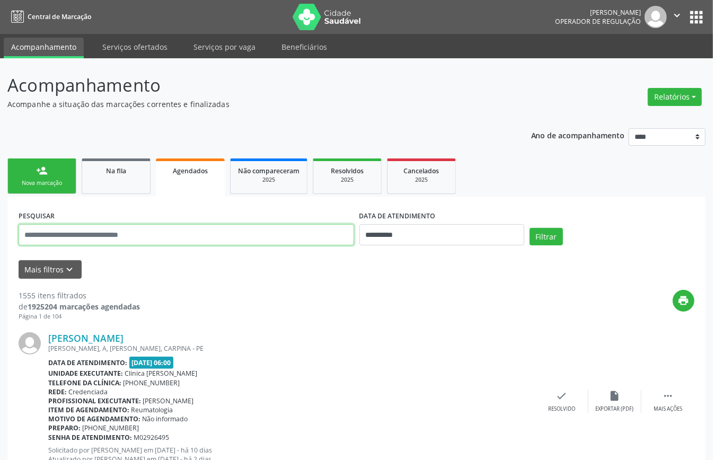
click at [274, 241] on input "text" at bounding box center [186, 234] width 335 height 21
paste input "**********"
type input "**********"
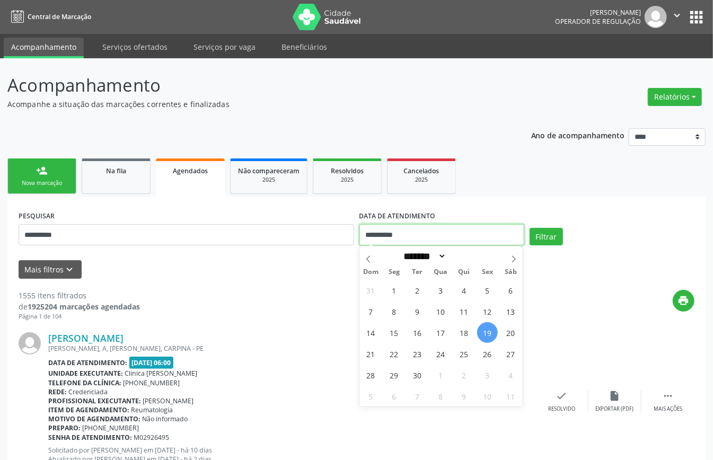
click at [412, 233] on input "**********" at bounding box center [441, 234] width 165 height 21
click at [563, 299] on div "print" at bounding box center [417, 305] width 554 height 31
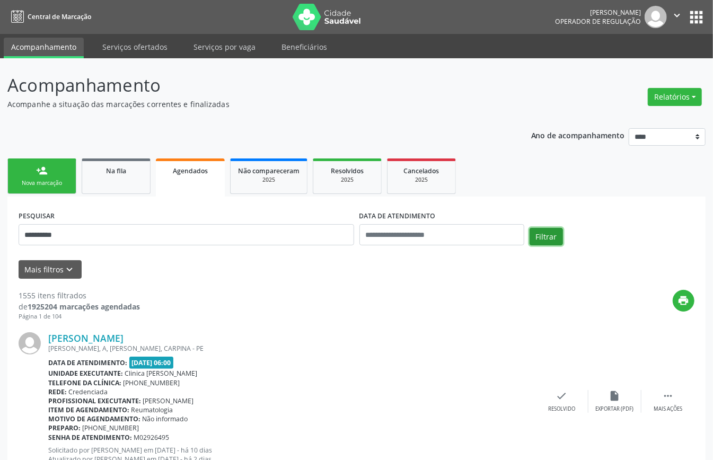
click at [540, 240] on button "Filtrar" at bounding box center [545, 237] width 33 height 18
click at [41, 170] on div "person_add" at bounding box center [42, 171] width 12 height 12
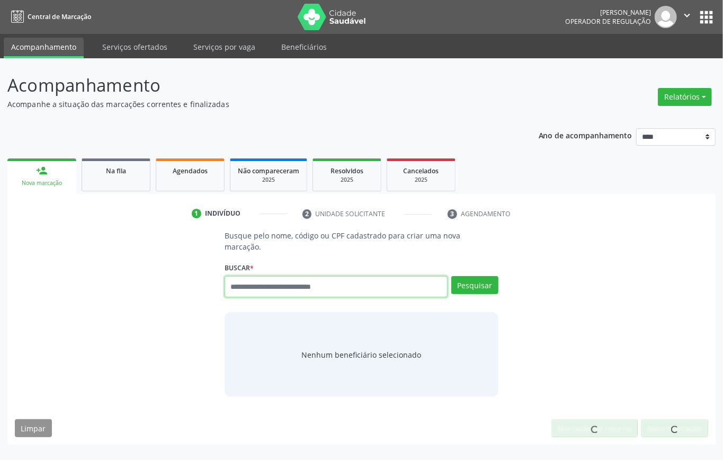
click at [278, 290] on input "text" at bounding box center [336, 286] width 223 height 21
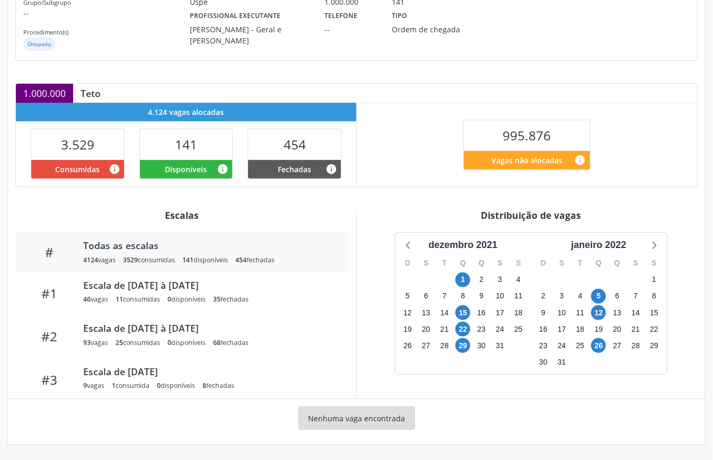
scroll to position [159, 0]
click at [597, 241] on div "janeiro 2022" at bounding box center [598, 245] width 64 height 14
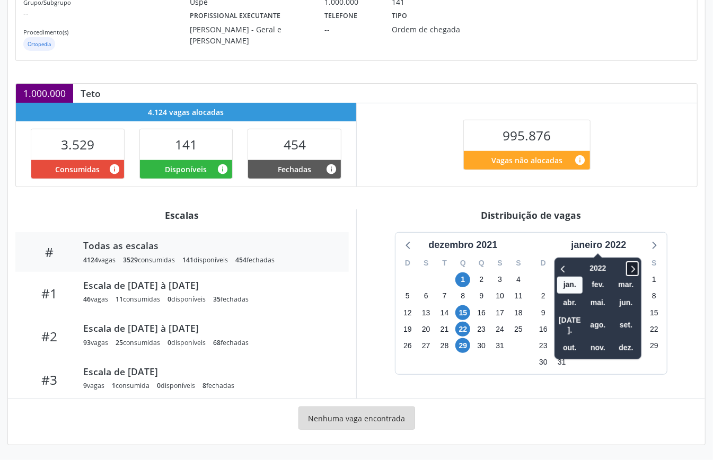
click at [633, 269] on icon at bounding box center [632, 268] width 11 height 13
click at [635, 266] on icon at bounding box center [632, 268] width 11 height 13
click at [632, 317] on span "set." at bounding box center [625, 325] width 25 height 16
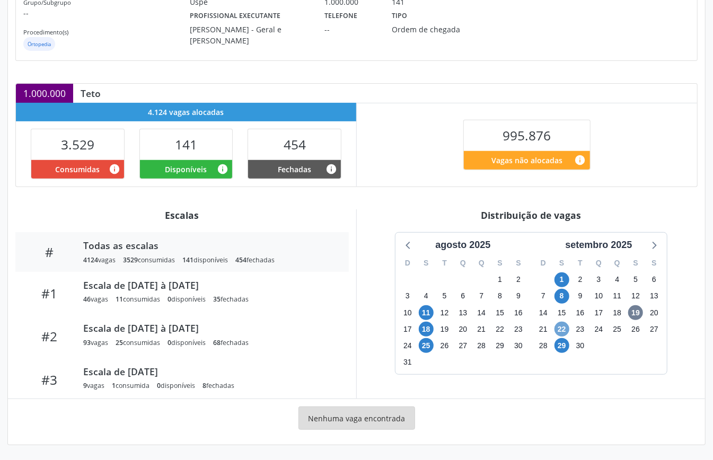
click at [564, 331] on span "22" at bounding box center [561, 329] width 15 height 15
click at [659, 243] on icon at bounding box center [653, 245] width 14 height 14
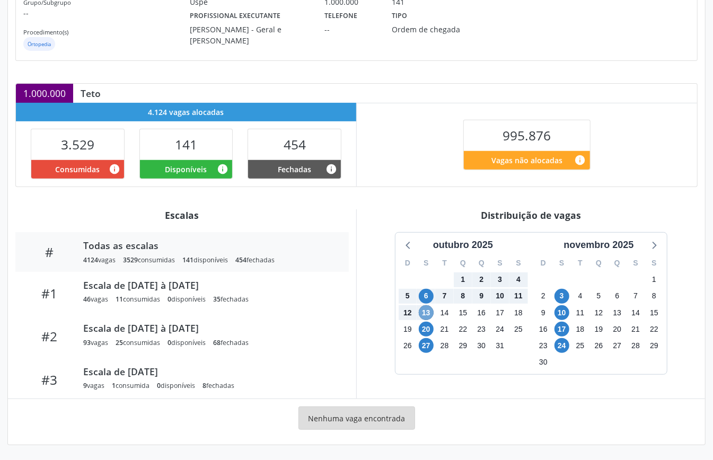
click at [427, 311] on span "13" at bounding box center [426, 312] width 15 height 15
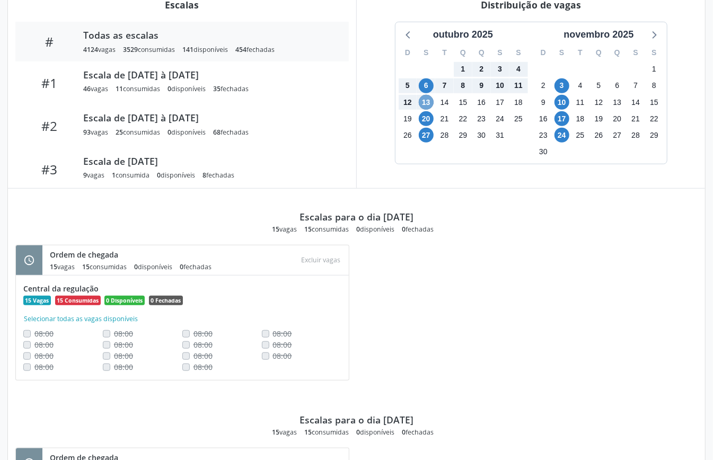
scroll to position [225, 0]
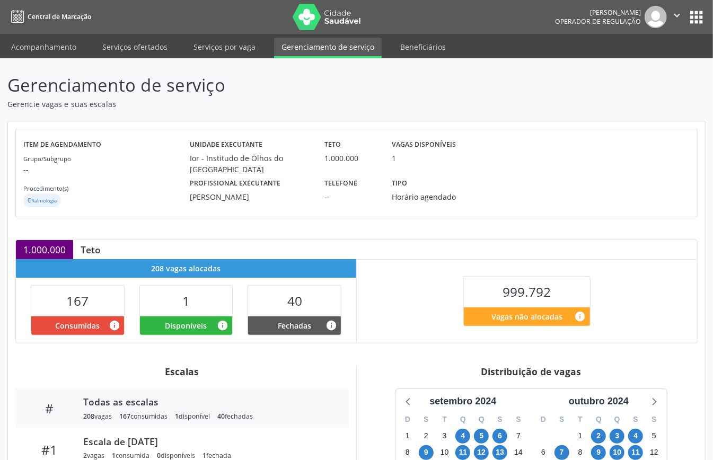
scroll to position [159, 0]
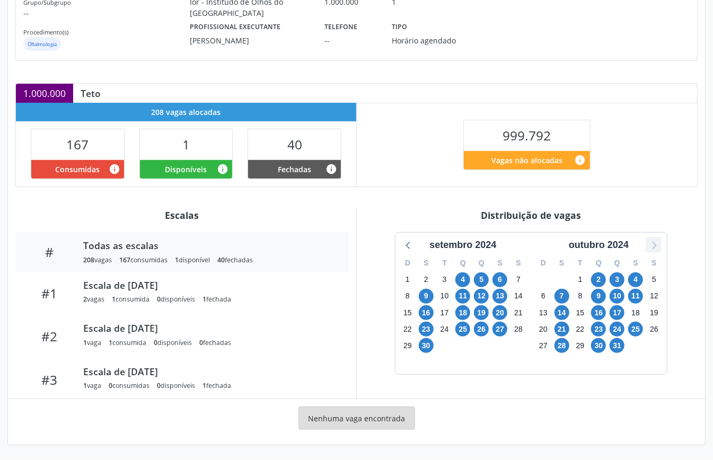
click at [660, 240] on div at bounding box center [653, 245] width 16 height 16
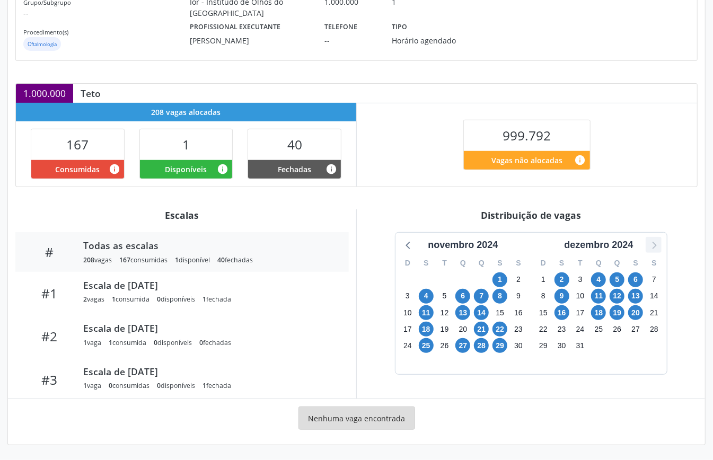
click at [660, 240] on div at bounding box center [653, 245] width 16 height 16
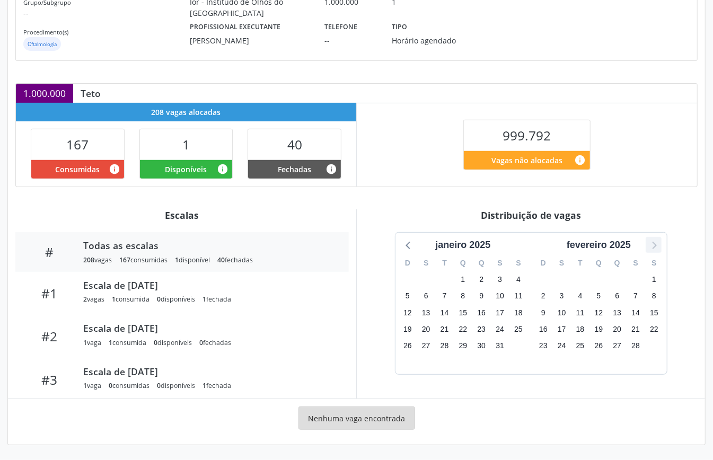
click at [660, 240] on div at bounding box center [653, 245] width 16 height 16
click at [602, 279] on span "1" at bounding box center [598, 279] width 15 height 15
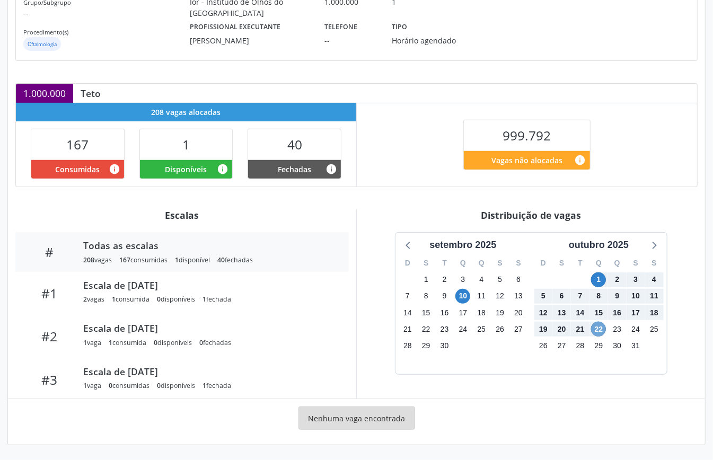
click at [602, 327] on span "22" at bounding box center [598, 329] width 15 height 15
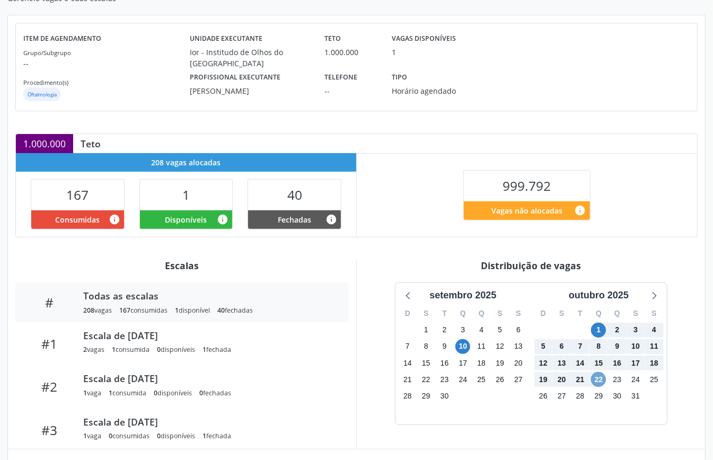
scroll to position [0, 0]
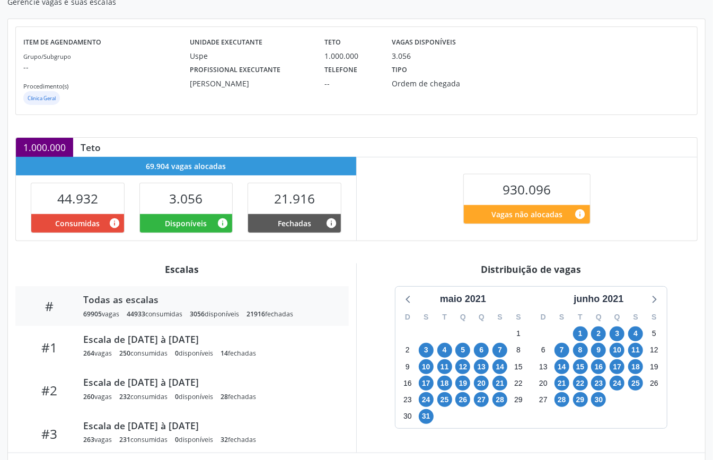
scroll to position [159, 0]
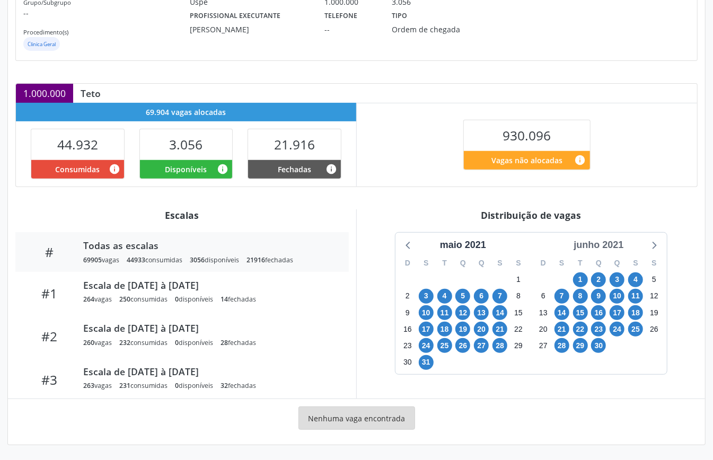
drag, startPoint x: 609, startPoint y: 235, endPoint x: 612, endPoint y: 243, distance: 7.7
click at [610, 238] on div "junho 2021" at bounding box center [599, 243] width 136 height 20
click at [619, 246] on div "junho 2021" at bounding box center [598, 245] width 58 height 14
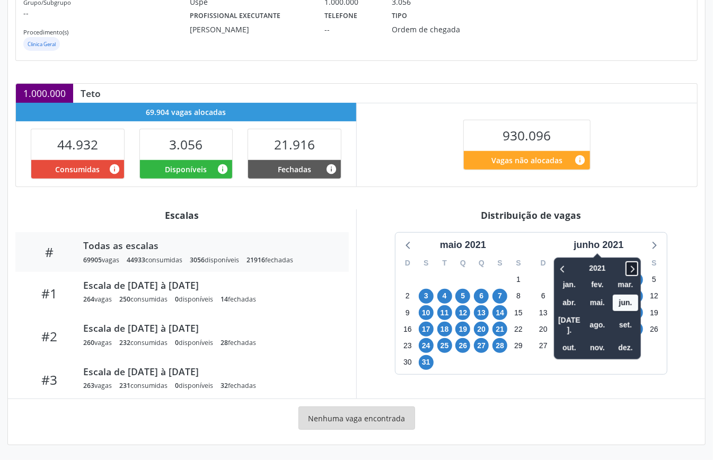
click at [632, 265] on icon at bounding box center [633, 268] width 4 height 7
click at [632, 265] on icon at bounding box center [631, 268] width 11 height 13
click at [632, 264] on icon at bounding box center [631, 268] width 11 height 13
click at [624, 318] on span "set." at bounding box center [625, 325] width 25 height 16
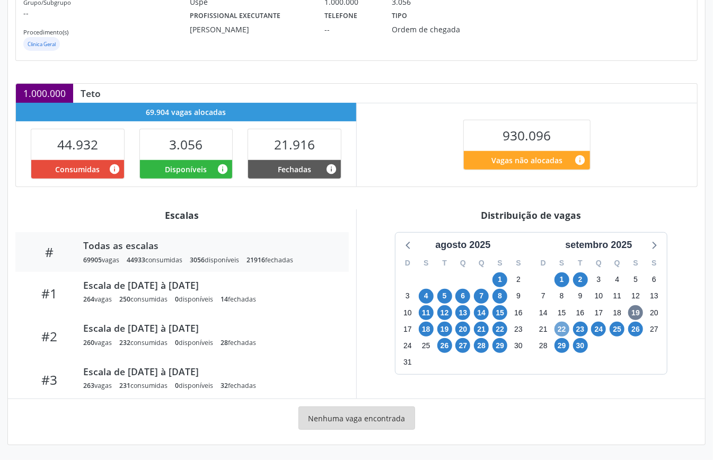
click at [560, 329] on span "22" at bounding box center [561, 329] width 15 height 15
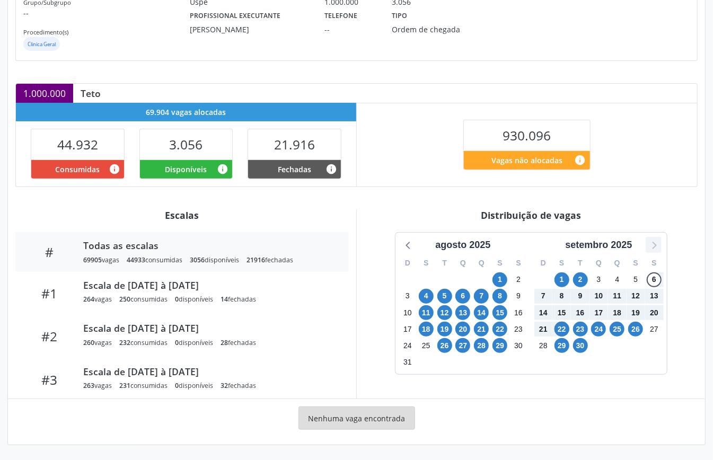
click at [655, 249] on icon at bounding box center [653, 245] width 14 height 14
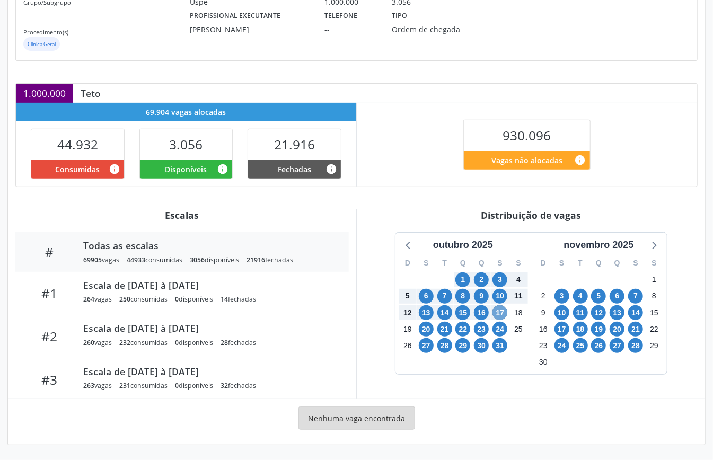
click at [499, 314] on span "17" at bounding box center [499, 312] width 15 height 15
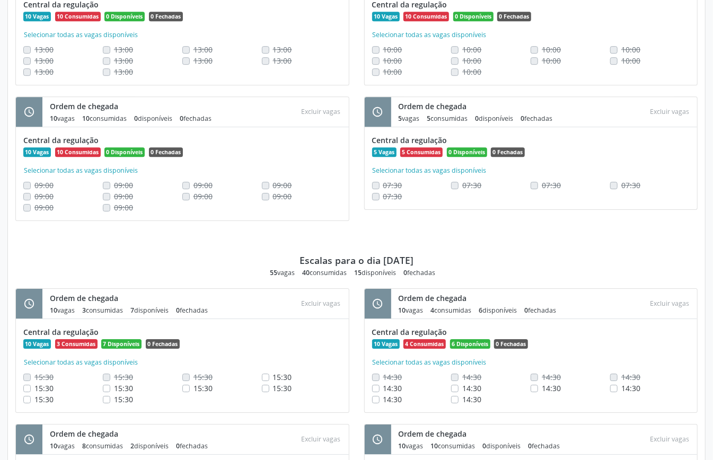
scroll to position [1784, 0]
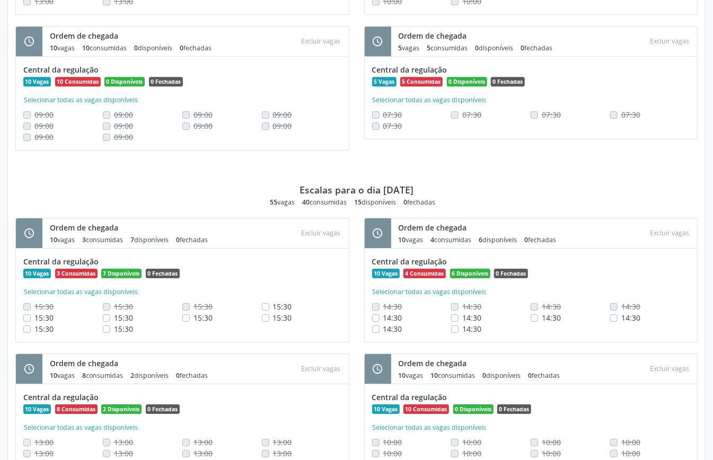
click at [302, 164] on div "Escalas para o dia 25/09/2025 55 vagas 40 consumidas 15 disponíveis 0 fechadas" at bounding box center [356, 184] width 682 height 45
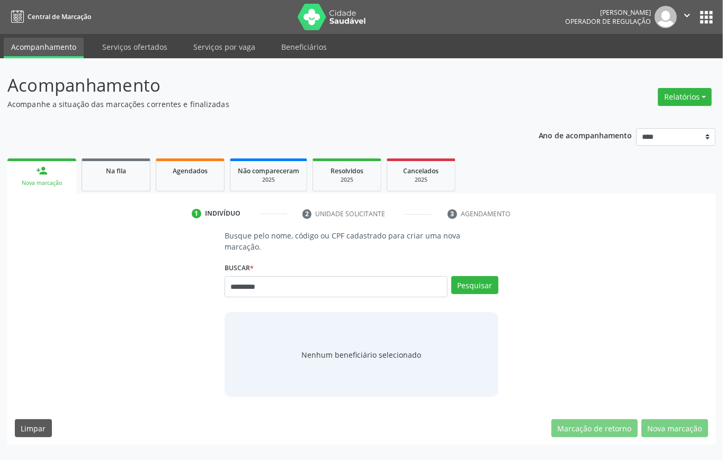
type input "*********"
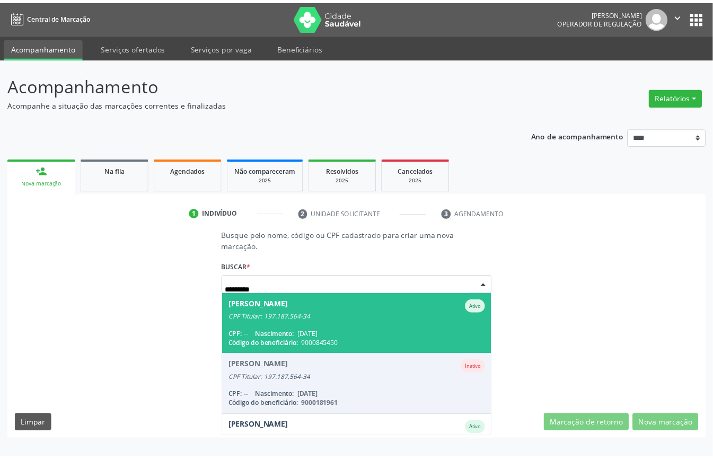
scroll to position [39, 0]
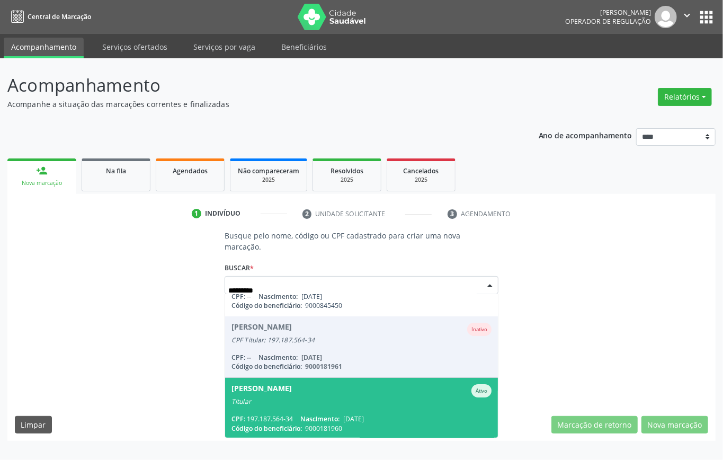
click at [349, 414] on span "[DATE]" at bounding box center [353, 418] width 21 height 9
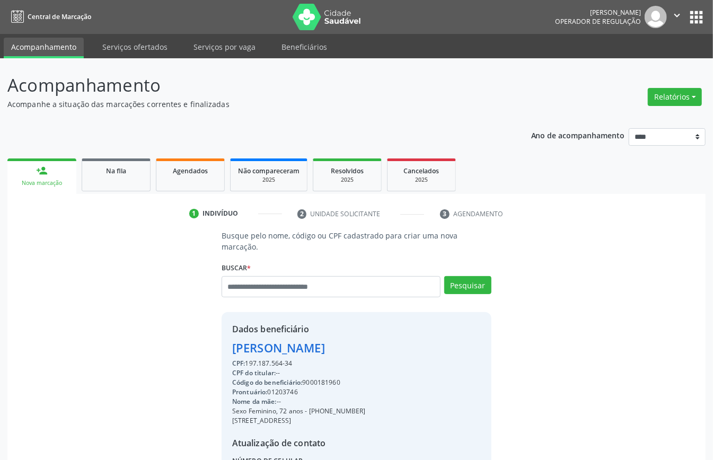
scroll to position [111, 0]
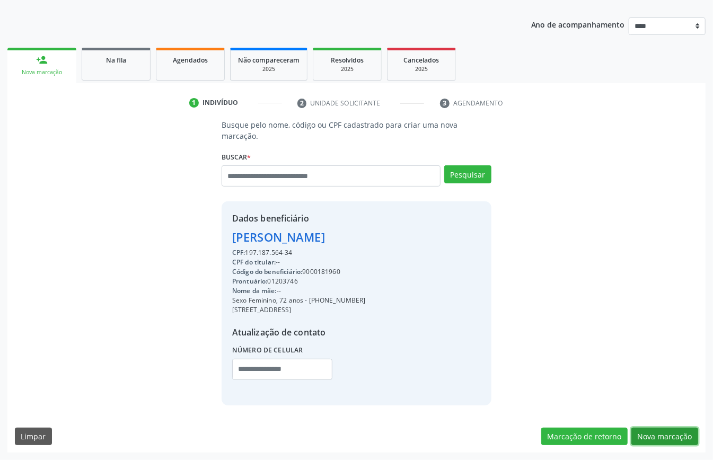
click at [668, 433] on button "Nova marcação" at bounding box center [664, 437] width 67 height 18
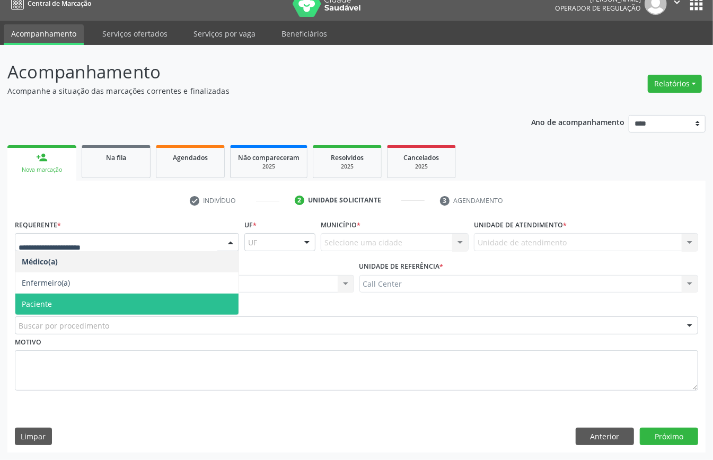
click at [59, 297] on span "Paciente" at bounding box center [126, 304] width 223 height 21
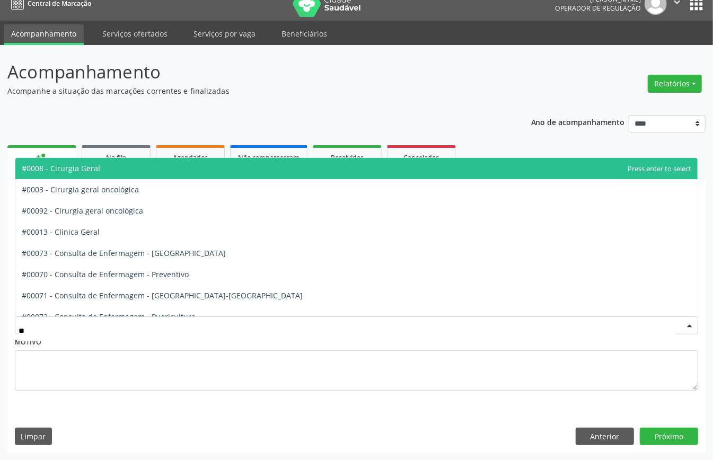
type input "***"
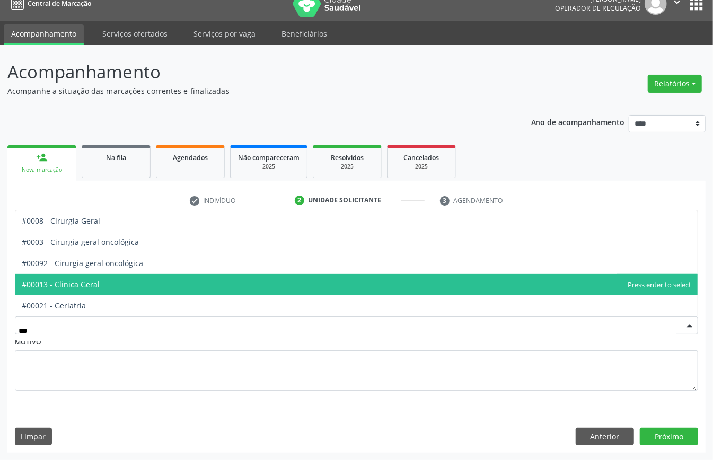
click at [76, 280] on span "#00013 - Clinica Geral" at bounding box center [61, 284] width 78 height 10
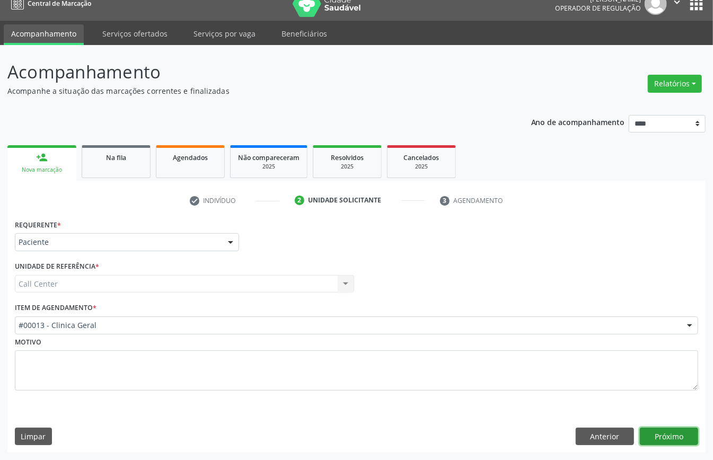
click at [662, 437] on button "Próximo" at bounding box center [669, 437] width 58 height 18
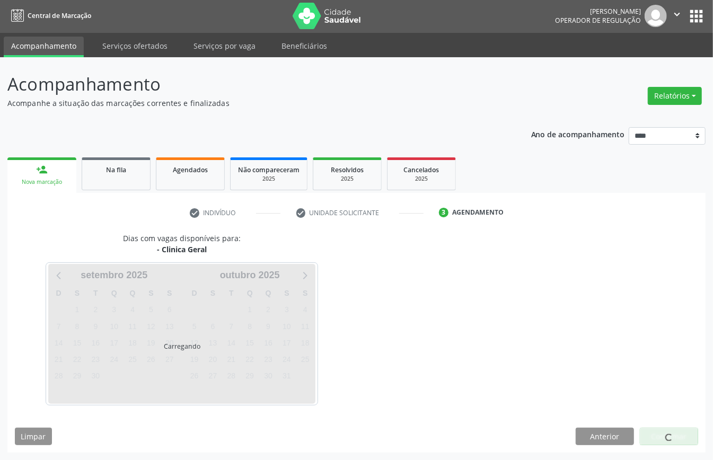
scroll to position [2, 0]
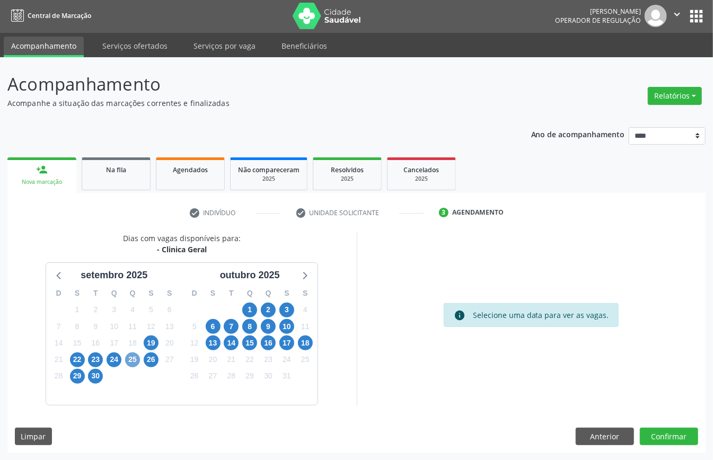
click at [130, 358] on span "25" at bounding box center [132, 359] width 15 height 15
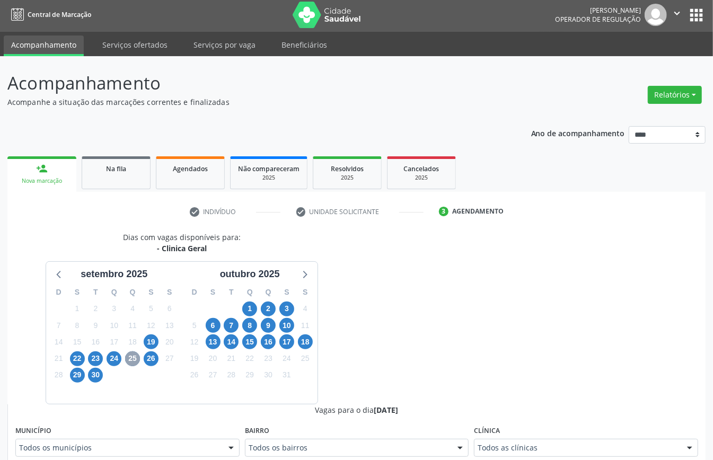
scroll to position [143, 0]
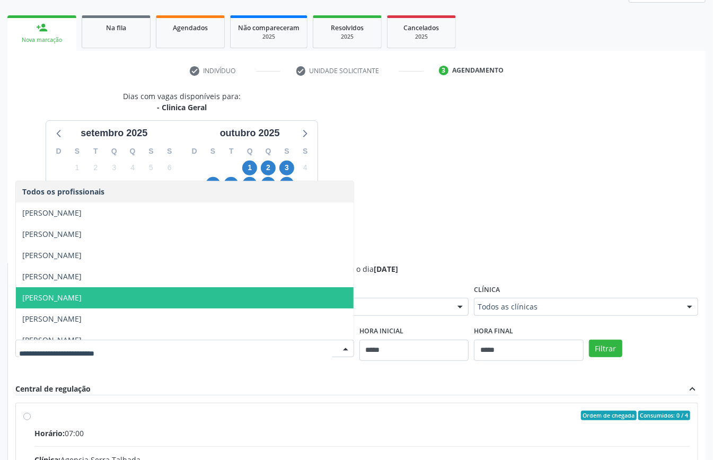
click at [69, 295] on span "[PERSON_NAME]" at bounding box center [51, 298] width 59 height 10
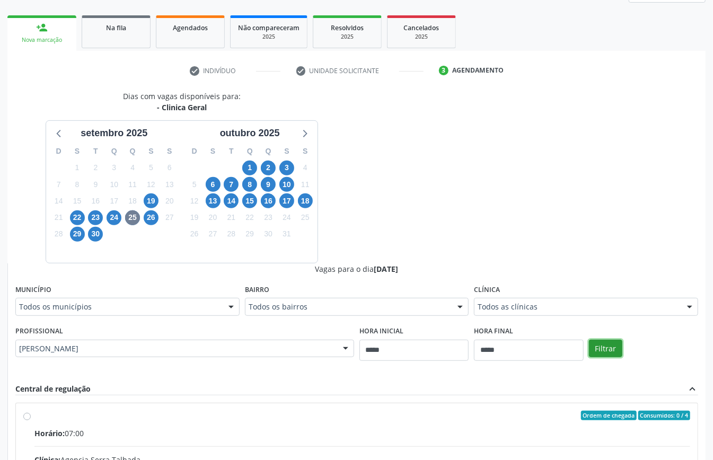
click at [600, 352] on button "Filtrar" at bounding box center [605, 349] width 33 height 18
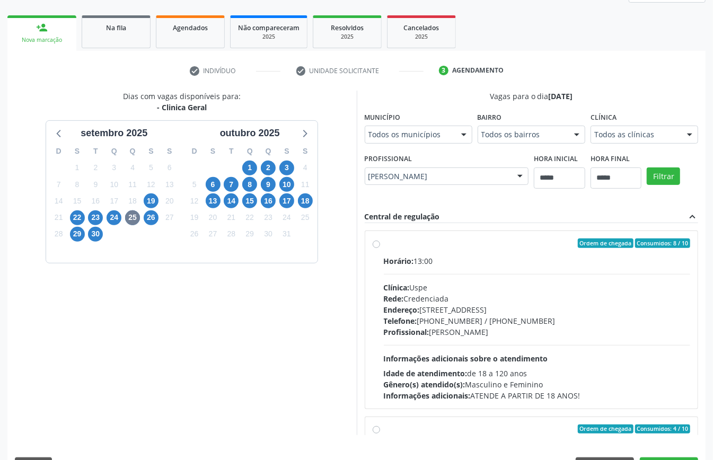
click at [401, 274] on div "Horário: 13:00 Clínica: Uspe Rede: Credenciada Endereço: [STREET_ADDRESS] Telef…" at bounding box center [537, 328] width 307 height 146
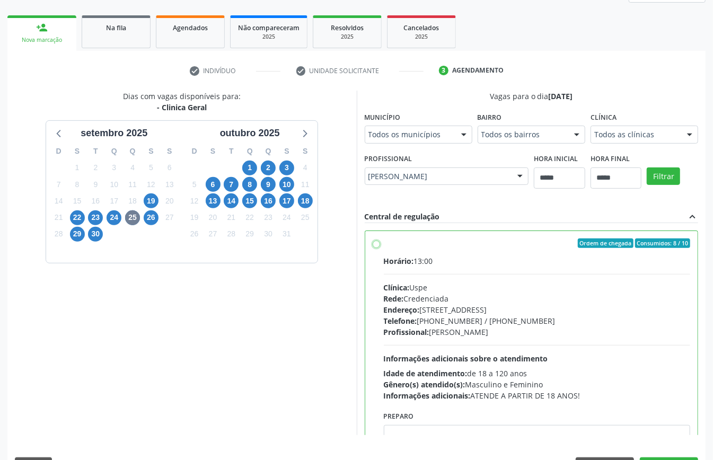
scroll to position [141, 0]
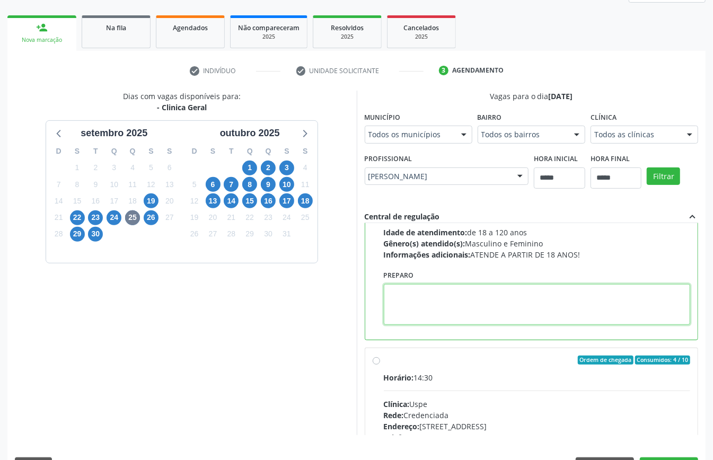
paste textarea "**********"
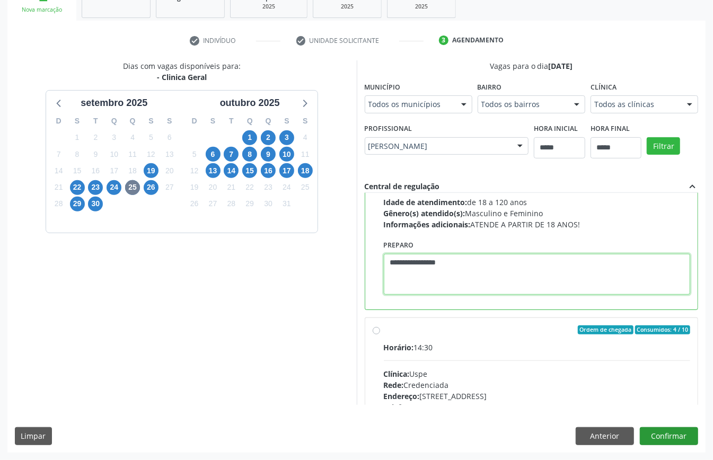
type textarea "**********"
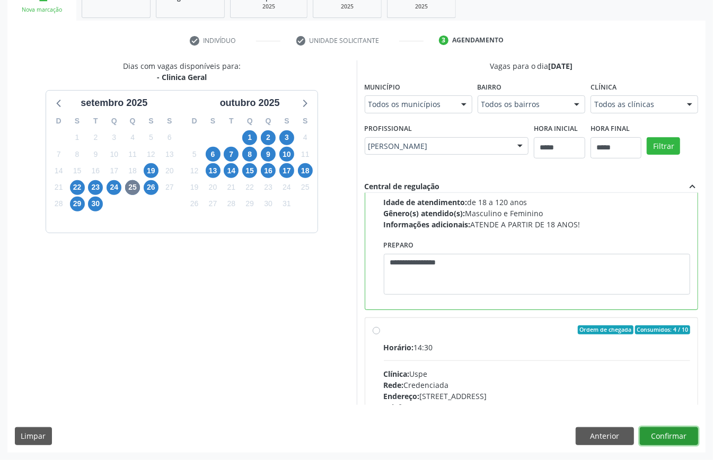
click at [675, 433] on button "Confirmar" at bounding box center [669, 436] width 58 height 18
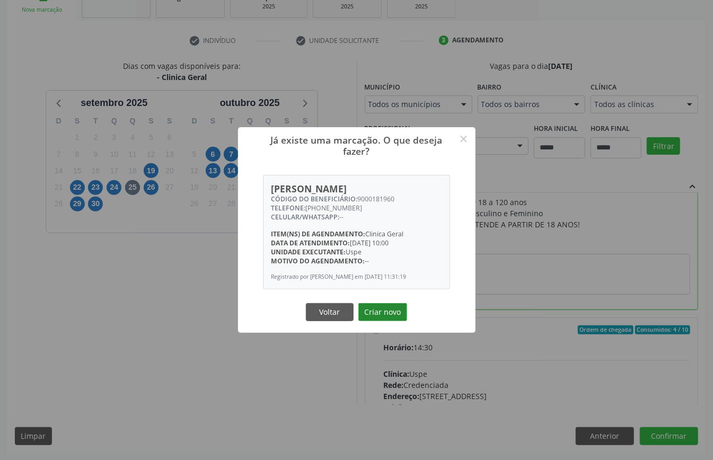
click at [388, 314] on button "Criar novo" at bounding box center [382, 312] width 49 height 18
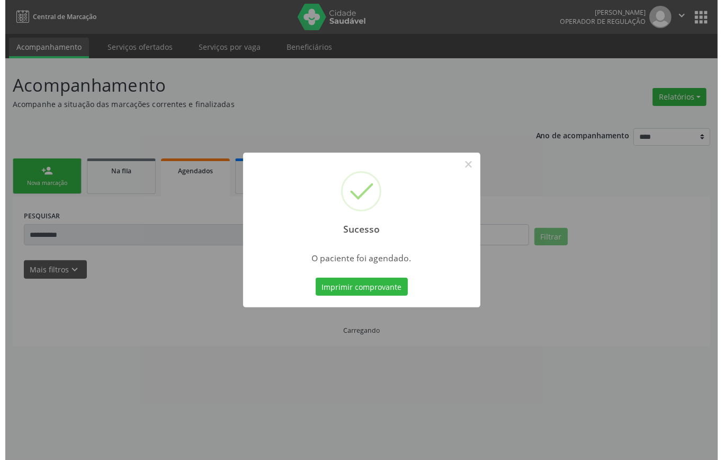
scroll to position [0, 0]
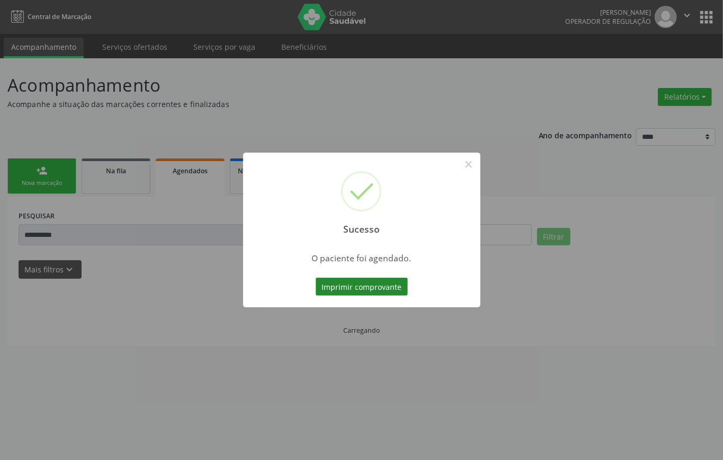
click at [384, 285] on button "Imprimir comprovante" at bounding box center [362, 287] width 92 height 18
